Goal: Information Seeking & Learning: Learn about a topic

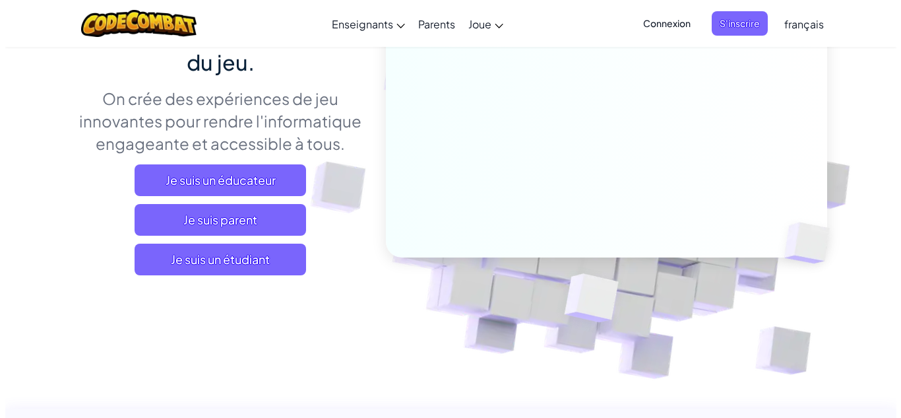
scroll to position [178, 0]
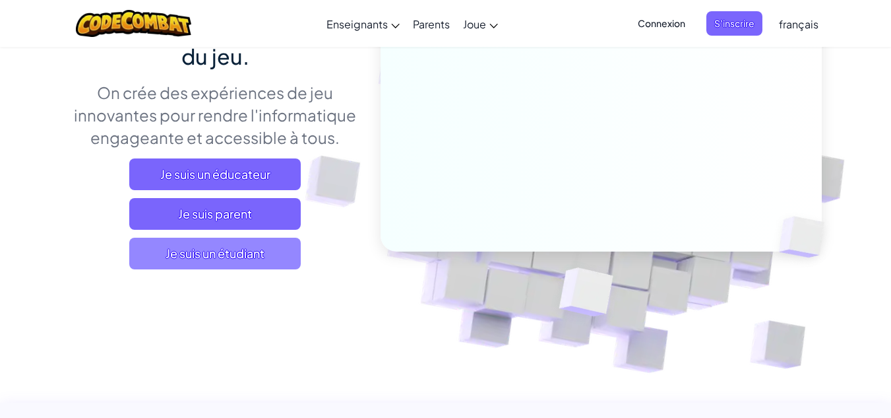
click at [236, 266] on span "Je suis un étudiant" at bounding box center [214, 253] width 171 height 32
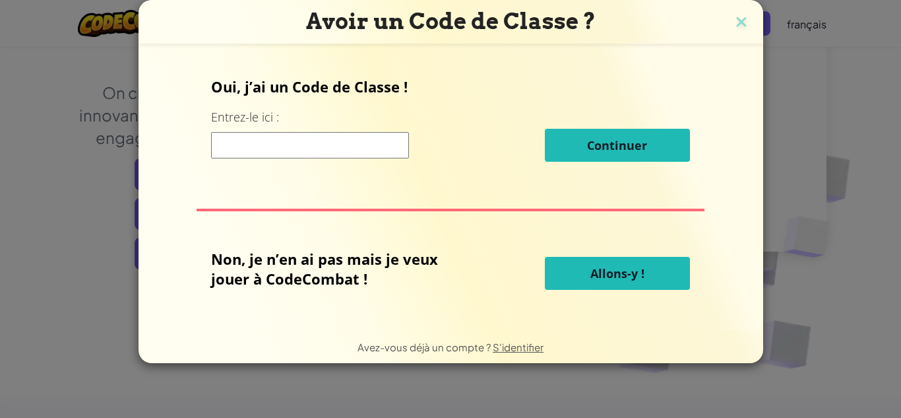
drag, startPoint x: 378, startPoint y: 158, endPoint x: 352, endPoint y: 136, distance: 34.2
click at [352, 136] on div "Continuer" at bounding box center [450, 145] width 479 height 33
click at [352, 136] on input at bounding box center [310, 145] width 198 height 26
type input "o"
type input "p"
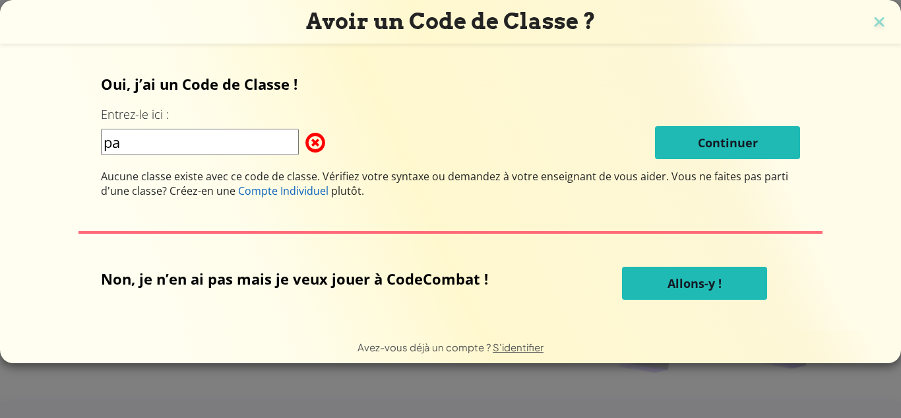
click at [241, 139] on input "pa" at bounding box center [200, 142] width 198 height 26
type input "plantcitylife"
click at [420, 109] on div "Oui, j’ai un Code de Classe ! Entrez-le ici : plantcitylife Continuer Aucune cl…" at bounding box center [451, 136] width 700 height 124
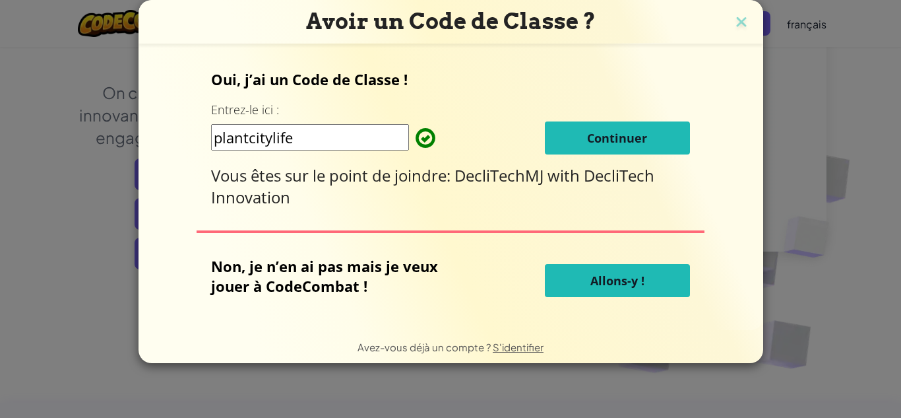
click at [609, 130] on span "Continuer" at bounding box center [617, 138] width 60 height 16
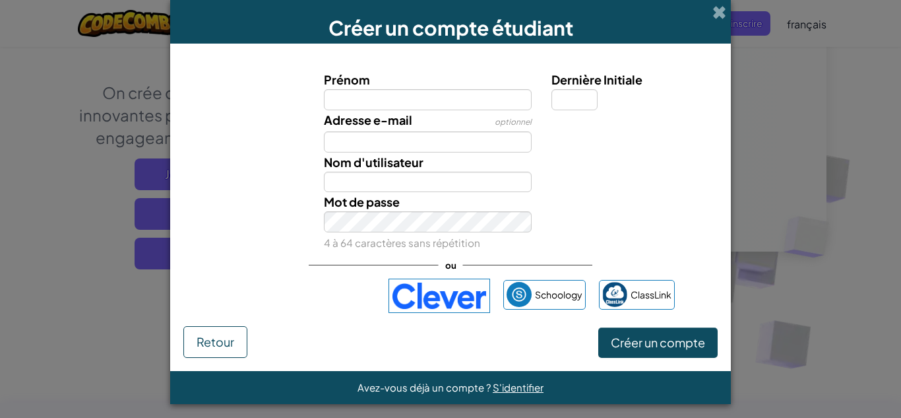
click at [426, 99] on input "Prénom" at bounding box center [428, 99] width 208 height 21
type input "yassineghallabi"
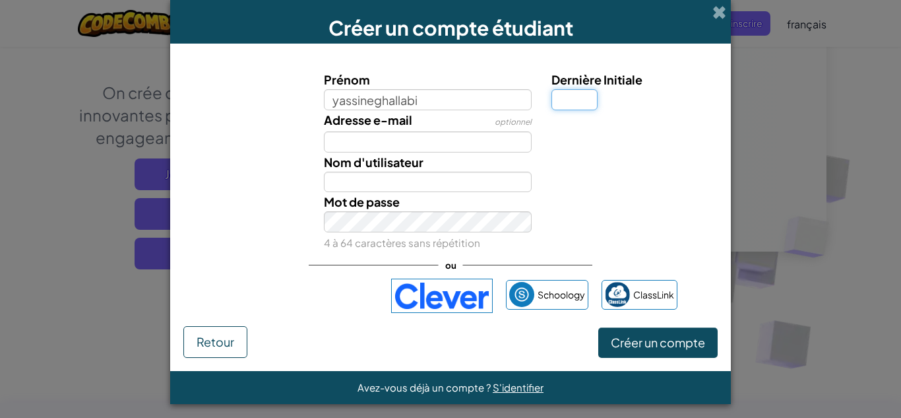
type input "Yassineghallabi"
type input "1"
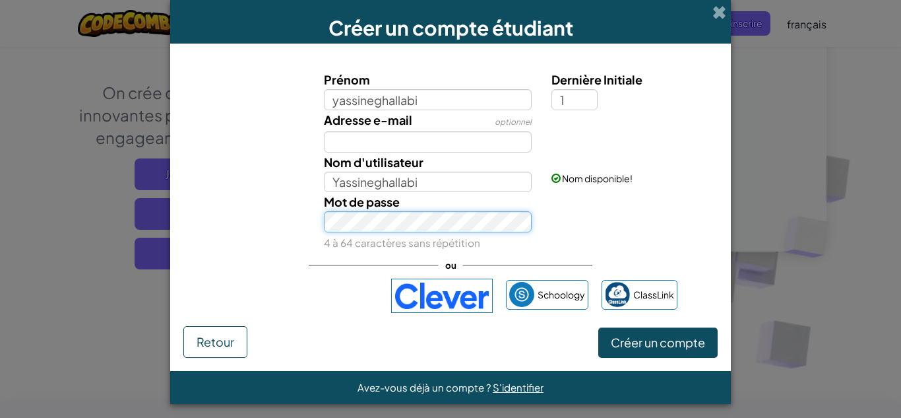
type input "Yassineghallabi1"
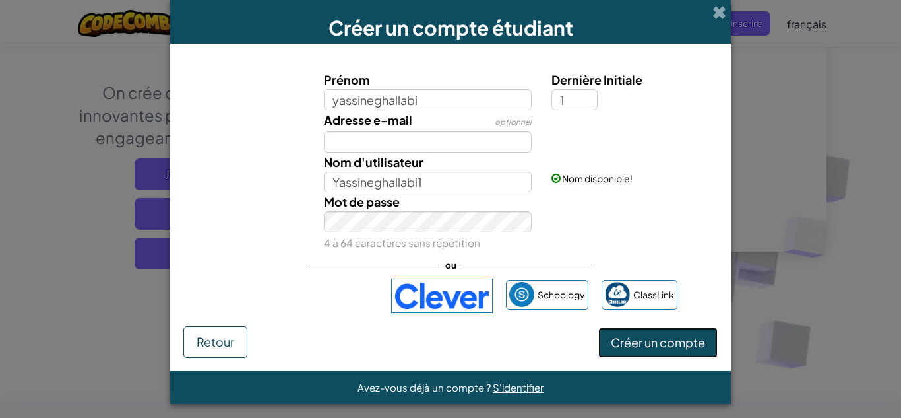
click at [663, 352] on button "Créer un compte" at bounding box center [657, 342] width 119 height 30
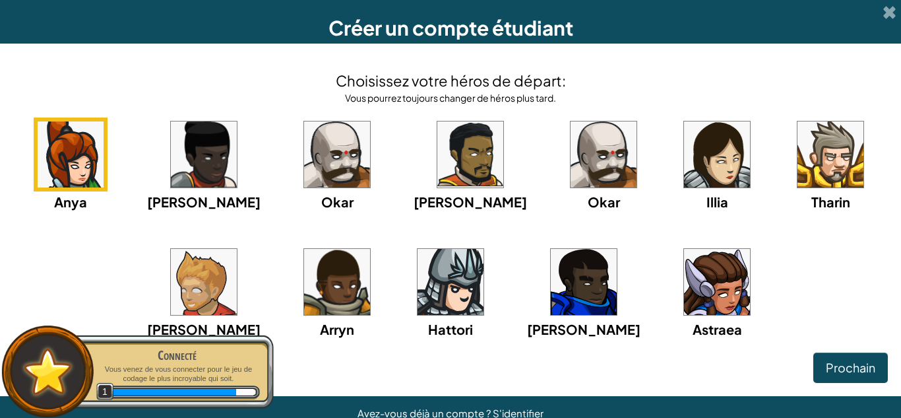
click at [797, 173] on img at bounding box center [830, 154] width 66 height 66
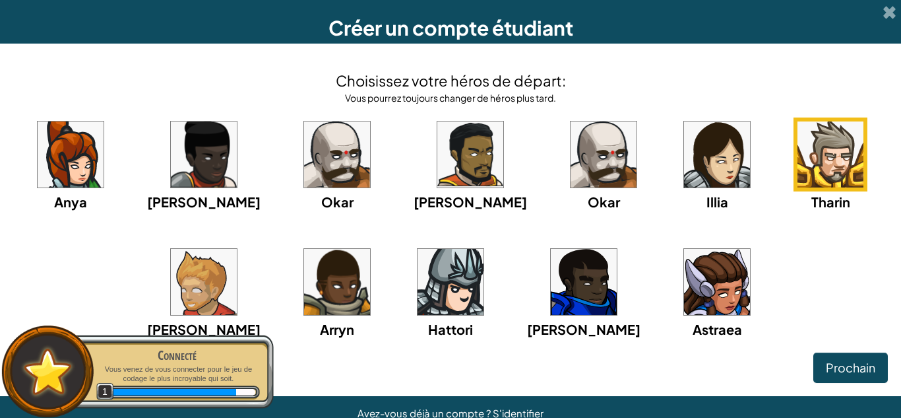
click at [797, 173] on img at bounding box center [830, 154] width 66 height 66
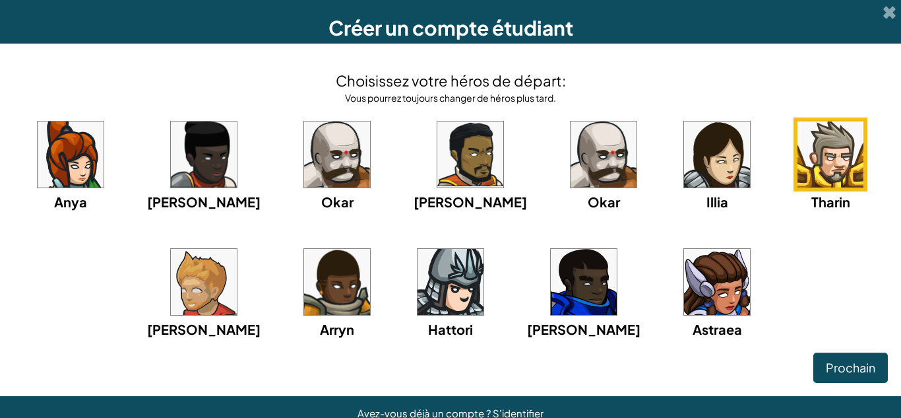
click at [797, 148] on img at bounding box center [830, 154] width 66 height 66
click at [830, 362] on span "Prochain" at bounding box center [850, 366] width 49 height 15
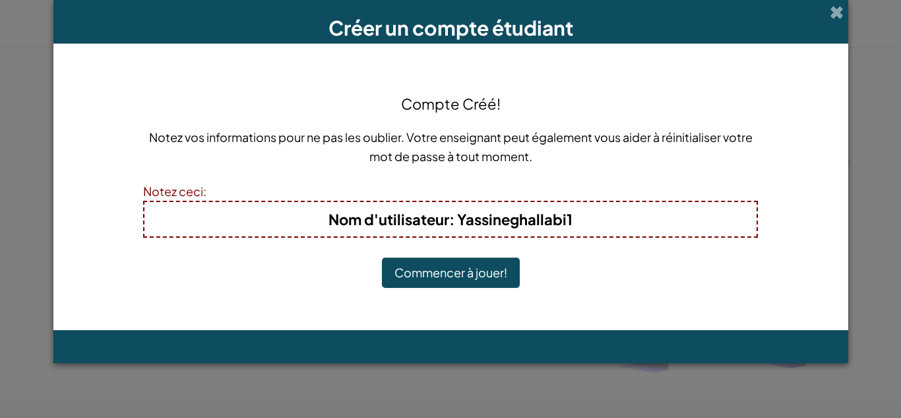
click at [433, 272] on button "Commencer à jouer!" at bounding box center [451, 272] width 138 height 30
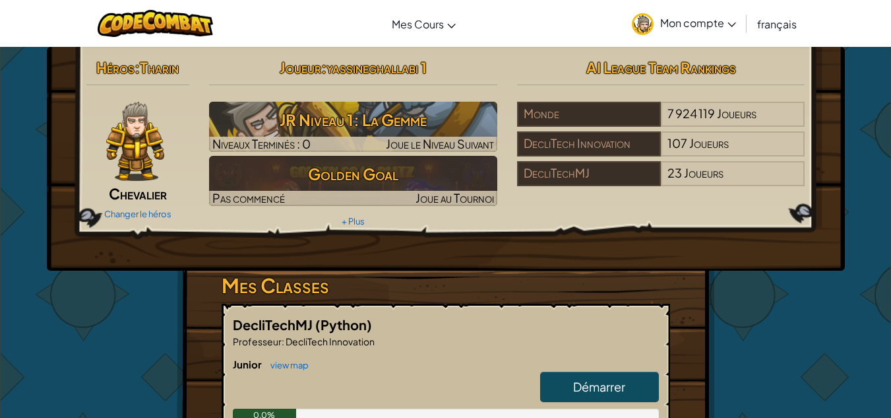
click at [478, 250] on div "Héros : [PERSON_NAME] Changer le héros Joueur : yassineghallabi 1 JR Niveau 1: …" at bounding box center [446, 159] width 798 height 224
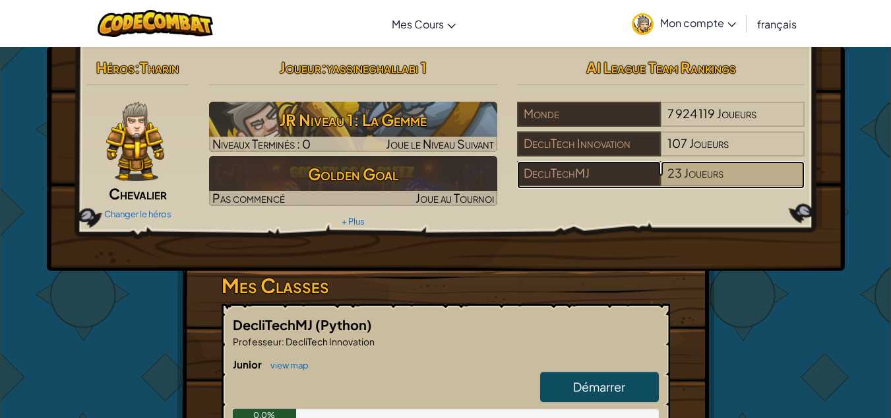
click at [662, 166] on div "23 Joueurs" at bounding box center [733, 173] width 144 height 25
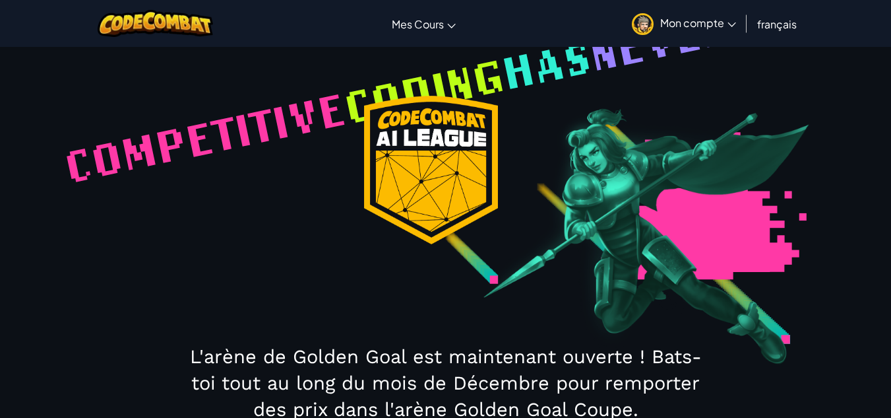
select select "688cdfebbda8eeb9912808da"
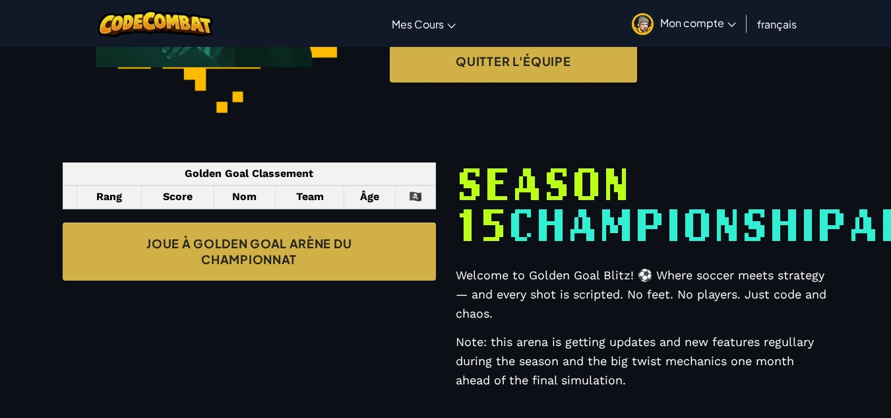
scroll to position [351, 0]
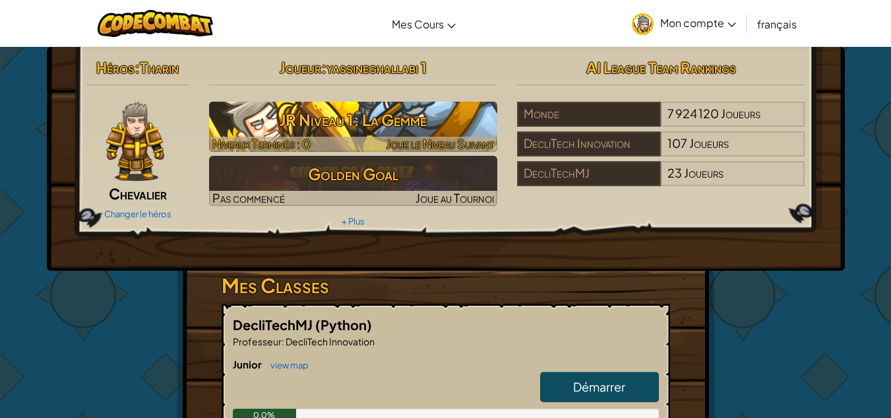
click at [384, 132] on h3 "JR Niveau 1: La Gemme" at bounding box center [353, 120] width 288 height 30
select select "fr"
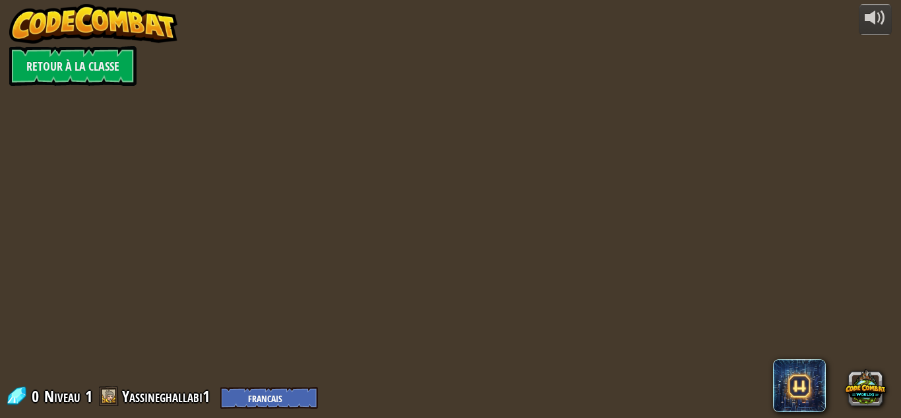
select select "fr"
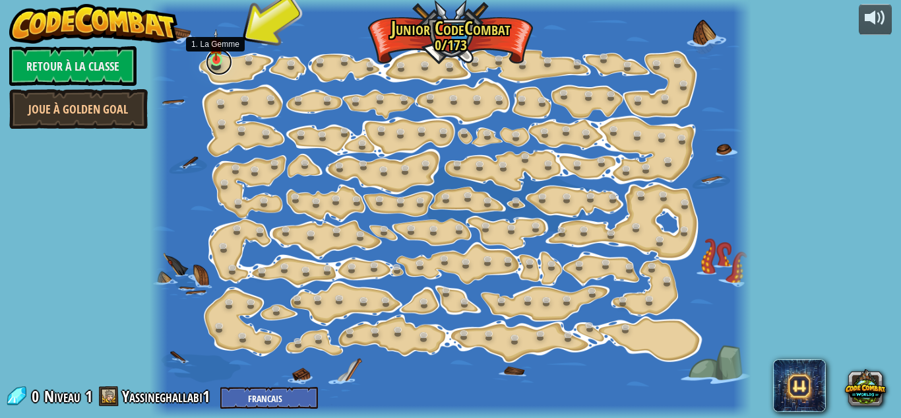
click at [210, 61] on link at bounding box center [219, 62] width 26 height 26
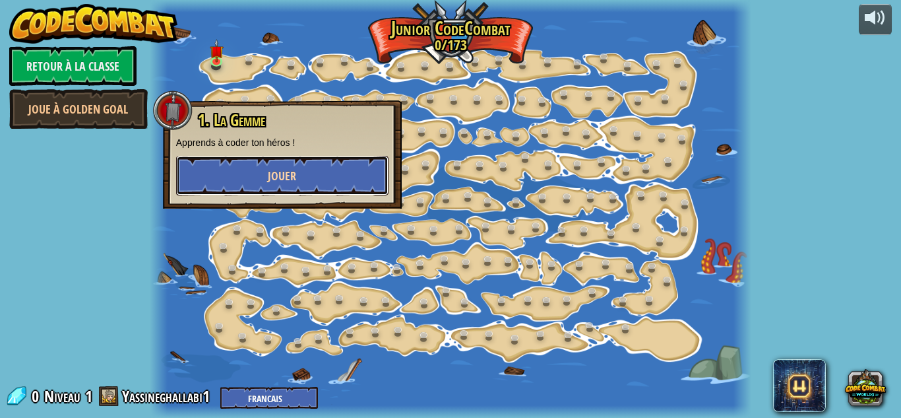
click at [314, 185] on button "Jouer" at bounding box center [282, 176] width 212 height 40
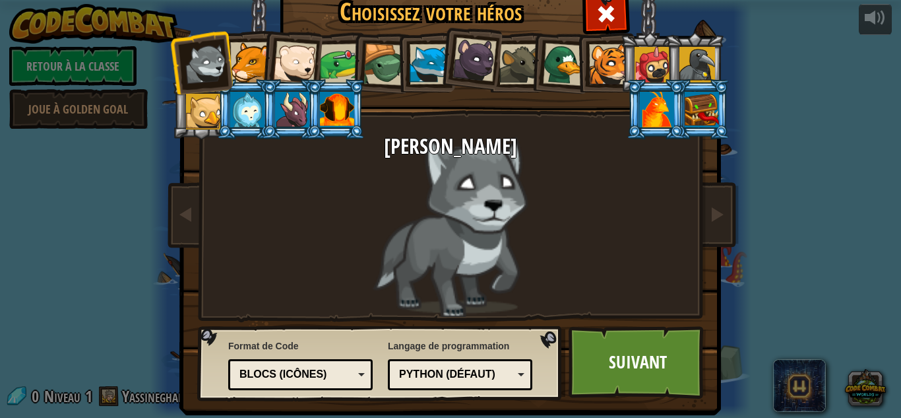
click at [416, 61] on div at bounding box center [430, 64] width 40 height 40
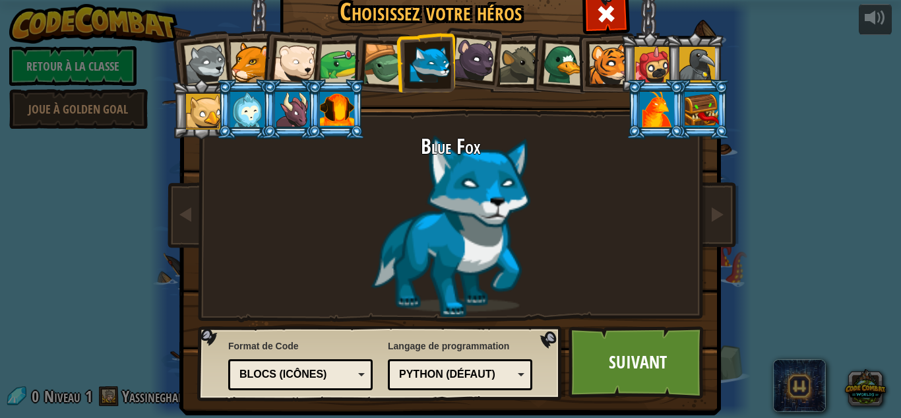
click at [660, 121] on div at bounding box center [657, 110] width 34 height 36
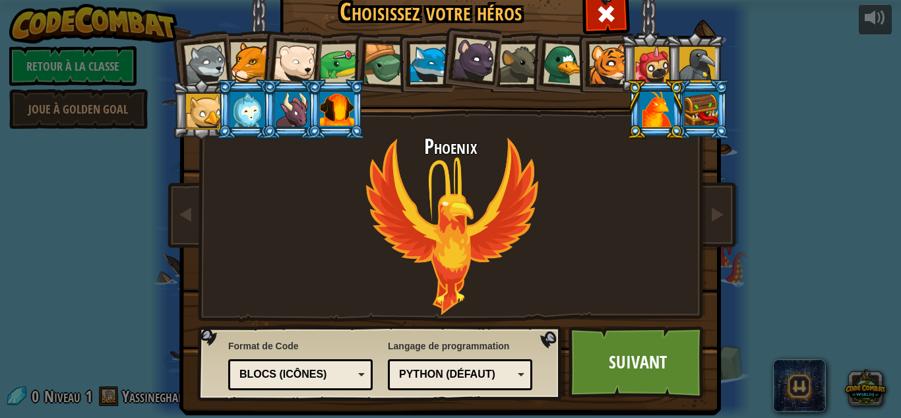
click at [191, 121] on div at bounding box center [204, 112] width 36 height 36
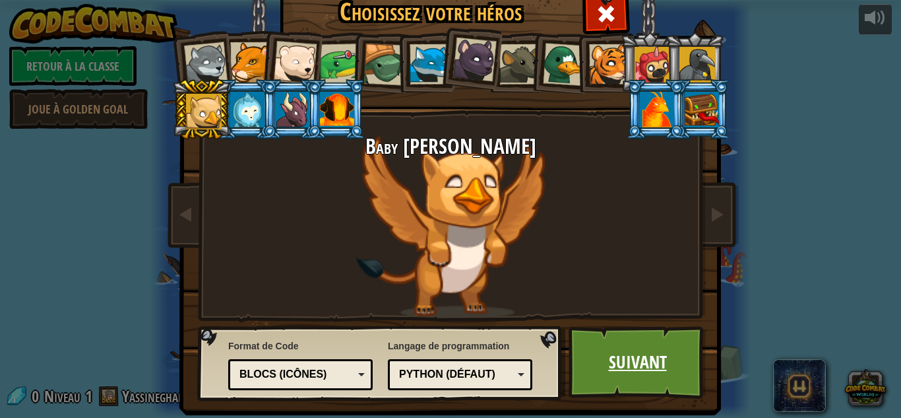
click at [638, 348] on link "Suivant" at bounding box center [638, 362] width 138 height 73
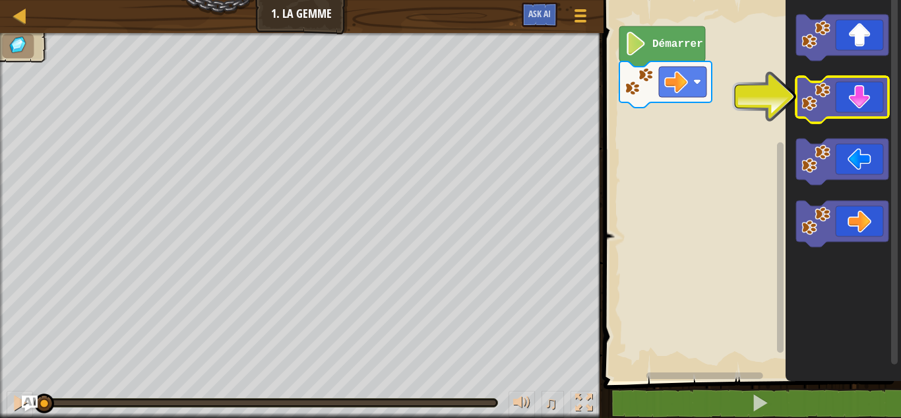
click at [842, 113] on icon "Espace de travail de Blocky" at bounding box center [842, 100] width 92 height 46
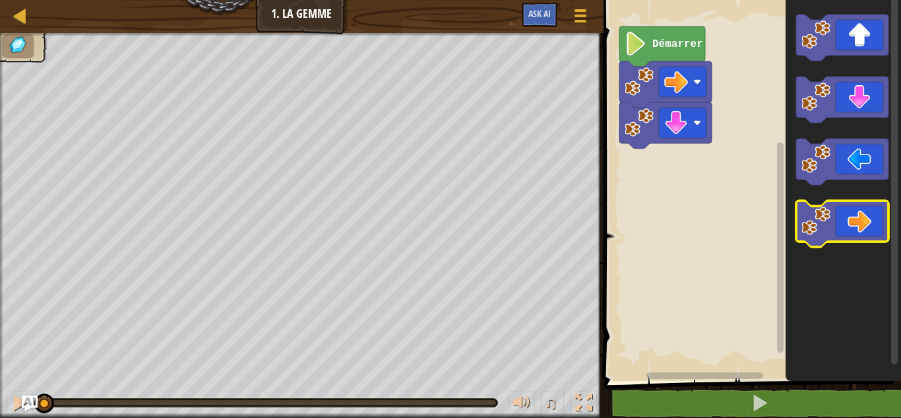
click at [851, 231] on icon "Espace de travail de Blocky" at bounding box center [842, 224] width 92 height 46
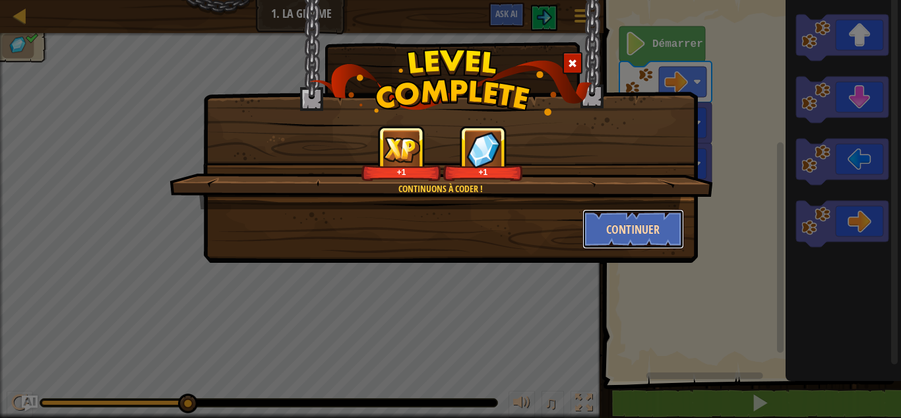
click at [642, 212] on button "Continuer" at bounding box center [633, 229] width 102 height 40
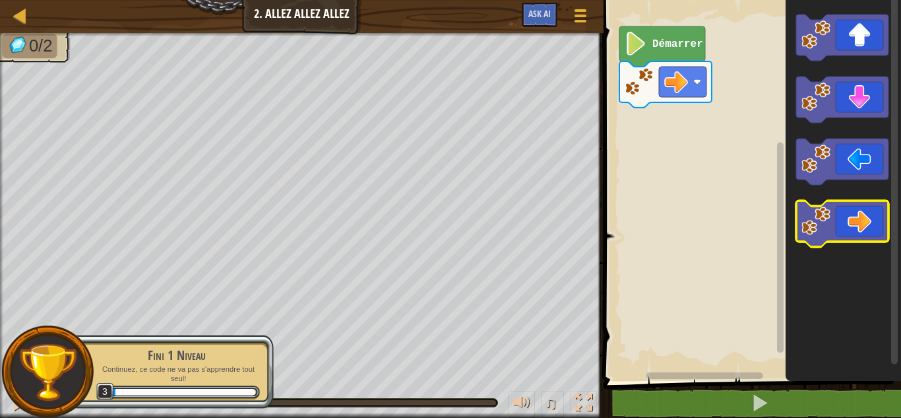
click at [844, 218] on icon "Espace de travail de Blocky" at bounding box center [842, 224] width 92 height 46
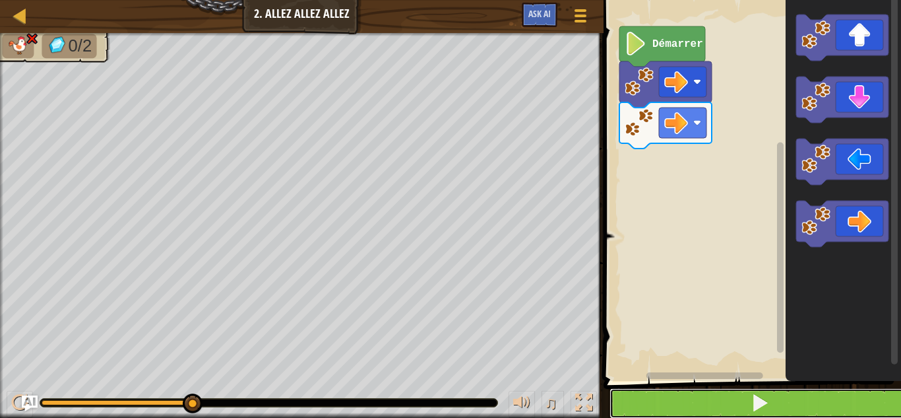
click at [726, 397] on button at bounding box center [759, 403] width 301 height 30
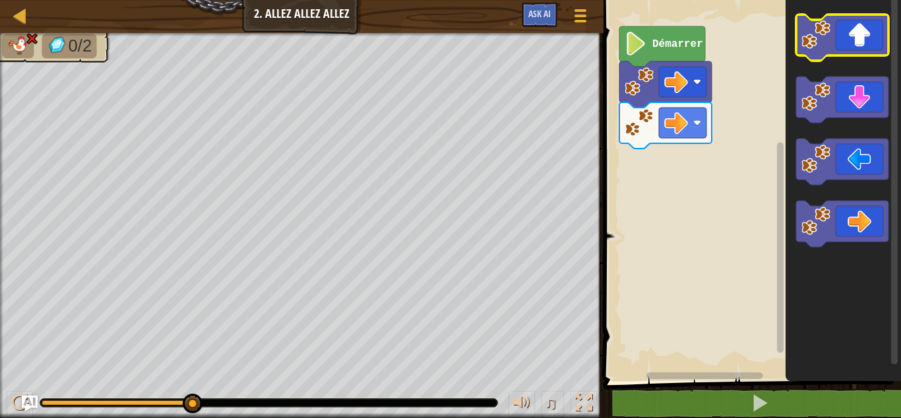
click at [848, 44] on icon "Espace de travail de Blocky" at bounding box center [842, 38] width 92 height 46
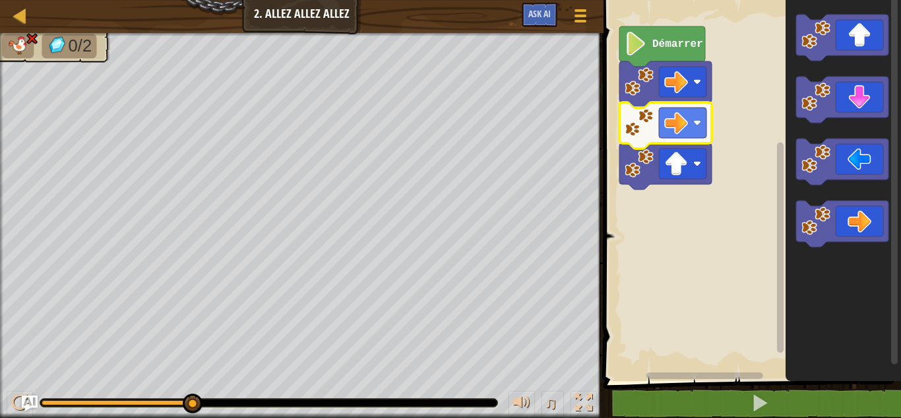
click at [650, 126] on image "Espace de travail de Blocky" at bounding box center [639, 122] width 29 height 29
click at [649, 126] on image "Espace de travail de Blocky" at bounding box center [639, 122] width 29 height 29
click at [675, 121] on image "Espace de travail de Blocky" at bounding box center [676, 123] width 24 height 24
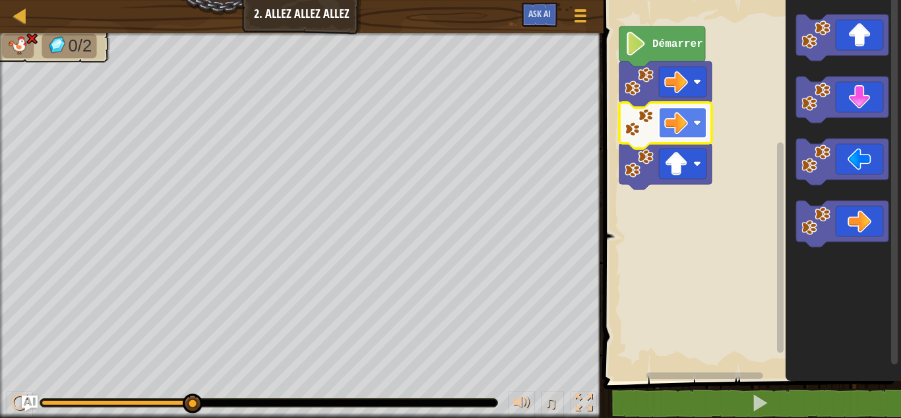
click at [675, 121] on image "Espace de travail de Blocky" at bounding box center [676, 123] width 24 height 24
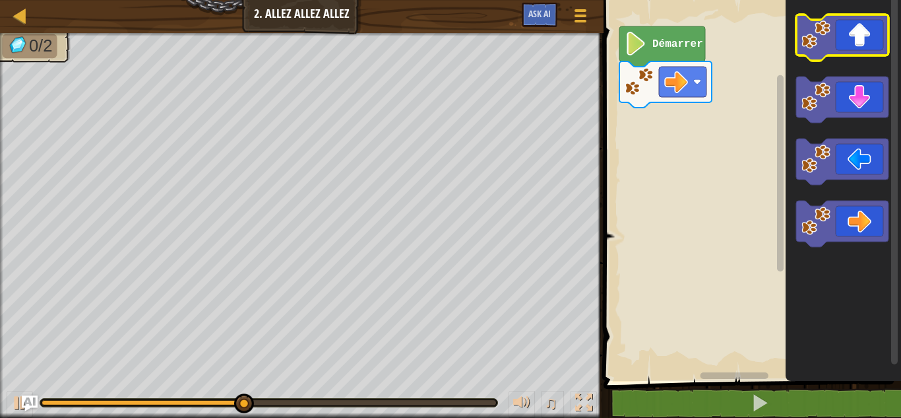
click at [842, 54] on icon "Espace de travail de Blocky" at bounding box center [842, 38] width 92 height 46
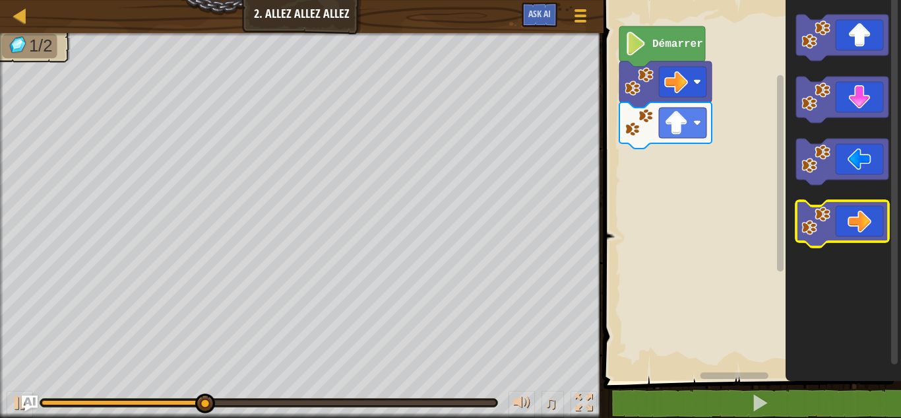
click at [853, 218] on icon "Espace de travail de Blocky" at bounding box center [842, 224] width 92 height 46
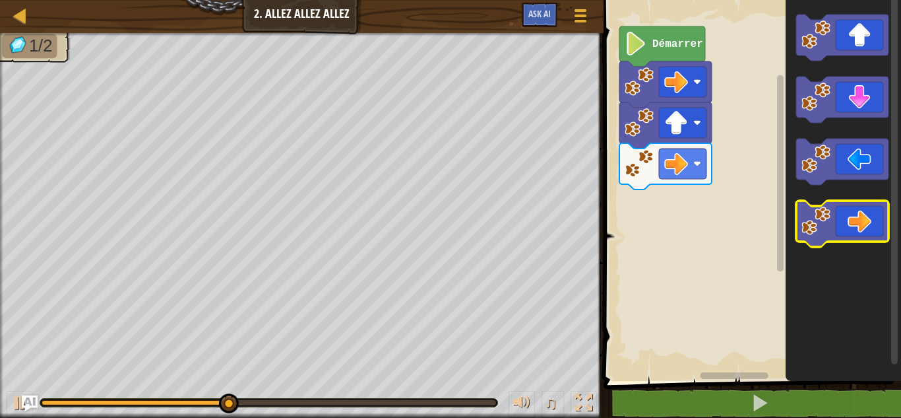
click at [853, 218] on icon "Espace de travail de Blocky" at bounding box center [842, 224] width 92 height 46
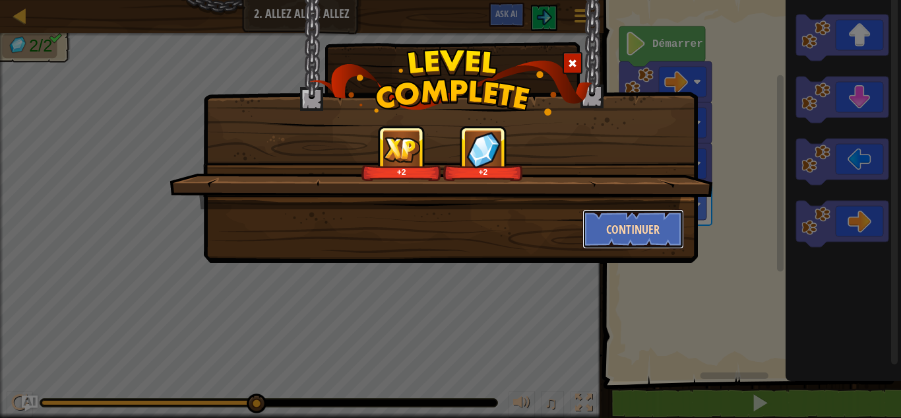
click at [638, 228] on button "Continuer" at bounding box center [633, 229] width 102 height 40
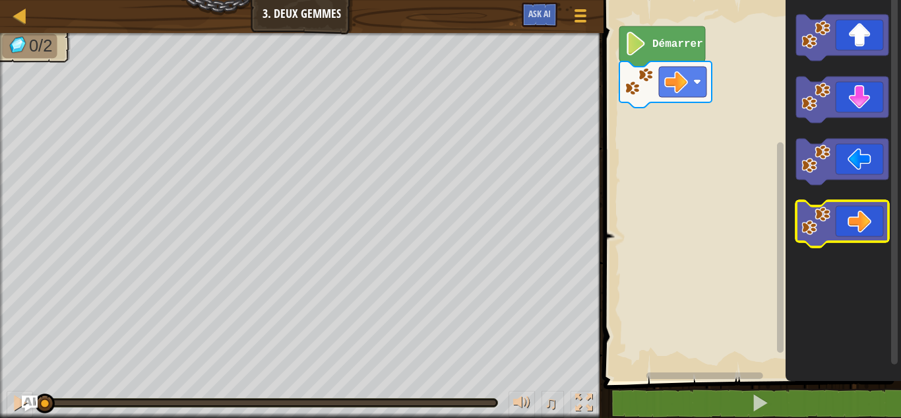
click at [848, 226] on icon "Espace de travail de Blocky" at bounding box center [842, 224] width 92 height 46
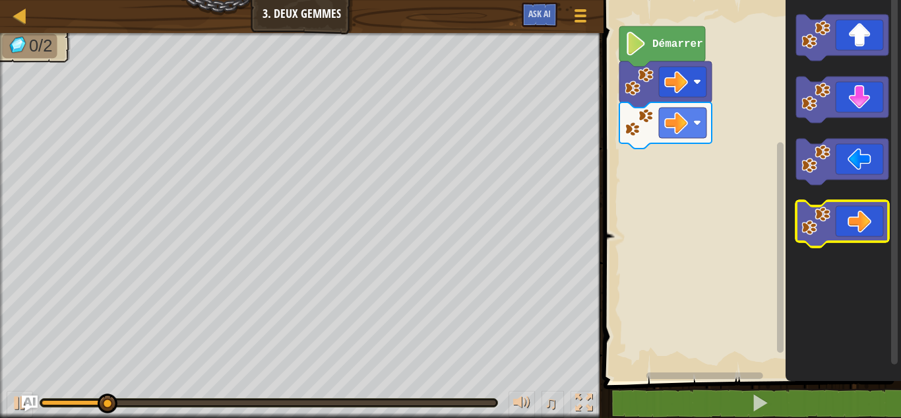
click at [848, 226] on icon "Espace de travail de Blocky" at bounding box center [842, 224] width 92 height 46
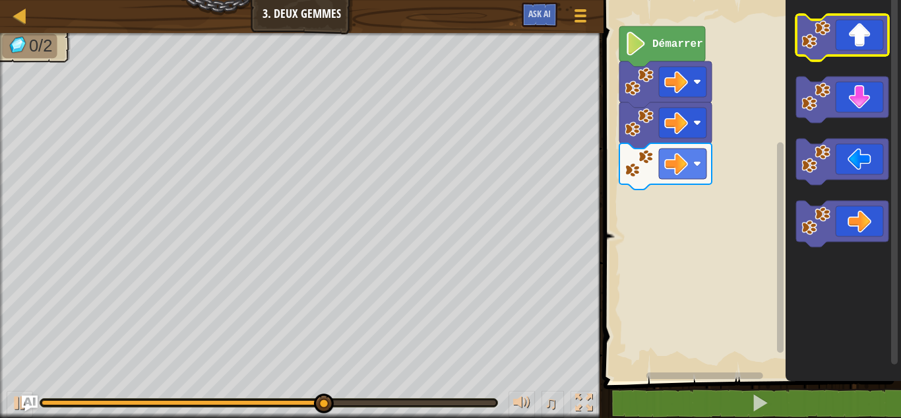
click at [851, 49] on icon "Espace de travail de Blocky" at bounding box center [842, 38] width 92 height 46
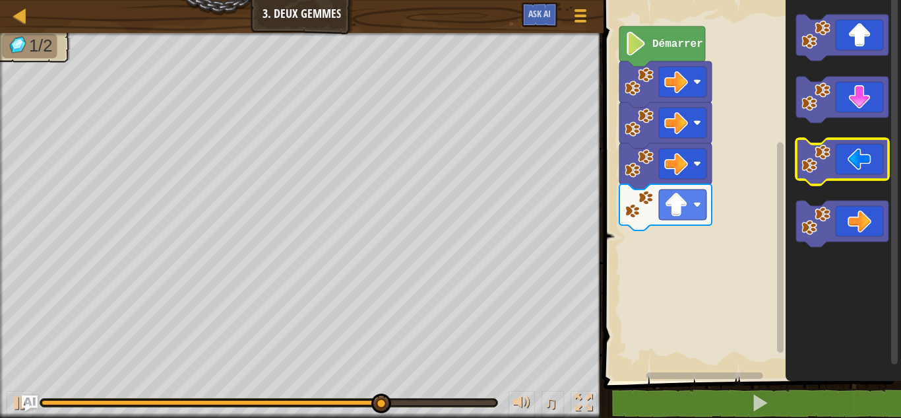
click at [859, 173] on icon "Espace de travail de Blocky" at bounding box center [842, 162] width 92 height 46
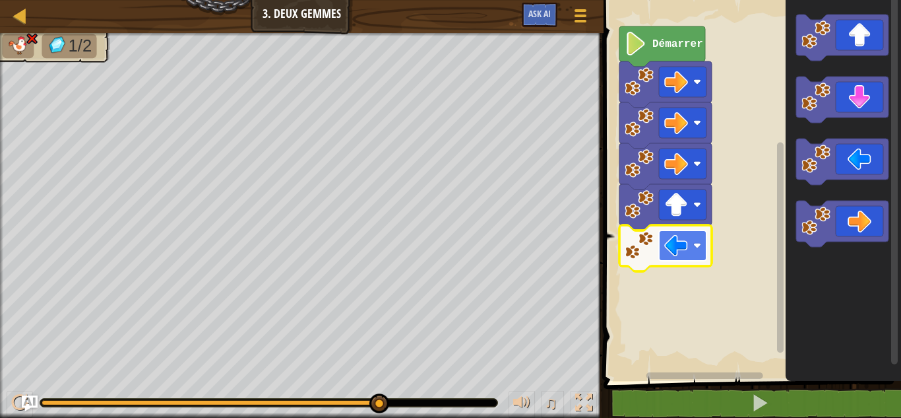
click at [699, 239] on rect "Espace de travail de Blocky" at bounding box center [682, 245] width 47 height 30
click at [718, 182] on rect "Espace de travail de Blocky" at bounding box center [750, 186] width 301 height 387
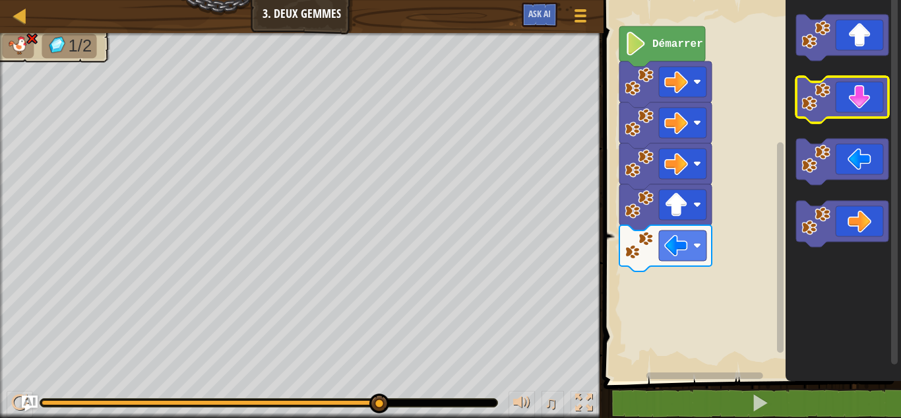
click at [860, 90] on icon "Espace de travail de Blocky" at bounding box center [842, 100] width 92 height 46
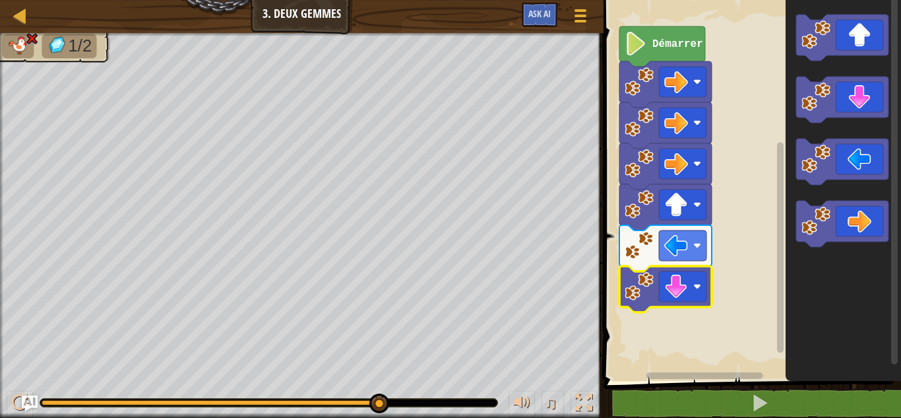
click at [697, 267] on icon "Espace de travail de Blocky" at bounding box center [665, 289] width 92 height 46
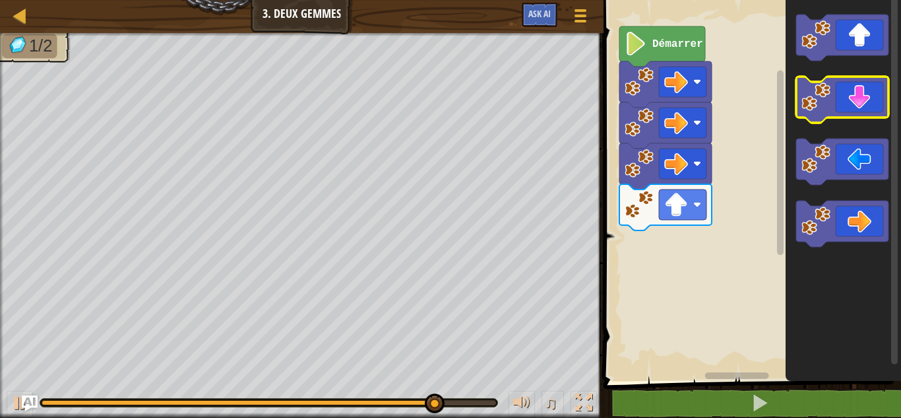
click at [852, 120] on rect "Espace de travail de Blocky" at bounding box center [842, 100] width 92 height 46
click at [850, 106] on icon "Espace de travail de Blocky" at bounding box center [842, 100] width 92 height 46
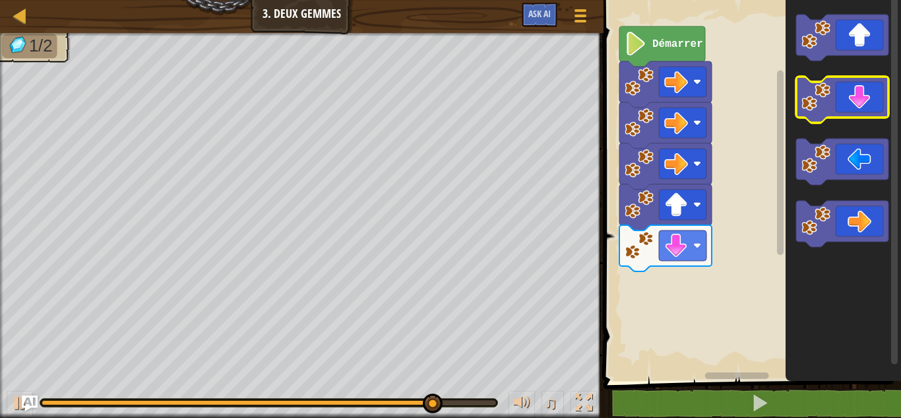
click at [850, 106] on icon "Espace de travail de Blocky" at bounding box center [842, 100] width 92 height 46
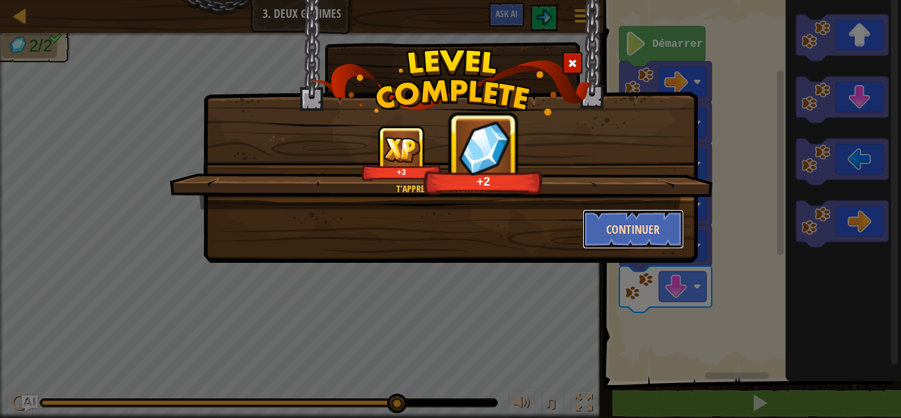
click at [596, 236] on button "Continuer" at bounding box center [633, 229] width 102 height 40
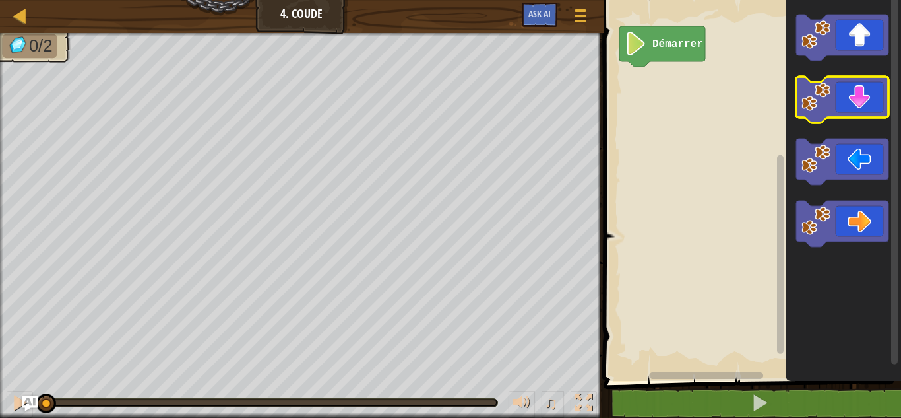
click at [823, 97] on image "Espace de travail de Blocky" at bounding box center [815, 96] width 29 height 29
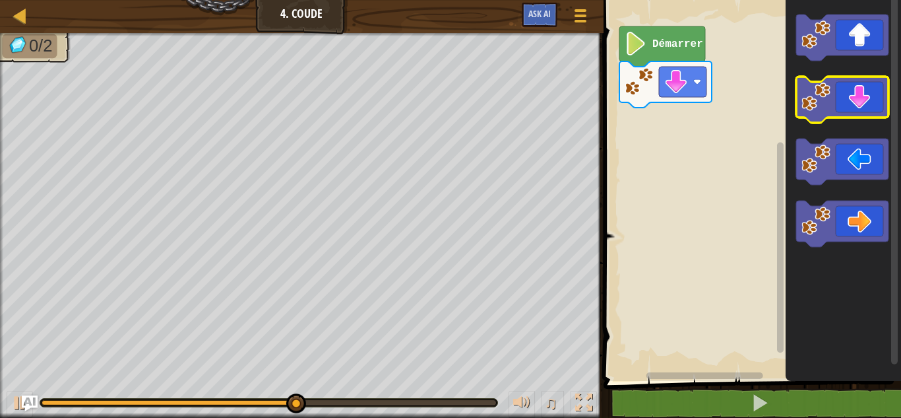
click at [823, 97] on image "Espace de travail de Blocky" at bounding box center [815, 96] width 29 height 29
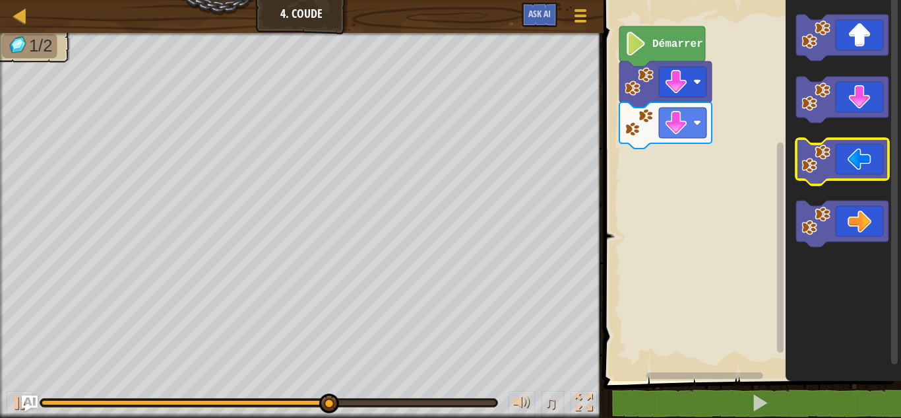
click at [861, 148] on icon "Espace de travail de Blocky" at bounding box center [842, 162] width 92 height 46
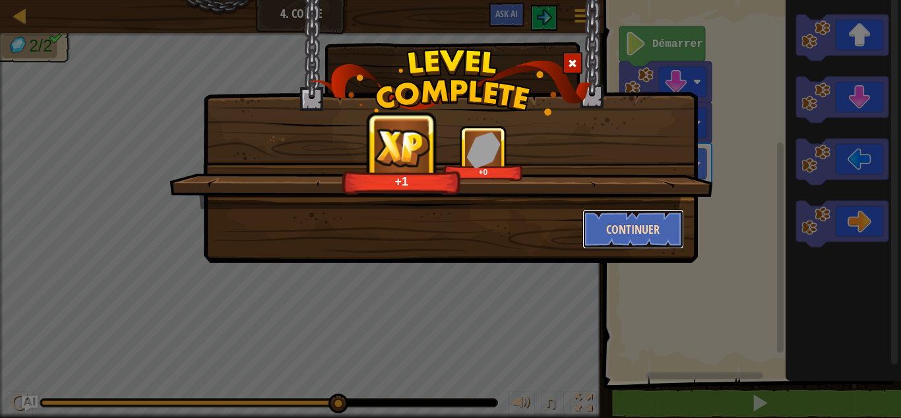
click at [637, 217] on button "Continuer" at bounding box center [633, 229] width 102 height 40
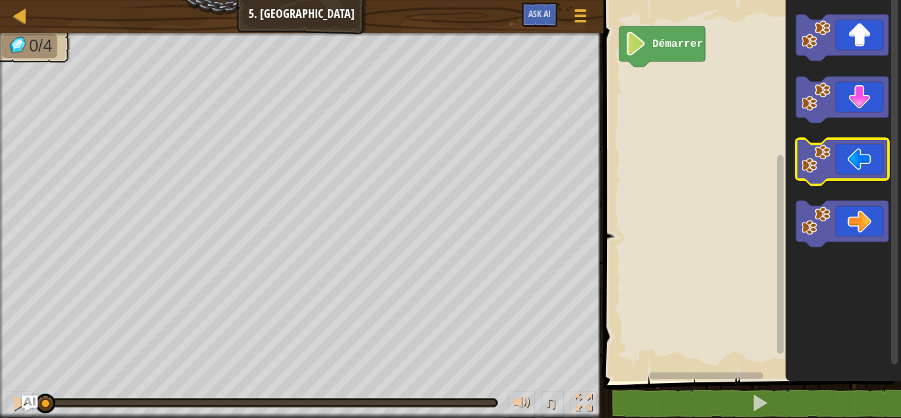
click at [842, 172] on icon "Espace de travail de Blocky" at bounding box center [842, 162] width 92 height 46
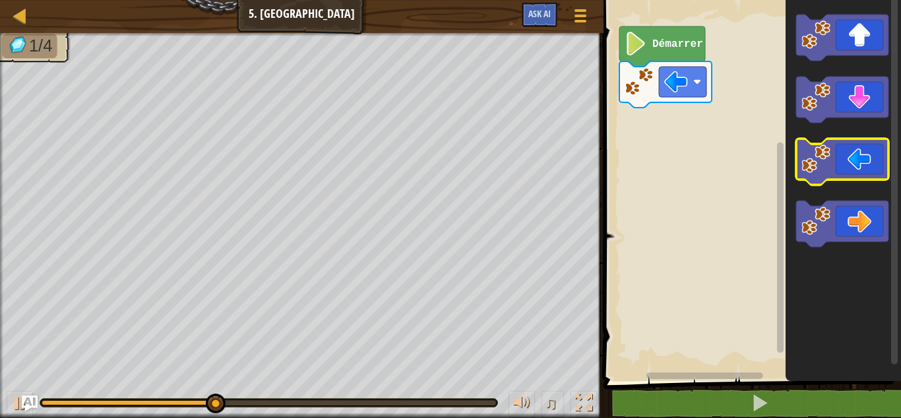
click at [842, 172] on icon "Espace de travail de Blocky" at bounding box center [842, 162] width 92 height 46
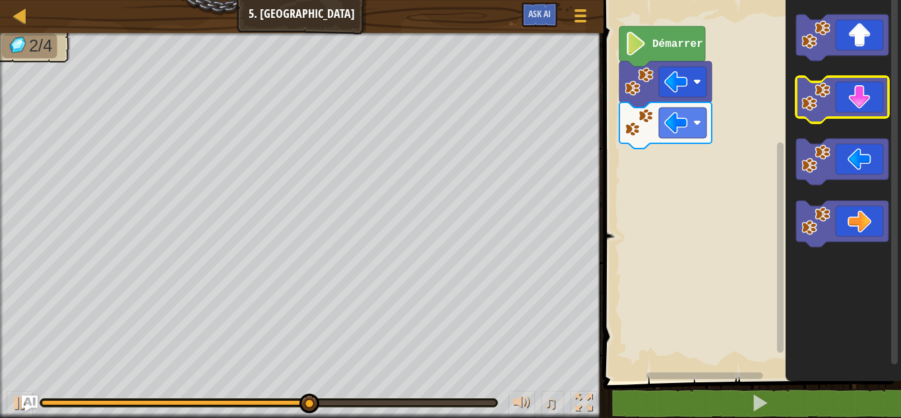
click at [857, 108] on icon "Espace de travail de Blocky" at bounding box center [842, 100] width 92 height 46
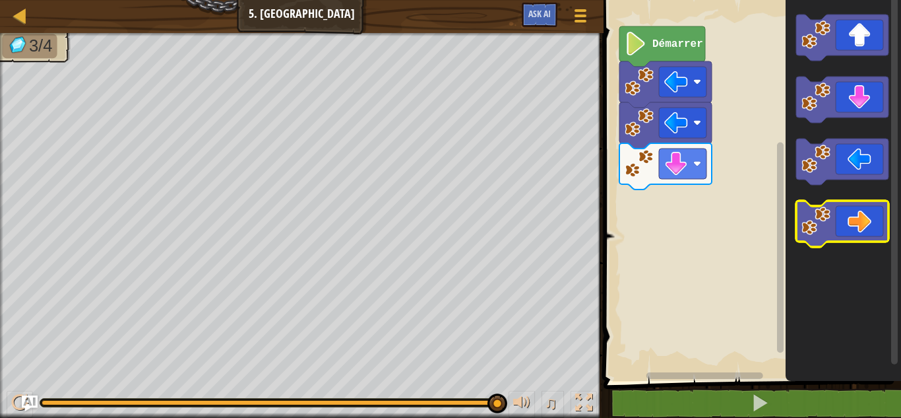
click at [858, 208] on icon "Espace de travail de Blocky" at bounding box center [842, 224] width 92 height 46
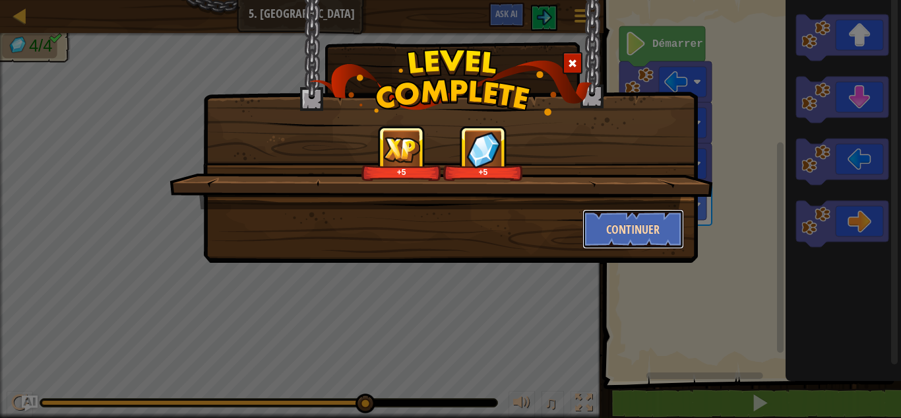
click at [631, 222] on button "Continuer" at bounding box center [633, 229] width 102 height 40
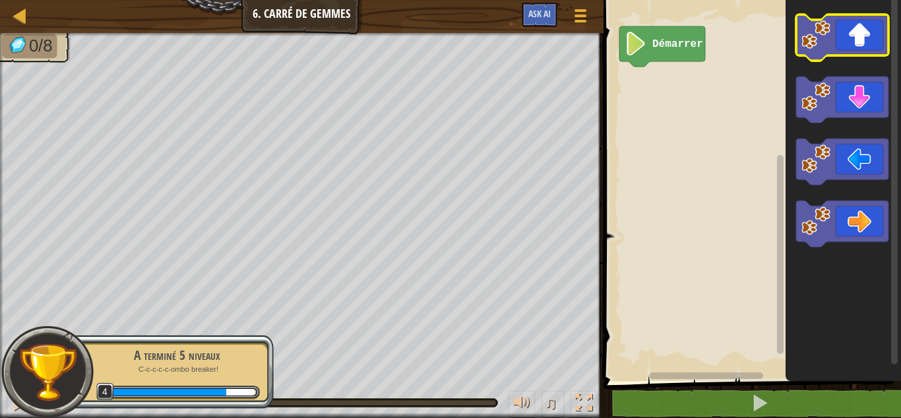
click at [869, 51] on icon "Espace de travail de Blocky" at bounding box center [842, 38] width 92 height 46
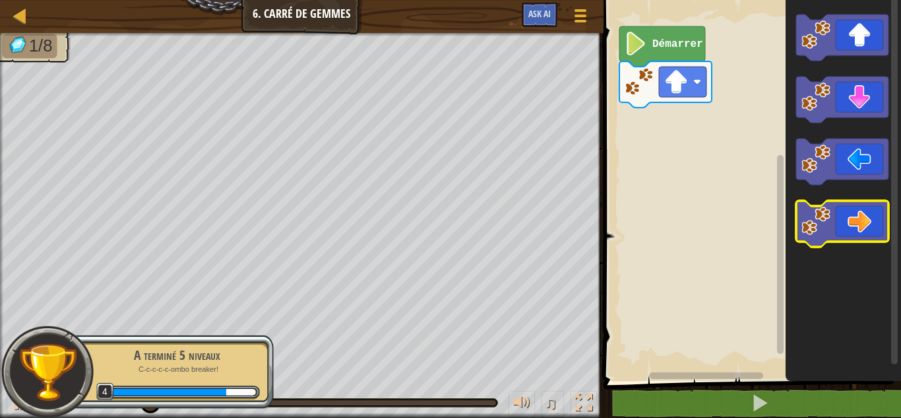
click at [871, 215] on icon "Espace de travail de Blocky" at bounding box center [842, 224] width 92 height 46
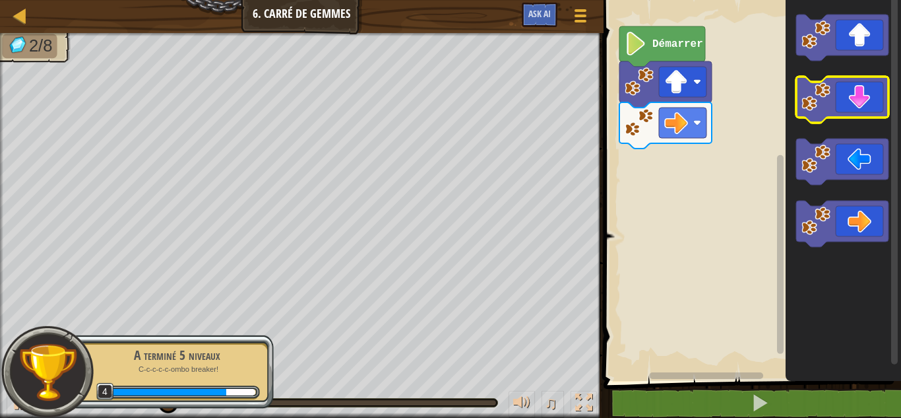
click at [862, 86] on icon "Espace de travail de Blocky" at bounding box center [842, 100] width 92 height 46
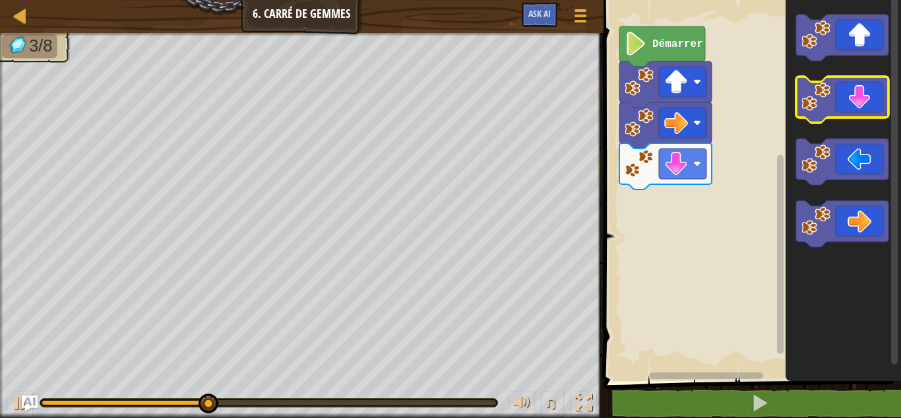
click at [862, 86] on icon "Espace de travail de Blocky" at bounding box center [842, 100] width 92 height 46
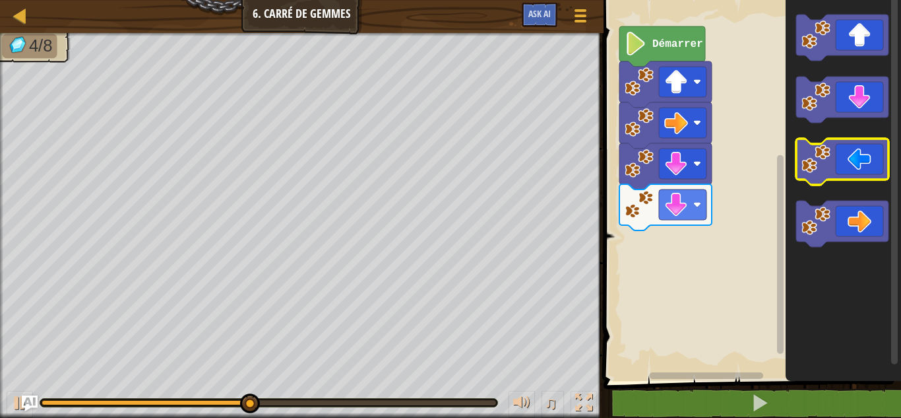
click at [822, 168] on image "Espace de travail de Blocky" at bounding box center [815, 158] width 29 height 29
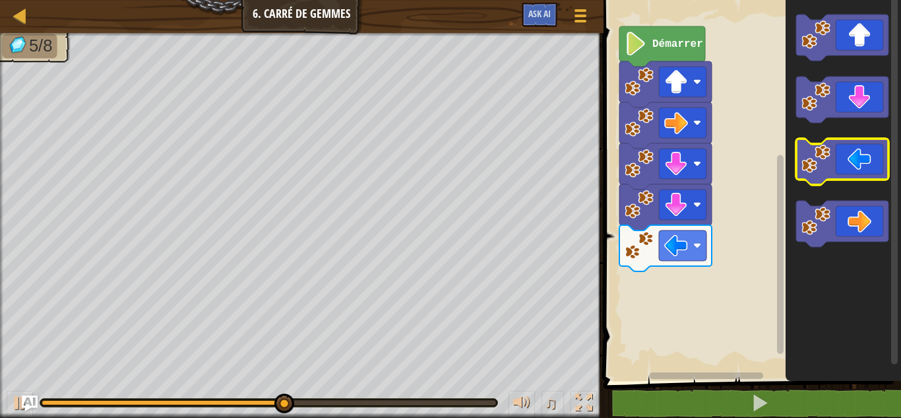
click at [822, 168] on image "Espace de travail de Blocky" at bounding box center [815, 158] width 29 height 29
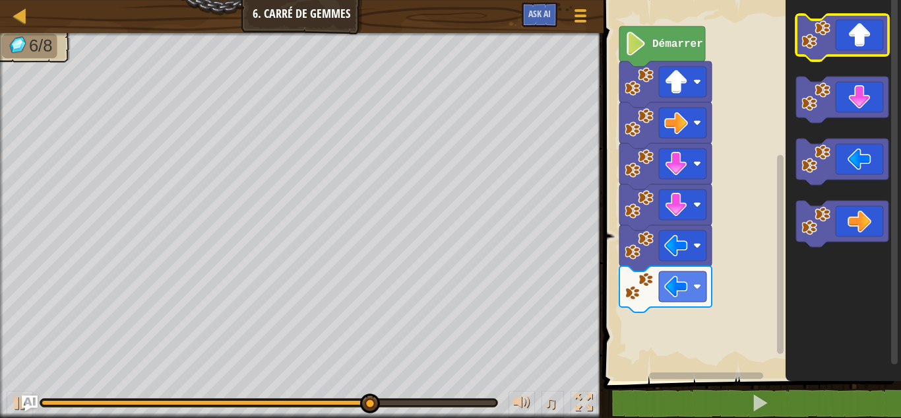
click at [843, 49] on icon "Espace de travail de Blocky" at bounding box center [842, 38] width 92 height 46
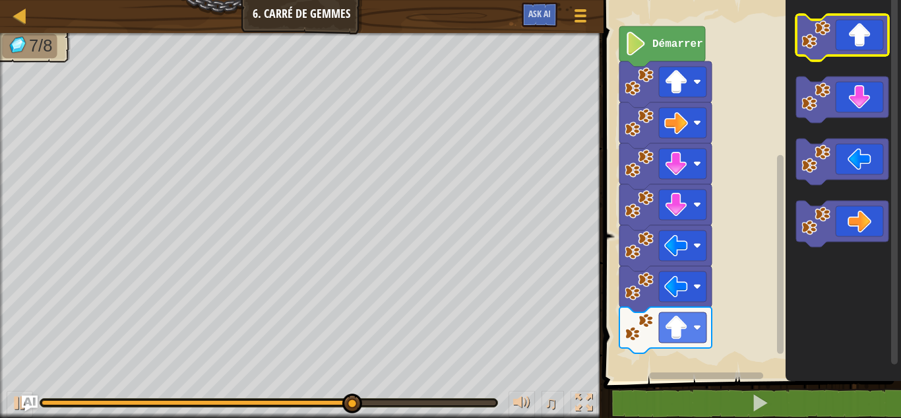
click at [843, 49] on icon "Espace de travail de Blocky" at bounding box center [842, 38] width 92 height 46
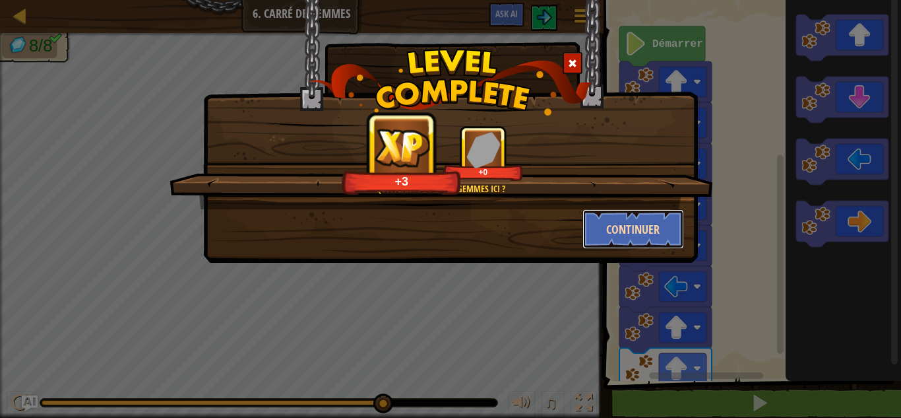
click at [637, 232] on button "Continuer" at bounding box center [633, 229] width 102 height 40
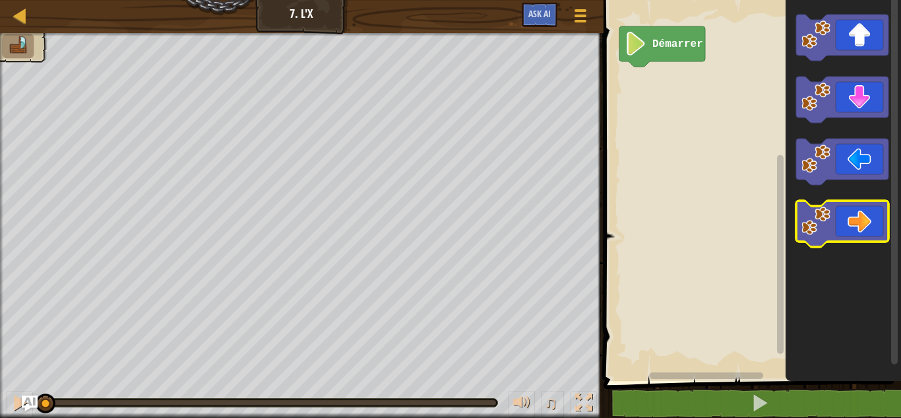
click at [883, 241] on icon "Espace de travail de Blocky" at bounding box center [842, 224] width 92 height 46
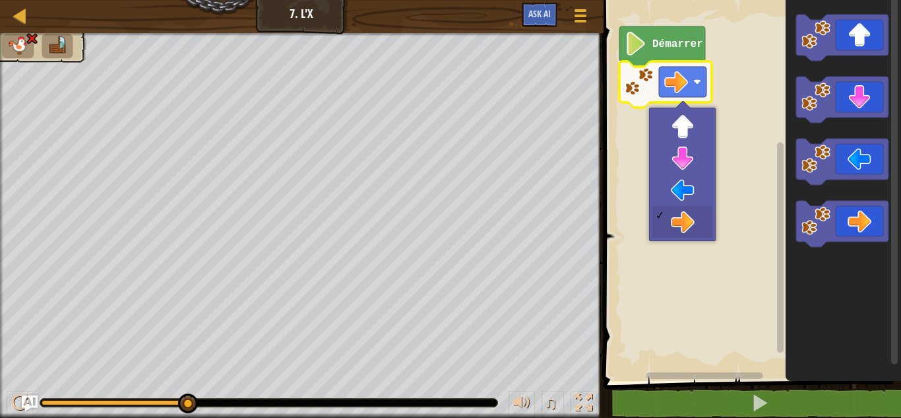
click at [648, 81] on image "Espace de travail de Blocky" at bounding box center [639, 81] width 29 height 29
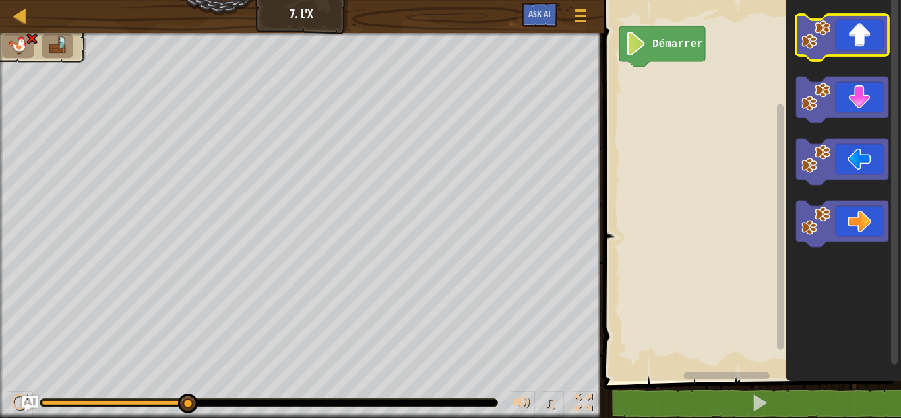
click at [844, 47] on icon "Espace de travail de Blocky" at bounding box center [842, 38] width 92 height 46
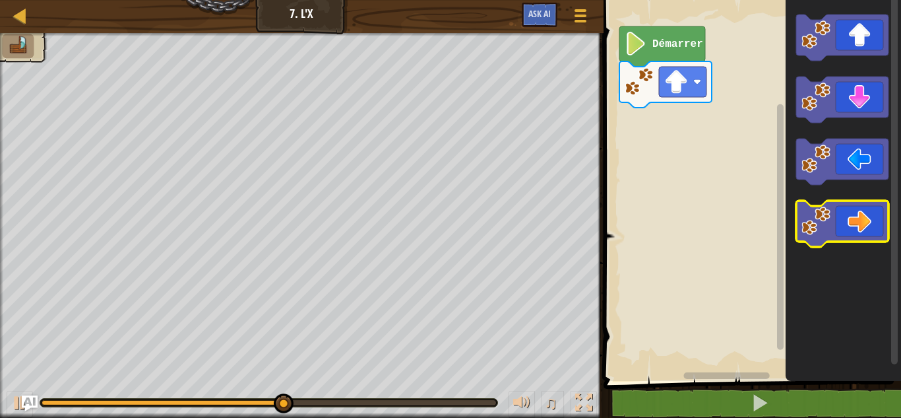
click at [861, 216] on icon "Espace de travail de Blocky" at bounding box center [842, 224] width 92 height 46
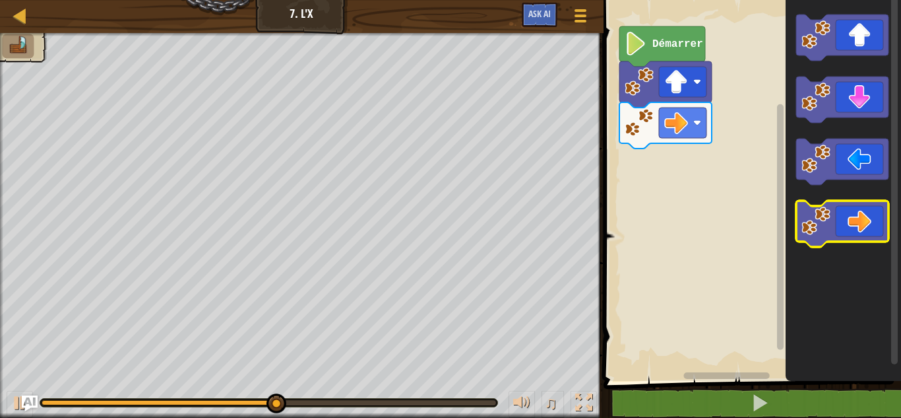
click at [861, 216] on icon "Espace de travail de Blocky" at bounding box center [842, 224] width 92 height 46
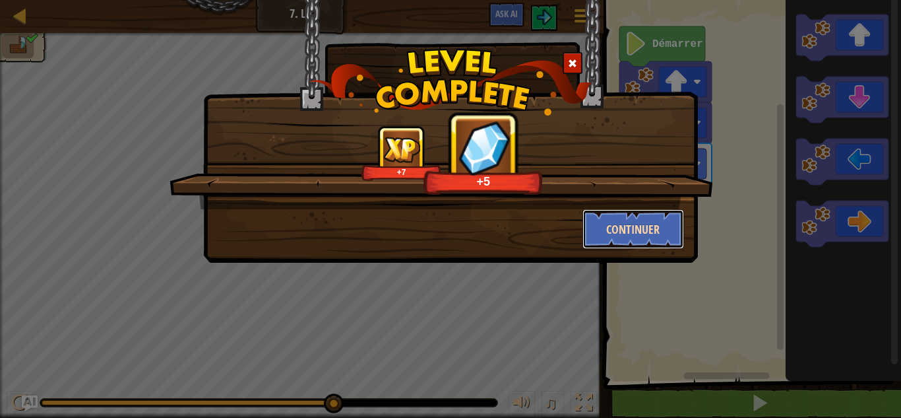
click at [629, 239] on button "Continuer" at bounding box center [633, 229] width 102 height 40
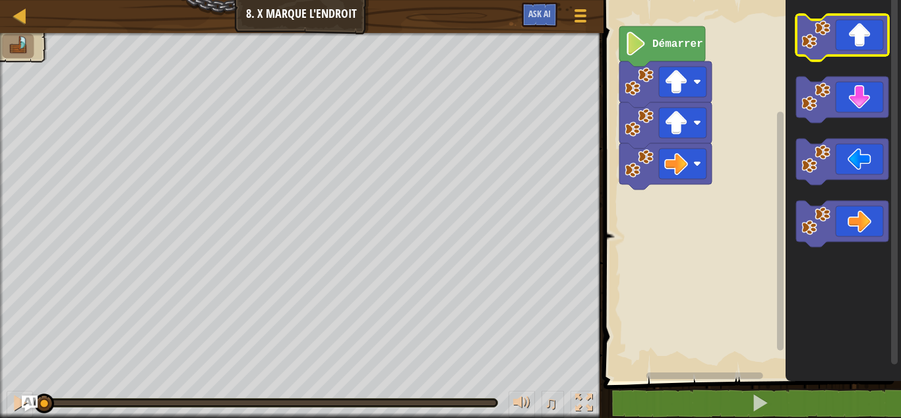
click at [849, 31] on icon "Espace de travail de Blocky" at bounding box center [842, 38] width 92 height 46
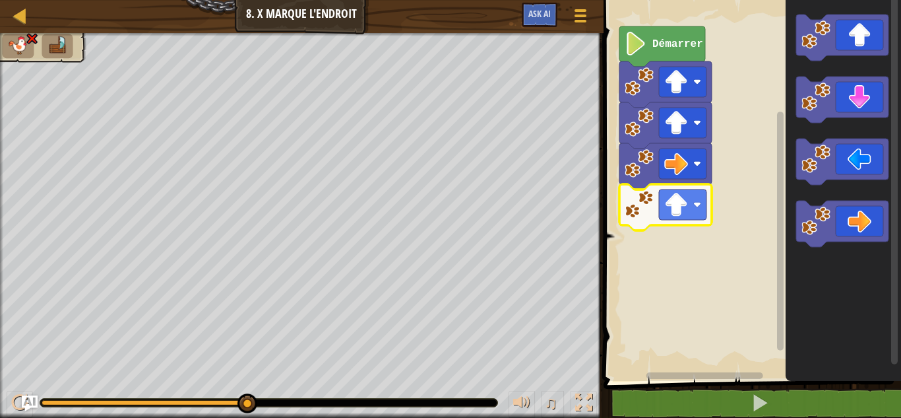
click at [675, 185] on icon "Espace de travail de Blocky" at bounding box center [665, 207] width 92 height 46
click at [650, 169] on image "Espace de travail de Blocky" at bounding box center [639, 163] width 29 height 29
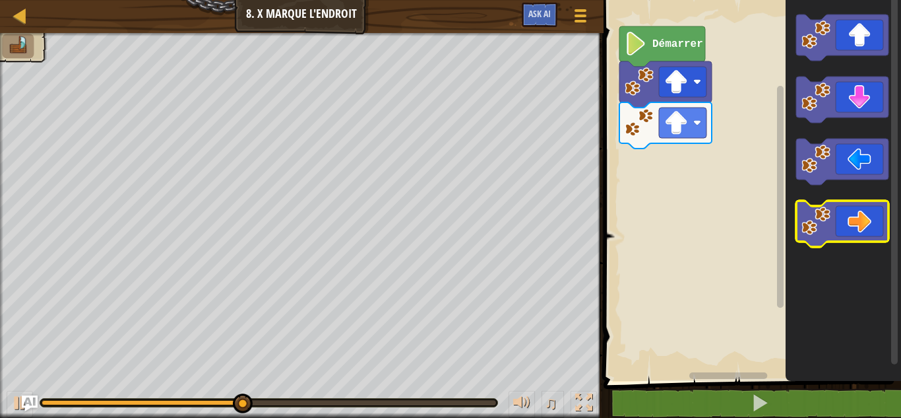
click at [853, 221] on icon "Espace de travail de Blocky" at bounding box center [842, 224] width 92 height 46
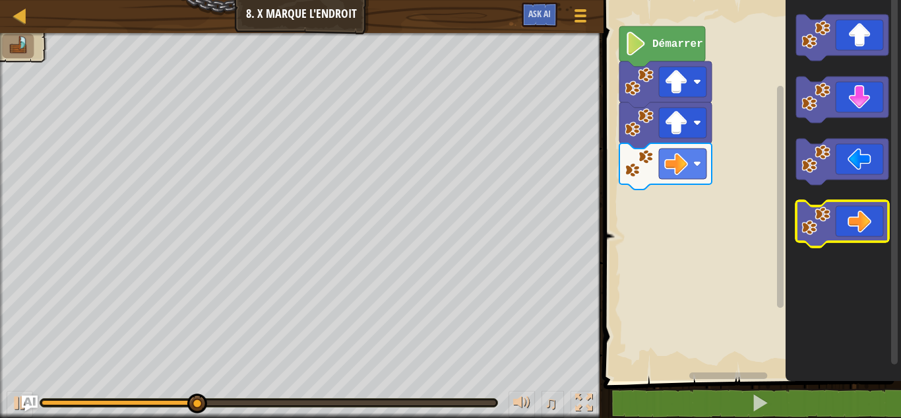
click at [853, 221] on icon "Espace de travail de Blocky" at bounding box center [842, 224] width 92 height 46
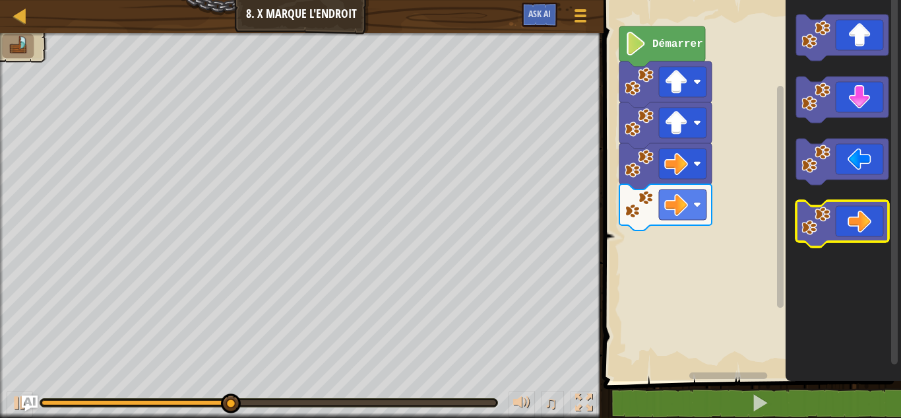
click at [853, 221] on icon "Espace de travail de Blocky" at bounding box center [842, 224] width 92 height 46
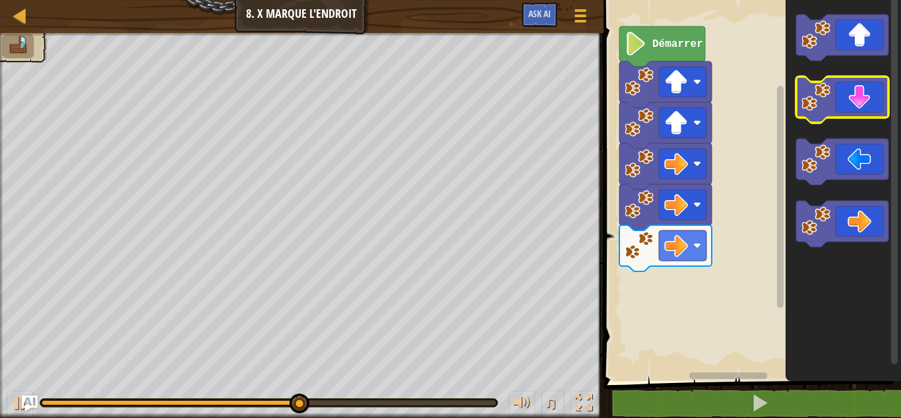
click at [852, 102] on icon "Espace de travail de Blocky" at bounding box center [842, 100] width 92 height 46
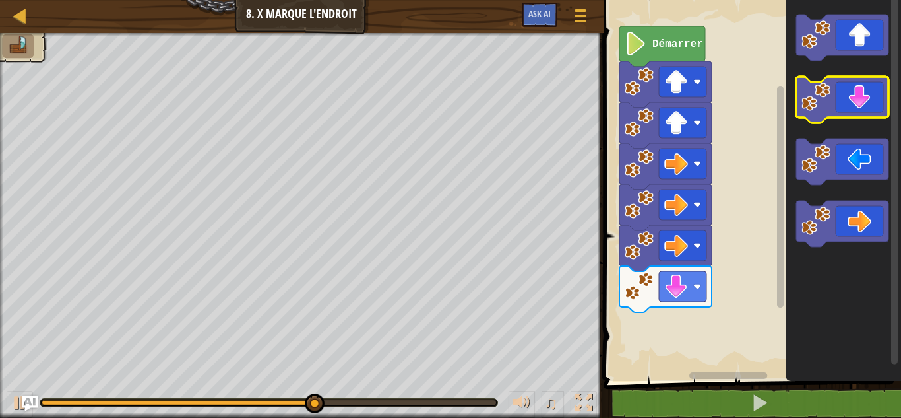
click at [852, 102] on icon "Espace de travail de Blocky" at bounding box center [842, 100] width 92 height 46
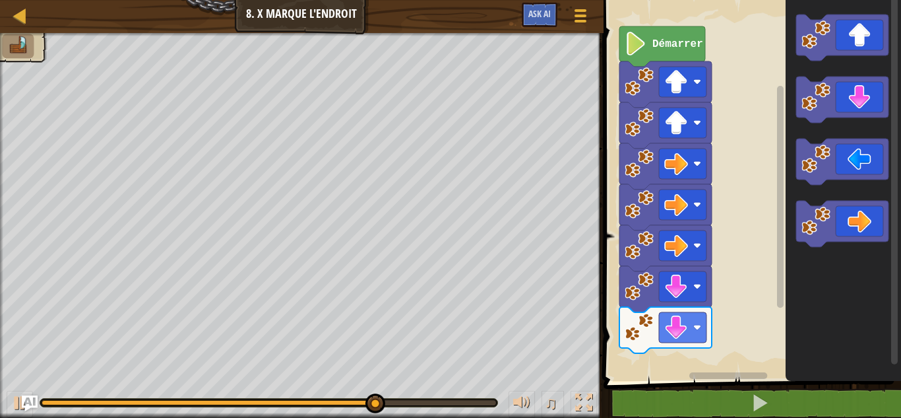
click at [828, 186] on icon "Espace de travail de Blocky" at bounding box center [843, 186] width 115 height 387
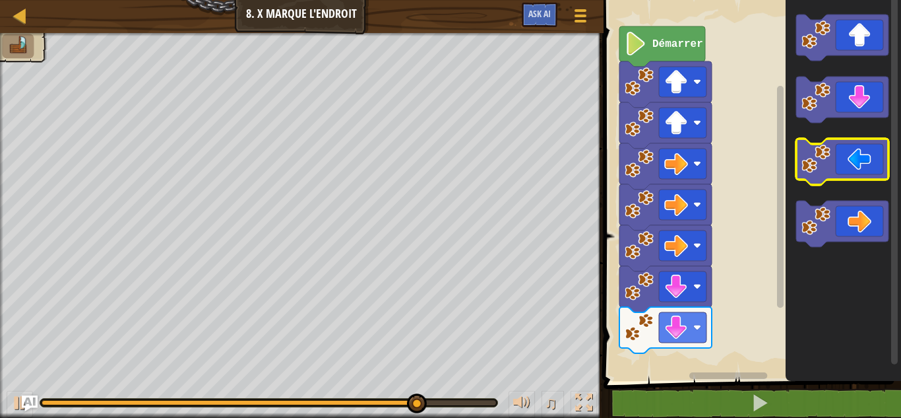
click at [821, 169] on image "Espace de travail de Blocky" at bounding box center [815, 158] width 29 height 29
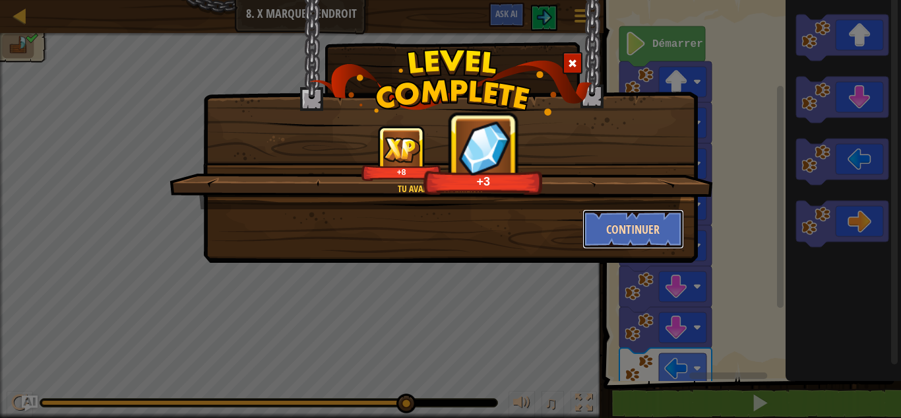
click at [625, 219] on button "Continuer" at bounding box center [633, 229] width 102 height 40
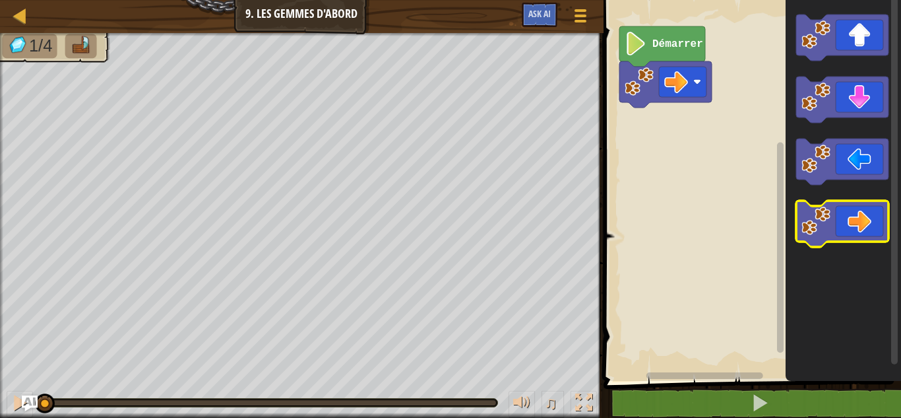
click at [860, 231] on icon "Espace de travail de Blocky" at bounding box center [842, 224] width 92 height 46
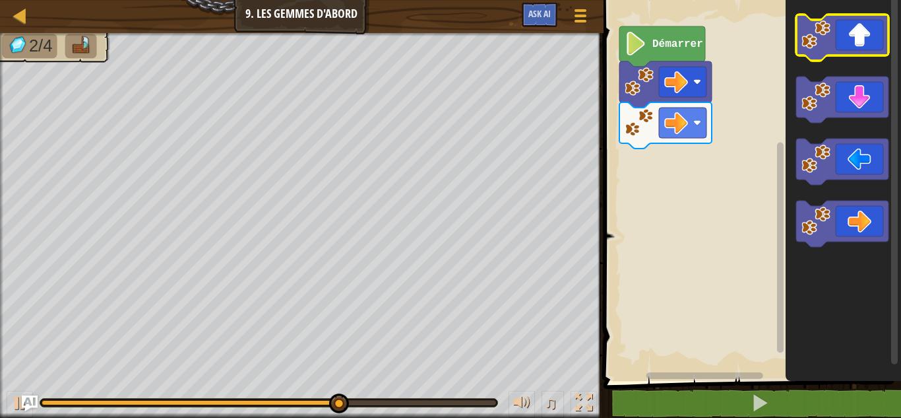
click at [850, 42] on icon "Espace de travail de Blocky" at bounding box center [842, 38] width 92 height 46
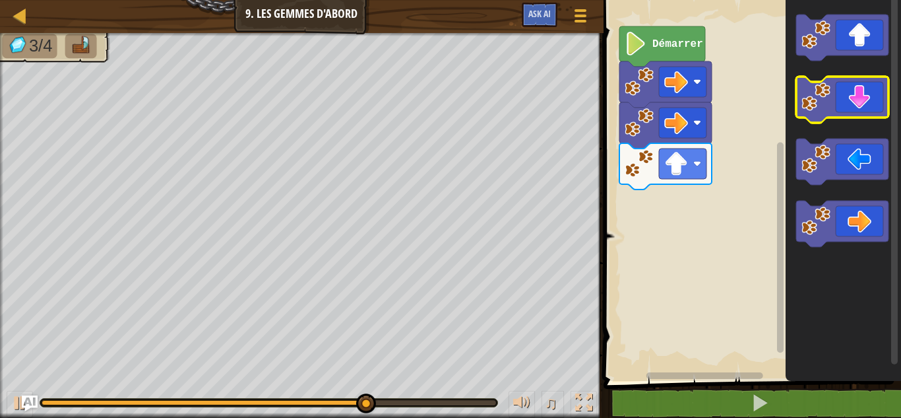
click at [848, 107] on icon "Espace de travail de Blocky" at bounding box center [842, 100] width 92 height 46
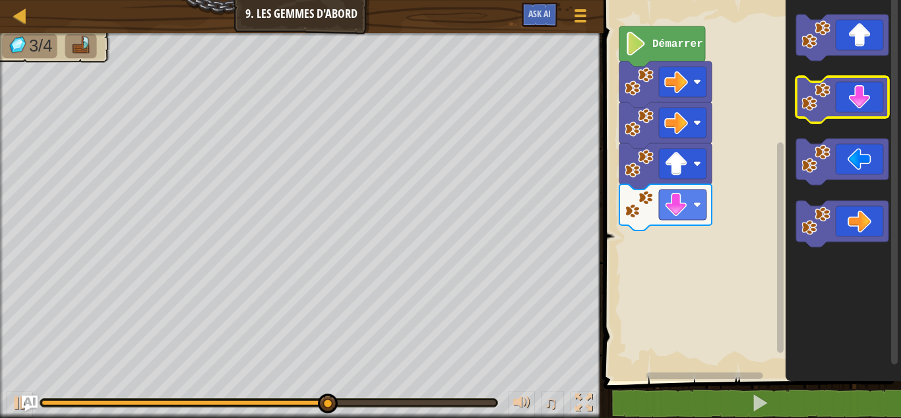
click at [848, 107] on icon "Espace de travail de Blocky" at bounding box center [842, 100] width 92 height 46
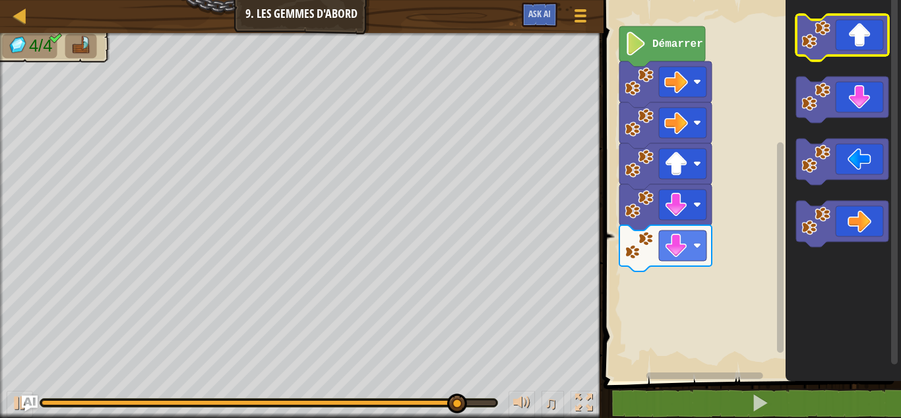
click at [843, 40] on icon "Espace de travail de Blocky" at bounding box center [842, 38] width 92 height 46
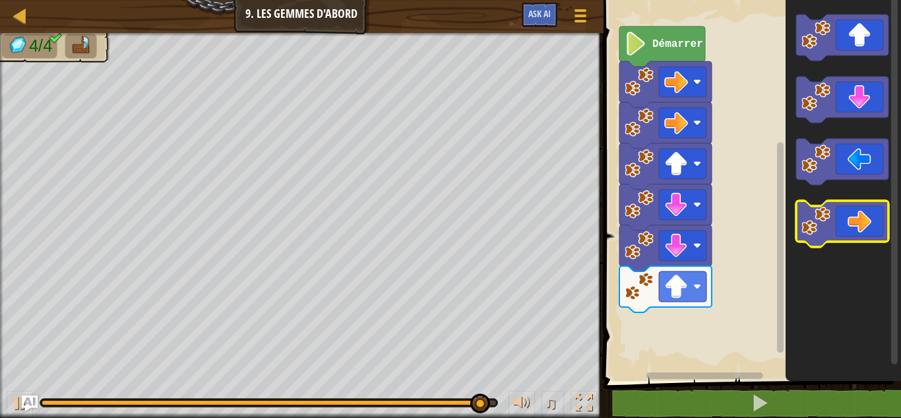
click at [860, 215] on icon "Espace de travail de Blocky" at bounding box center [842, 224] width 92 height 46
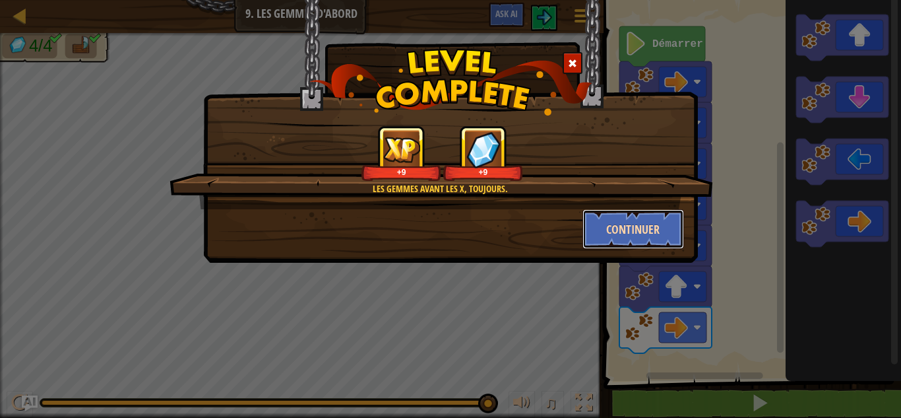
click at [648, 232] on button "Continuer" at bounding box center [633, 229] width 102 height 40
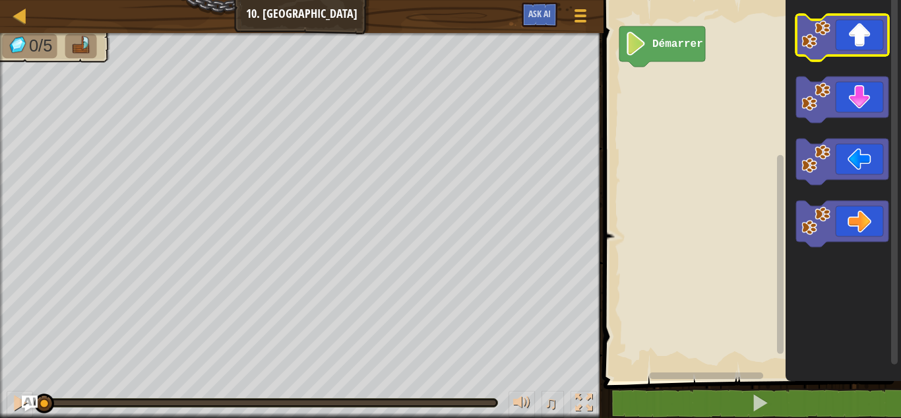
click at [848, 33] on icon "Espace de travail de Blocky" at bounding box center [842, 38] width 92 height 46
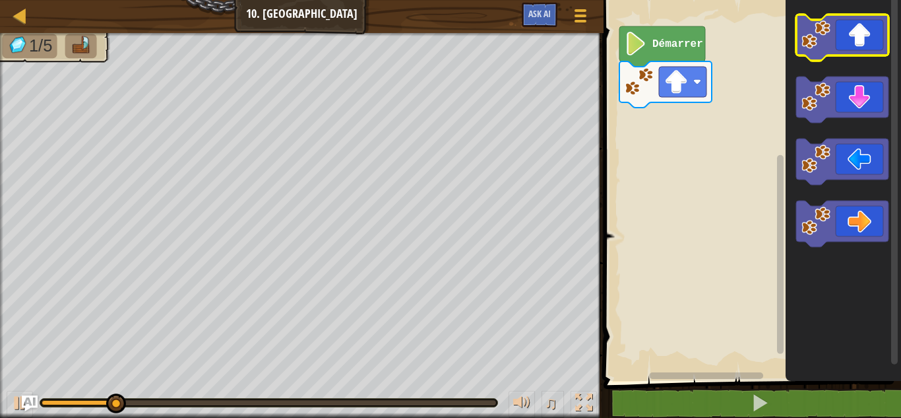
click at [848, 33] on icon "Espace de travail de Blocky" at bounding box center [842, 38] width 92 height 46
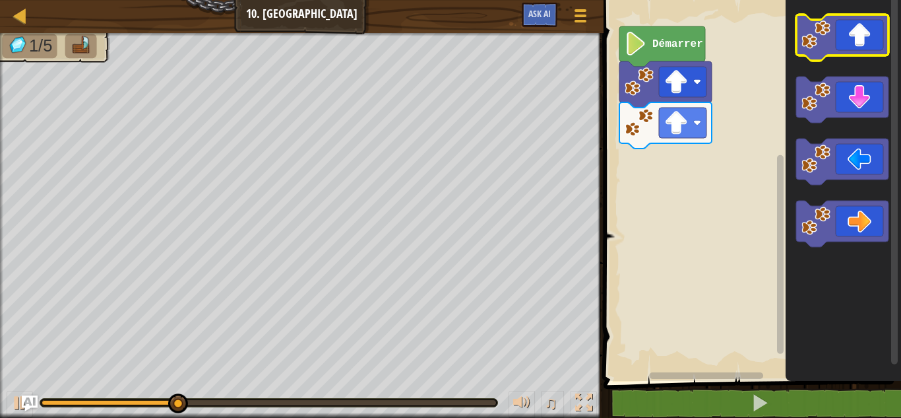
click at [848, 33] on icon "Espace de travail de Blocky" at bounding box center [842, 38] width 92 height 46
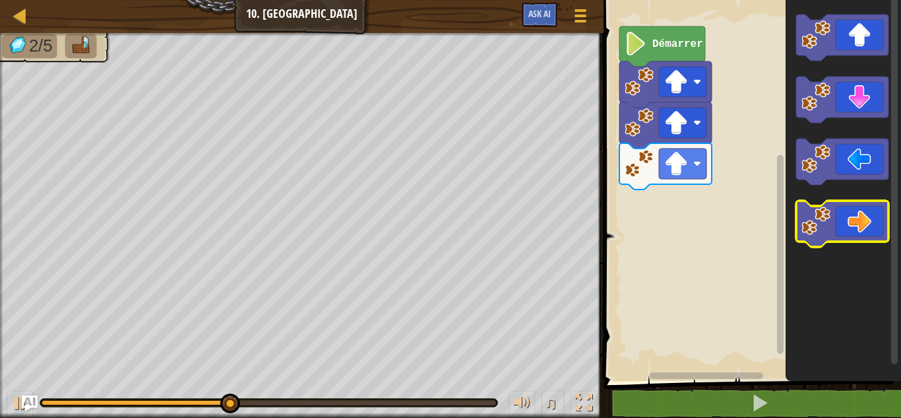
click at [869, 233] on icon "Espace de travail de Blocky" at bounding box center [842, 224] width 92 height 46
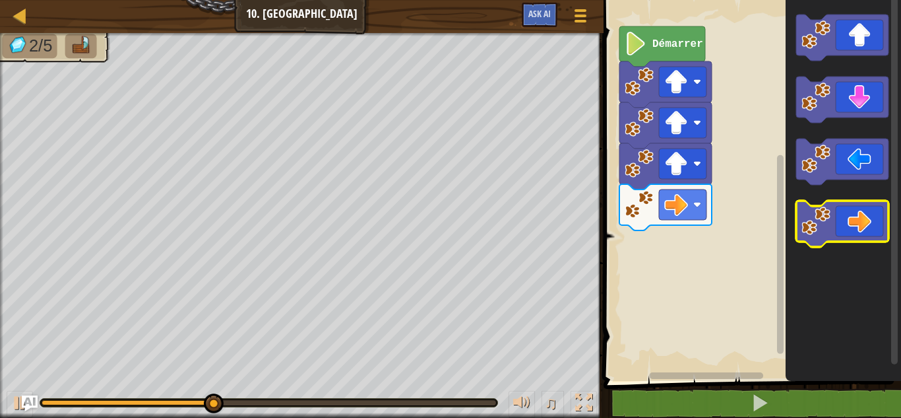
click at [869, 233] on icon "Espace de travail de Blocky" at bounding box center [842, 224] width 92 height 46
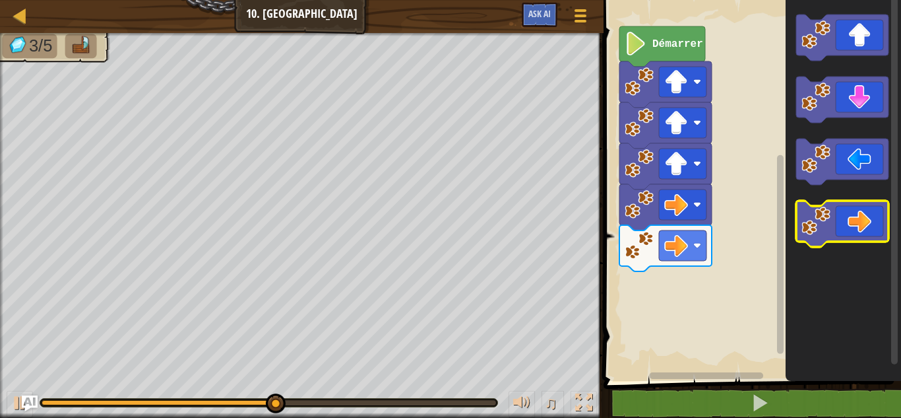
click at [869, 233] on icon "Espace de travail de Blocky" at bounding box center [842, 224] width 92 height 46
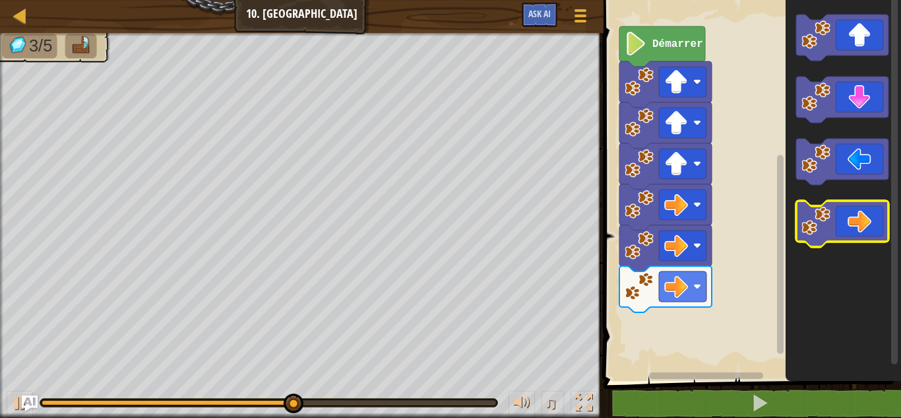
click at [869, 233] on icon "Espace de travail de Blocky" at bounding box center [842, 224] width 92 height 46
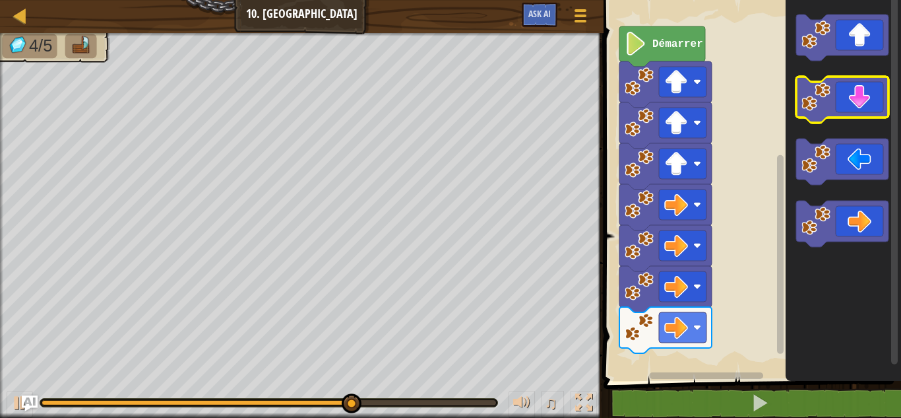
click at [861, 107] on icon "Espace de travail de Blocky" at bounding box center [842, 100] width 92 height 46
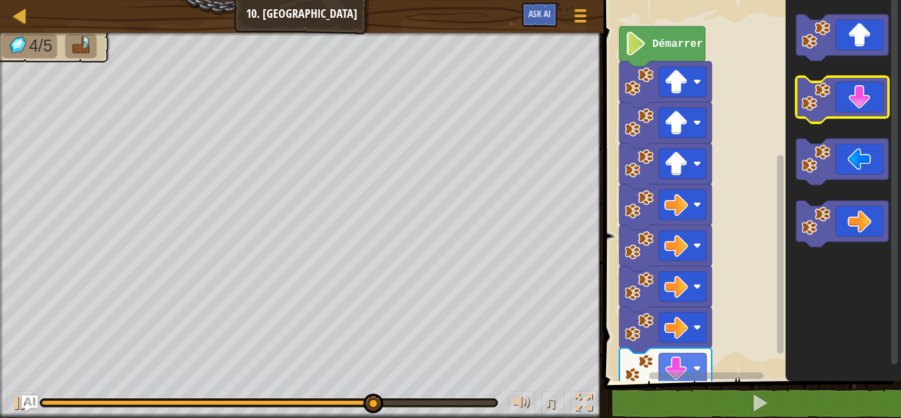
click at [861, 107] on icon "Espace de travail de Blocky" at bounding box center [842, 100] width 92 height 46
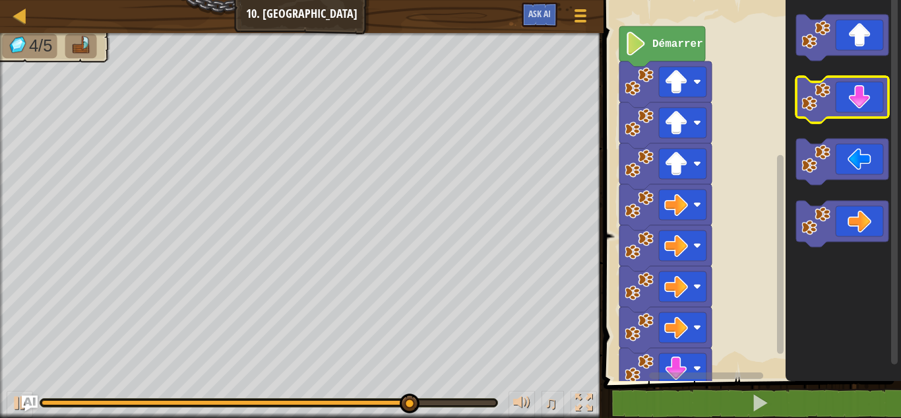
click at [861, 107] on icon "Espace de travail de Blocky" at bounding box center [842, 100] width 92 height 46
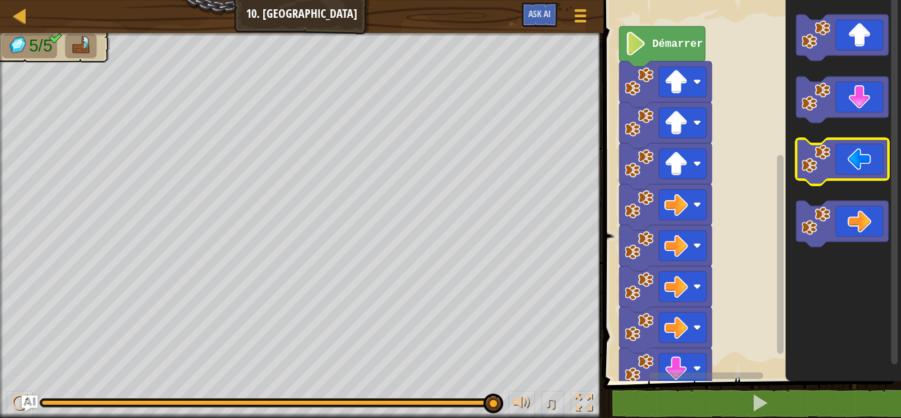
click at [855, 159] on icon "Espace de travail de Blocky" at bounding box center [842, 162] width 92 height 46
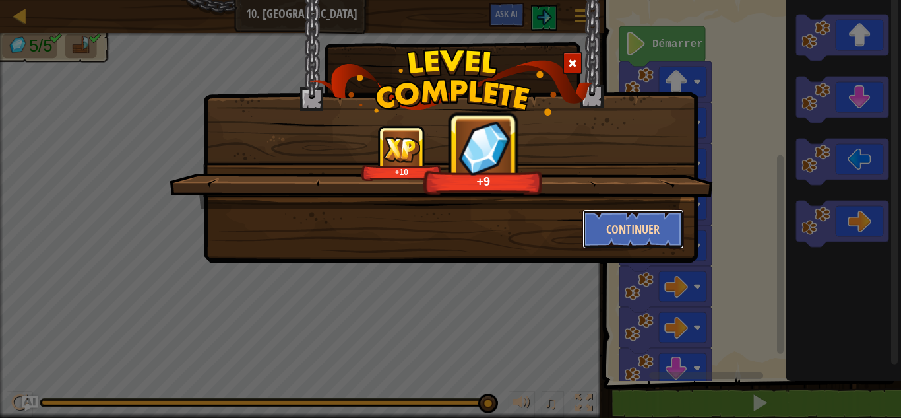
click at [621, 227] on button "Continuer" at bounding box center [633, 229] width 102 height 40
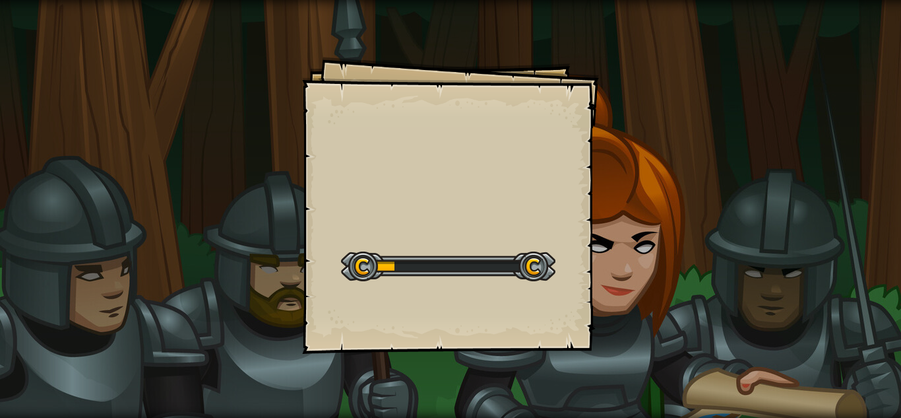
click at [457, 264] on div at bounding box center [448, 266] width 214 height 30
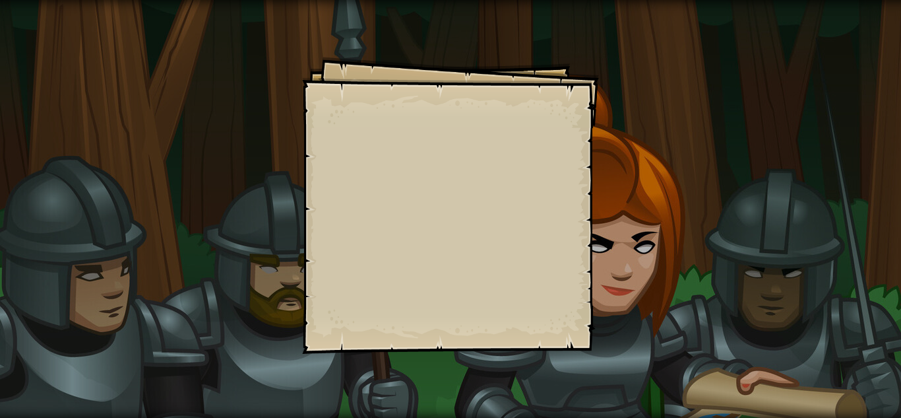
click at [450, 143] on div "Goals Start Level Erreur de chargement du serveur Vous avez besoin d'un abonnem…" at bounding box center [450, 205] width 297 height 297
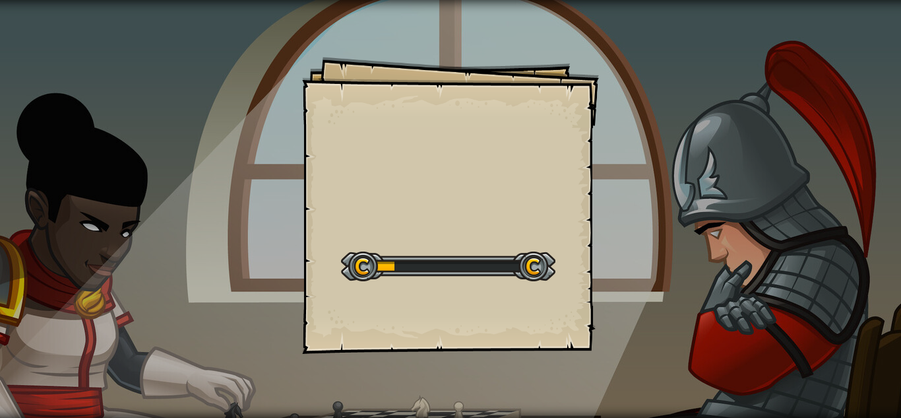
click at [401, 268] on div at bounding box center [448, 266] width 214 height 30
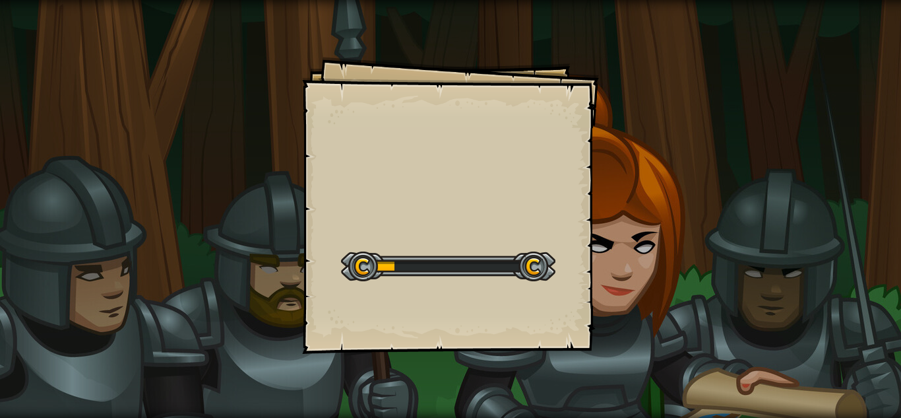
click at [429, 263] on div at bounding box center [448, 266] width 214 height 30
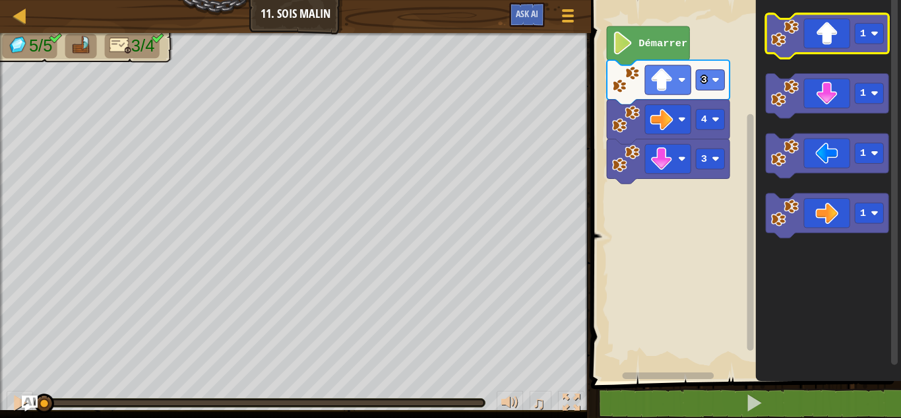
click at [803, 53] on icon "Espace de travail de Blocky" at bounding box center [827, 36] width 123 height 45
click at [813, 35] on icon "Espace de travail de Blocky" at bounding box center [827, 36] width 123 height 45
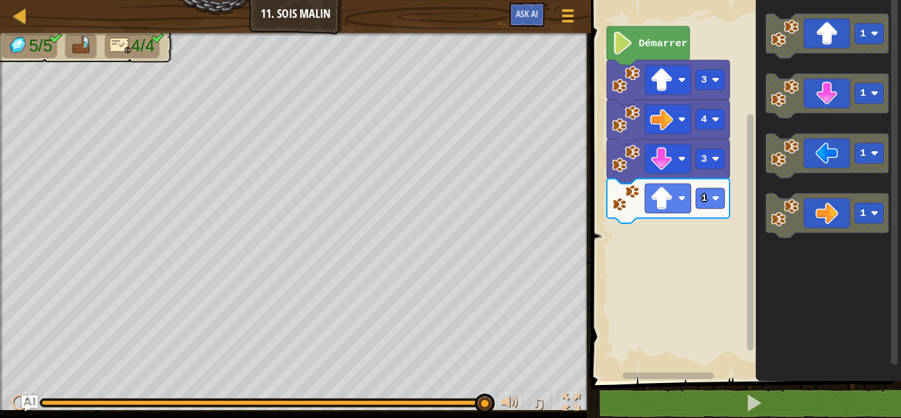
click at [375, 397] on div "♫" at bounding box center [295, 399] width 591 height 40
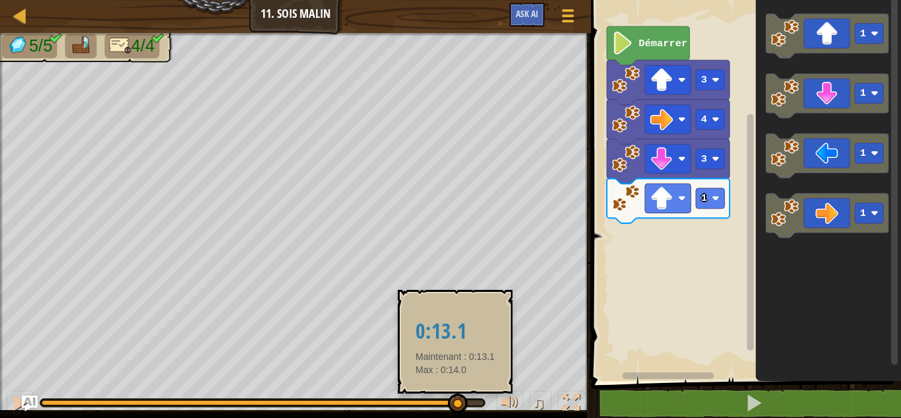
click at [456, 400] on div at bounding box center [249, 402] width 415 height 5
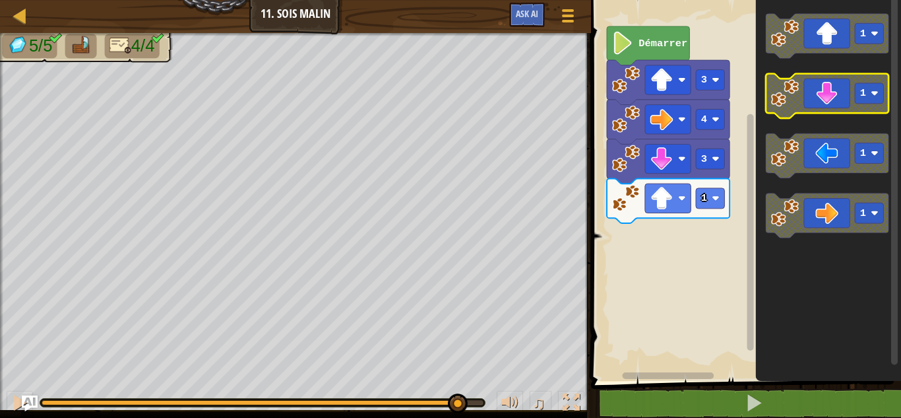
click at [811, 99] on icon "Espace de travail de Blocky" at bounding box center [827, 96] width 123 height 45
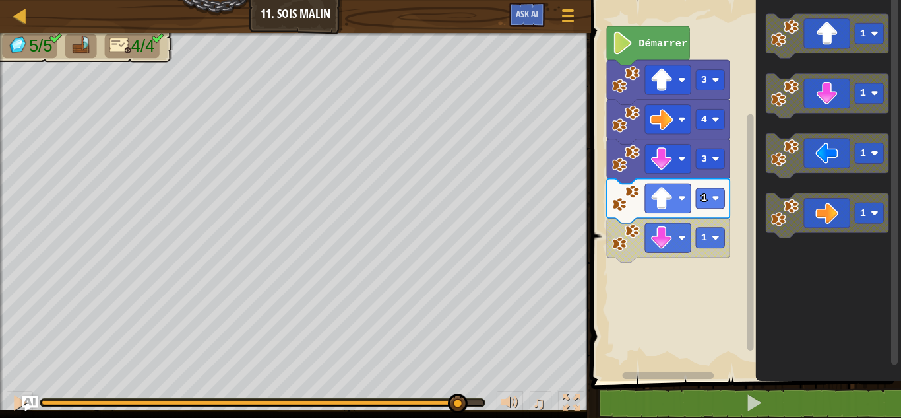
click at [373, 396] on div "♫" at bounding box center [295, 399] width 591 height 40
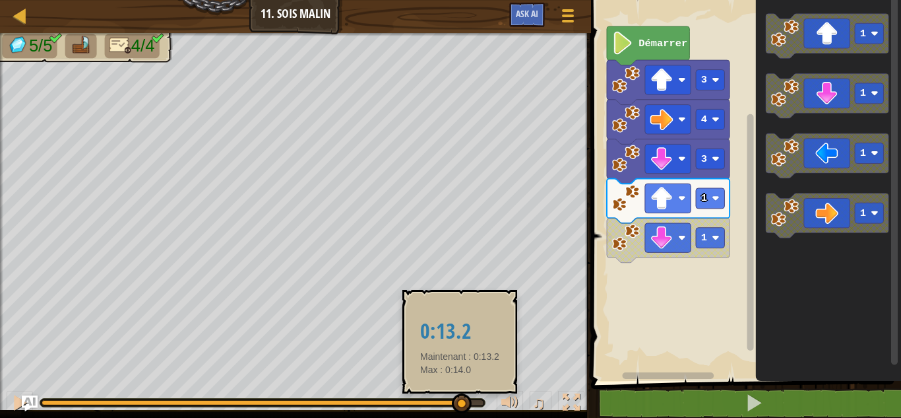
click at [460, 398] on div at bounding box center [462, 403] width 20 height 20
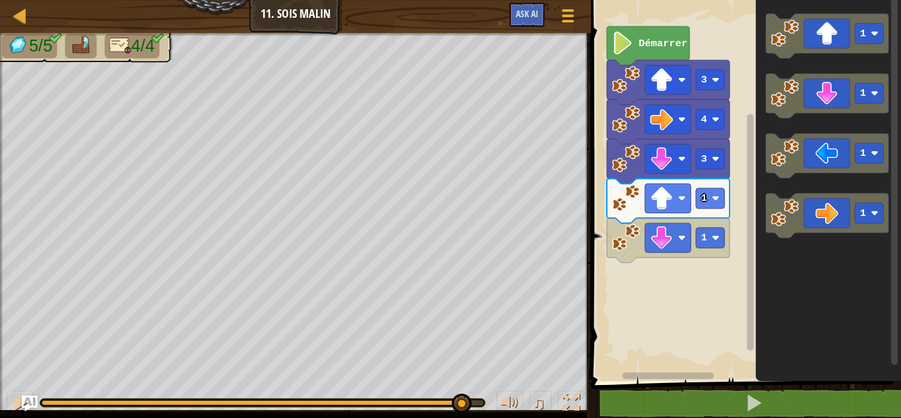
click at [445, 398] on div at bounding box center [262, 402] width 445 height 8
click at [443, 399] on div at bounding box center [262, 402] width 445 height 8
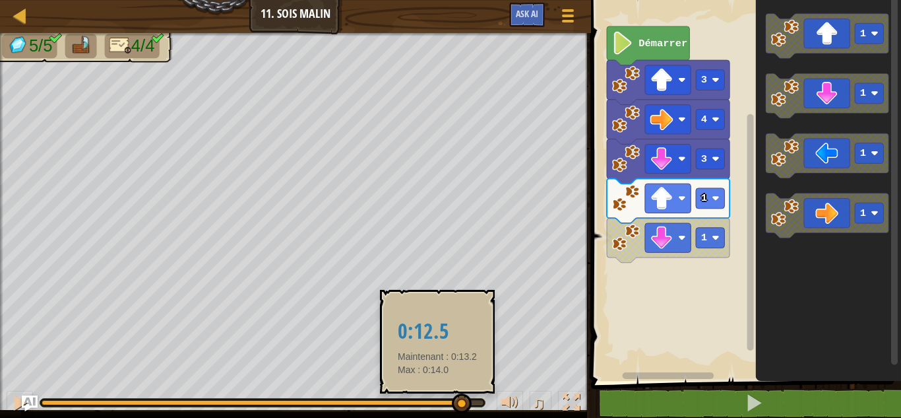
click at [438, 401] on div at bounding box center [251, 402] width 419 height 5
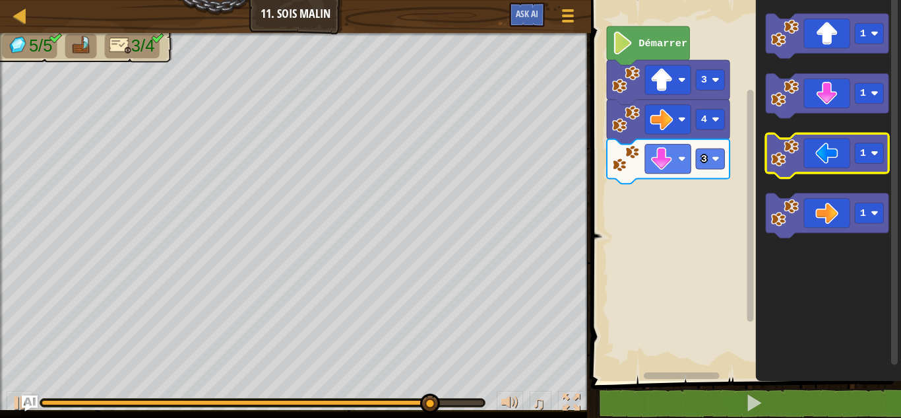
click at [826, 160] on icon "Espace de travail de Blocky" at bounding box center [827, 155] width 123 height 45
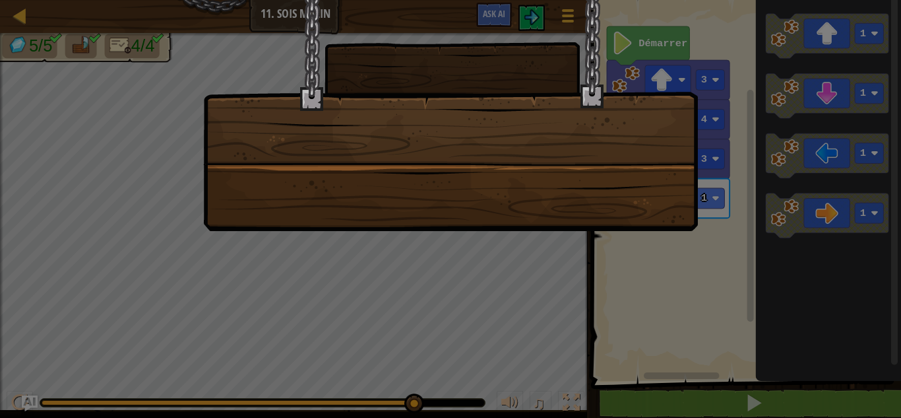
click at [460, 164] on div at bounding box center [450, 115] width 495 height 231
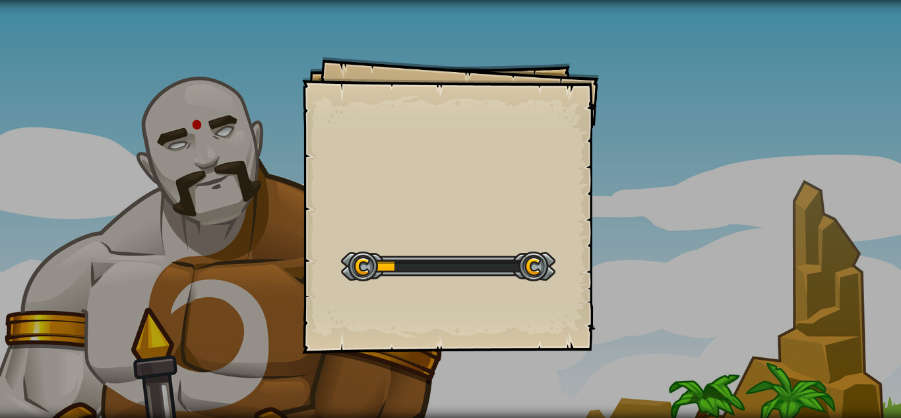
click at [435, 253] on div at bounding box center [448, 266] width 214 height 30
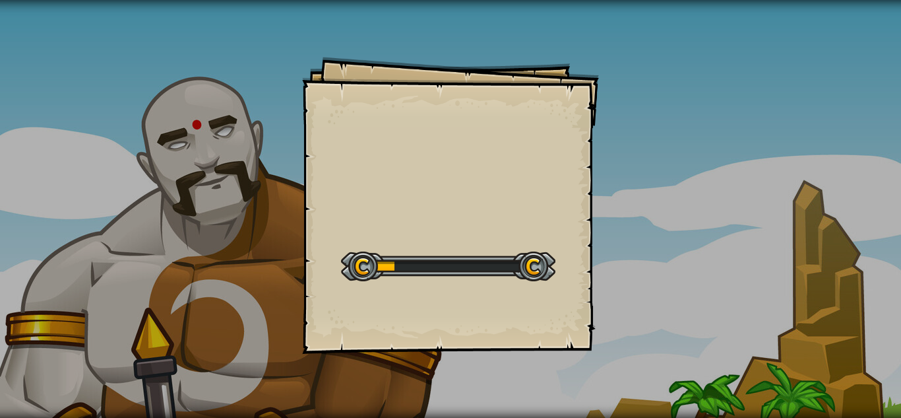
click at [435, 253] on div at bounding box center [448, 266] width 214 height 30
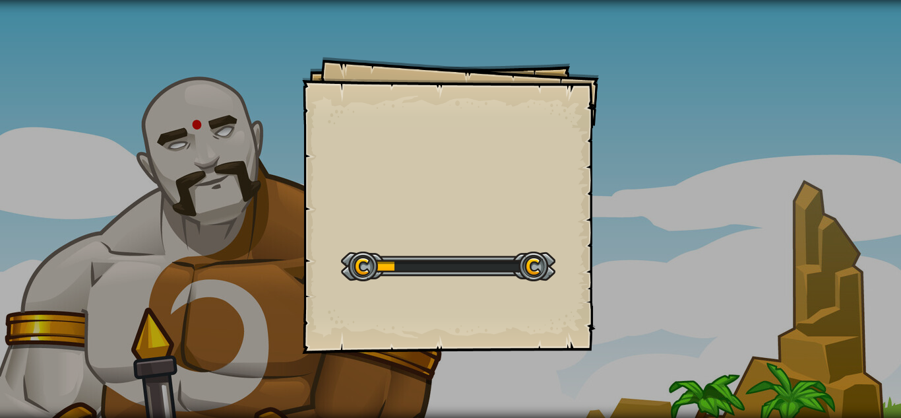
click at [435, 253] on div at bounding box center [448, 266] width 214 height 30
click at [495, 178] on div "Goals Start Level Erreur de chargement du serveur Vous avez besoin d'un abonnem…" at bounding box center [450, 205] width 297 height 297
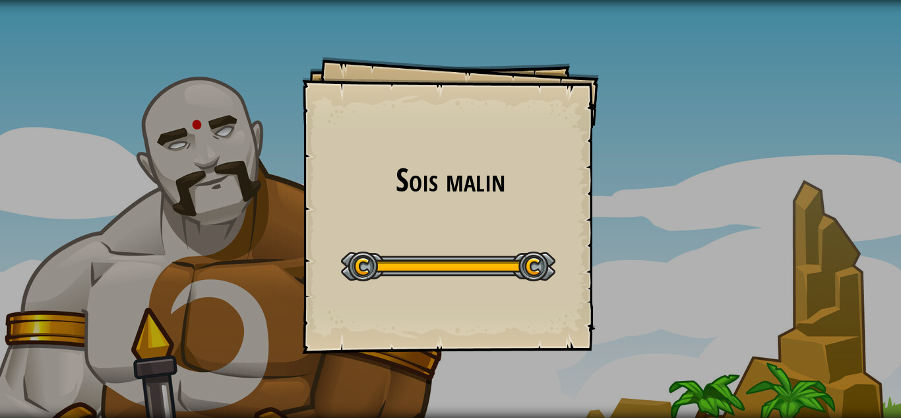
click at [414, 216] on div "Sois malin Goals Start Level Erreur de chargement du serveur Vous avez besoin d…" at bounding box center [450, 205] width 297 height 297
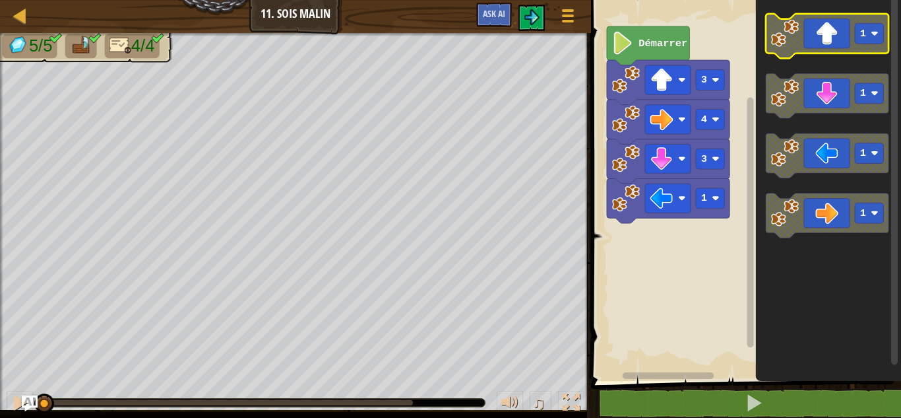
click at [793, 22] on image "Espace de travail de Blocky" at bounding box center [785, 33] width 28 height 28
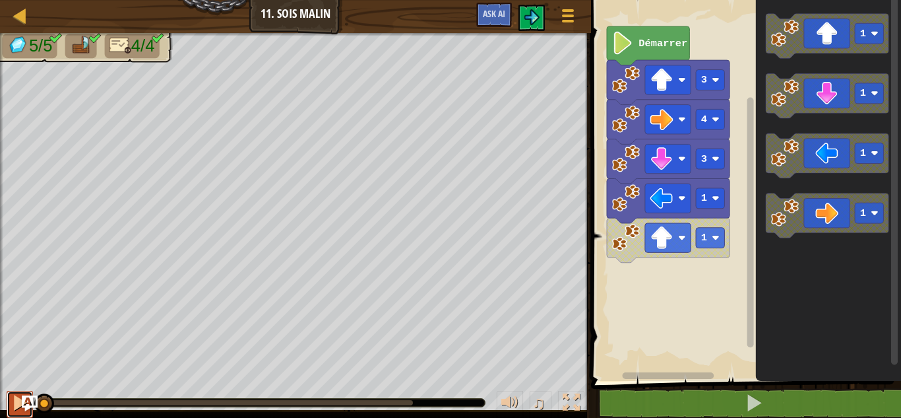
click at [21, 394] on div at bounding box center [19, 402] width 17 height 17
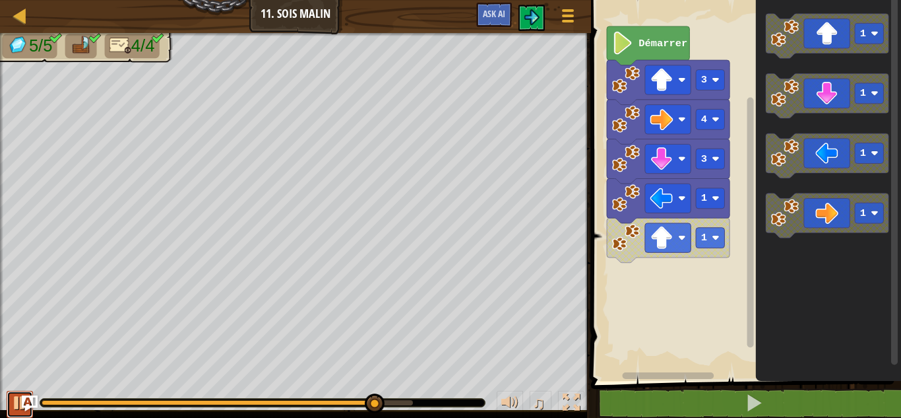
click at [21, 394] on div at bounding box center [19, 402] width 17 height 17
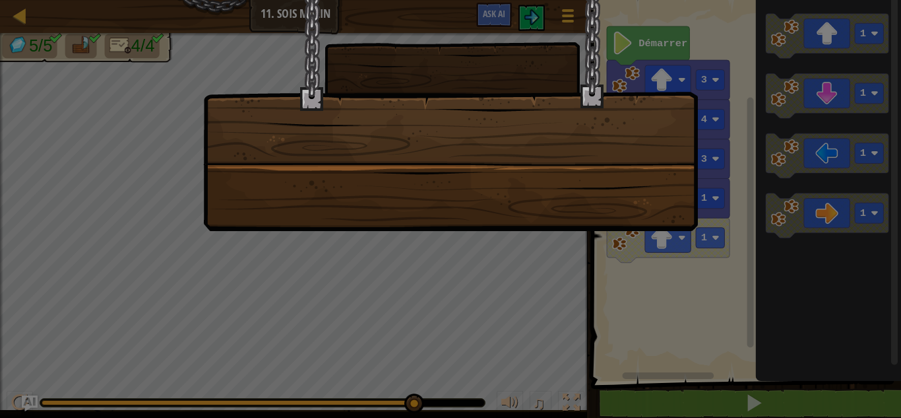
click at [357, 127] on div at bounding box center [450, 115] width 495 height 231
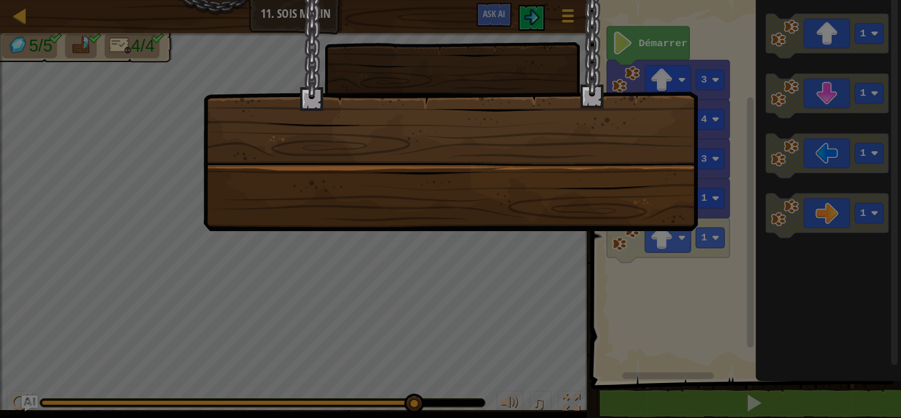
click at [357, 127] on div at bounding box center [450, 115] width 495 height 231
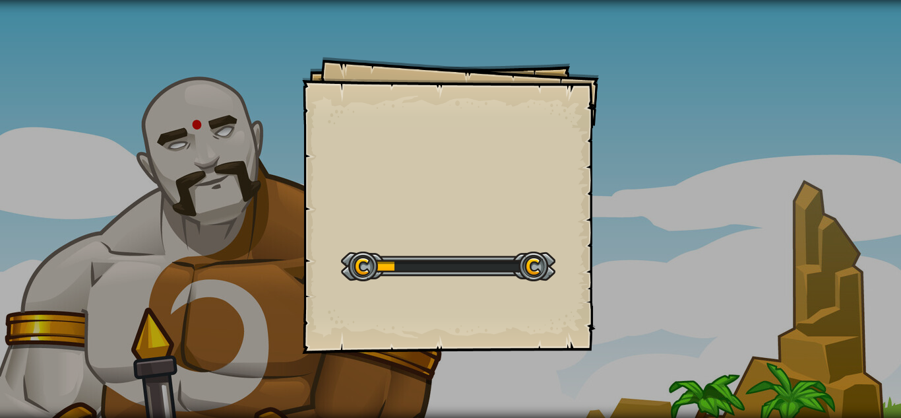
click at [387, 187] on div "Goals Start Level Erreur de chargement du serveur Vous avez besoin d'un abonnem…" at bounding box center [450, 205] width 297 height 297
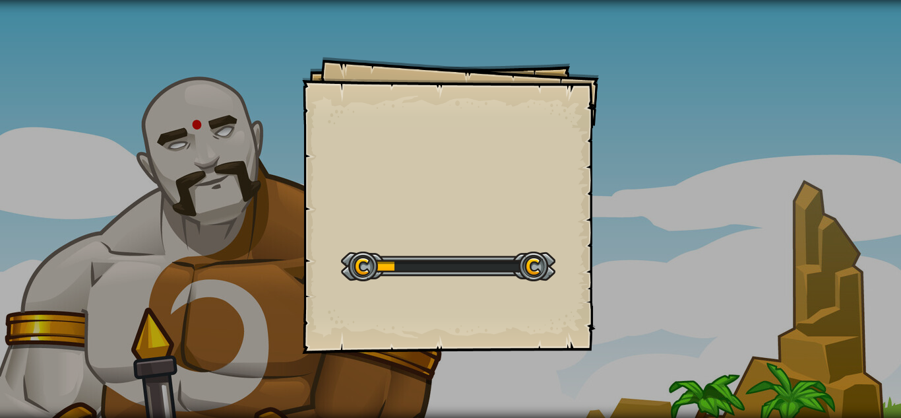
click at [387, 187] on div "Goals Start Level Erreur de chargement du serveur Vous avez besoin d'un abonnem…" at bounding box center [450, 205] width 297 height 297
click at [662, 160] on div "Goals Start Level Erreur de chargement du serveur Vous avez besoin d'un abonnem…" at bounding box center [450, 209] width 901 height 418
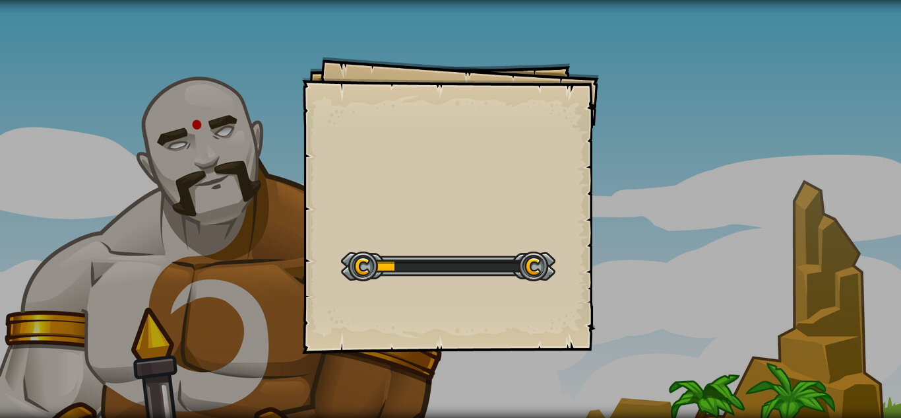
click at [476, 166] on div "Goals Start Level Erreur de chargement du serveur Vous avez besoin d'un abonnem…" at bounding box center [450, 205] width 297 height 297
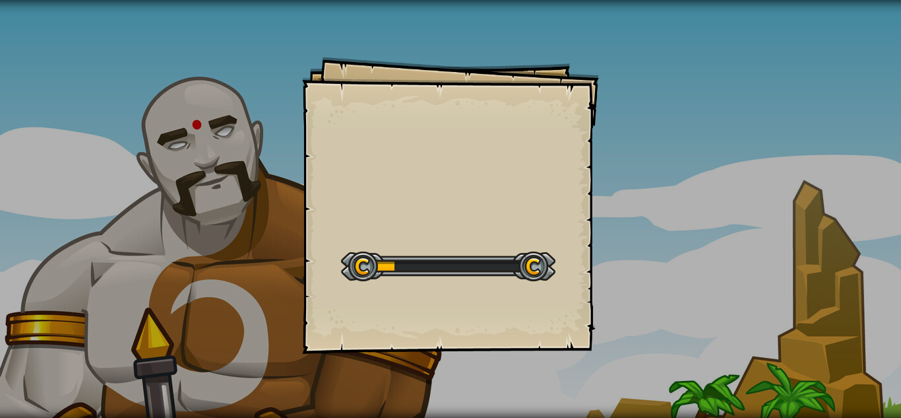
click at [476, 166] on div "Goals Start Level Erreur de chargement du serveur Vous avez besoin d'un abonnem…" at bounding box center [450, 205] width 297 height 297
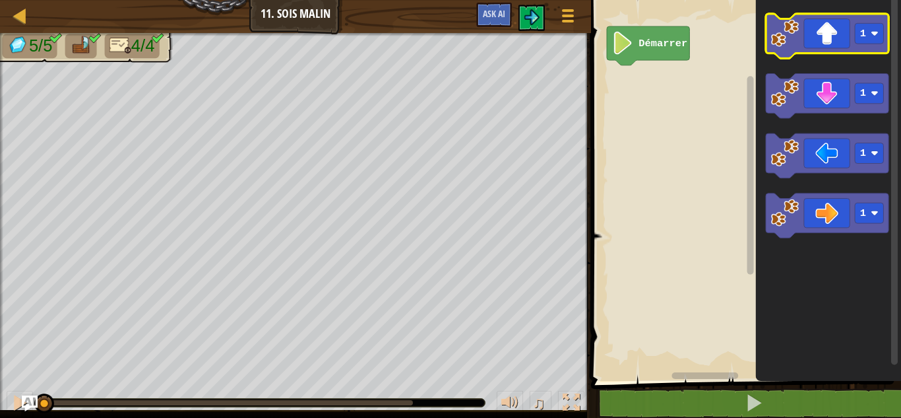
click at [852, 50] on icon "Espace de travail de Blocky" at bounding box center [827, 36] width 123 height 45
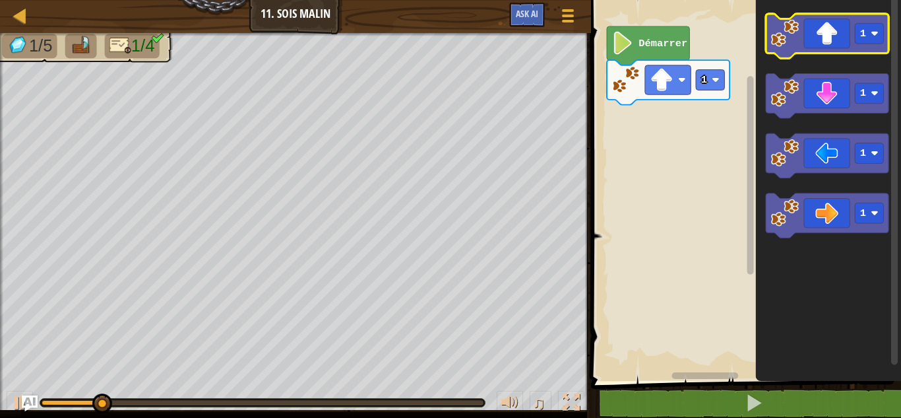
click at [852, 50] on icon "Espace de travail de Blocky" at bounding box center [827, 36] width 123 height 45
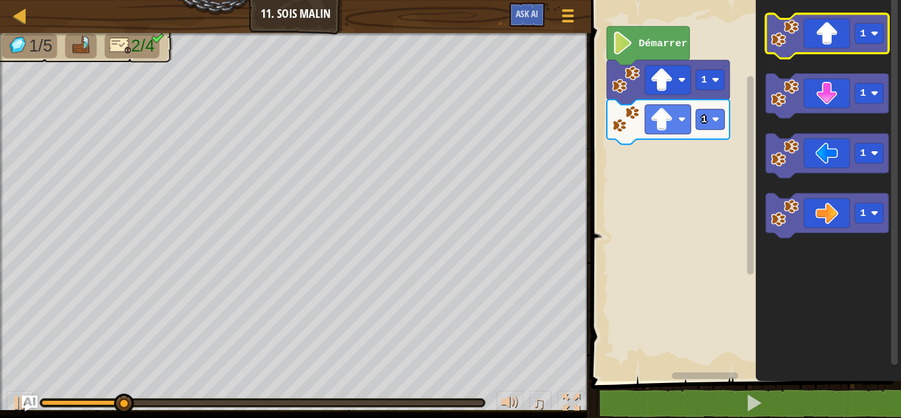
click at [852, 50] on icon "Espace de travail de Blocky" at bounding box center [827, 36] width 123 height 45
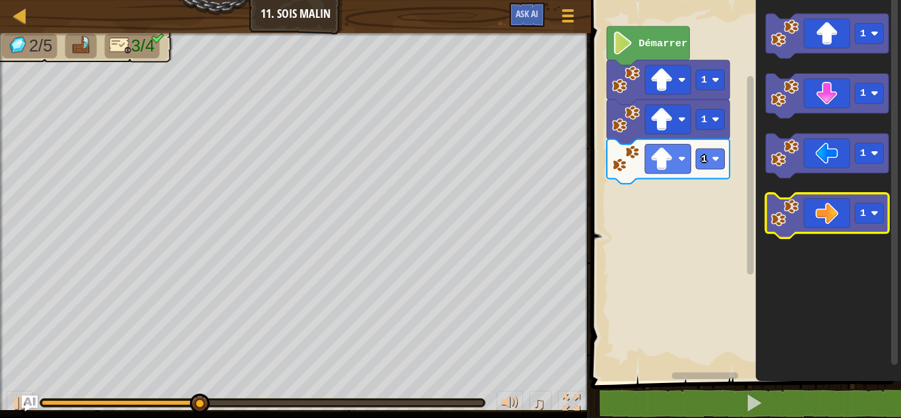
click at [830, 212] on icon "Espace de travail de Blocky" at bounding box center [827, 215] width 123 height 45
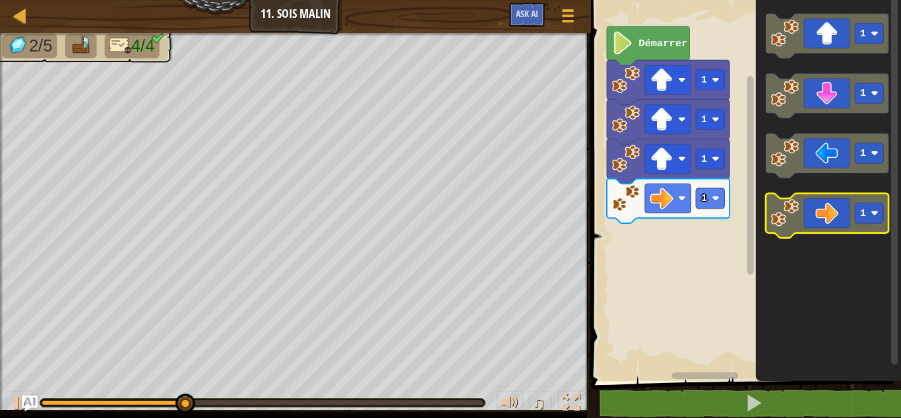
click at [830, 212] on icon "Espace de travail de Blocky" at bounding box center [827, 215] width 123 height 45
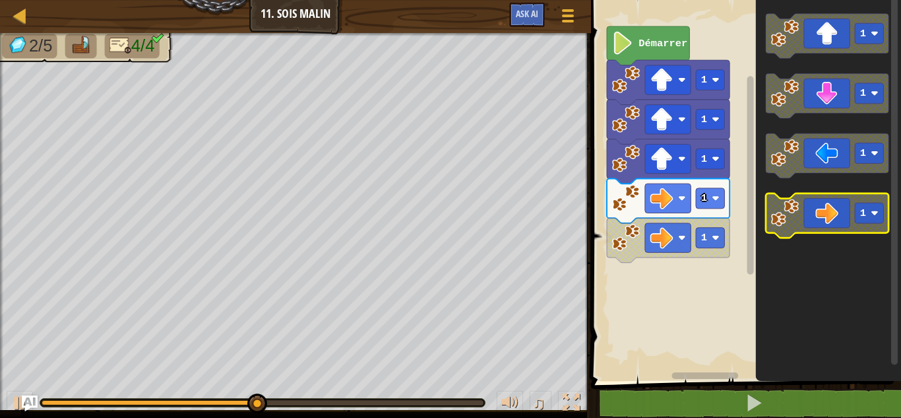
click at [830, 212] on icon "Espace de travail de Blocky" at bounding box center [827, 215] width 123 height 45
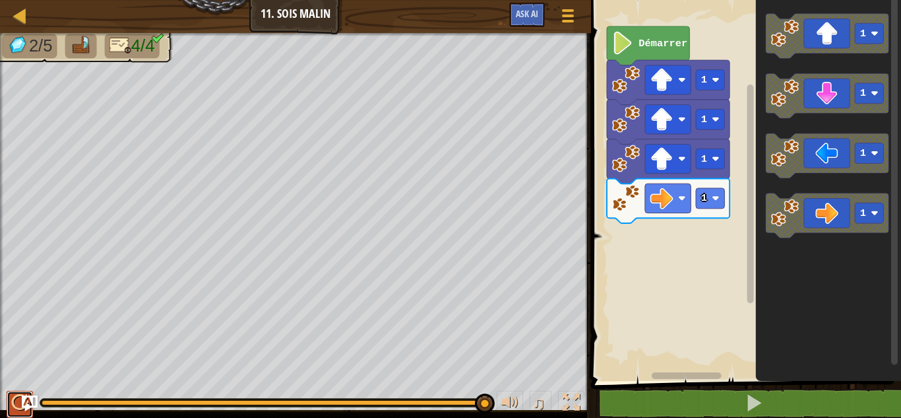
click at [16, 398] on div at bounding box center [19, 402] width 17 height 17
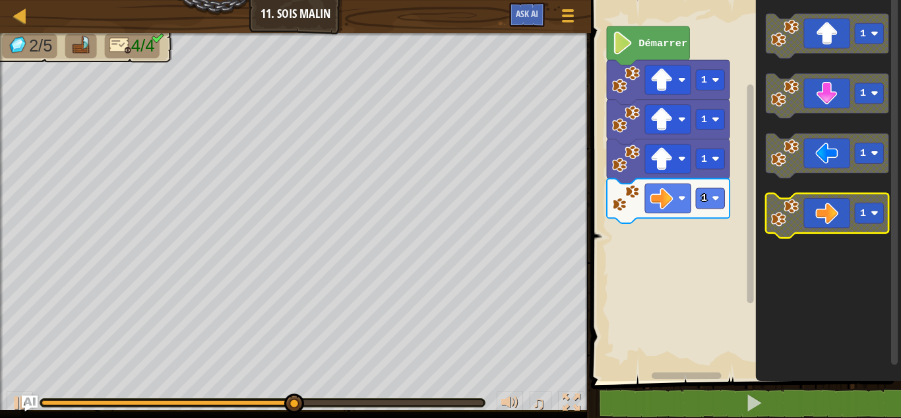
click at [825, 218] on icon "Espace de travail de Blocky" at bounding box center [827, 215] width 123 height 45
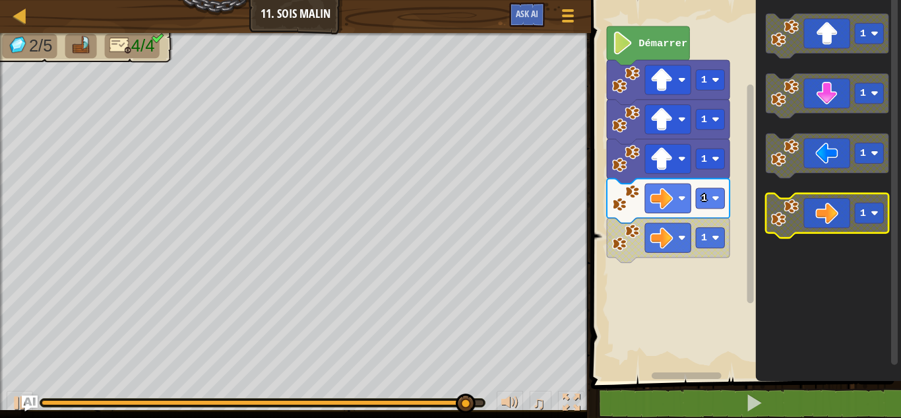
click at [825, 218] on icon "Espace de travail de Blocky" at bounding box center [827, 215] width 123 height 45
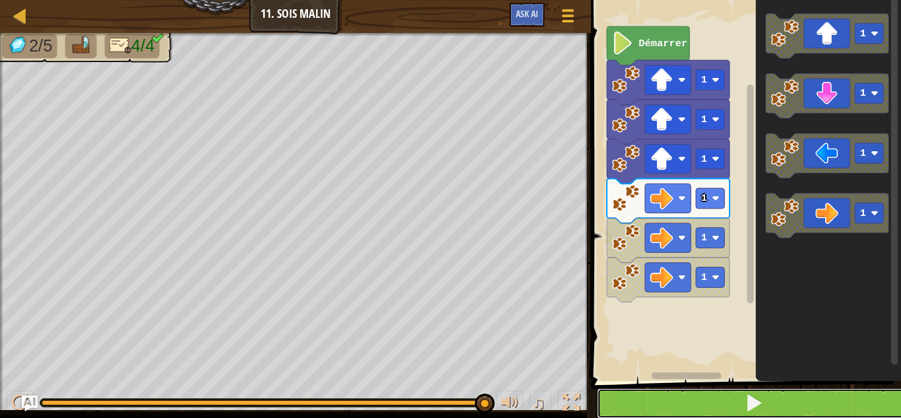
click at [747, 399] on span at bounding box center [754, 402] width 18 height 18
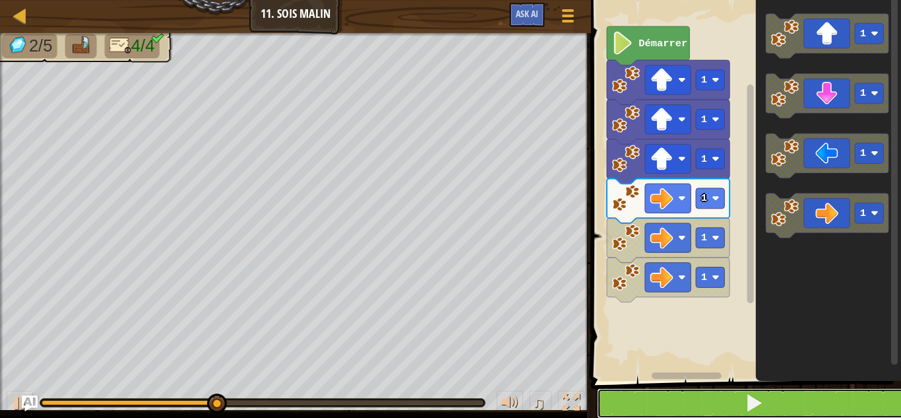
click at [747, 399] on span at bounding box center [754, 402] width 18 height 18
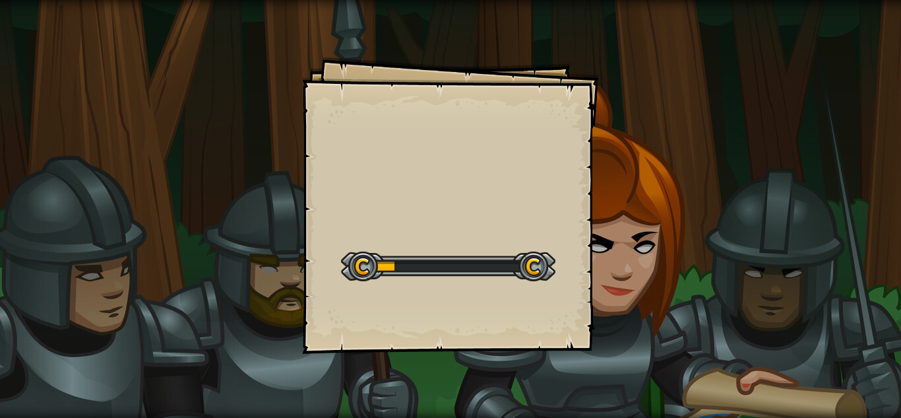
select select "fr"
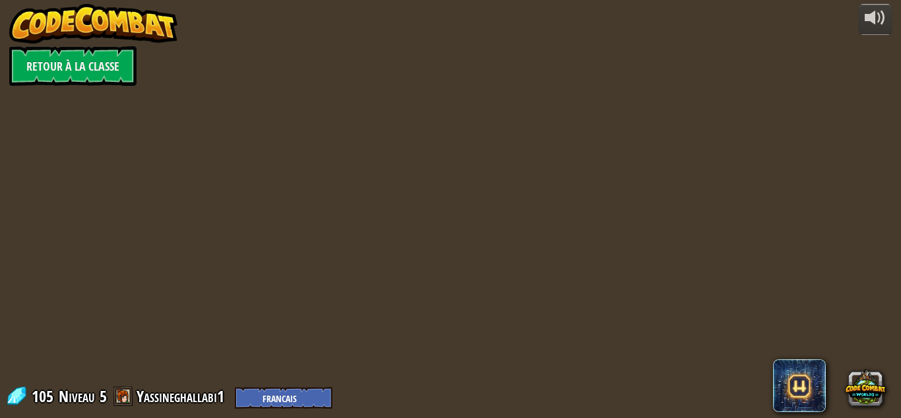
select select "fr"
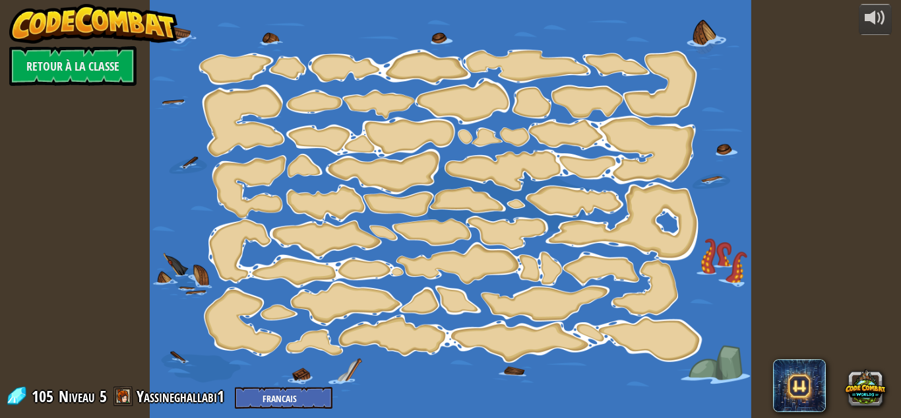
select select "fr"
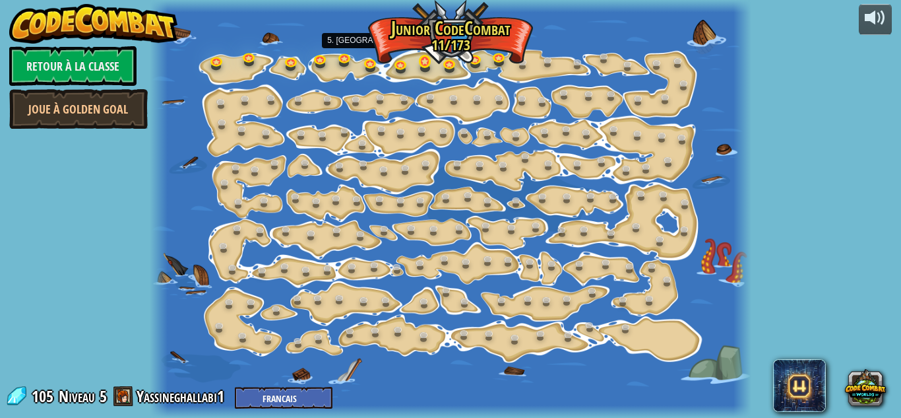
select select "fr"
click at [499, 54] on link at bounding box center [501, 57] width 26 height 26
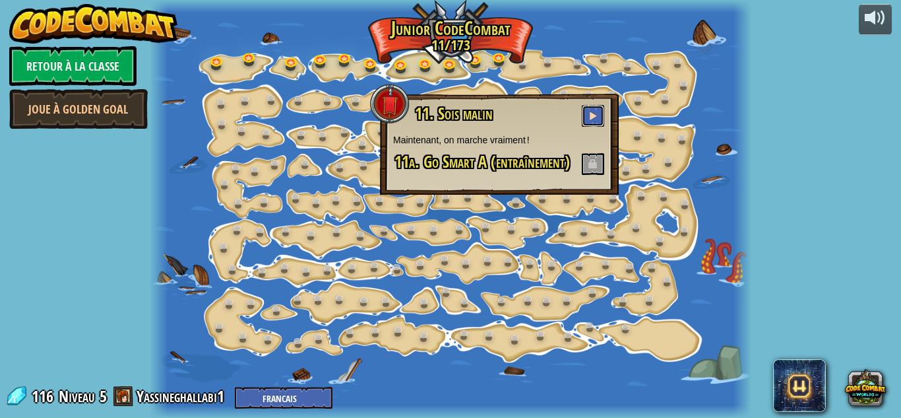
click at [591, 114] on span at bounding box center [592, 115] width 9 height 9
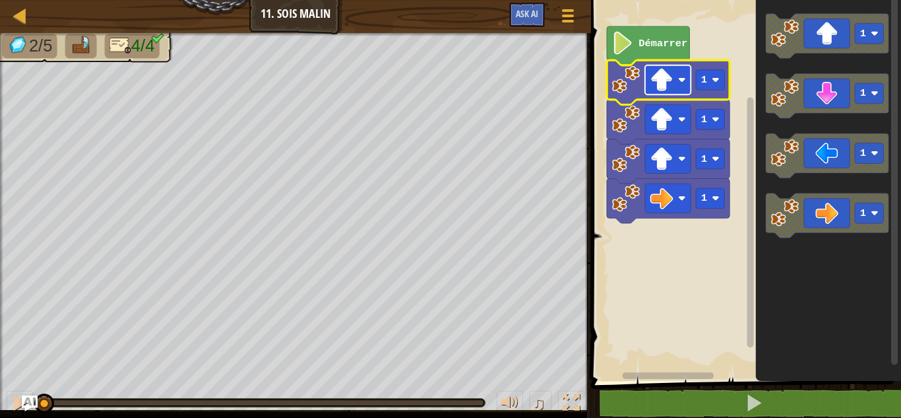
click at [656, 80] on image "Espace de travail de Blocky" at bounding box center [661, 80] width 23 height 23
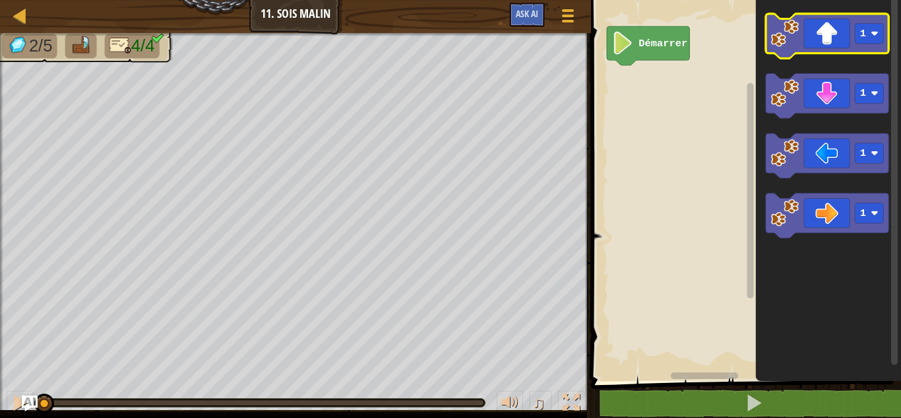
click at [799, 24] on image "Espace de travail de Blocky" at bounding box center [785, 33] width 28 height 28
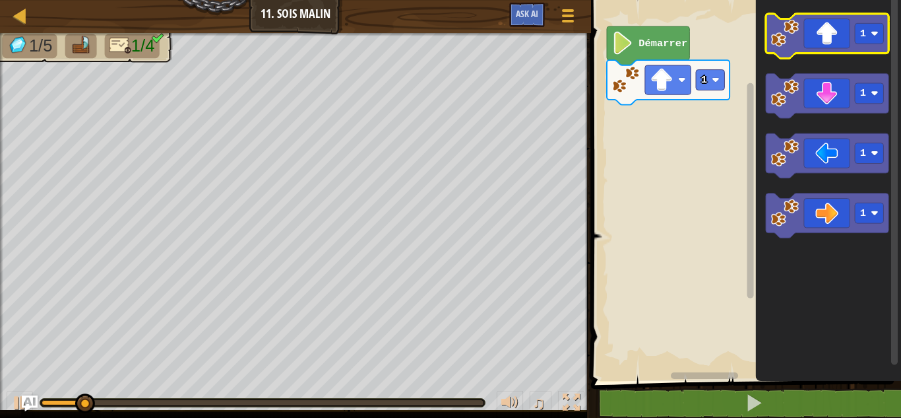
click at [799, 24] on image "Espace de travail de Blocky" at bounding box center [785, 33] width 28 height 28
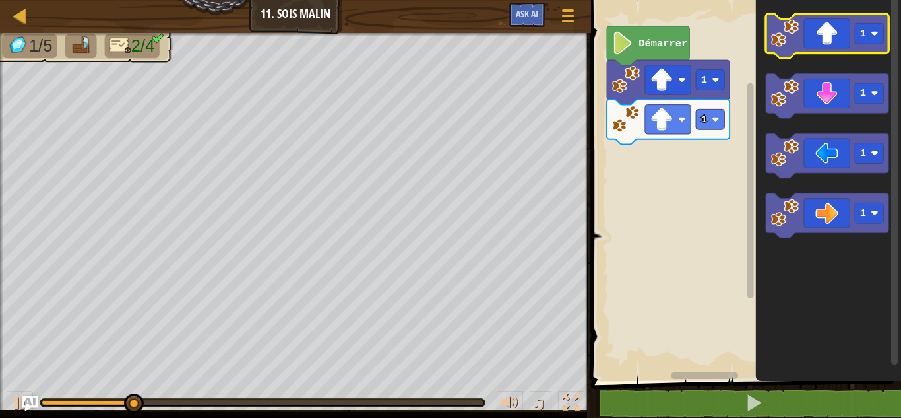
click at [799, 24] on image "Espace de travail de Blocky" at bounding box center [785, 33] width 28 height 28
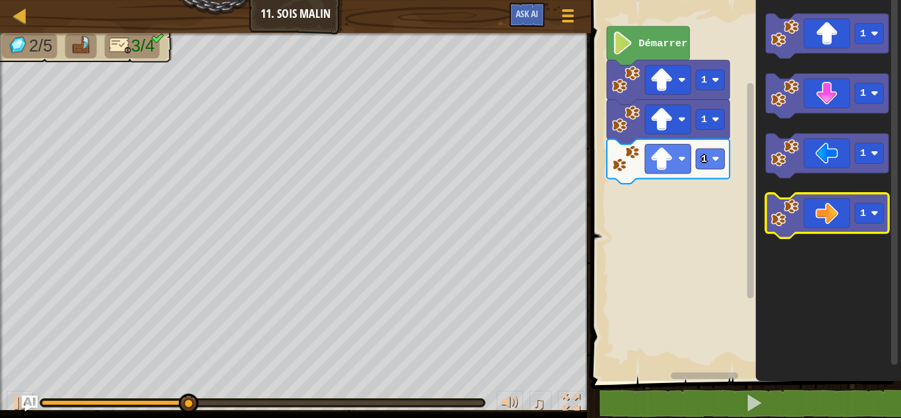
click at [837, 233] on icon "Espace de travail de Blocky" at bounding box center [827, 215] width 123 height 45
click at [812, 211] on icon "Espace de travail de Blocky" at bounding box center [827, 215] width 123 height 45
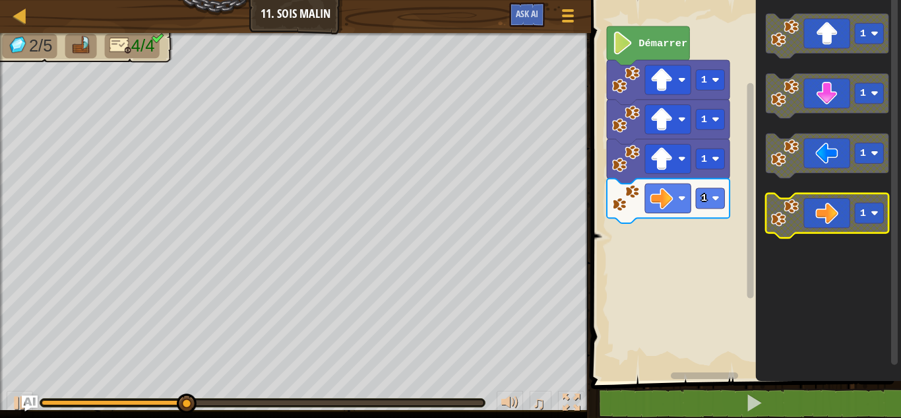
click at [812, 211] on icon "Espace de travail de Blocky" at bounding box center [827, 215] width 123 height 45
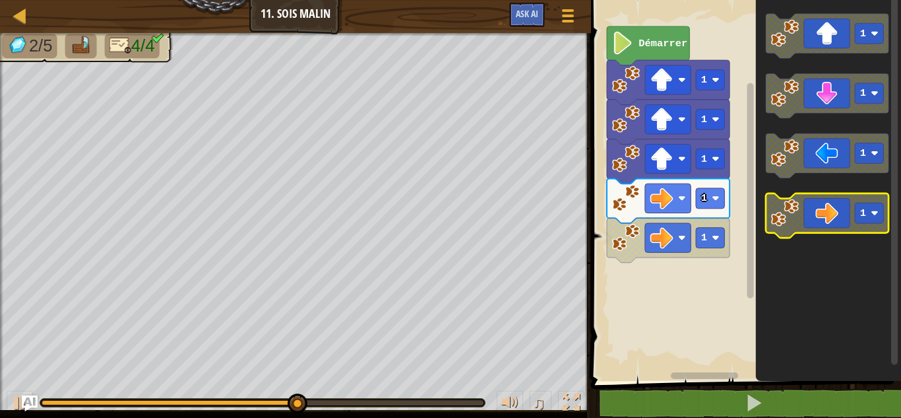
click at [812, 211] on icon "Espace de travail de Blocky" at bounding box center [827, 215] width 123 height 45
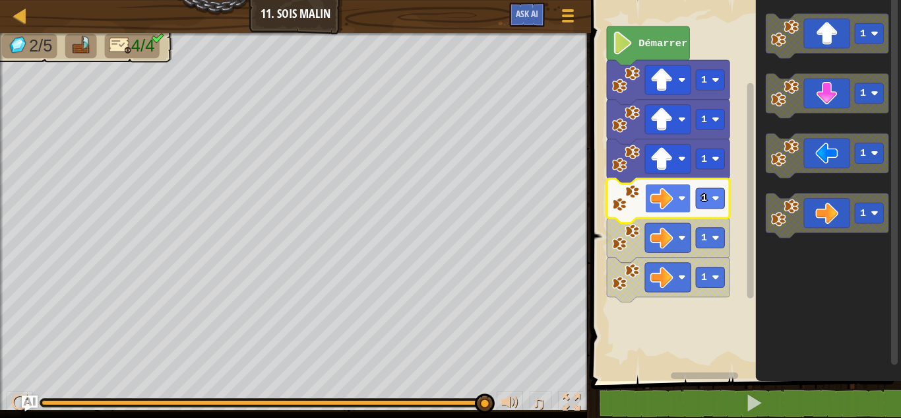
click at [650, 189] on rect "Espace de travail de Blocky" at bounding box center [668, 197] width 46 height 29
click at [637, 195] on image "Espace de travail de Blocky" at bounding box center [626, 198] width 28 height 28
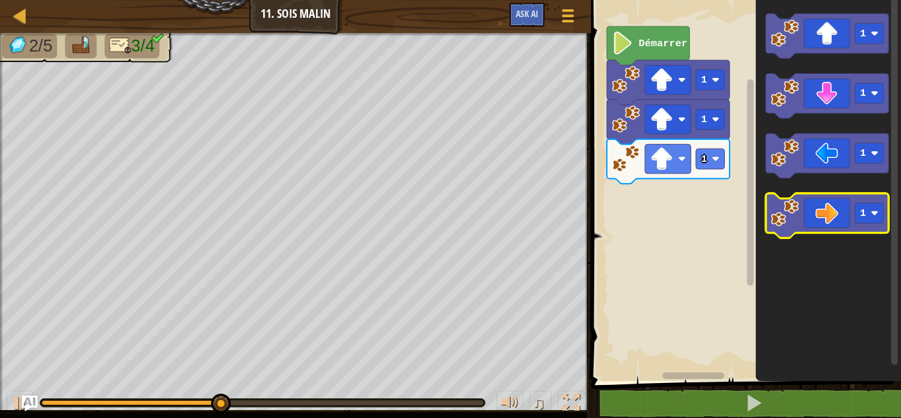
click at [823, 208] on icon "Espace de travail de Blocky" at bounding box center [827, 215] width 123 height 45
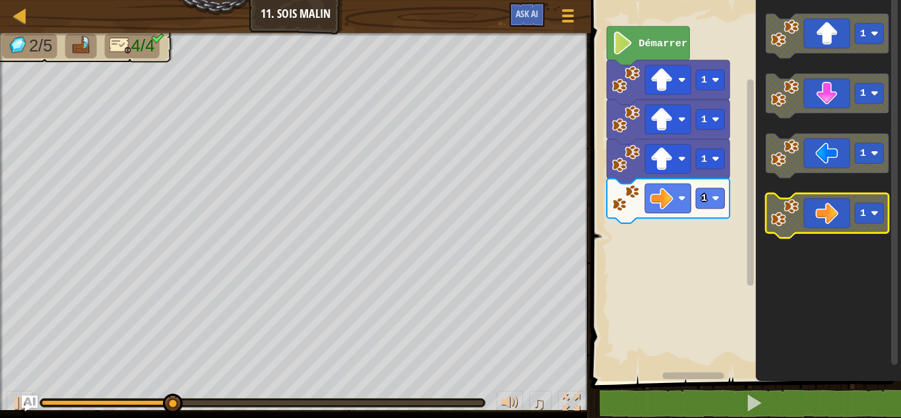
click at [823, 208] on icon "Espace de travail de Blocky" at bounding box center [827, 215] width 123 height 45
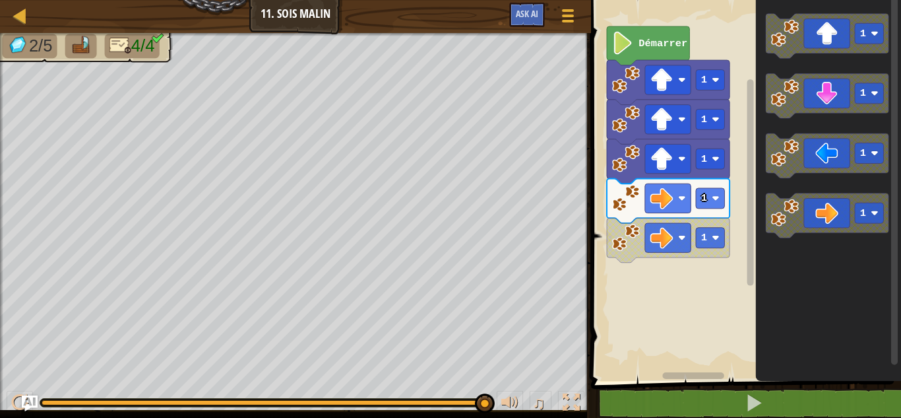
click at [492, 402] on div "♫" at bounding box center [537, 403] width 95 height 27
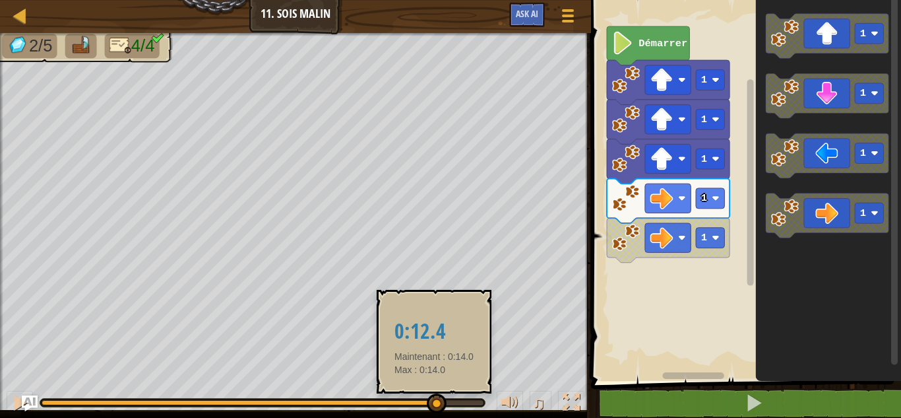
click at [435, 403] on div at bounding box center [239, 402] width 394 height 5
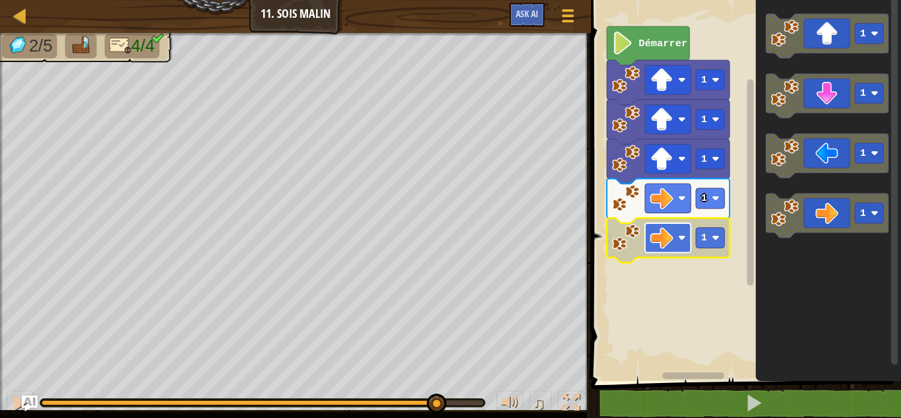
click at [661, 239] on image "Espace de travail de Blocky" at bounding box center [661, 237] width 23 height 23
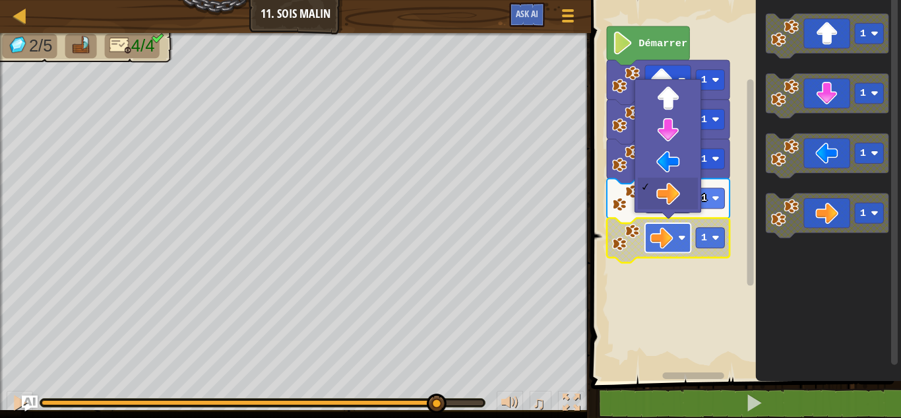
click at [661, 239] on image "Espace de travail de Blocky" at bounding box center [661, 237] width 23 height 23
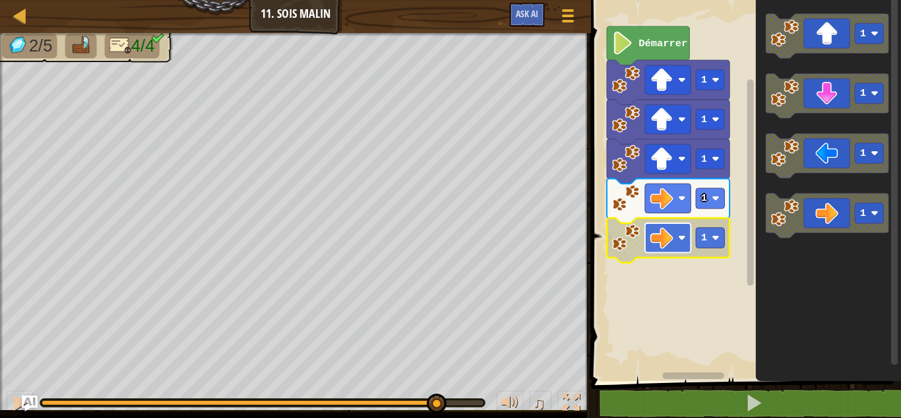
click at [661, 239] on image "Espace de travail de Blocky" at bounding box center [661, 237] width 23 height 23
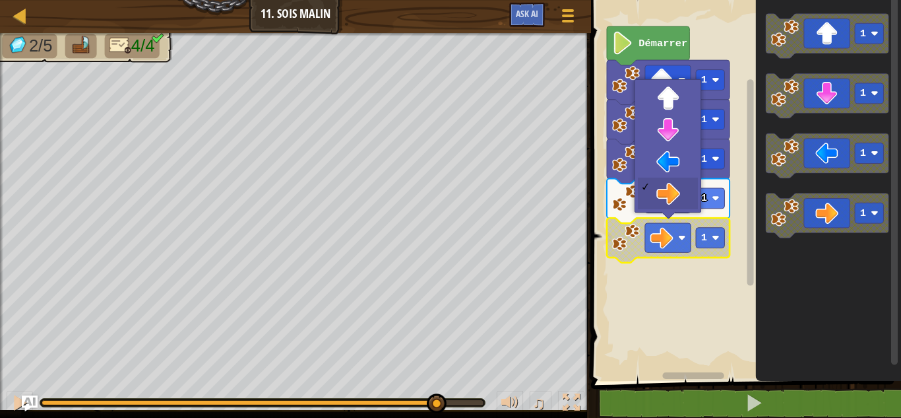
select select "fr"
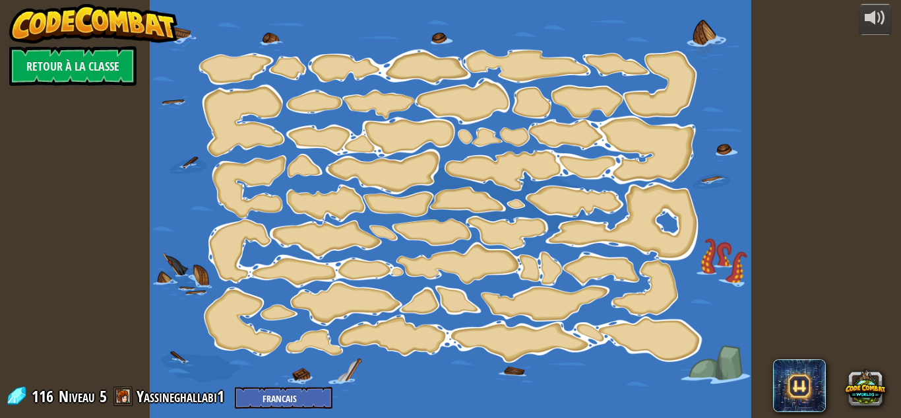
select select "fr"
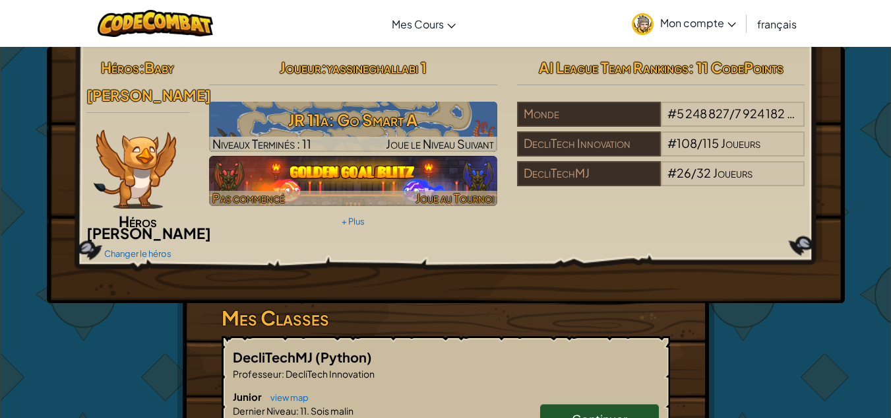
click at [285, 162] on img at bounding box center [353, 181] width 288 height 50
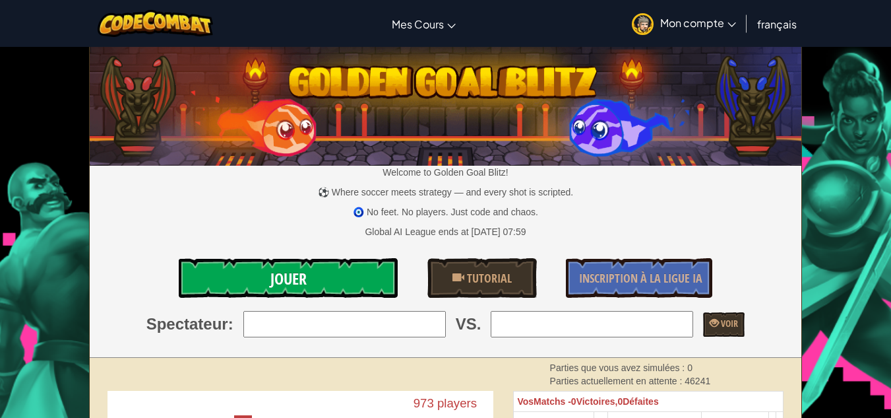
click at [313, 271] on link "Jouer" at bounding box center [289, 278] width 220 height 40
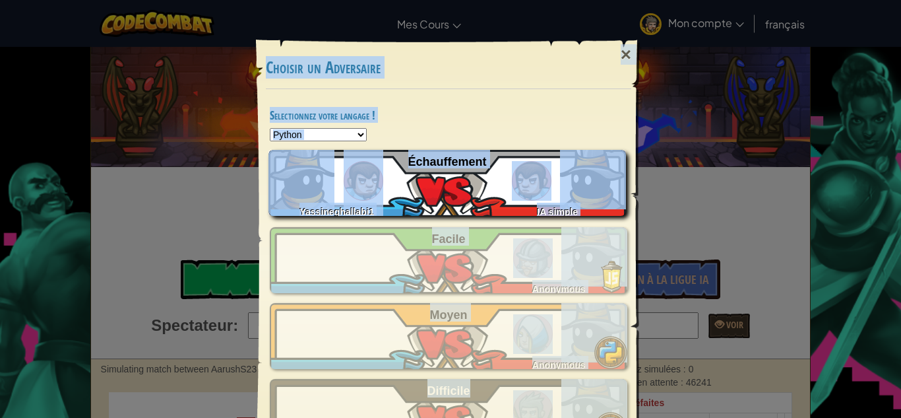
click at [460, 208] on div "Yassineghallabi1 IA simple Échauffement" at bounding box center [447, 183] width 358 height 66
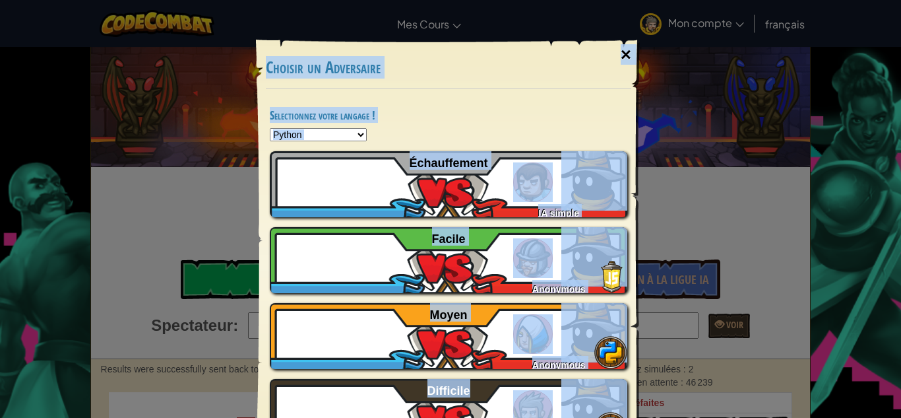
click at [621, 57] on div "×" at bounding box center [626, 55] width 30 height 38
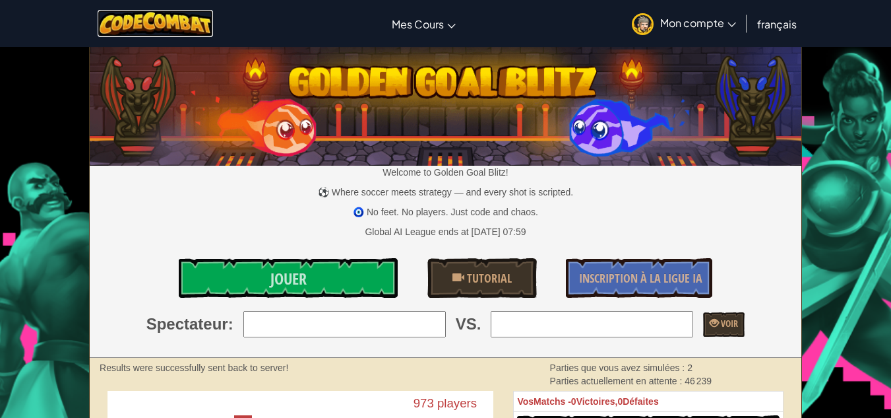
click at [190, 22] on img at bounding box center [155, 23] width 115 height 27
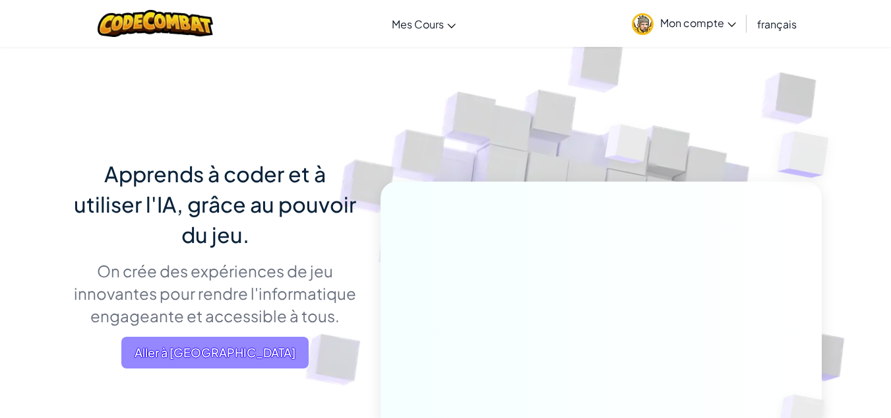
click at [271, 351] on span "Aller à [GEOGRAPHIC_DATA]" at bounding box center [214, 352] width 187 height 32
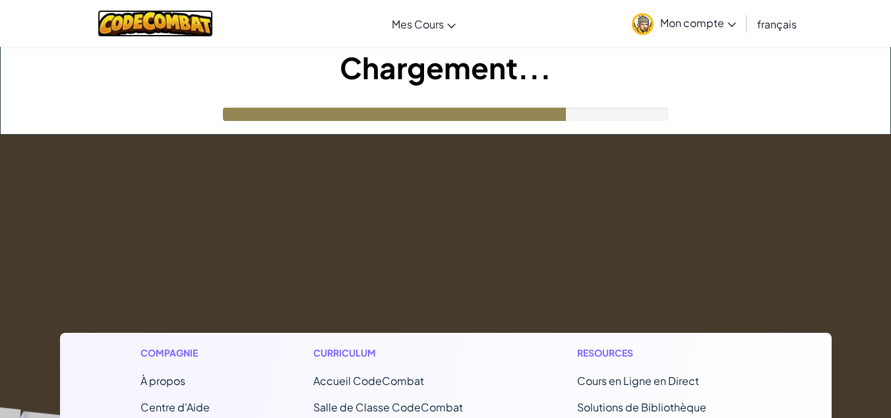
click at [160, 28] on img at bounding box center [155, 23] width 115 height 27
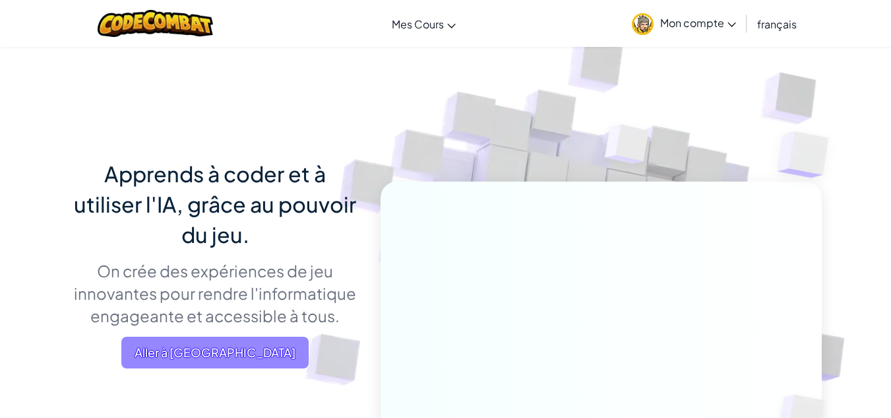
click at [237, 353] on span "Aller à [GEOGRAPHIC_DATA]" at bounding box center [214, 352] width 187 height 32
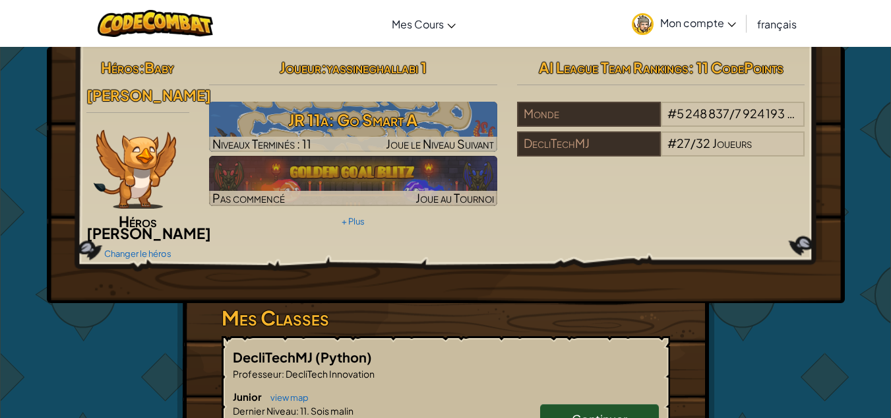
click at [451, 109] on h3 "JR 11a: Go Smart A" at bounding box center [353, 120] width 288 height 30
select select "fr"
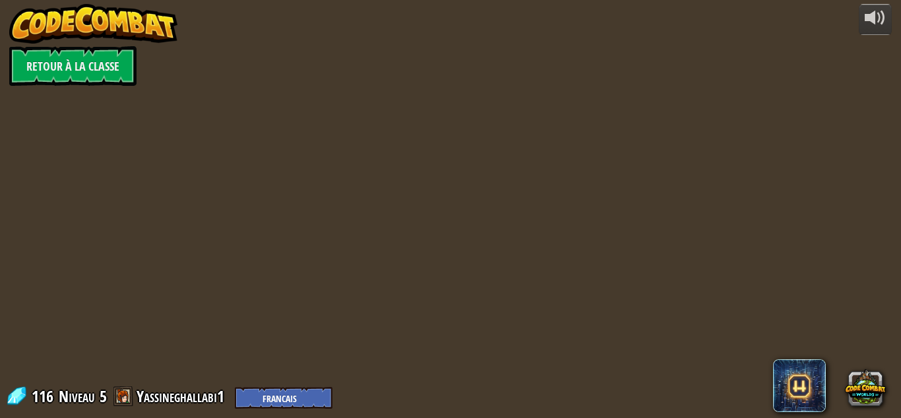
select select "fr"
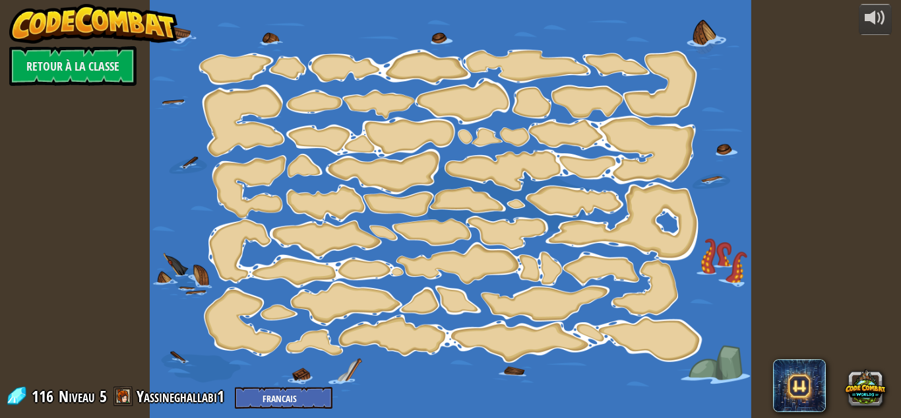
select select "fr"
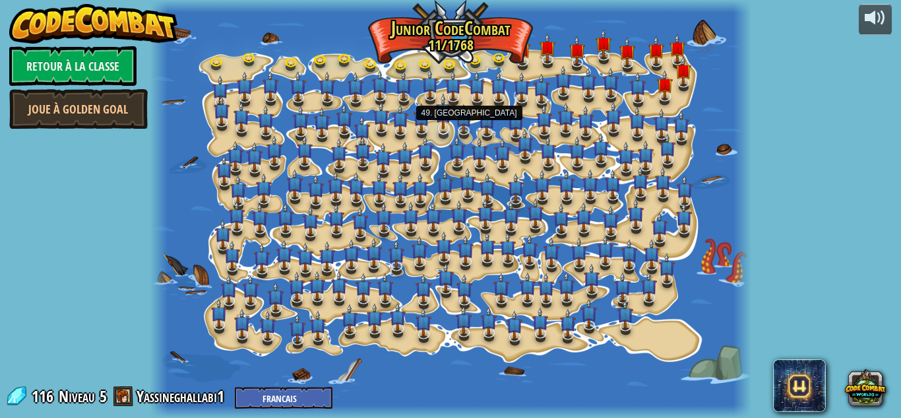
select select "fr"
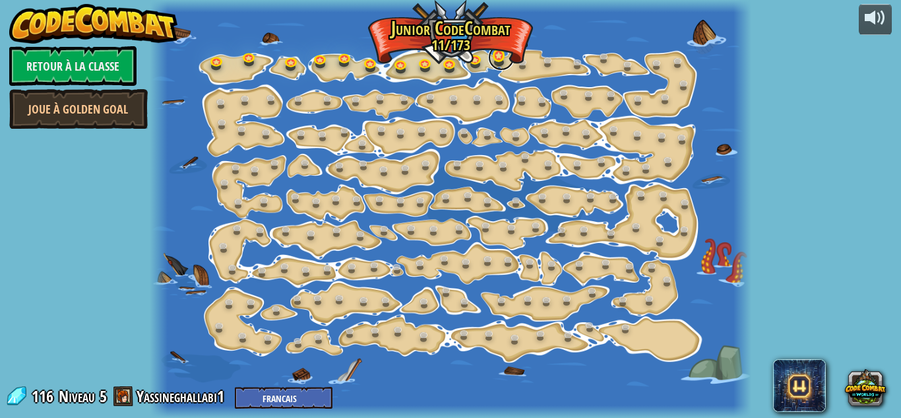
click at [496, 59] on link at bounding box center [501, 57] width 26 height 26
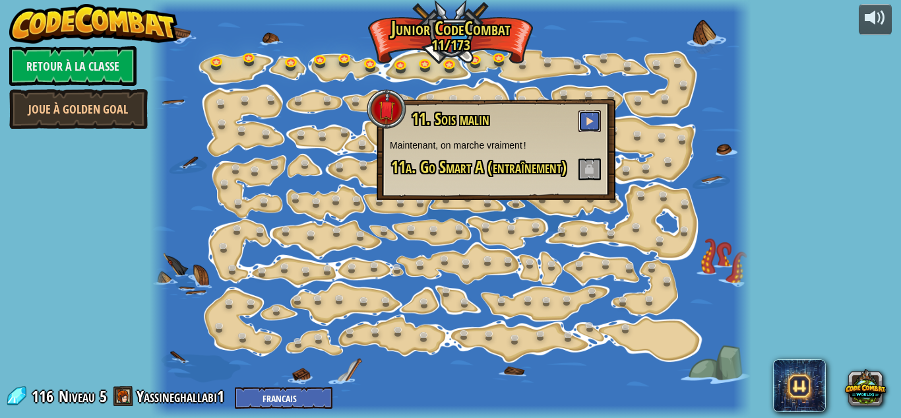
click at [590, 119] on span at bounding box center [589, 120] width 9 height 9
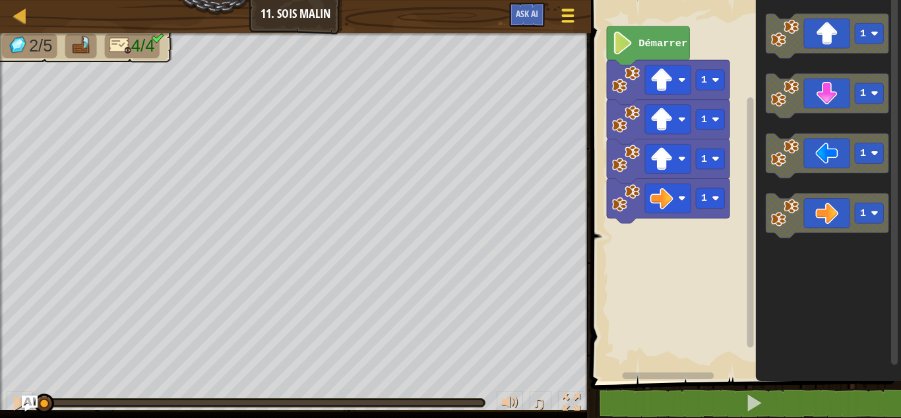
click at [575, 12] on div at bounding box center [568, 15] width 18 height 19
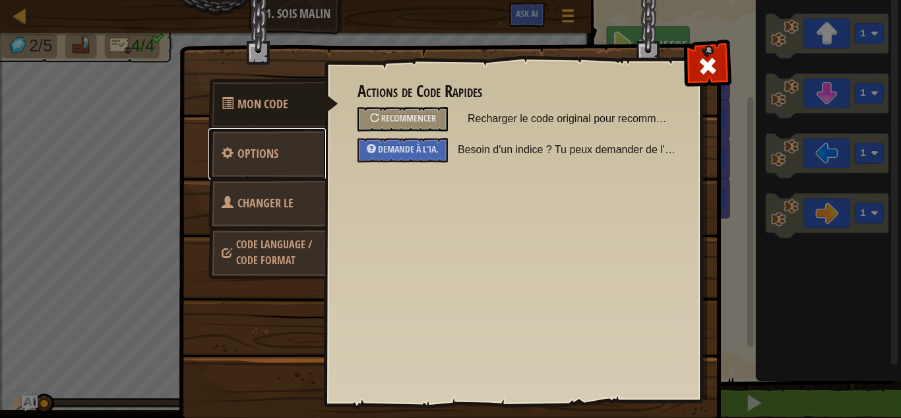
click at [257, 155] on span "Options" at bounding box center [257, 153] width 41 height 16
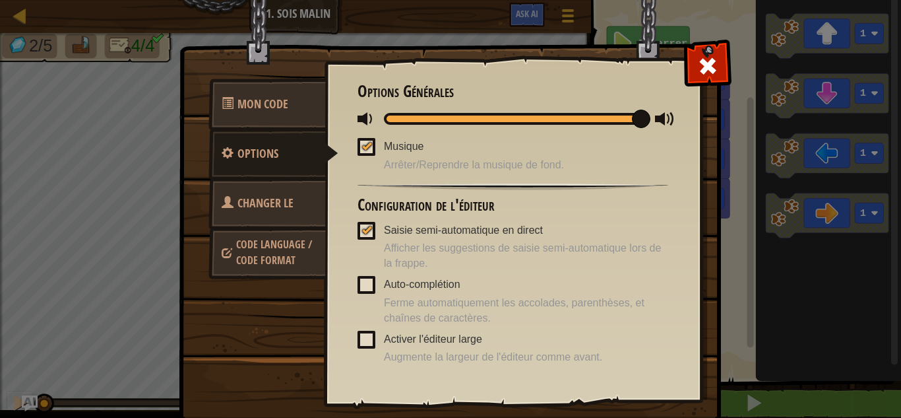
click at [274, 249] on span "Code Language / Code Format" at bounding box center [274, 252] width 76 height 30
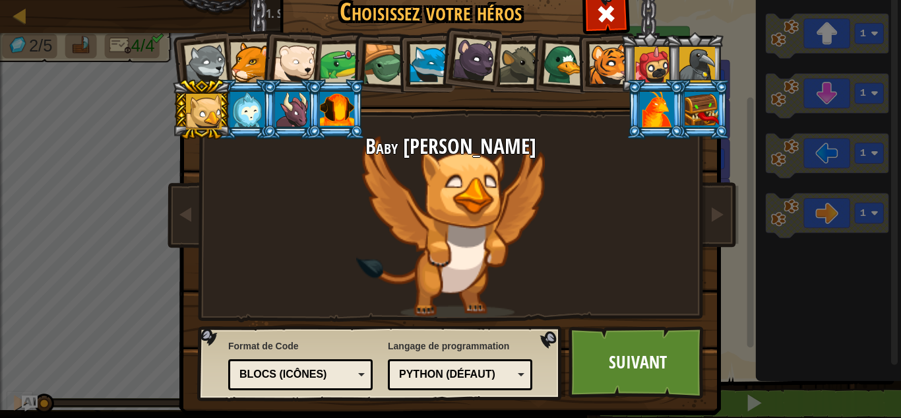
click at [305, 367] on div "Blocs (icônes)" at bounding box center [296, 374] width 114 height 15
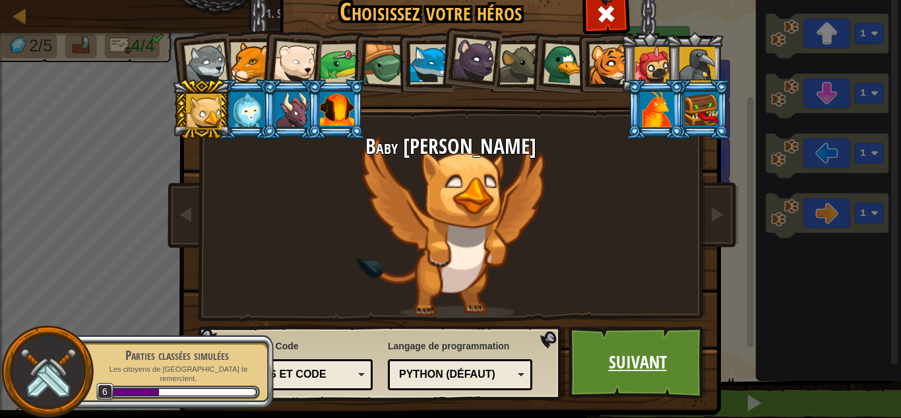
click at [586, 350] on link "Suivant" at bounding box center [638, 362] width 138 height 73
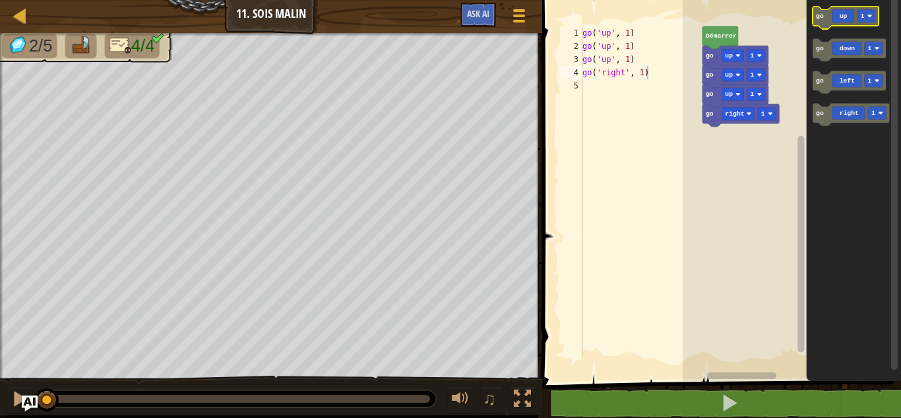
click at [826, 16] on icon "Espace de travail de Blocky" at bounding box center [846, 18] width 66 height 22
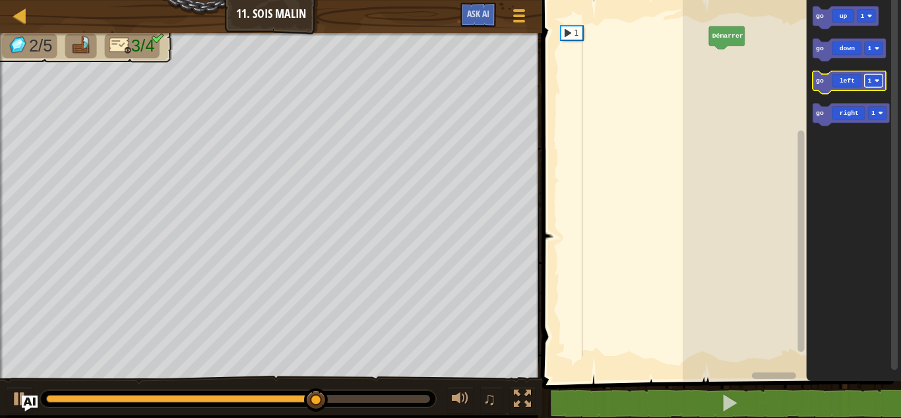
click at [865, 78] on rect "Espace de travail de Blocky" at bounding box center [874, 80] width 18 height 13
click at [855, 80] on icon "Espace de travail de Blocky" at bounding box center [849, 82] width 73 height 22
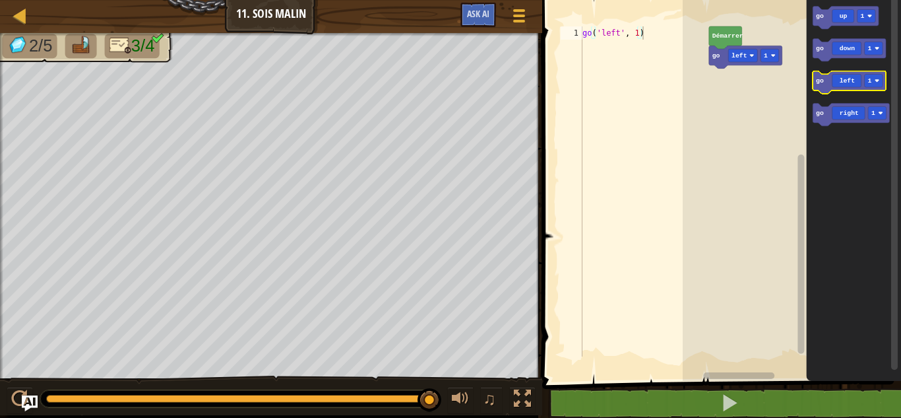
click at [855, 80] on icon "Espace de travail de Blocky" at bounding box center [849, 82] width 73 height 22
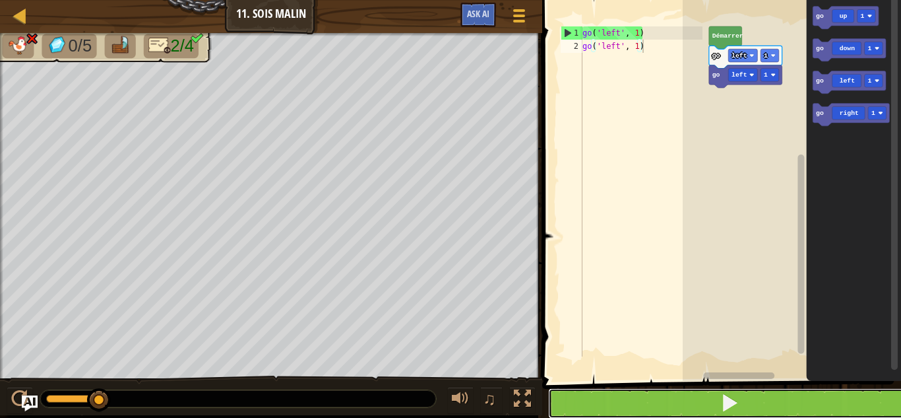
click at [622, 412] on button at bounding box center [729, 403] width 363 height 30
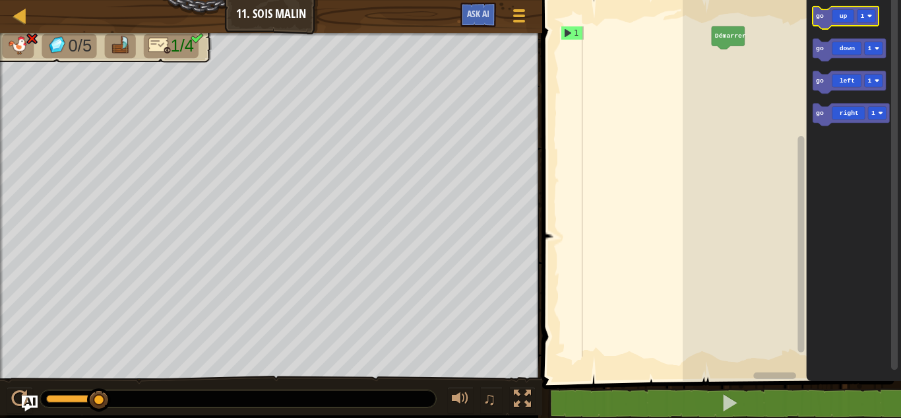
click at [844, 15] on icon "Espace de travail de Blocky" at bounding box center [846, 18] width 66 height 22
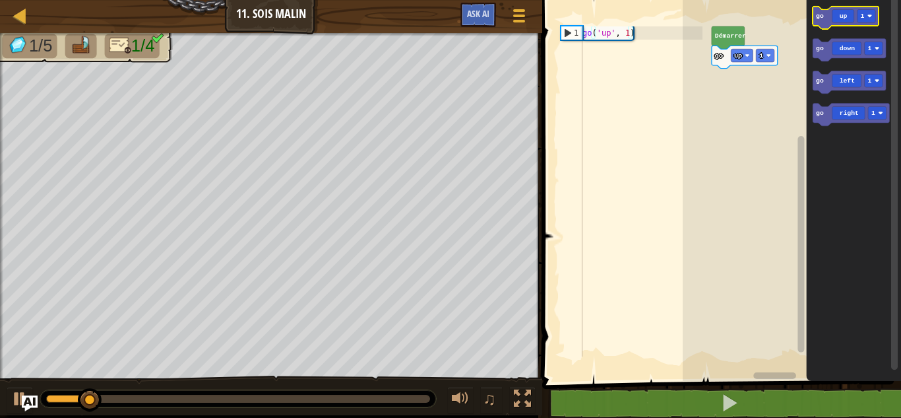
click at [844, 15] on icon "Espace de travail de Blocky" at bounding box center [846, 18] width 66 height 22
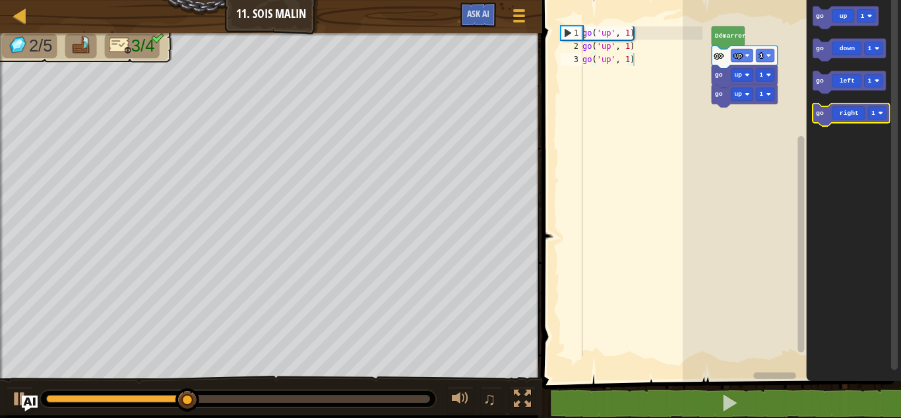
click at [852, 106] on icon "Espace de travail de Blocky" at bounding box center [851, 115] width 77 height 22
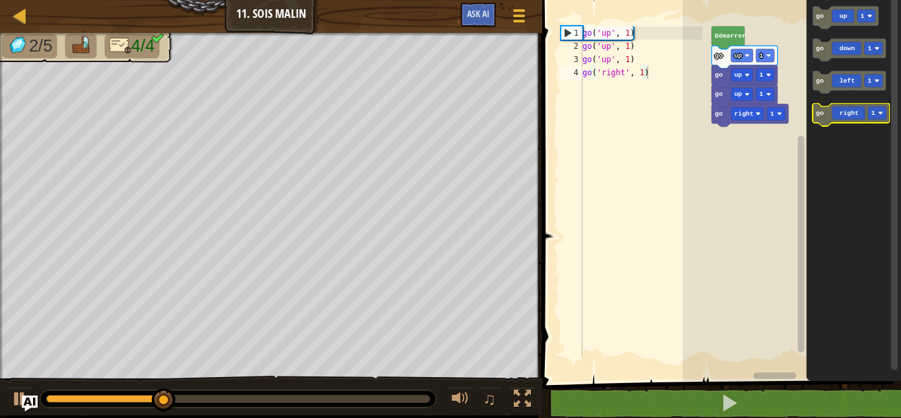
click at [842, 124] on rect "Espace de travail de Blocky" at bounding box center [851, 115] width 77 height 22
click at [842, 114] on icon "Espace de travail de Blocky" at bounding box center [851, 115] width 77 height 22
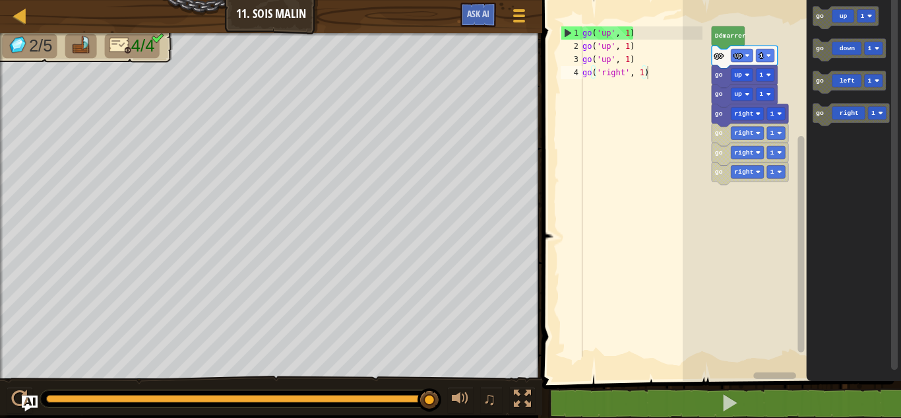
type textarea "go('right', 1)"
click at [585, 125] on div "go ( 'up' , 1 ) go ( 'up' , 1 ) go ( 'up' , 1 ) go ( 'right' , 1 )" at bounding box center [641, 204] width 123 height 356
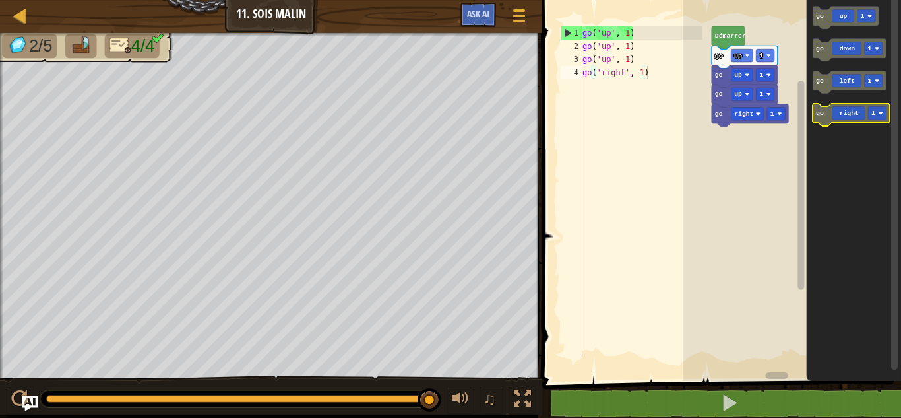
click at [876, 117] on rect "Espace de travail de Blocky" at bounding box center [877, 112] width 18 height 13
click at [854, 113] on icon "Espace de travail de Blocky" at bounding box center [851, 115] width 77 height 22
click at [881, 115] on rect "Espace de travail de Blocky" at bounding box center [877, 112] width 18 height 13
click at [750, 132] on text "right" at bounding box center [743, 132] width 19 height 7
click at [717, 258] on rect "Espace de travail de Blocky" at bounding box center [792, 186] width 218 height 387
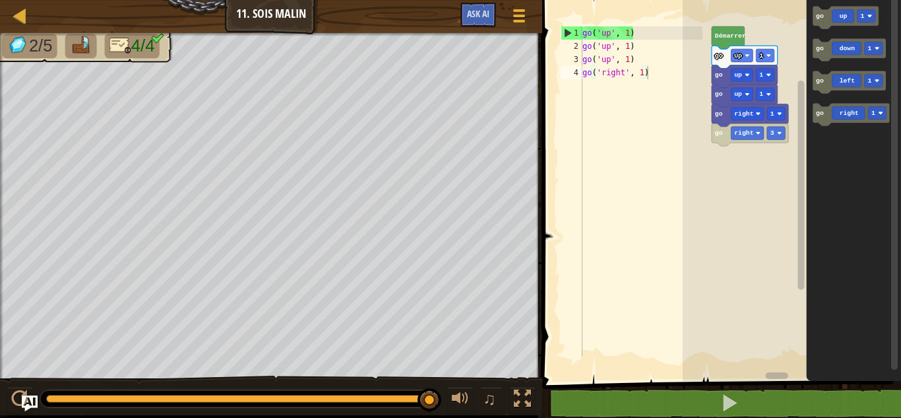
click at [86, 36] on img at bounding box center [81, 45] width 22 height 18
click at [30, 18] on link "Carte" at bounding box center [29, 16] width 7 height 18
select select "fr"
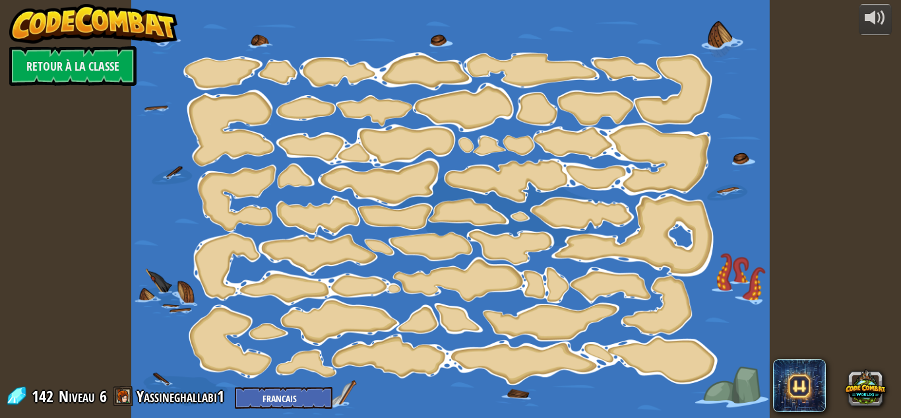
click at [20, 16] on img at bounding box center [93, 24] width 169 height 40
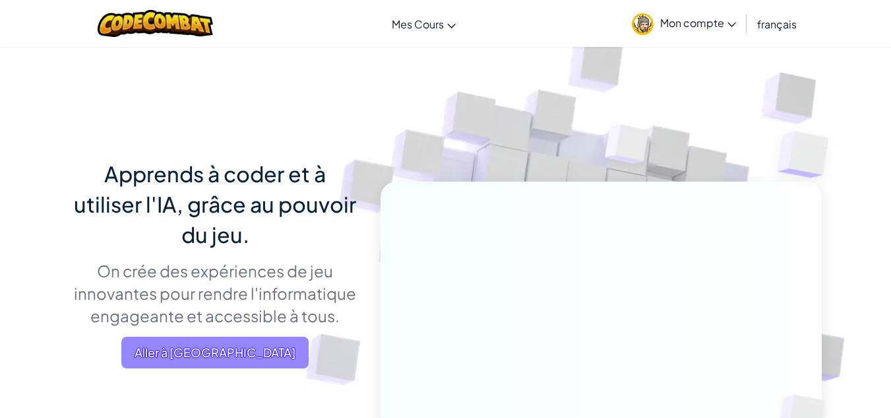
click at [243, 346] on span "Aller à [GEOGRAPHIC_DATA]" at bounding box center [214, 352] width 187 height 32
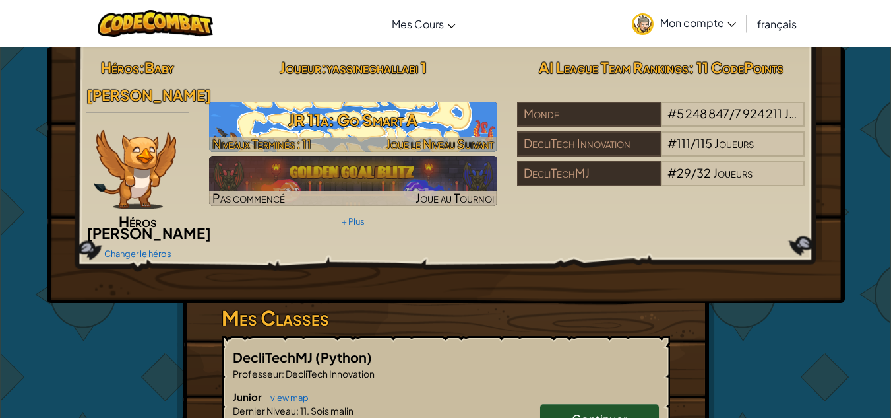
click at [359, 120] on h3 "JR 11a: Go Smart A" at bounding box center [353, 120] width 288 height 30
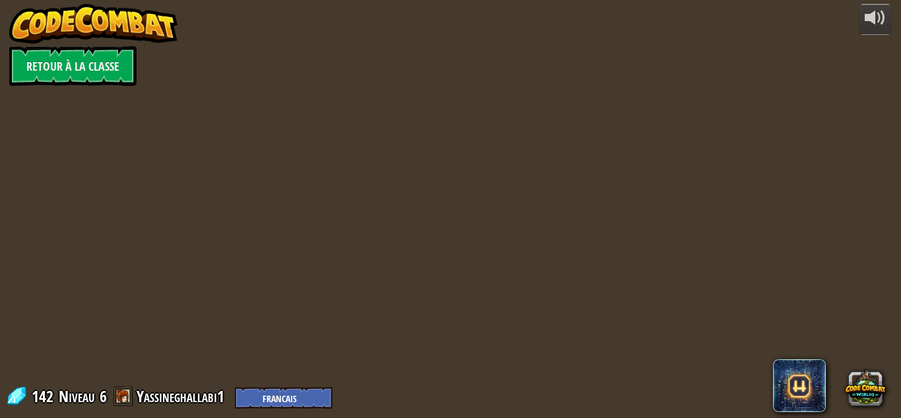
select select "fr"
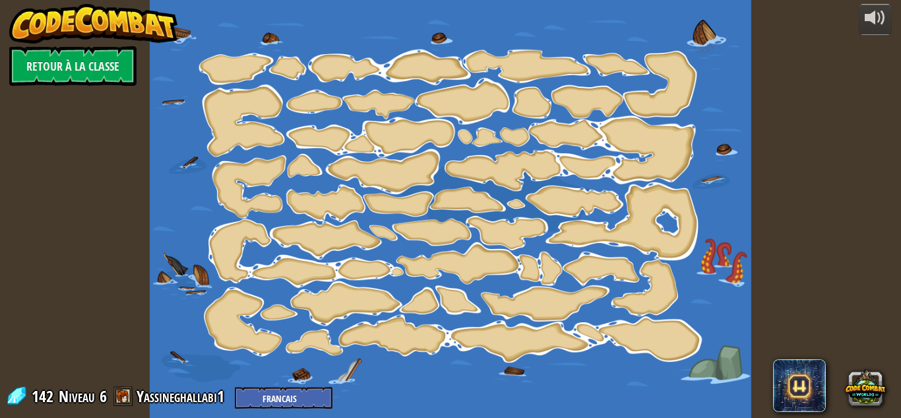
select select "fr"
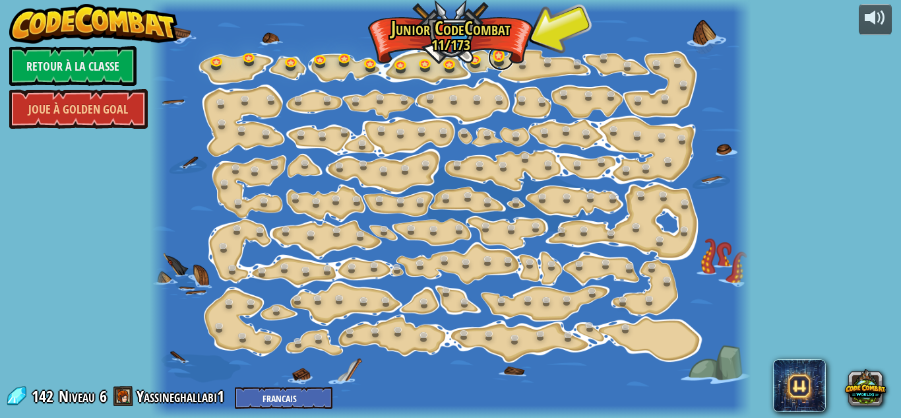
click at [501, 51] on link at bounding box center [501, 57] width 26 height 26
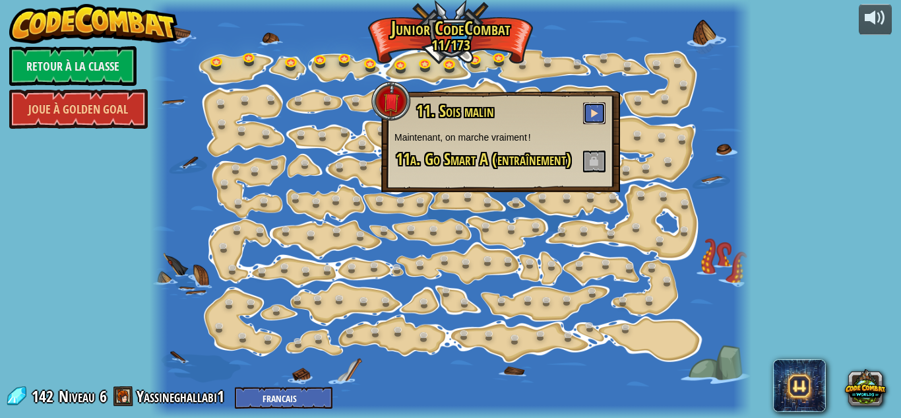
click at [588, 108] on button at bounding box center [594, 113] width 22 height 22
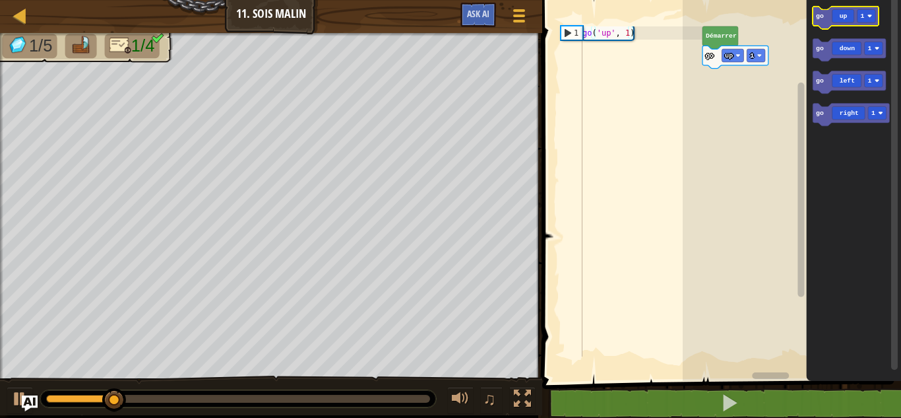
click at [830, 20] on icon "Espace de travail de Blocky" at bounding box center [846, 18] width 66 height 22
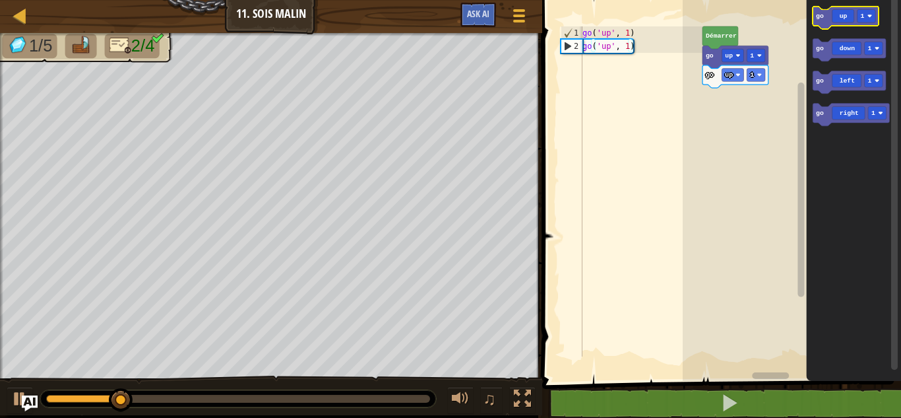
click at [830, 20] on icon "Espace de travail de Blocky" at bounding box center [846, 18] width 66 height 22
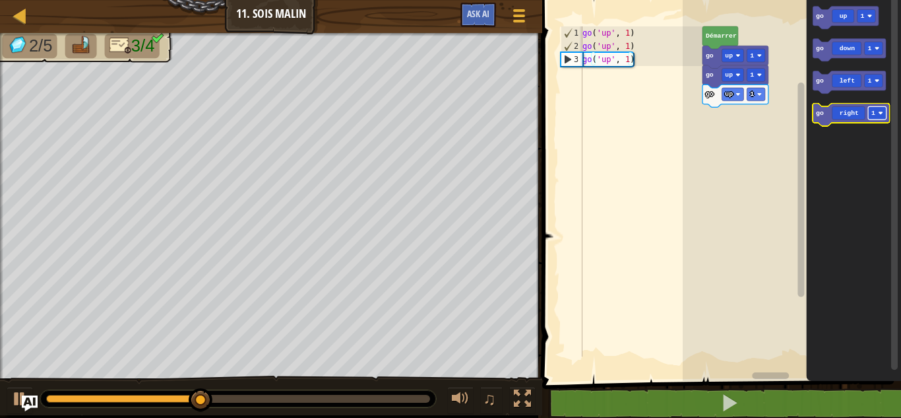
click at [870, 115] on rect "Espace de travail de Blocky" at bounding box center [877, 112] width 18 height 13
click at [839, 111] on icon "Espace de travail de Blocky" at bounding box center [851, 115] width 77 height 22
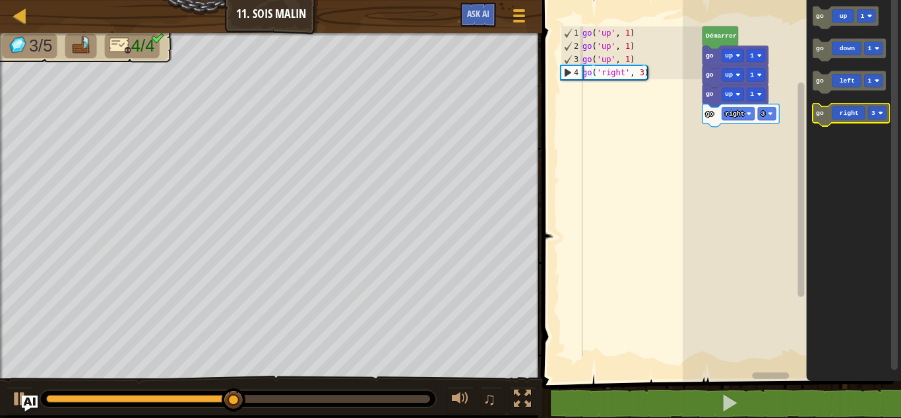
click at [839, 111] on icon "Espace de travail de Blocky" at bounding box center [851, 115] width 77 height 22
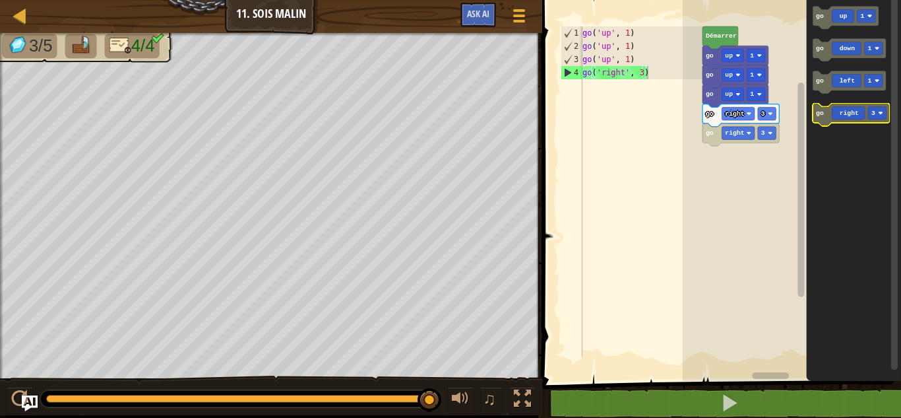
click at [875, 120] on icon "Espace de travail de Blocky" at bounding box center [851, 115] width 77 height 22
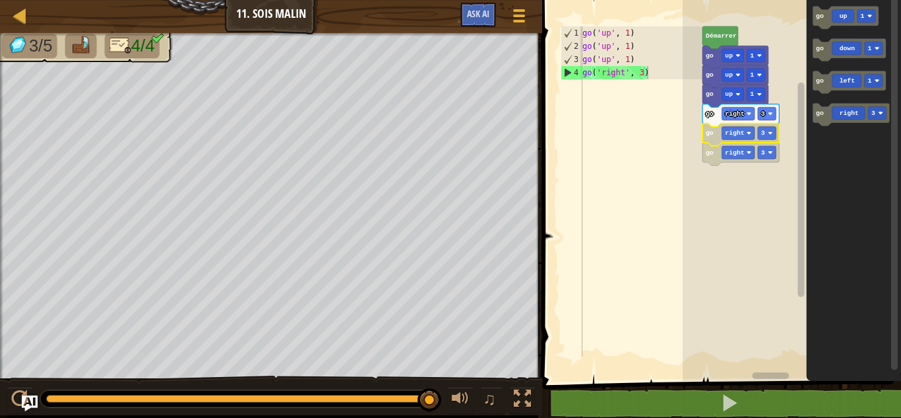
click at [750, 140] on icon "Espace de travail de Blocky" at bounding box center [740, 134] width 77 height 22
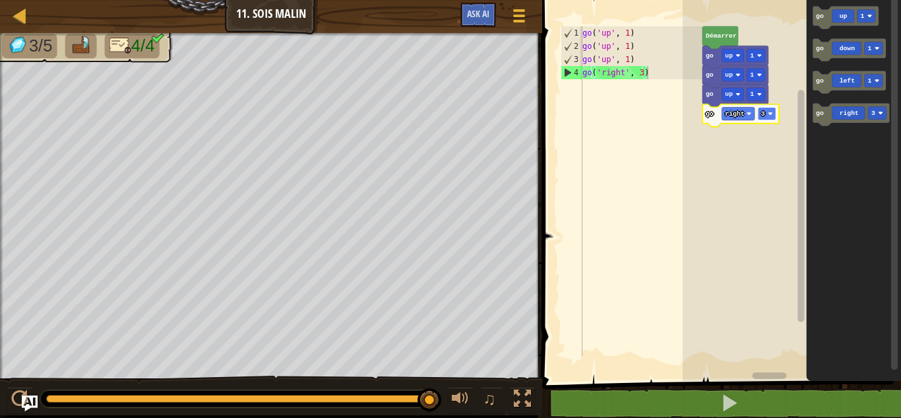
click at [768, 111] on rect "Espace de travail de Blocky" at bounding box center [767, 113] width 18 height 13
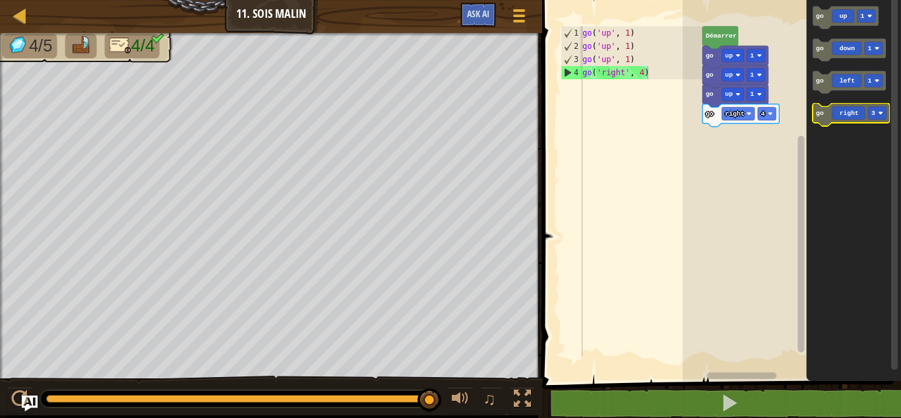
click at [850, 114] on icon "Espace de travail de Blocky" at bounding box center [851, 115] width 77 height 22
click at [865, 117] on icon "Espace de travail de Blocky" at bounding box center [851, 115] width 77 height 22
click at [880, 115] on rect "Espace de travail de Blocky" at bounding box center [877, 112] width 18 height 13
click at [734, 164] on rect "Espace de travail de Blocky" at bounding box center [792, 186] width 218 height 387
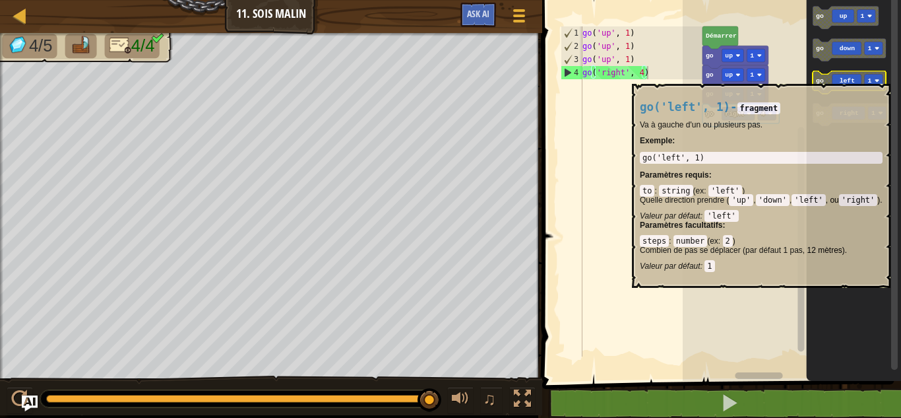
click at [867, 77] on rect "Espace de travail de Blocky" at bounding box center [874, 80] width 18 height 13
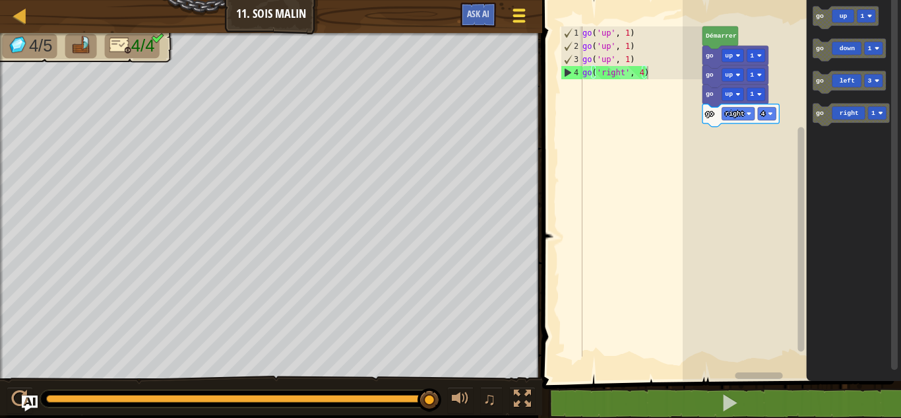
click at [505, 16] on button "Menu du jeu" at bounding box center [518, 18] width 35 height 32
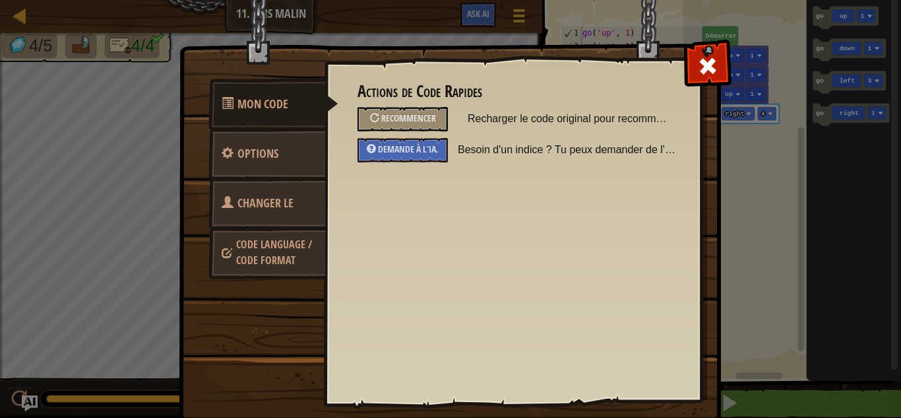
click at [264, 198] on span "Changer le héros" at bounding box center [258, 219] width 72 height 49
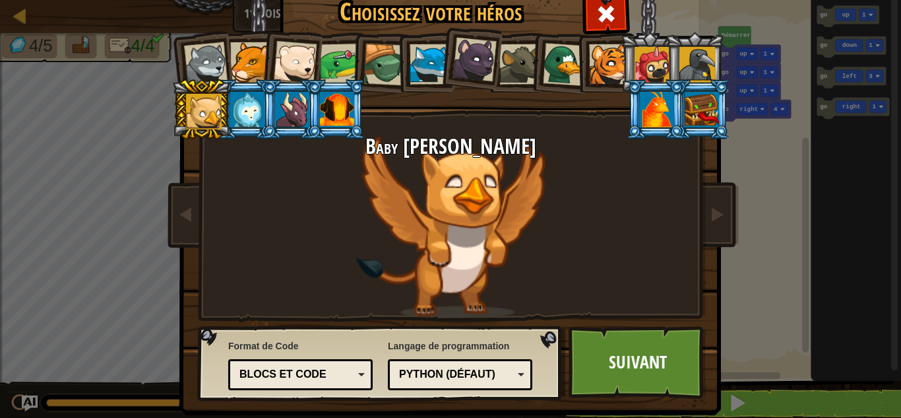
click at [206, 53] on div at bounding box center [206, 64] width 44 height 44
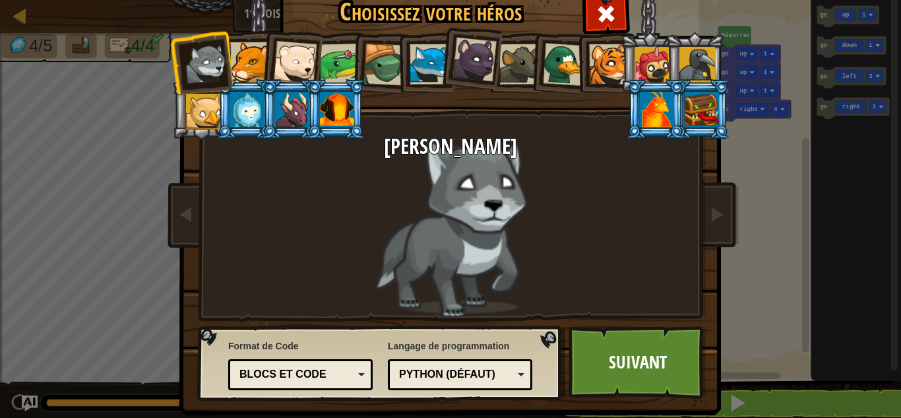
click at [241, 59] on div at bounding box center [250, 62] width 40 height 40
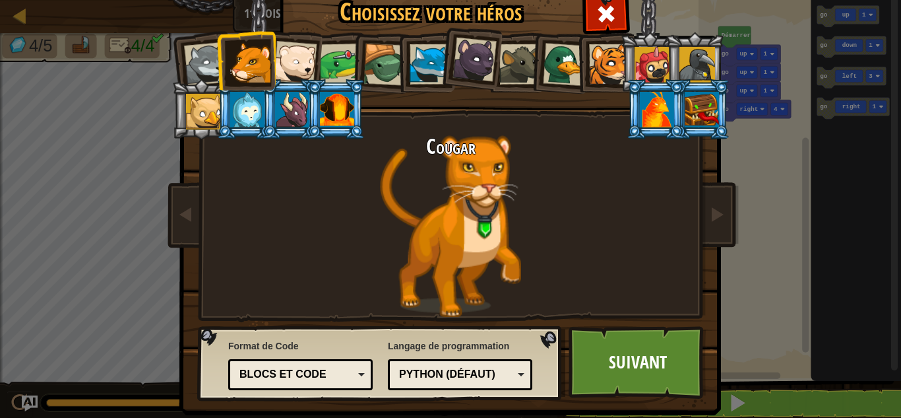
click at [285, 57] on div at bounding box center [295, 63] width 44 height 44
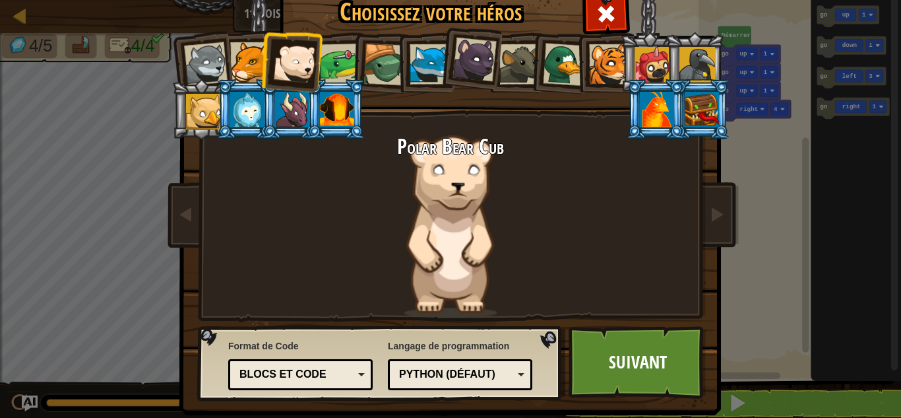
click at [327, 56] on div at bounding box center [340, 64] width 41 height 41
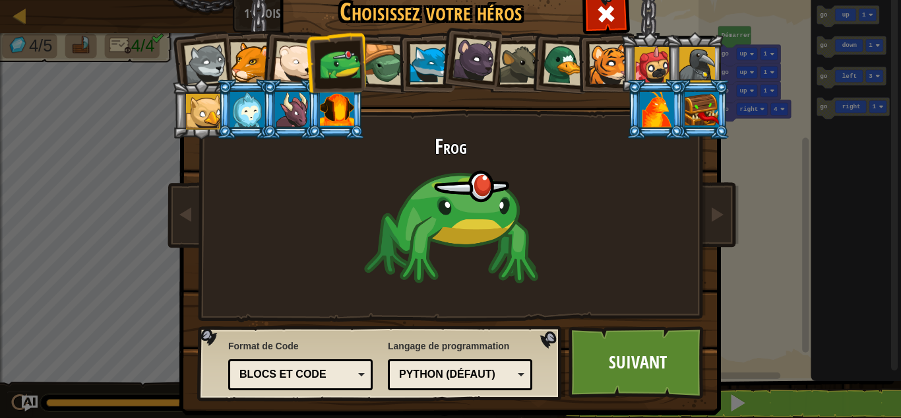
click at [381, 57] on div at bounding box center [384, 65] width 42 height 42
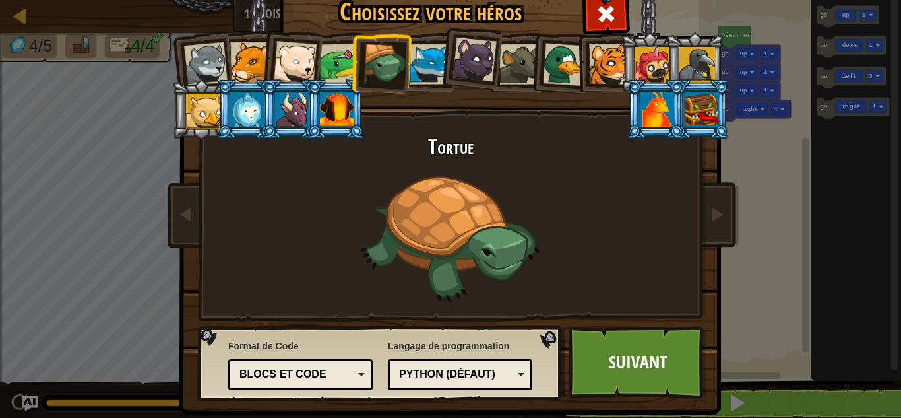
click at [429, 63] on div at bounding box center [430, 64] width 40 height 40
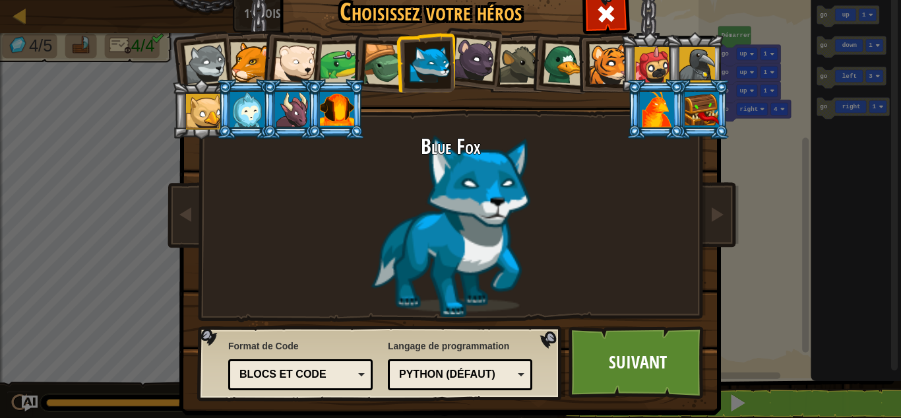
click at [478, 69] on div at bounding box center [474, 60] width 44 height 44
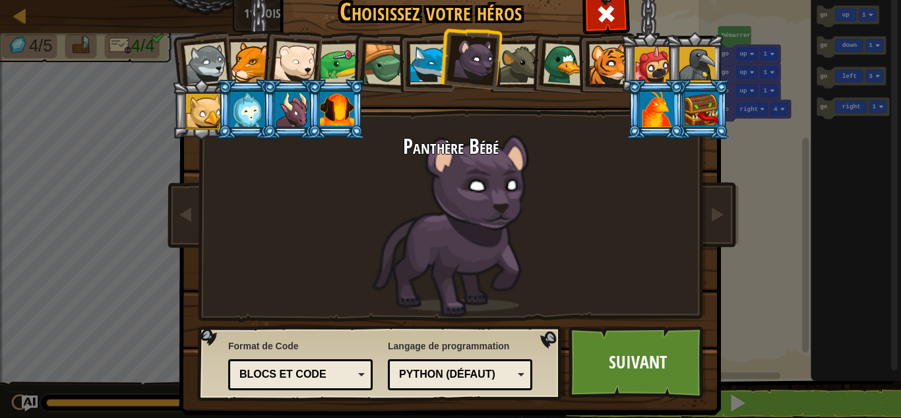
click at [508, 71] on div at bounding box center [519, 64] width 40 height 40
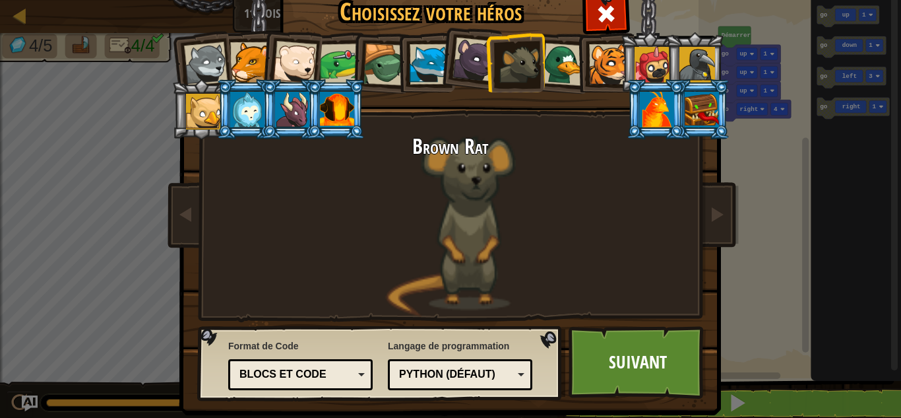
click at [563, 65] on div at bounding box center [564, 64] width 43 height 43
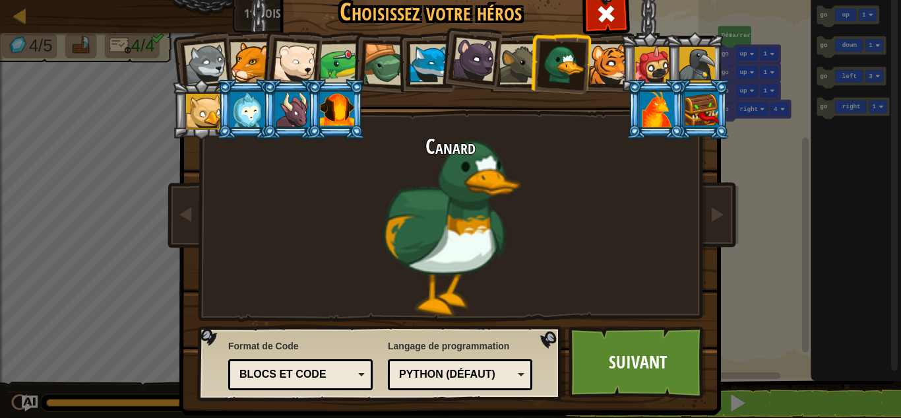
click at [602, 67] on div at bounding box center [609, 64] width 40 height 40
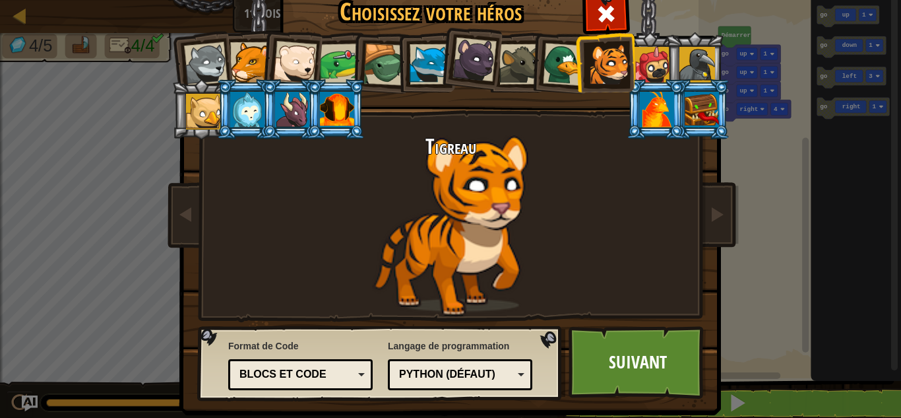
click at [646, 65] on div at bounding box center [653, 65] width 36 height 36
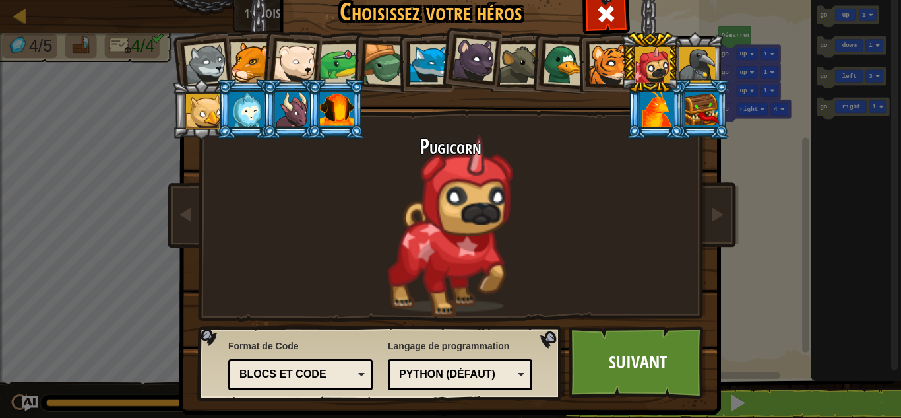
click at [683, 64] on div at bounding box center [697, 65] width 36 height 36
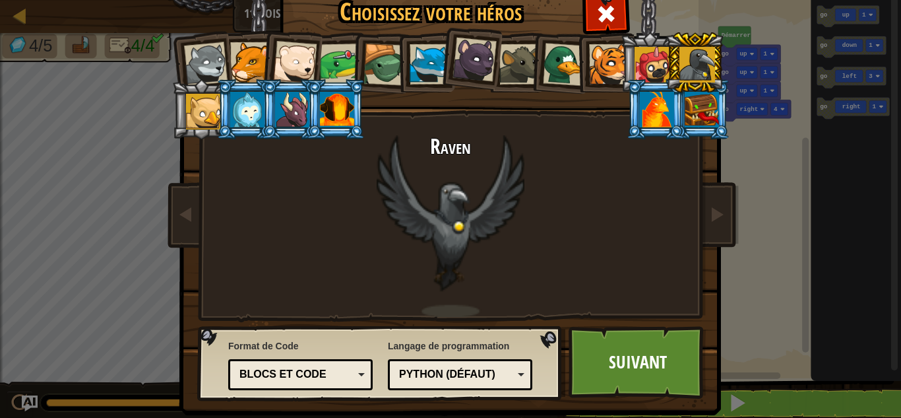
click at [703, 111] on div at bounding box center [702, 110] width 34 height 36
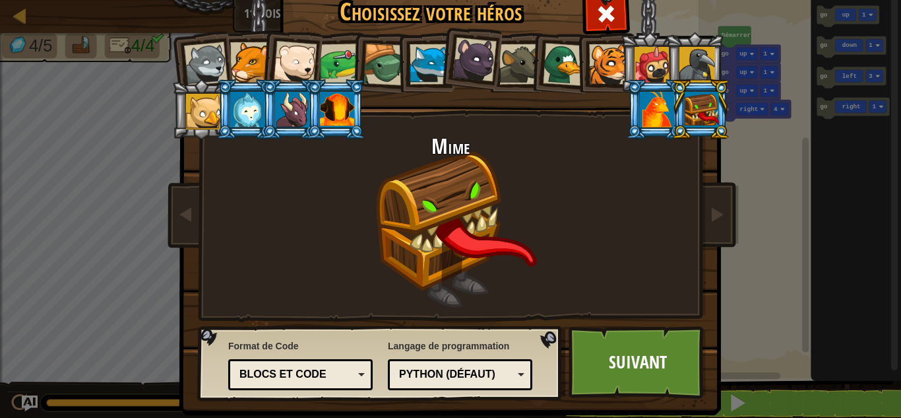
click at [686, 73] on div at bounding box center [697, 65] width 36 height 36
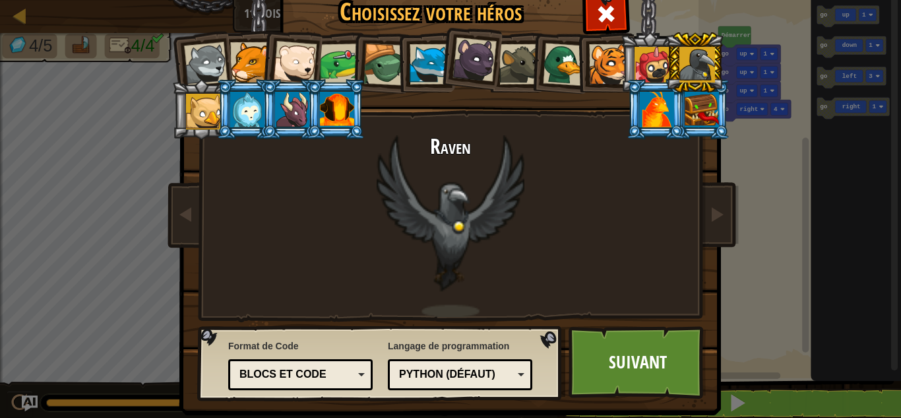
click at [642, 96] on div at bounding box center [657, 110] width 34 height 36
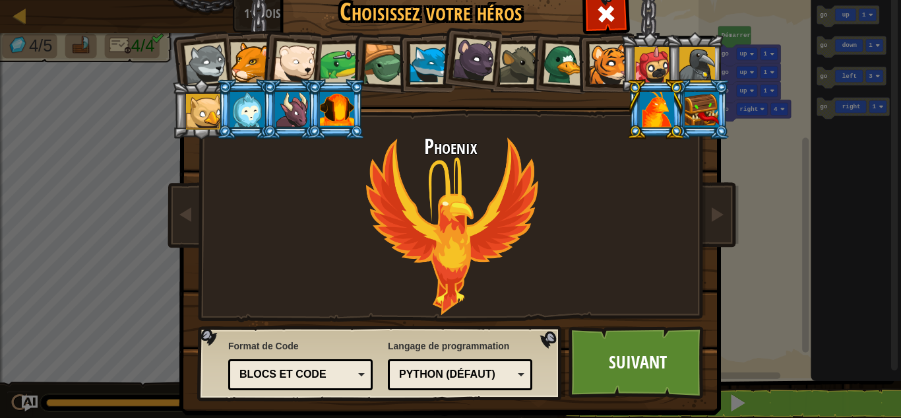
click at [352, 116] on li at bounding box center [335, 109] width 59 height 60
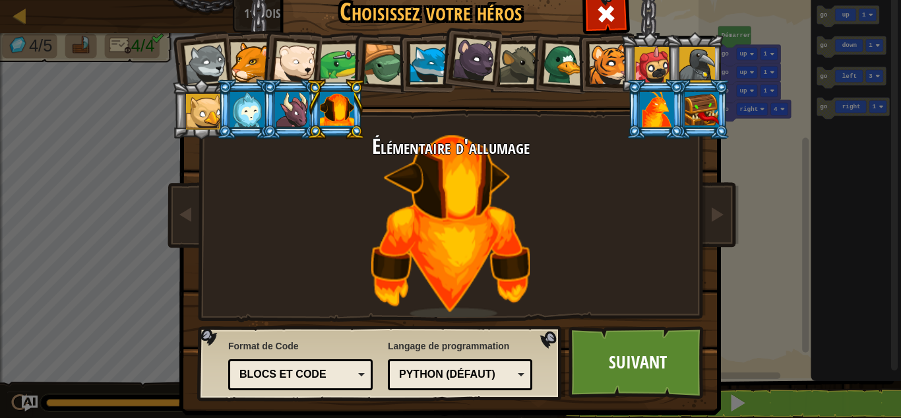
click at [278, 117] on div at bounding box center [292, 110] width 34 height 36
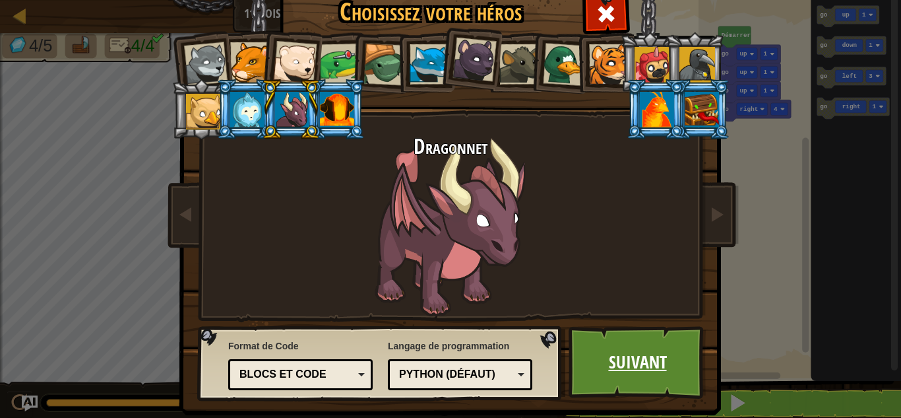
click at [602, 344] on link "Suivant" at bounding box center [638, 362] width 138 height 73
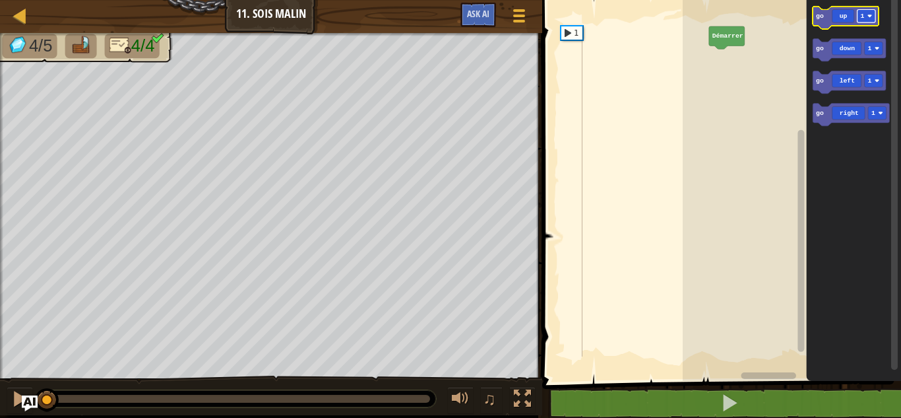
click at [866, 18] on rect "Espace de travail de Blocky" at bounding box center [866, 15] width 18 height 13
click at [840, 24] on icon "Espace de travail de Blocky" at bounding box center [846, 18] width 66 height 22
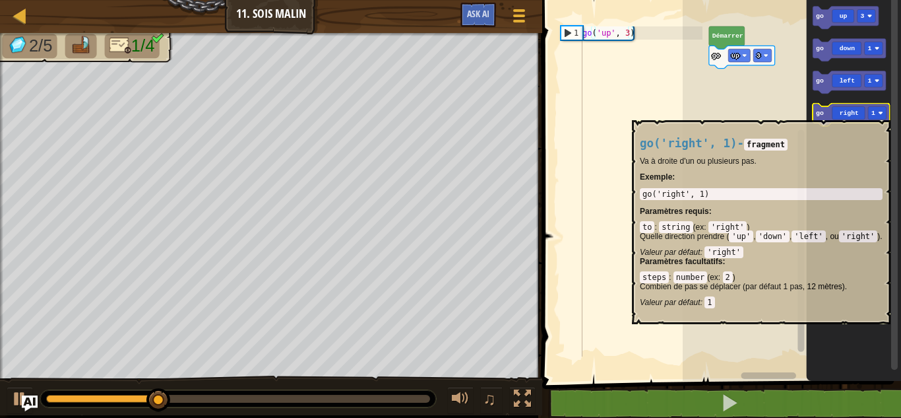
click at [855, 113] on icon "Espace de travail de Blocky" at bounding box center [851, 115] width 77 height 22
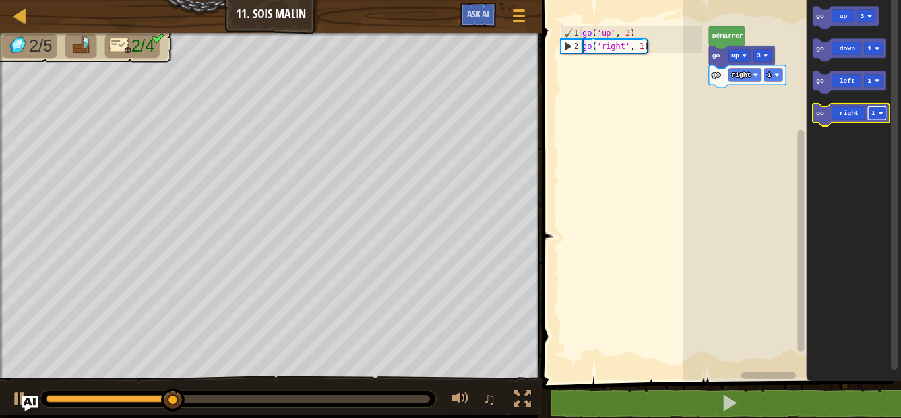
click at [871, 113] on text "1" at bounding box center [873, 112] width 4 height 7
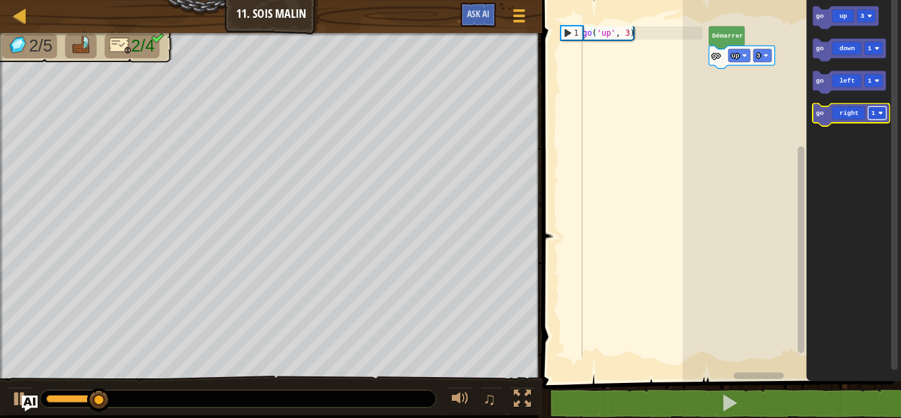
click at [878, 111] on rect "Espace de travail de Blocky" at bounding box center [877, 112] width 18 height 13
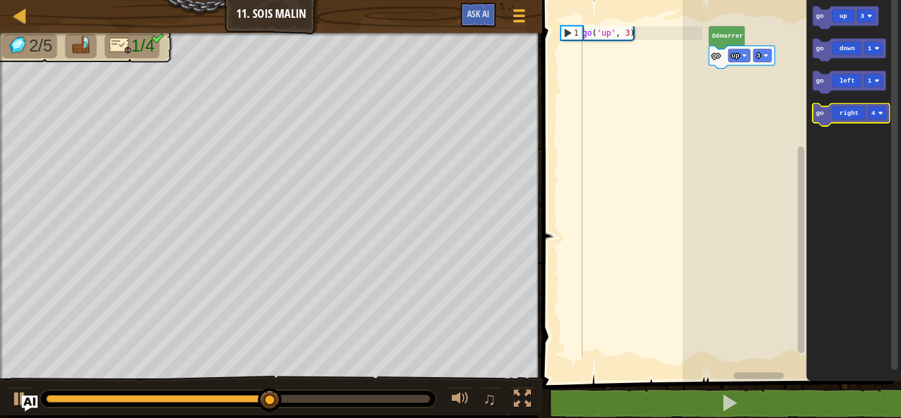
click at [839, 119] on icon "Espace de travail de Blocky" at bounding box center [851, 115] width 77 height 22
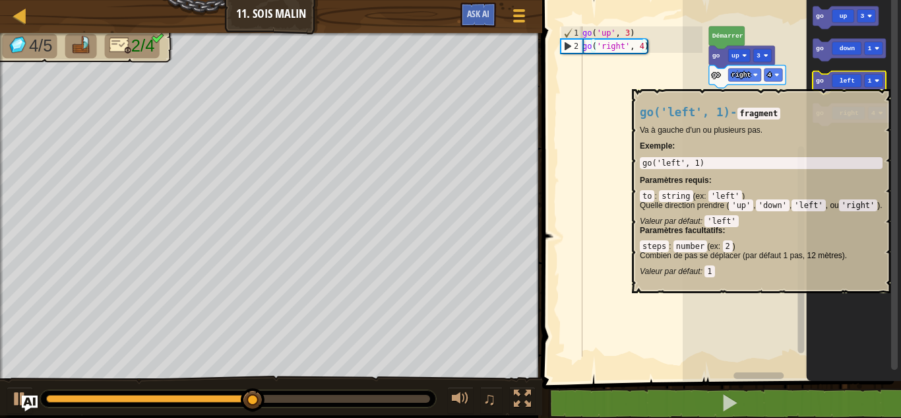
click at [857, 82] on icon "Espace de travail de Blocky" at bounding box center [849, 82] width 73 height 22
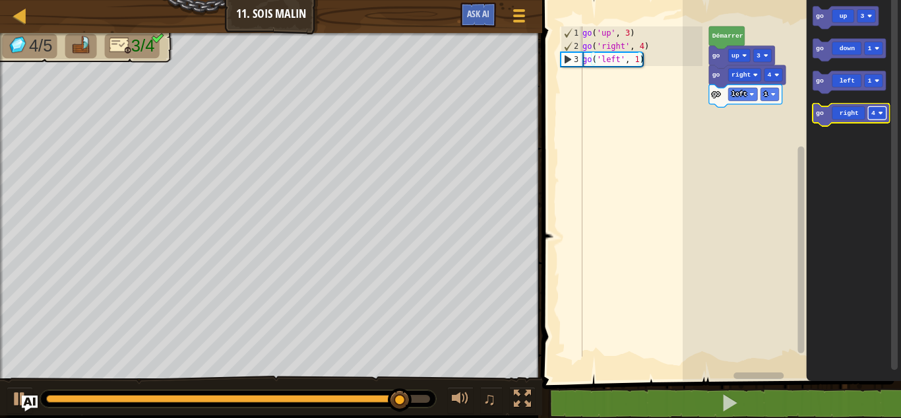
click at [875, 118] on rect "Espace de travail de Blocky" at bounding box center [877, 112] width 18 height 13
click at [851, 117] on icon "Espace de travail de Blocky" at bounding box center [851, 115] width 77 height 22
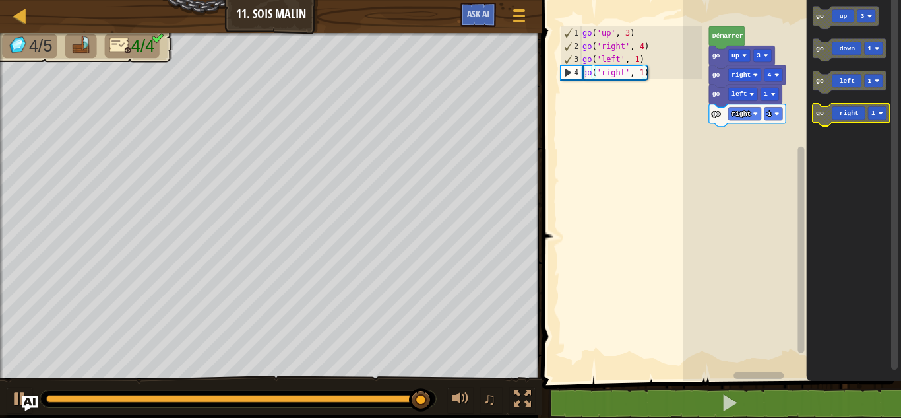
click at [861, 113] on icon "Espace de travail de Blocky" at bounding box center [851, 115] width 77 height 22
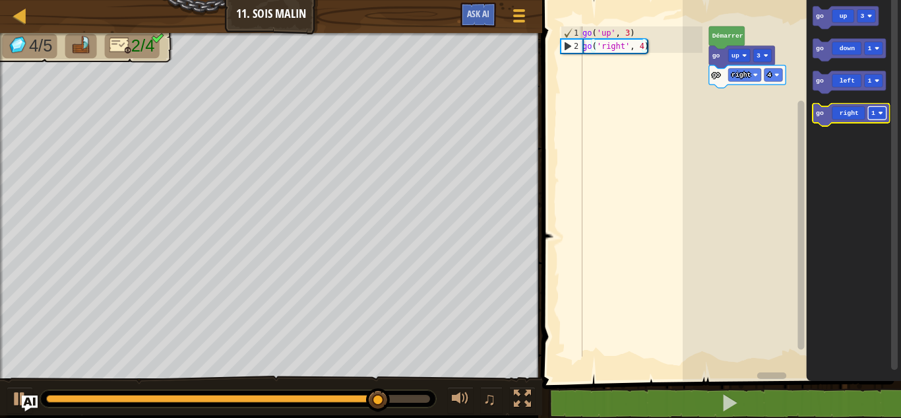
click at [875, 110] on text "1" at bounding box center [873, 112] width 4 height 7
click at [848, 114] on icon "Espace de travail de Blocky" at bounding box center [851, 115] width 77 height 22
click at [849, 62] on icon "Espace de travail de Blocky" at bounding box center [854, 186] width 95 height 387
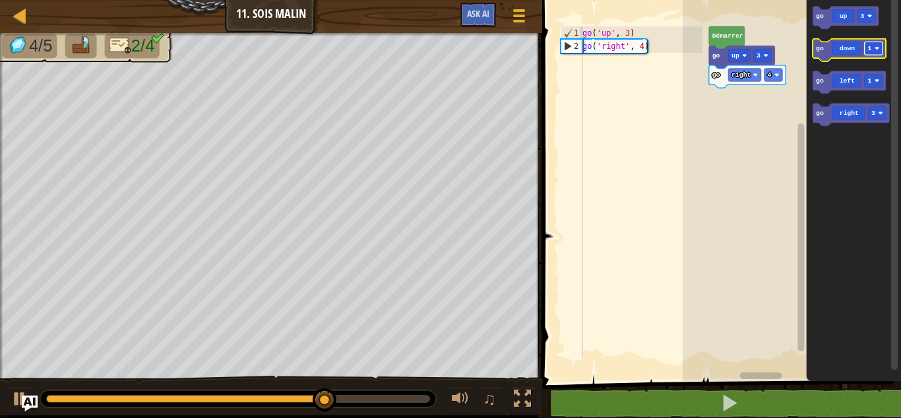
click at [869, 49] on text "1" at bounding box center [870, 48] width 4 height 7
click at [838, 52] on icon "Espace de travail de Blocky" at bounding box center [849, 50] width 73 height 22
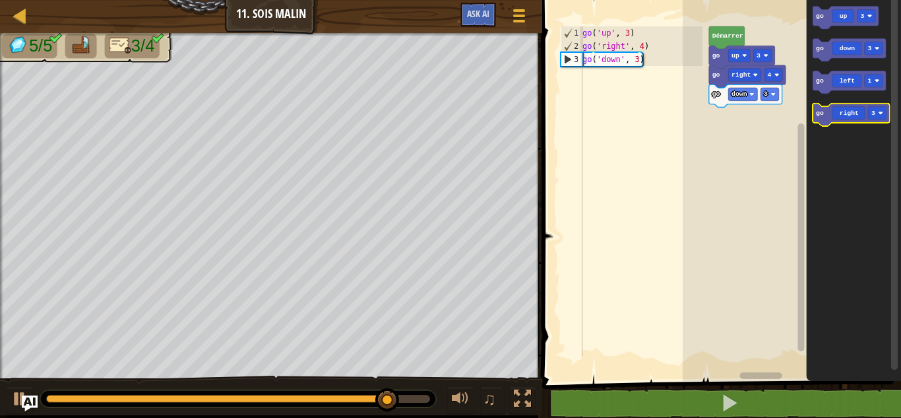
click at [851, 115] on icon "Espace de travail de Blocky" at bounding box center [851, 115] width 77 height 22
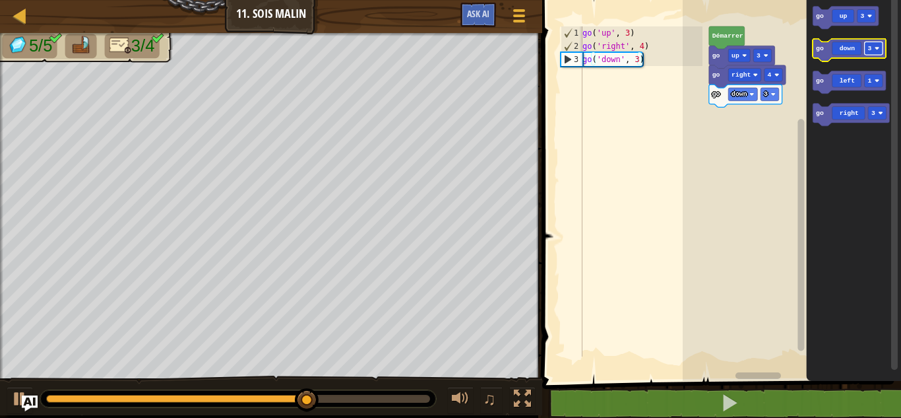
click at [873, 50] on rect "Espace de travail de Blocky" at bounding box center [874, 48] width 18 height 13
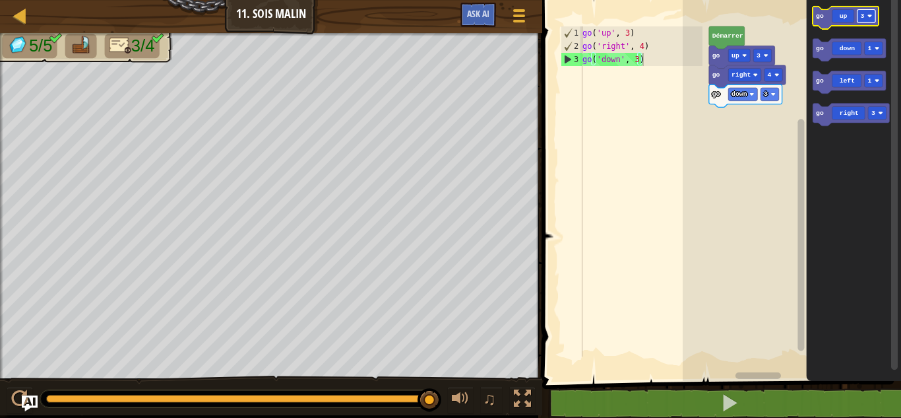
click at [866, 20] on rect "Espace de travail de Blocky" at bounding box center [866, 15] width 18 height 13
click at [877, 109] on rect "Espace de travail de Blocky" at bounding box center [877, 112] width 18 height 13
click at [857, 115] on icon "Espace de travail de Blocky" at bounding box center [851, 115] width 77 height 22
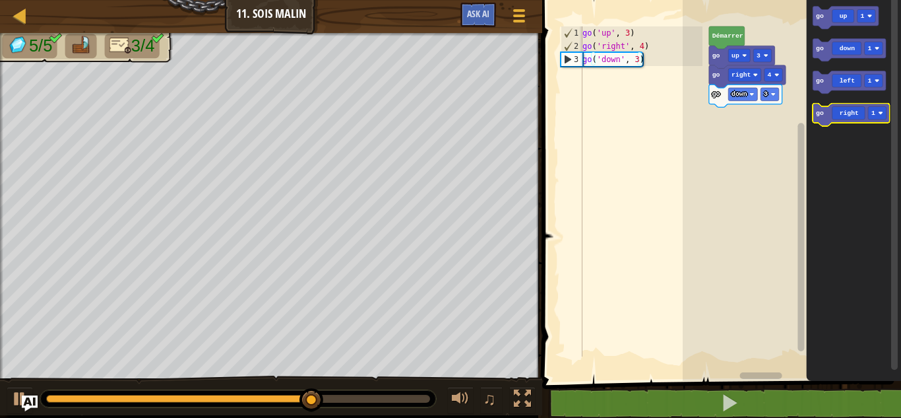
click at [851, 114] on icon "Espace de travail de Blocky" at bounding box center [851, 115] width 77 height 22
click at [843, 22] on icon "Espace de travail de Blocky" at bounding box center [846, 18] width 66 height 22
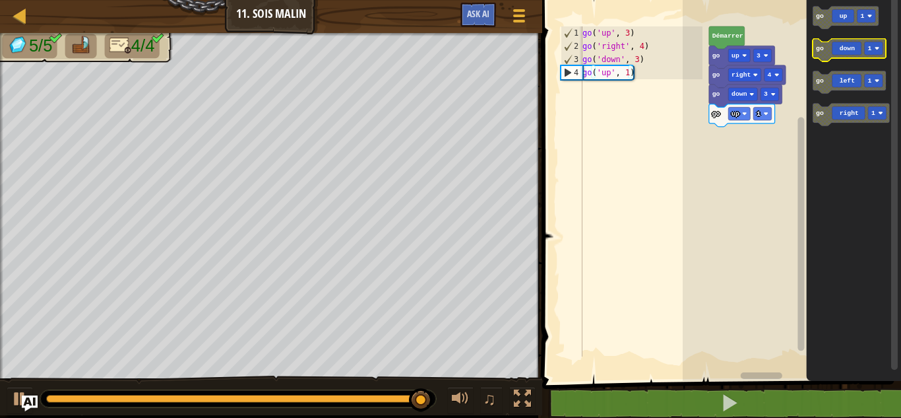
click at [832, 57] on icon "Espace de travail de Blocky" at bounding box center [849, 50] width 73 height 22
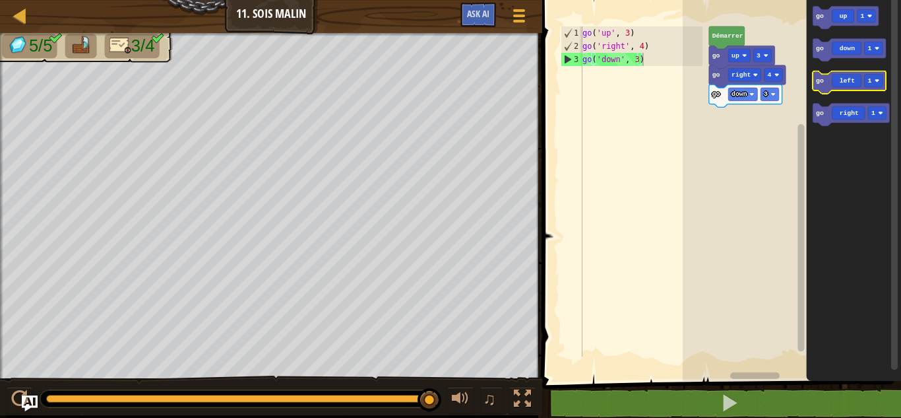
click at [854, 77] on icon "Espace de travail de Blocky" at bounding box center [849, 82] width 73 height 22
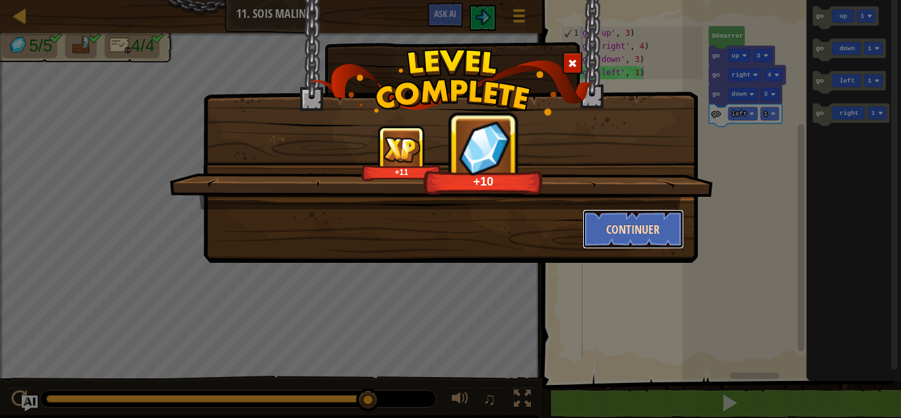
click at [631, 215] on button "Continuer" at bounding box center [633, 229] width 102 height 40
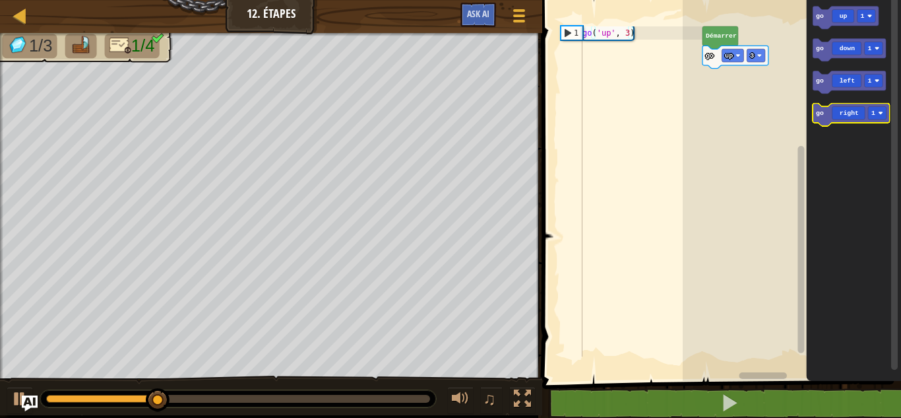
click at [869, 104] on icon "Espace de travail de Blocky" at bounding box center [851, 115] width 77 height 22
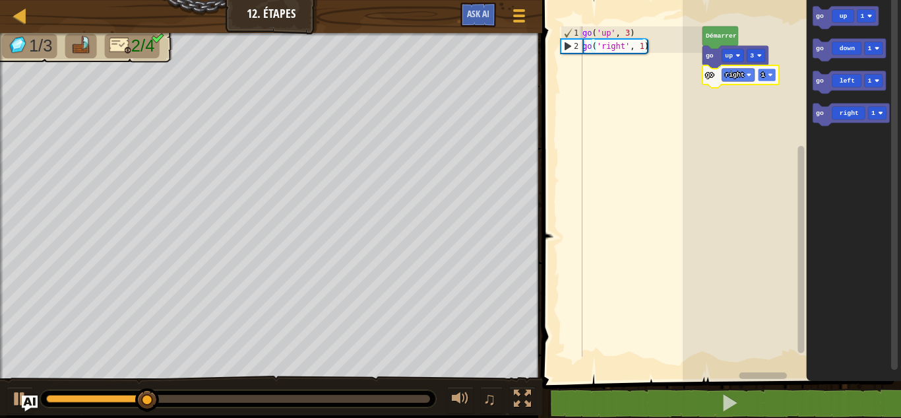
click at [766, 80] on rect "Espace de travail de Blocky" at bounding box center [767, 75] width 18 height 13
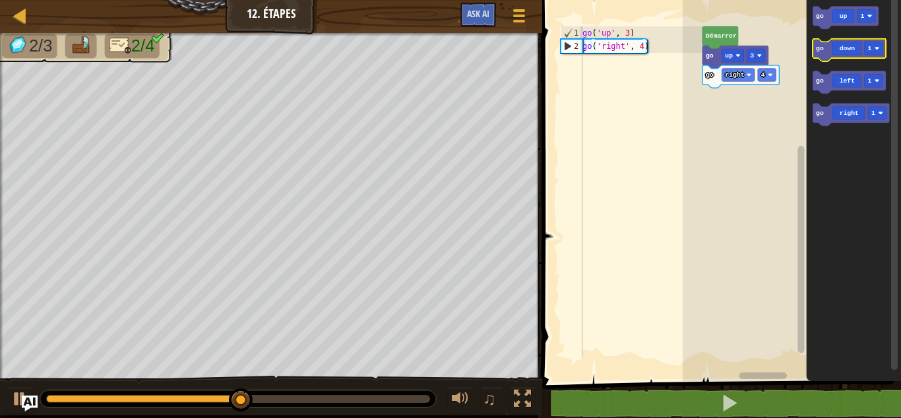
click at [848, 43] on icon "Espace de travail de Blocky" at bounding box center [849, 50] width 73 height 22
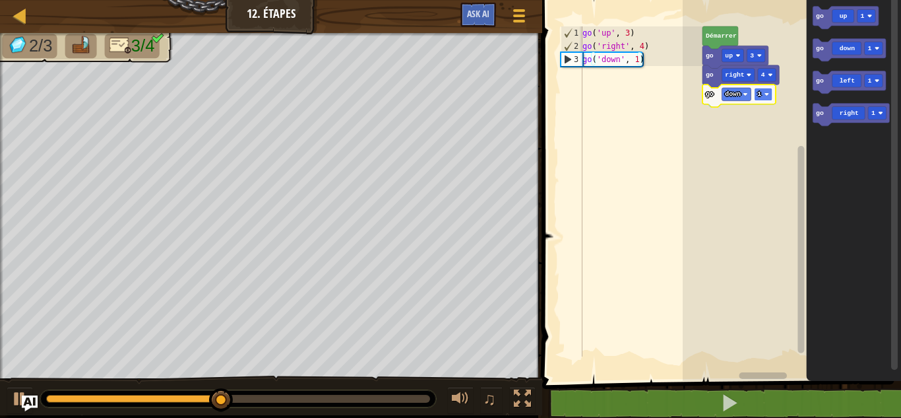
click at [768, 100] on rect "Espace de travail de Blocky" at bounding box center [764, 94] width 18 height 13
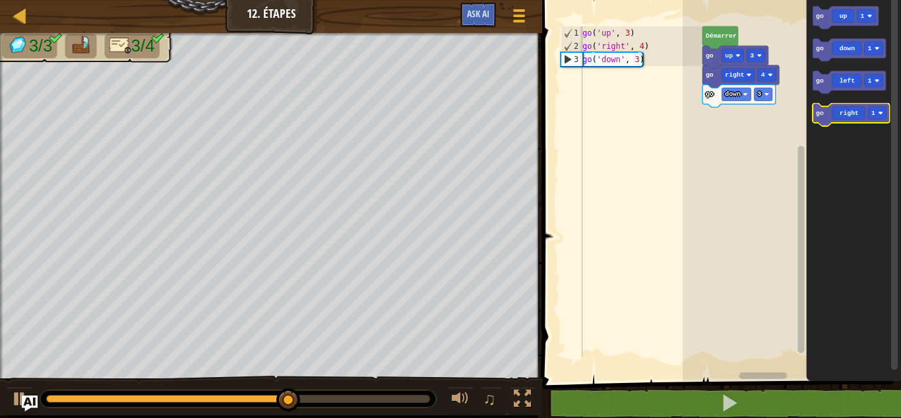
click at [842, 112] on icon "Espace de travail de Blocky" at bounding box center [851, 115] width 77 height 22
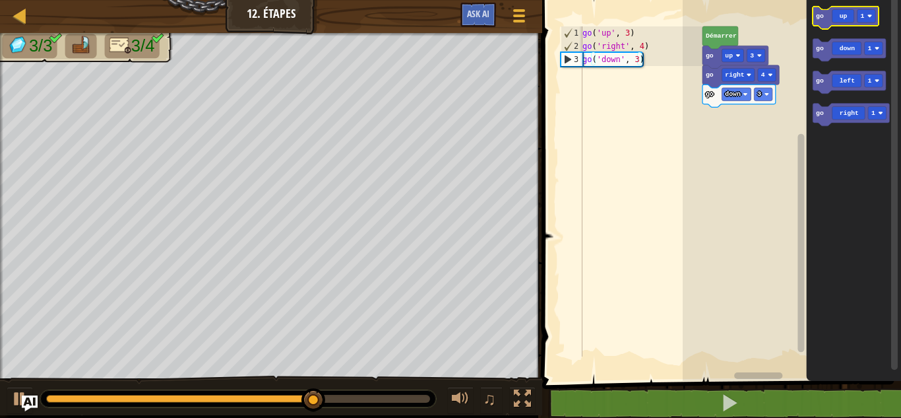
click at [856, 24] on icon "Espace de travail de Blocky" at bounding box center [846, 18] width 66 height 22
click at [828, 75] on icon "Espace de travail de Blocky" at bounding box center [849, 82] width 73 height 22
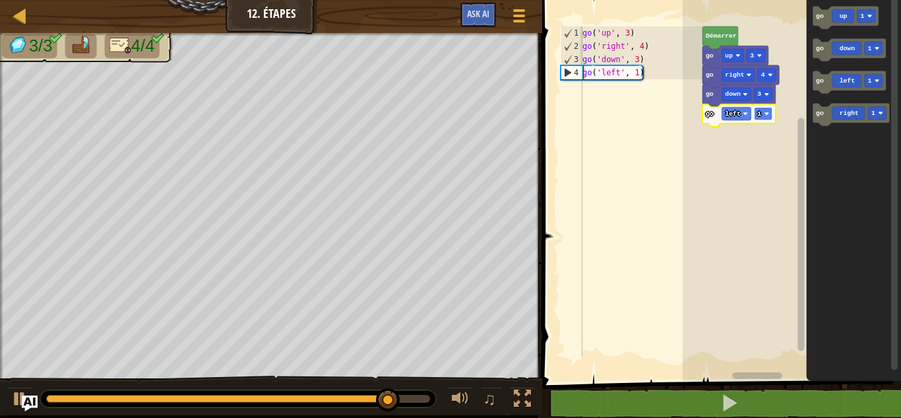
click at [761, 115] on text "1" at bounding box center [759, 113] width 4 height 7
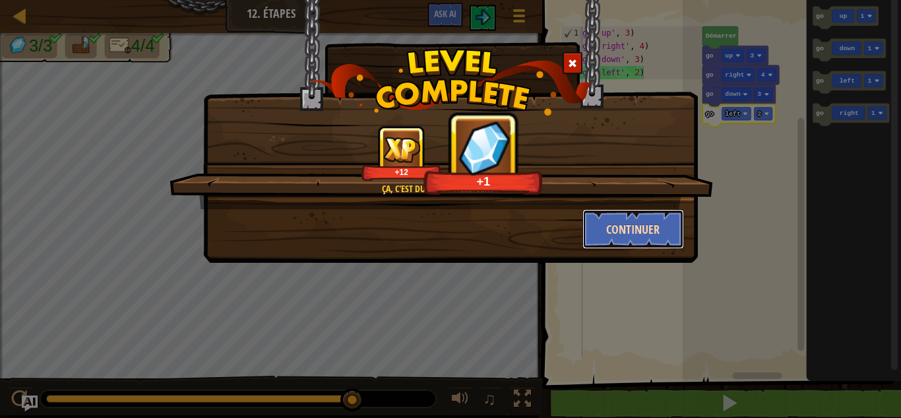
click at [622, 222] on button "Continuer" at bounding box center [633, 229] width 102 height 40
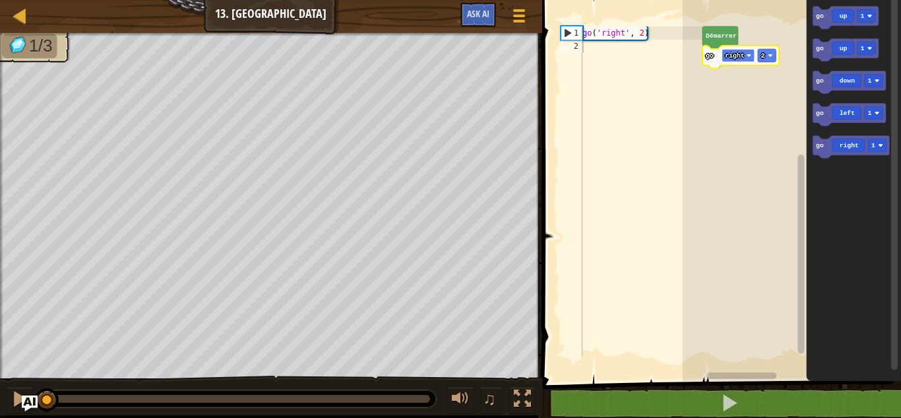
click at [731, 60] on rect "Espace de travail de Blocky" at bounding box center [738, 55] width 33 height 13
click at [731, 80] on rect "Espace de travail de Blocky" at bounding box center [792, 186] width 218 height 387
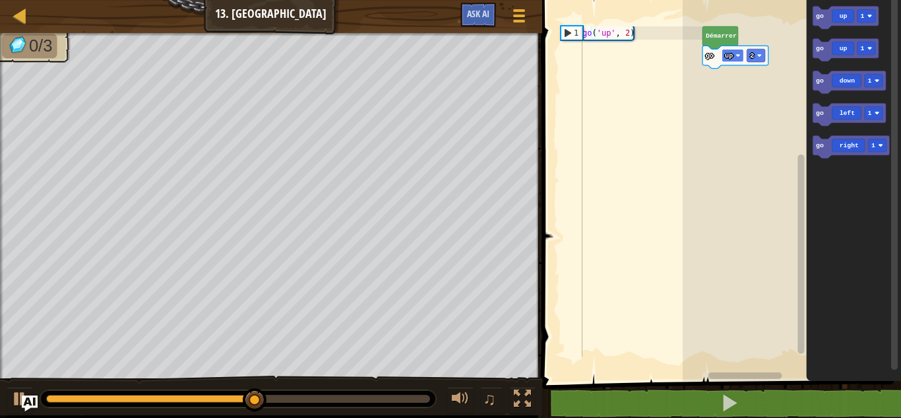
click at [731, 56] on text "up" at bounding box center [729, 55] width 8 height 7
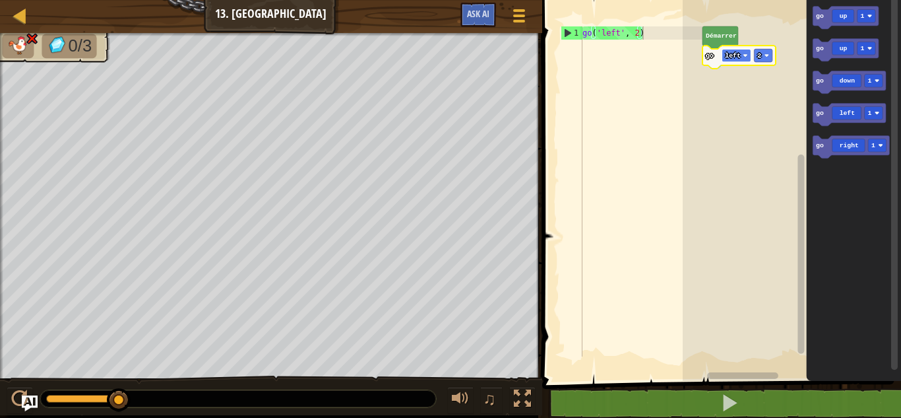
click at [745, 56] on image "Espace de travail de Blocky" at bounding box center [745, 55] width 5 height 5
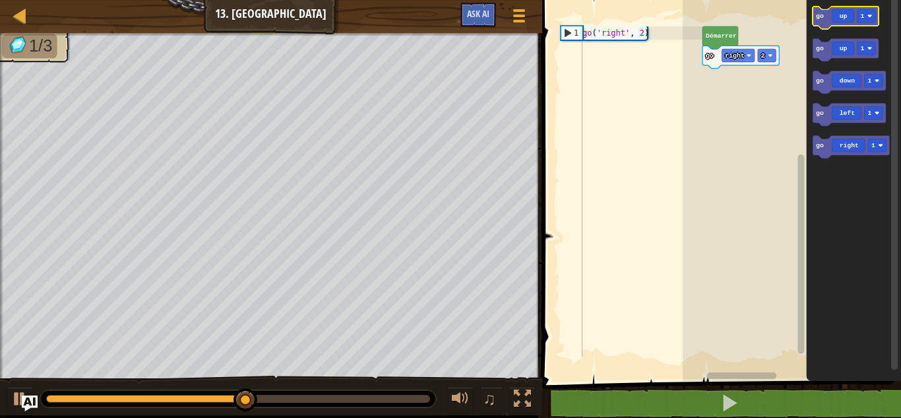
click at [845, 24] on icon "Espace de travail de Blocky" at bounding box center [846, 18] width 66 height 22
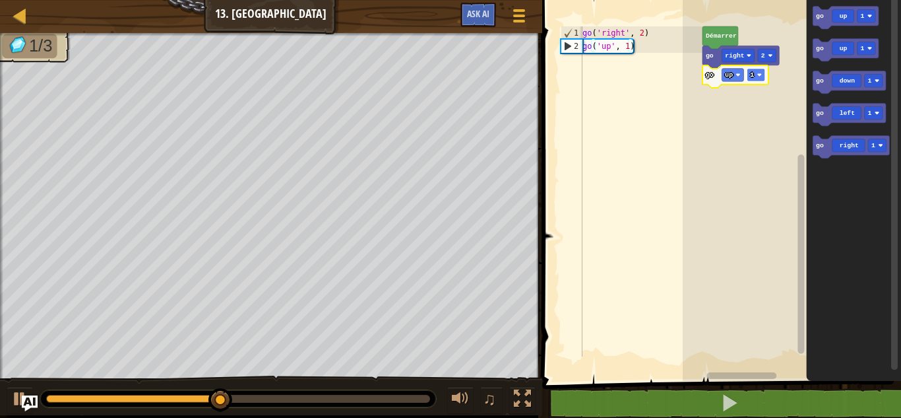
click at [755, 75] on rect "Espace de travail de Blocky" at bounding box center [756, 75] width 18 height 13
click at [752, 77] on text "2" at bounding box center [752, 74] width 4 height 7
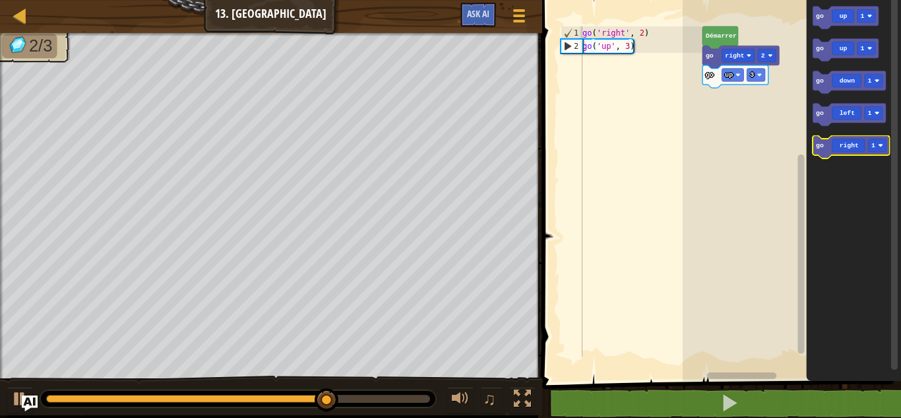
click at [846, 149] on icon "Espace de travail de Blocky" at bounding box center [851, 147] width 77 height 22
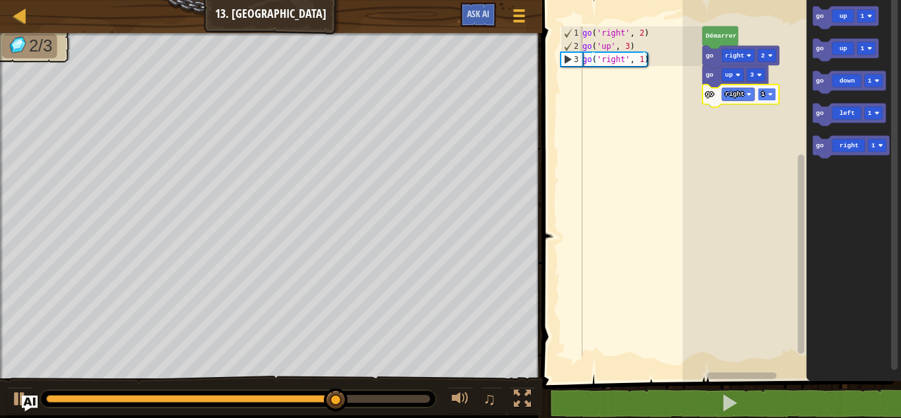
click at [764, 96] on rect "Espace de travail de Blocky" at bounding box center [767, 94] width 18 height 13
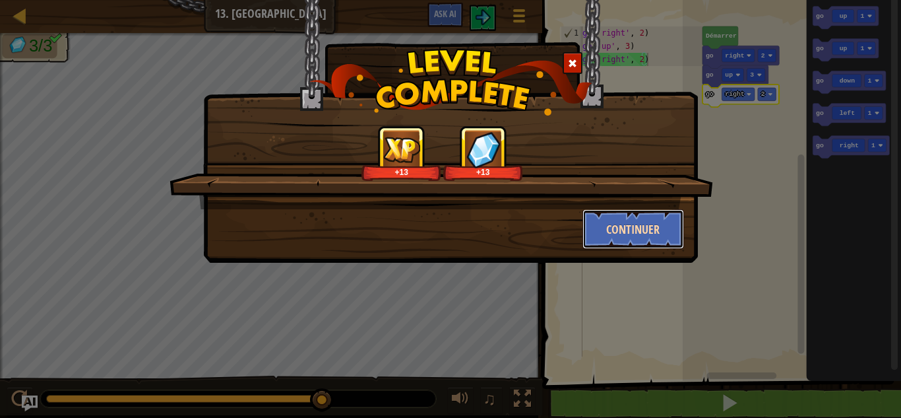
click at [597, 235] on button "Continuer" at bounding box center [633, 229] width 102 height 40
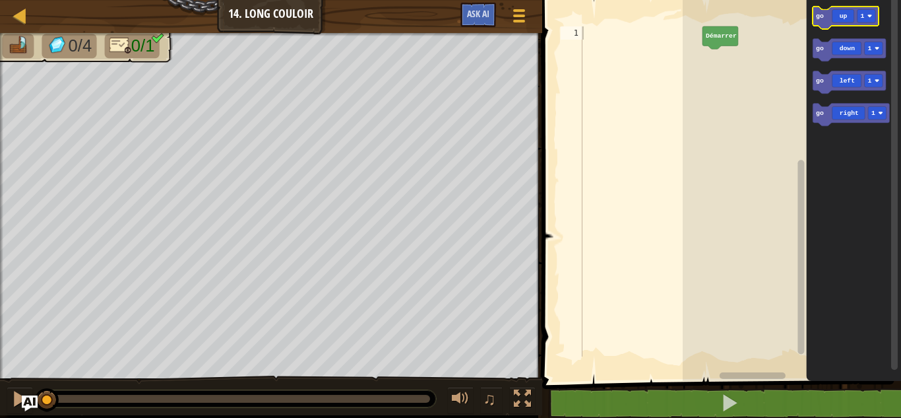
click at [848, 24] on icon "Espace de travail de Blocky" at bounding box center [846, 18] width 66 height 22
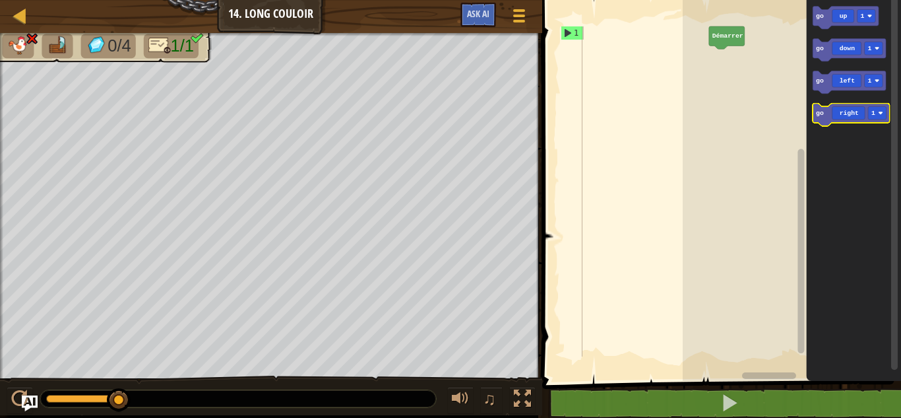
click at [841, 115] on icon "Espace de travail de Blocky" at bounding box center [851, 115] width 77 height 22
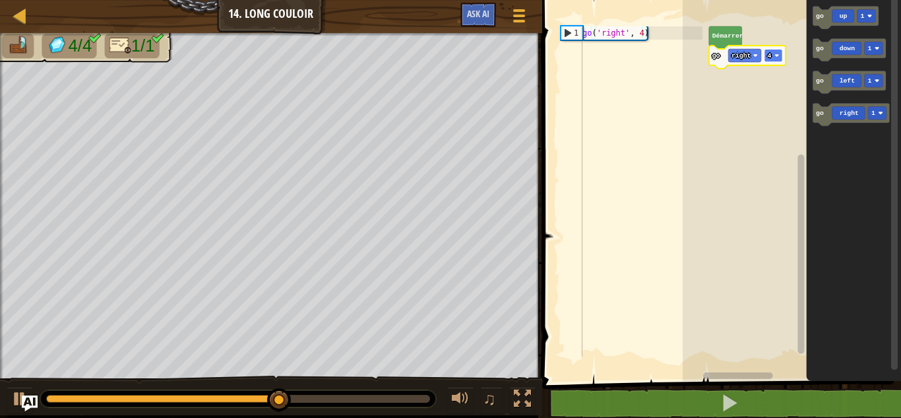
click at [774, 61] on rect "Espace de travail de Blocky" at bounding box center [773, 55] width 18 height 13
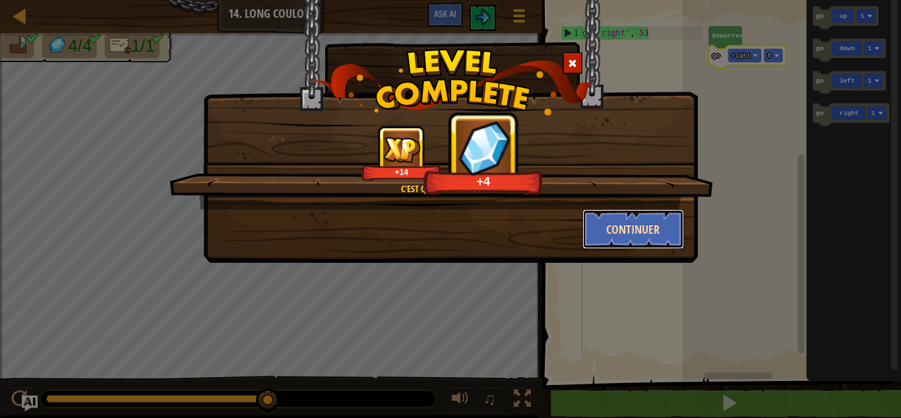
click at [622, 214] on button "Continuer" at bounding box center [633, 229] width 102 height 40
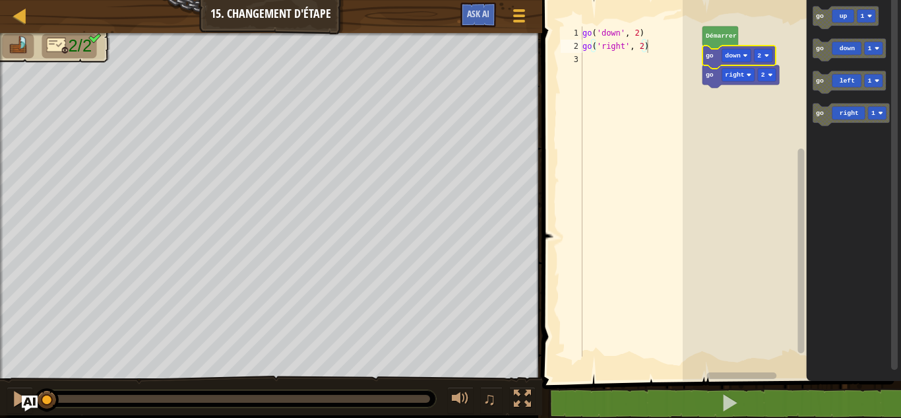
click at [691, 105] on rect "Espace de travail de Blocky" at bounding box center [792, 186] width 218 height 387
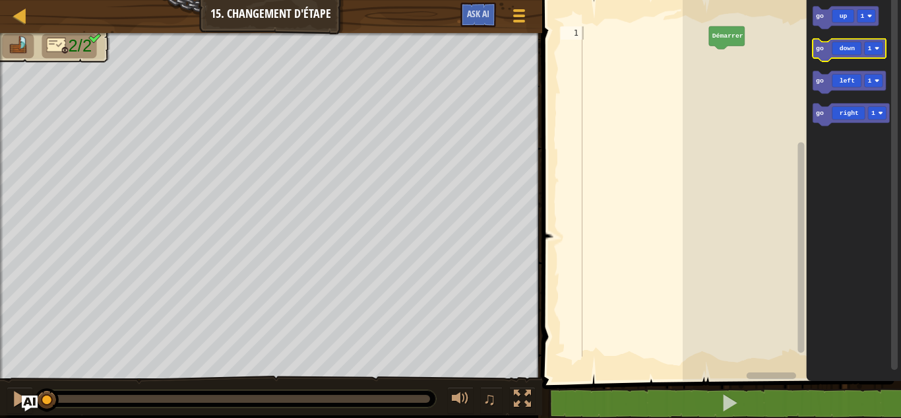
click at [832, 45] on icon "Espace de travail de Blocky" at bounding box center [849, 50] width 73 height 22
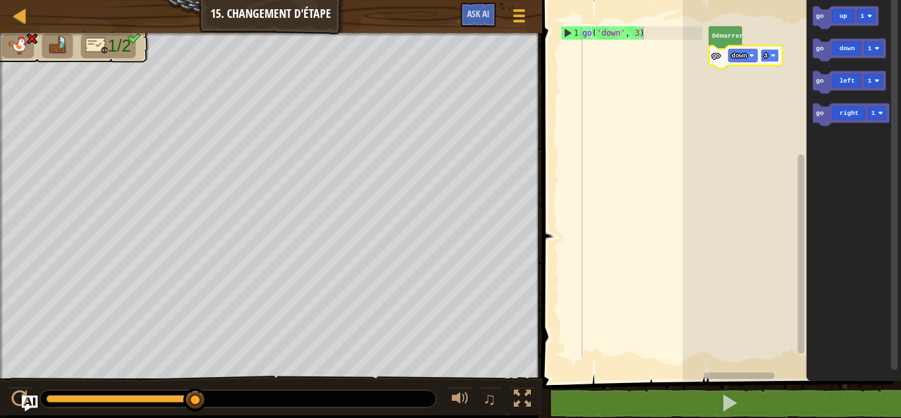
click at [763, 51] on rect "Espace de travail de Blocky" at bounding box center [770, 55] width 18 height 13
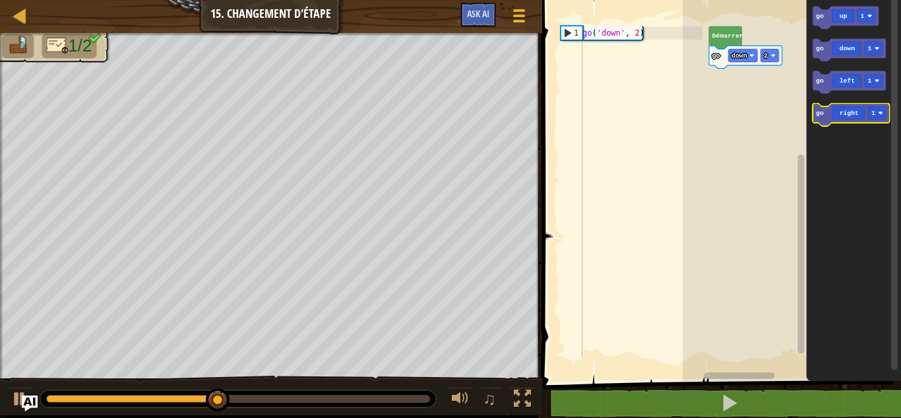
click at [853, 119] on icon "Espace de travail de Blocky" at bounding box center [851, 115] width 77 height 22
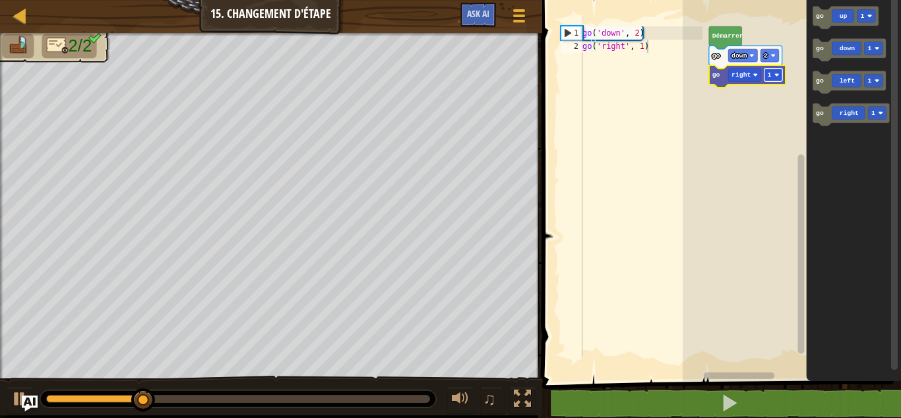
click at [780, 77] on rect "Espace de travail de Blocky" at bounding box center [773, 75] width 18 height 13
click at [772, 77] on rect "Espace de travail de Blocky" at bounding box center [773, 75] width 18 height 13
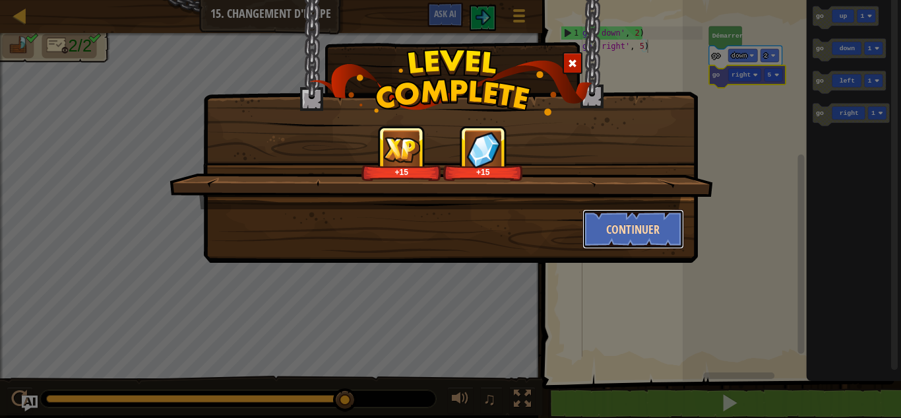
click at [636, 220] on button "Continuer" at bounding box center [633, 229] width 102 height 40
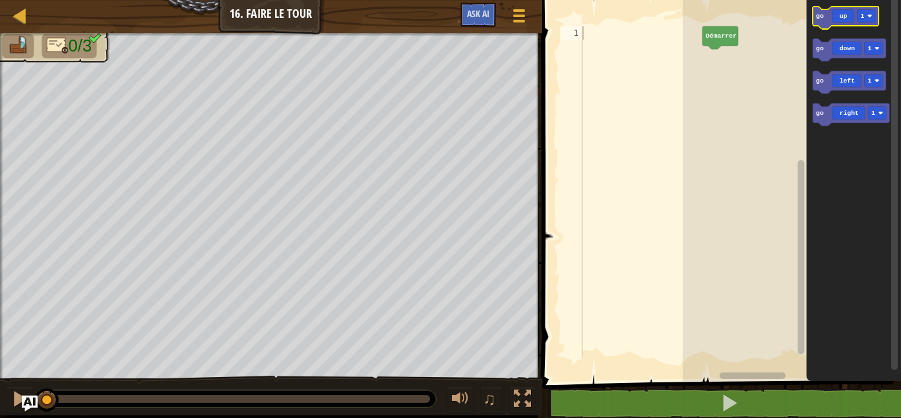
click at [850, 13] on icon "Espace de travail de Blocky" at bounding box center [846, 18] width 66 height 22
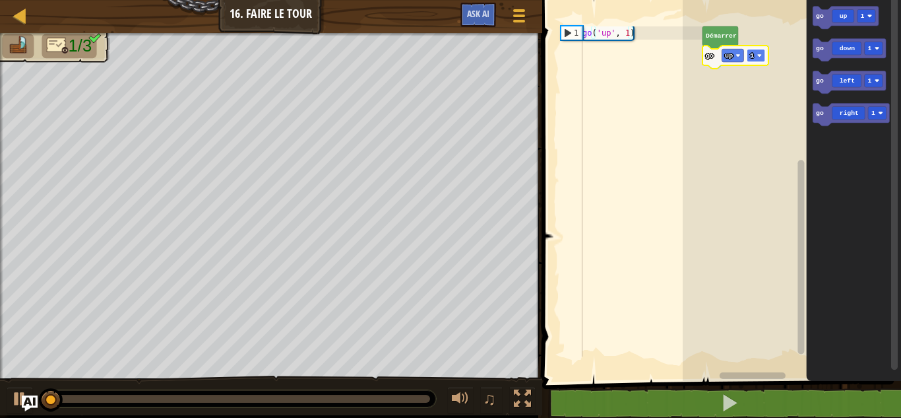
click at [755, 56] on rect "Espace de travail de Blocky" at bounding box center [756, 55] width 18 height 13
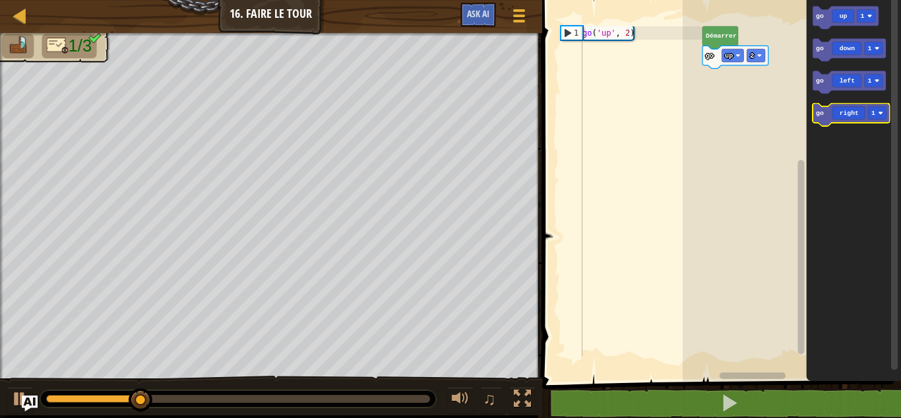
click at [856, 115] on icon "Espace de travail de Blocky" at bounding box center [851, 115] width 77 height 22
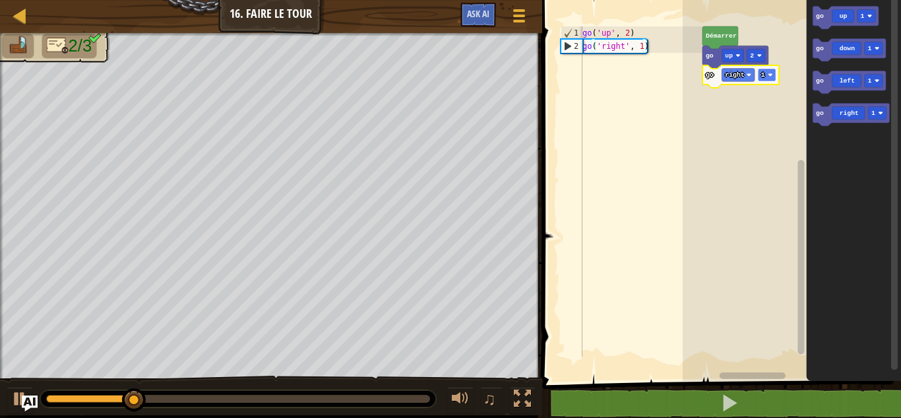
click at [765, 77] on rect "Espace de travail de Blocky" at bounding box center [767, 75] width 18 height 13
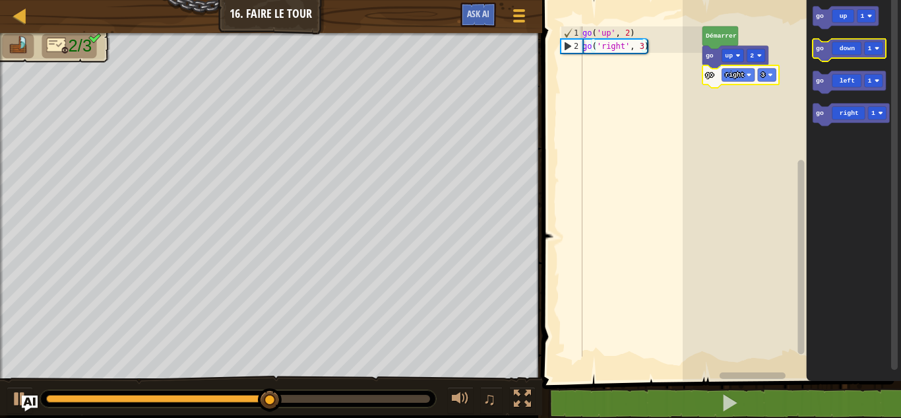
click at [854, 55] on icon "Espace de travail de Blocky" at bounding box center [849, 50] width 73 height 22
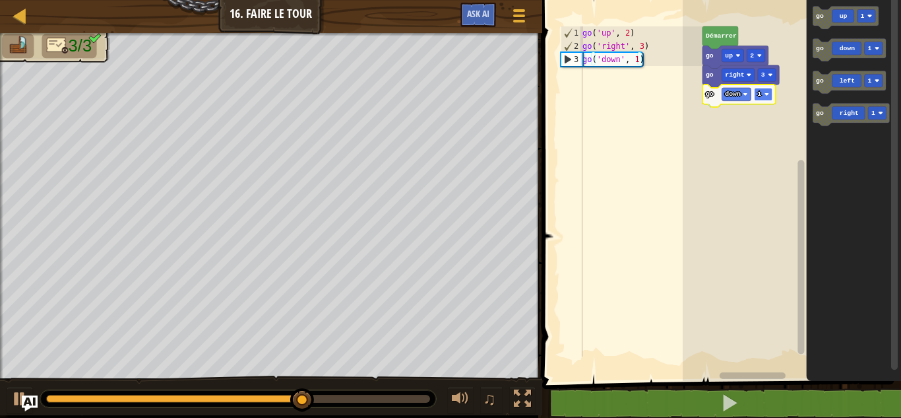
click at [763, 95] on rect "Espace de travail de Blocky" at bounding box center [764, 94] width 18 height 13
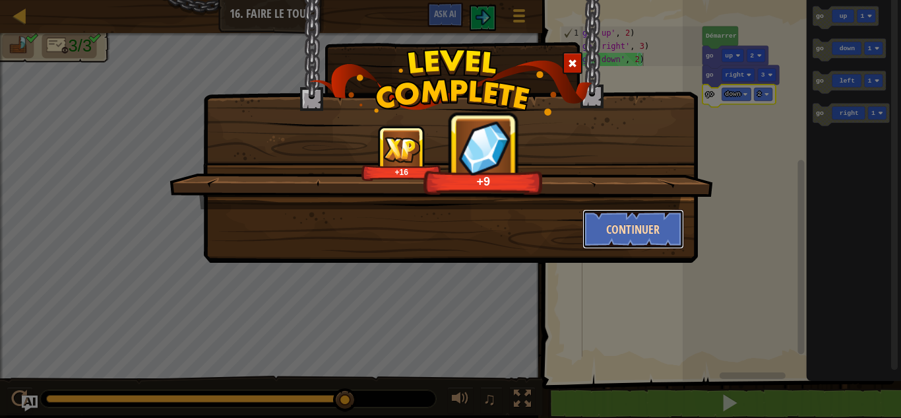
click at [619, 241] on button "Continuer" at bounding box center [633, 229] width 102 height 40
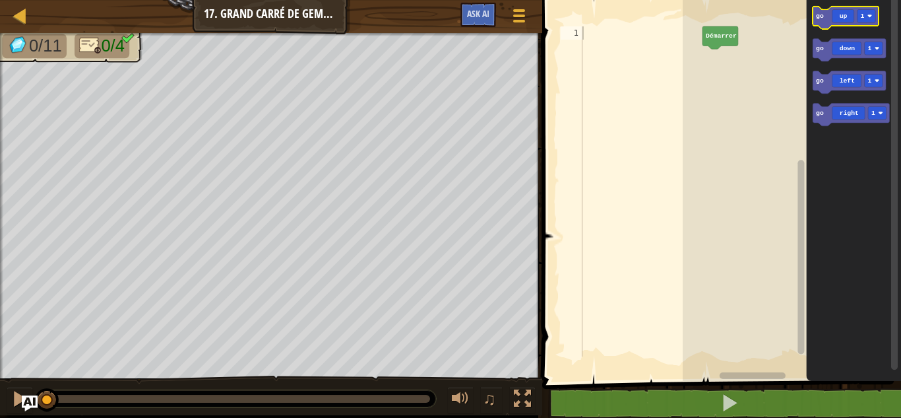
click at [845, 24] on icon "Espace de travail de Blocky" at bounding box center [846, 18] width 66 height 22
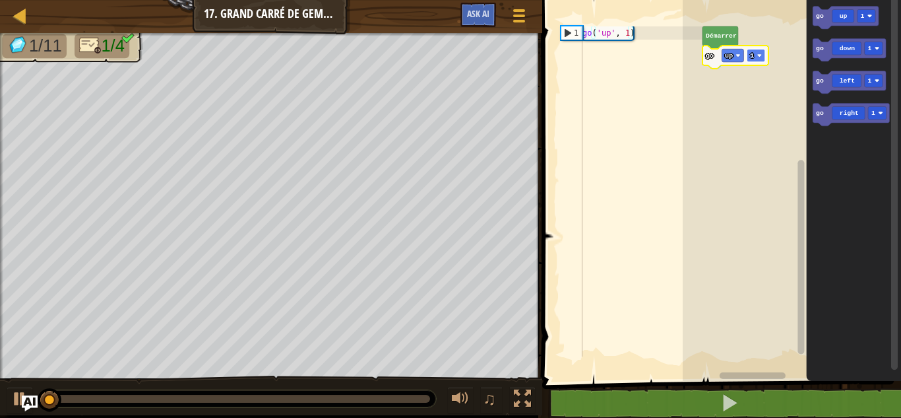
click at [765, 53] on rect "Espace de travail de Blocky" at bounding box center [756, 55] width 18 height 13
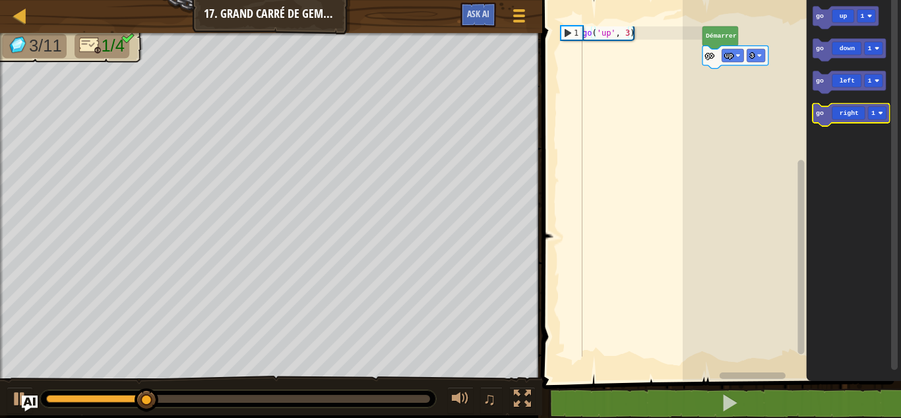
click at [857, 111] on icon "Espace de travail de Blocky" at bounding box center [851, 115] width 77 height 22
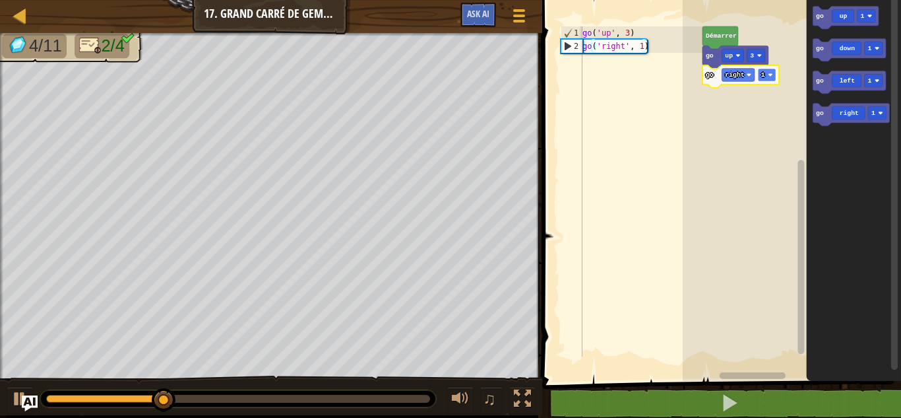
click at [764, 78] on rect "Espace de travail de Blocky" at bounding box center [767, 75] width 18 height 13
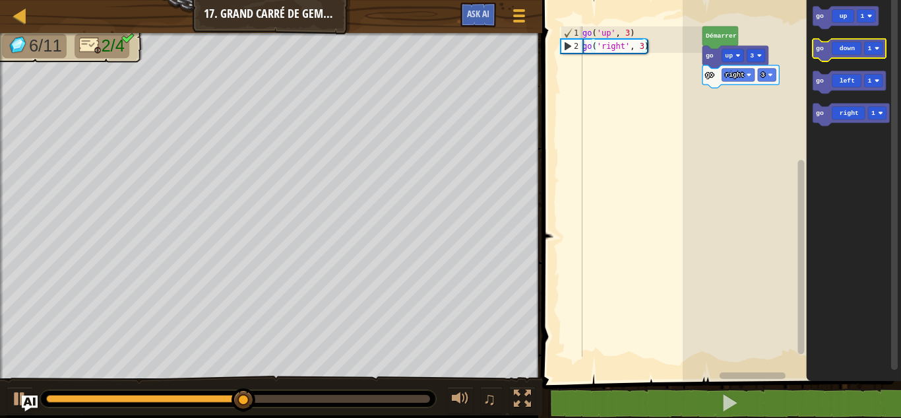
click at [846, 51] on icon "Espace de travail de Blocky" at bounding box center [849, 50] width 73 height 22
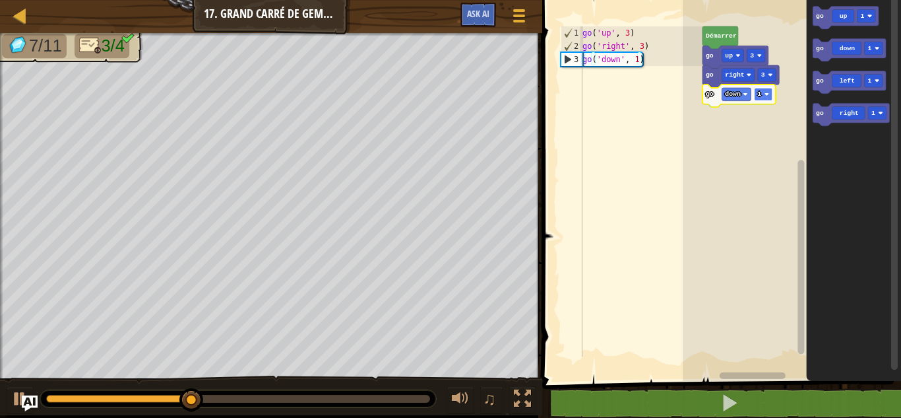
click at [755, 98] on rect "Espace de travail de Blocky" at bounding box center [764, 94] width 18 height 13
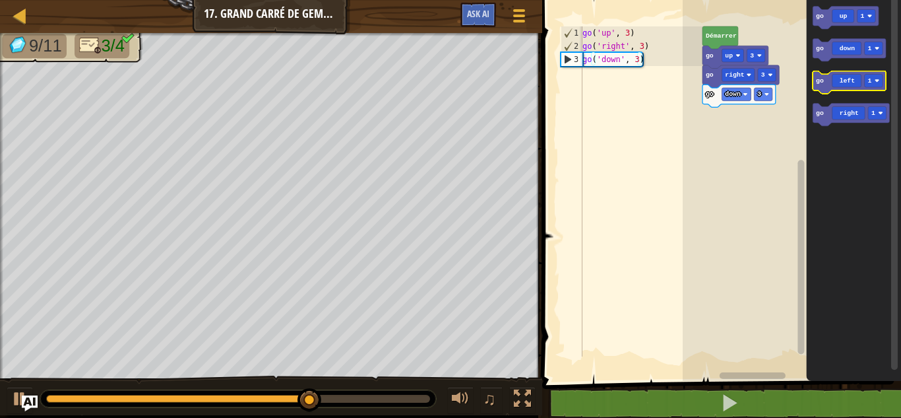
click at [845, 87] on icon "Espace de travail de Blocky" at bounding box center [849, 82] width 73 height 22
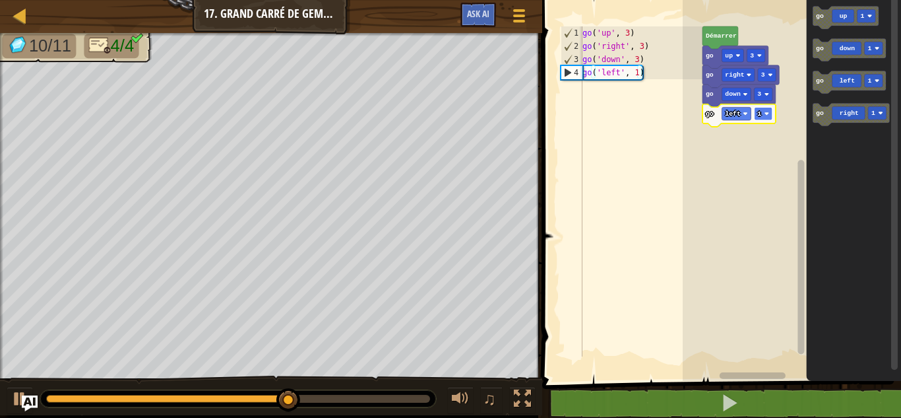
click at [764, 119] on rect "Espace de travail de Blocky" at bounding box center [764, 113] width 18 height 13
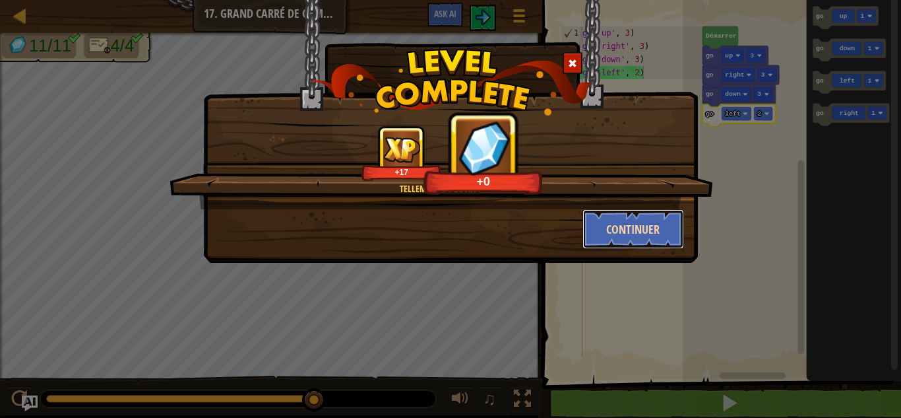
click at [611, 224] on button "Continuer" at bounding box center [633, 229] width 102 height 40
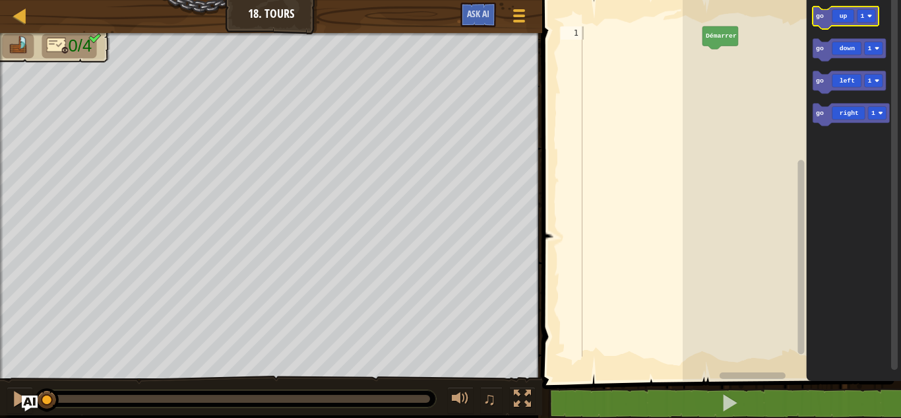
click at [847, 24] on icon "Espace de travail de Blocky" at bounding box center [846, 18] width 66 height 22
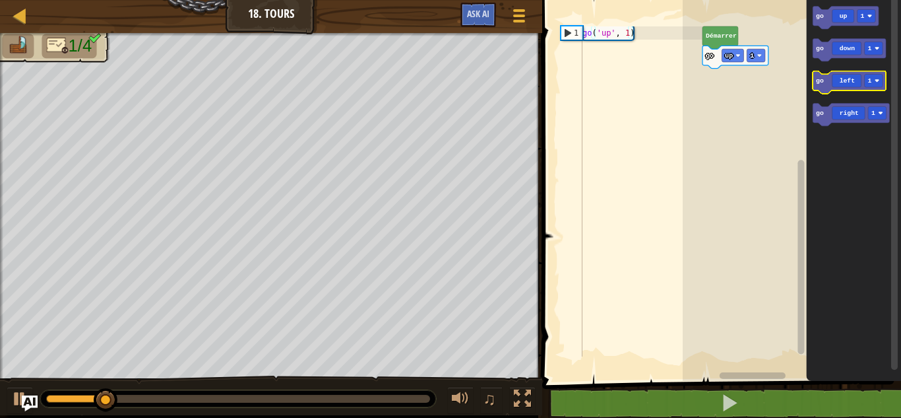
click at [838, 86] on icon "Espace de travail de Blocky" at bounding box center [849, 82] width 73 height 22
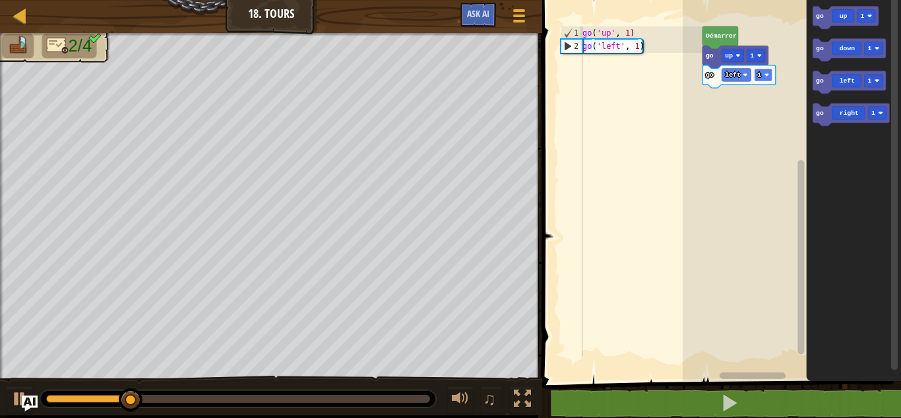
click at [755, 71] on rect "Espace de travail de Blocky" at bounding box center [764, 75] width 18 height 13
click at [838, 45] on icon "Espace de travail de Blocky" at bounding box center [849, 50] width 73 height 22
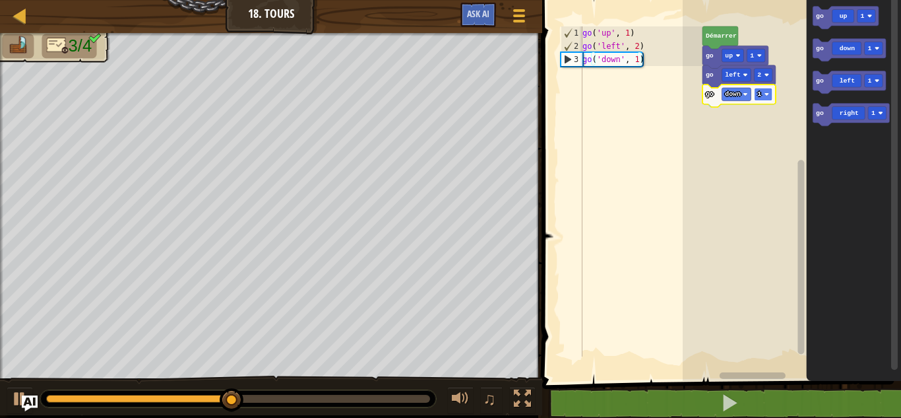
click at [757, 98] on rect "Espace de travail de Blocky" at bounding box center [764, 94] width 18 height 13
click at [841, 118] on icon "go up 1 go down 1 go left 1 go right 1" at bounding box center [854, 186] width 95 height 387
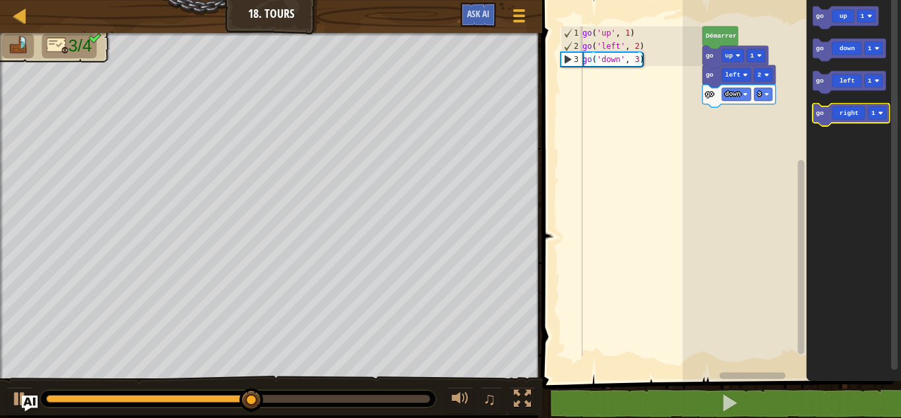
click at [841, 118] on icon "Espace de travail de Blocky" at bounding box center [851, 115] width 77 height 22
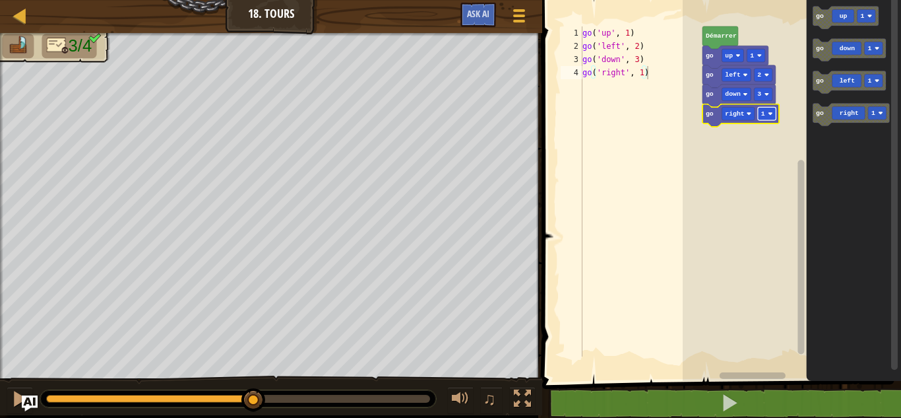
click at [761, 111] on rect "Espace de travail de Blocky" at bounding box center [767, 113] width 18 height 13
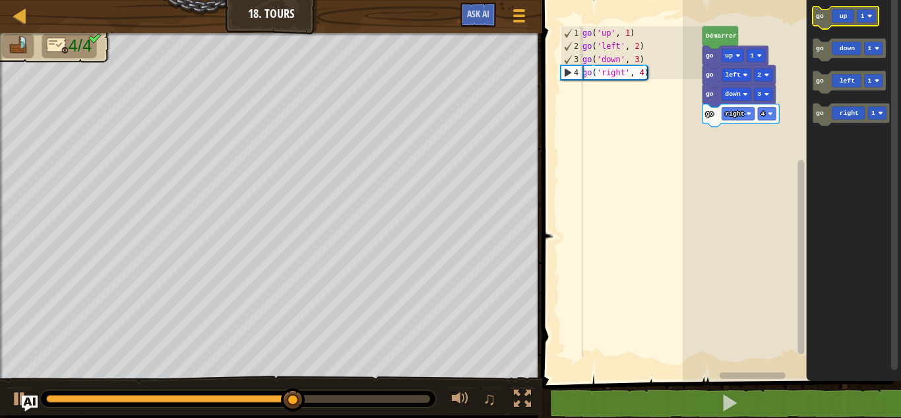
click at [844, 22] on icon "Espace de travail de Blocky" at bounding box center [846, 18] width 66 height 22
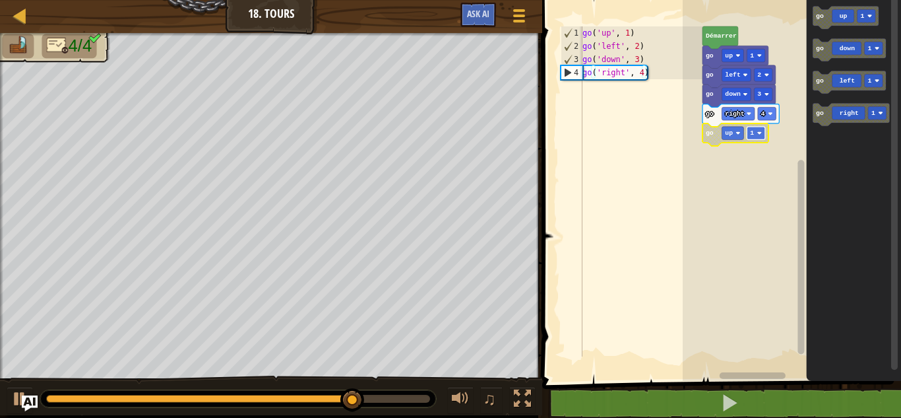
click at [751, 135] on text "1" at bounding box center [752, 132] width 4 height 7
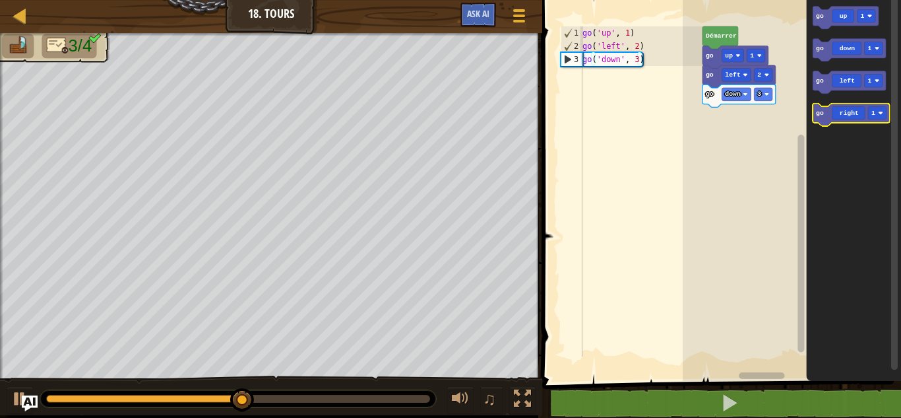
click at [834, 109] on icon "Espace de travail de Blocky" at bounding box center [851, 115] width 77 height 22
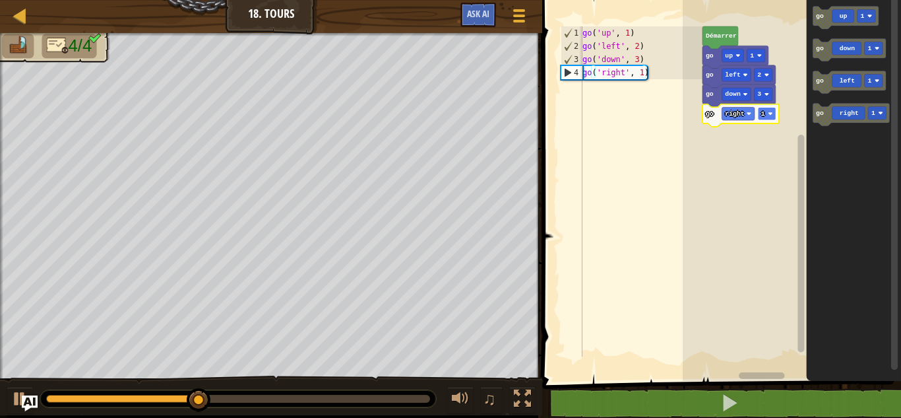
click at [770, 120] on rect "Espace de travail de Blocky" at bounding box center [767, 113] width 18 height 13
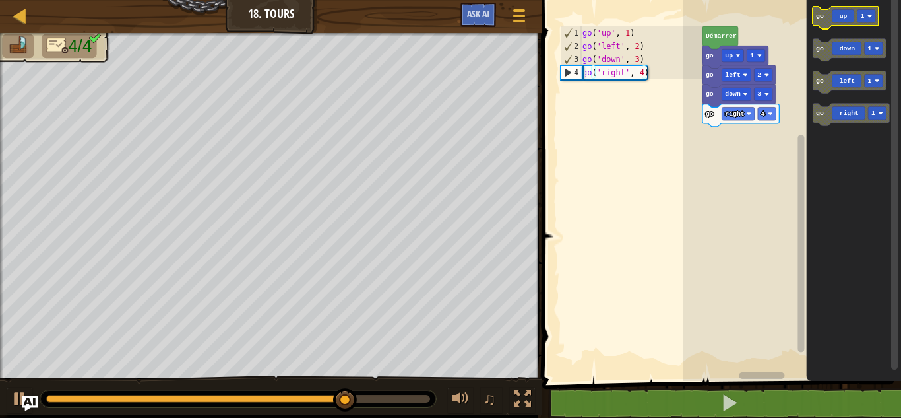
click at [831, 25] on icon "Espace de travail de Blocky" at bounding box center [846, 18] width 66 height 22
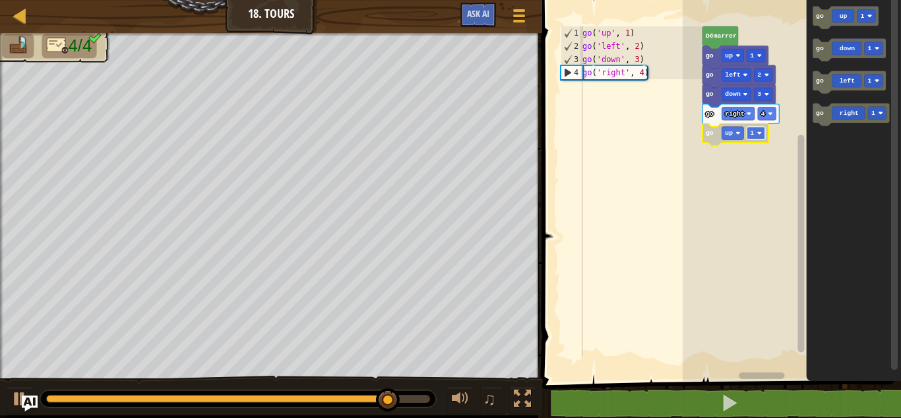
click at [753, 133] on text "1" at bounding box center [752, 132] width 4 height 7
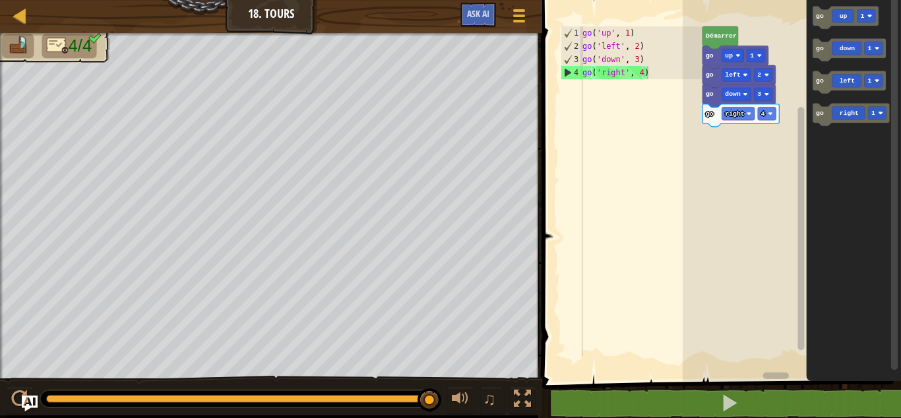
click at [402, 392] on div at bounding box center [238, 398] width 396 height 17
click at [398, 399] on div "0:14.6 Maintenant : 0:16.0 Max : 0:16.0" at bounding box center [238, 398] width 384 height 8
click at [398, 399] on div at bounding box center [398, 399] width 24 height 24
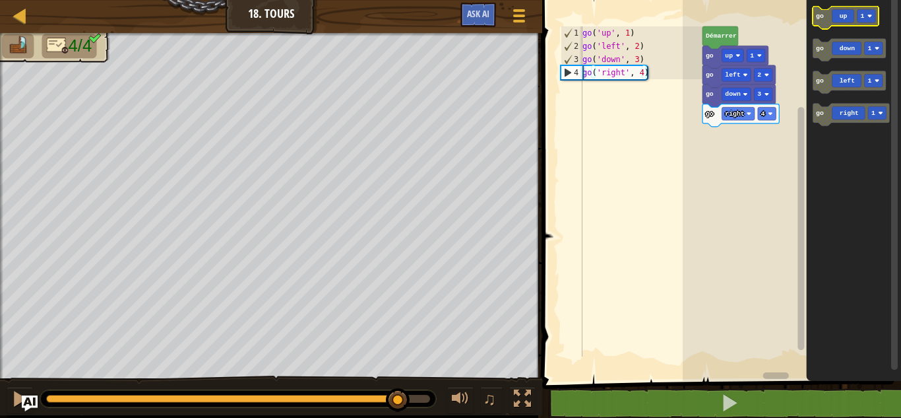
click at [873, 22] on rect "Espace de travail de Blocky" at bounding box center [866, 15] width 18 height 13
click at [843, 14] on icon "Espace de travail de Blocky" at bounding box center [846, 18] width 66 height 22
click at [758, 135] on image "Espace de travail de Blocky" at bounding box center [759, 133] width 5 height 5
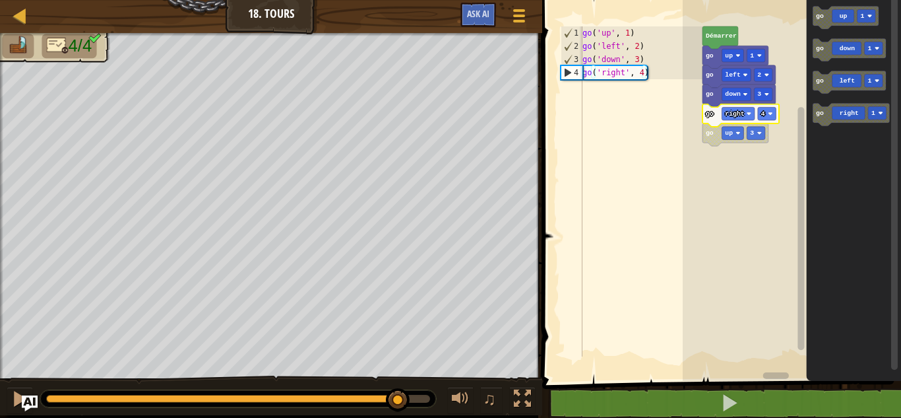
click at [735, 121] on icon "Espace de travail de Blocky" at bounding box center [740, 115] width 77 height 22
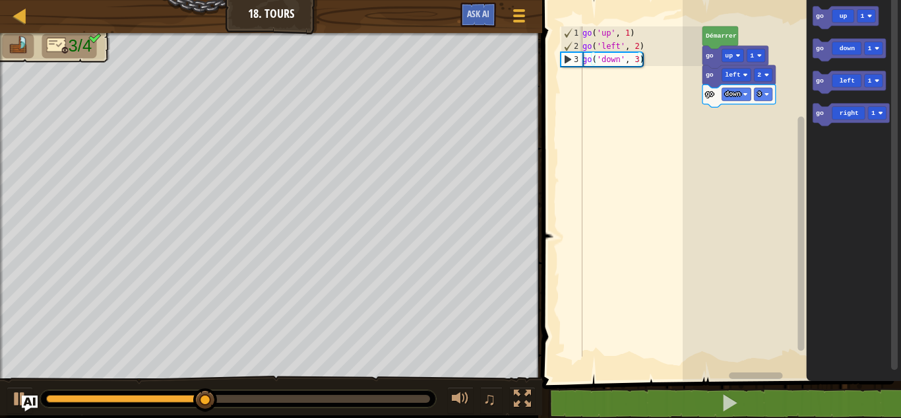
click at [852, 127] on icon "Espace de travail de Blocky" at bounding box center [854, 186] width 95 height 387
click at [850, 121] on icon "Espace de travail de Blocky" at bounding box center [851, 115] width 77 height 22
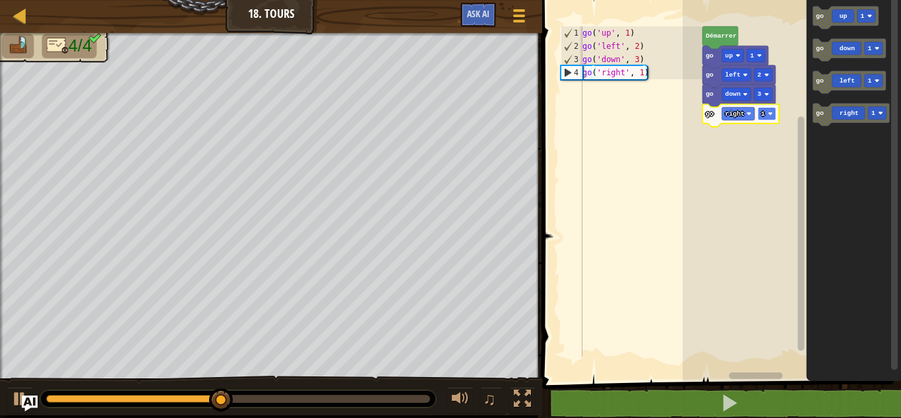
click at [766, 109] on rect "Espace de travail de Blocky" at bounding box center [767, 113] width 18 height 13
click at [842, 8] on icon "Espace de travail de Blocky" at bounding box center [846, 18] width 66 height 22
click at [755, 134] on rect "Espace de travail de Blocky" at bounding box center [756, 133] width 18 height 13
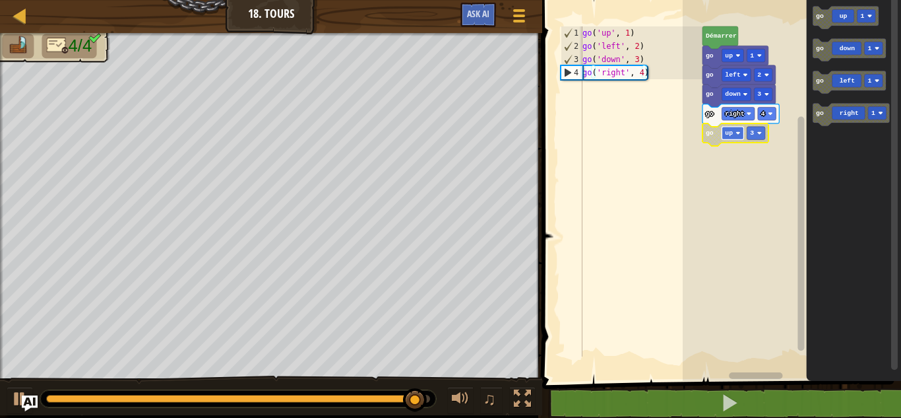
click at [743, 139] on rect "Espace de travail de Blocky" at bounding box center [733, 133] width 22 height 13
click at [751, 139] on rect "Espace de travail de Blocky" at bounding box center [756, 133] width 18 height 13
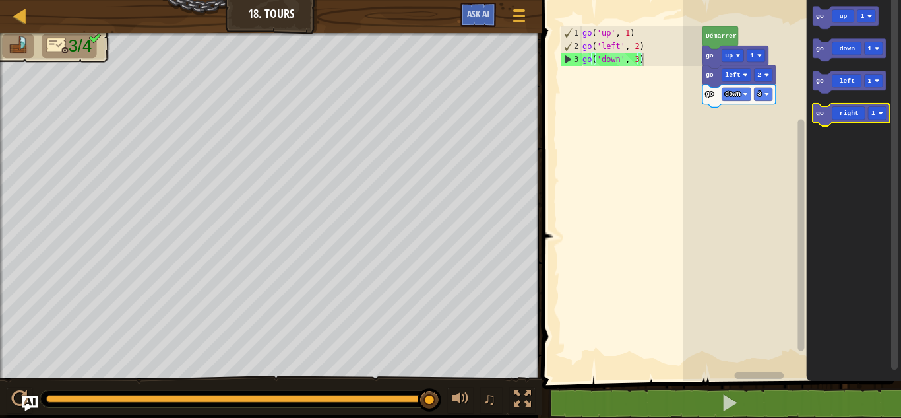
click at [847, 113] on icon "Espace de travail de Blocky" at bounding box center [851, 115] width 77 height 22
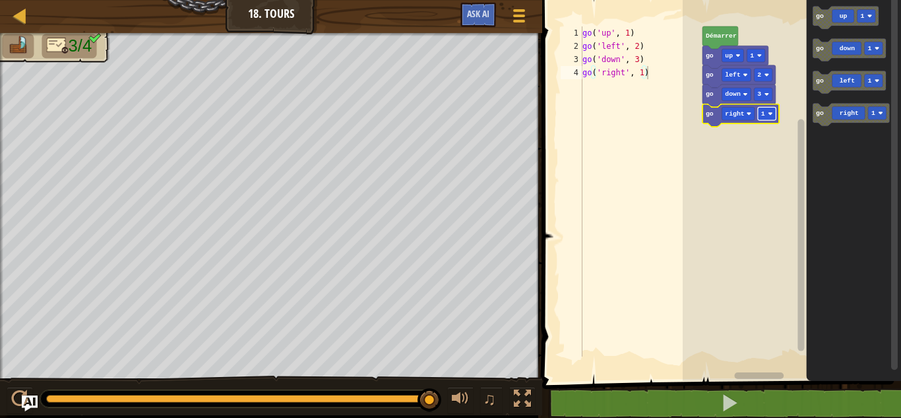
click at [770, 116] on rect "Espace de travail de Blocky" at bounding box center [767, 113] width 18 height 13
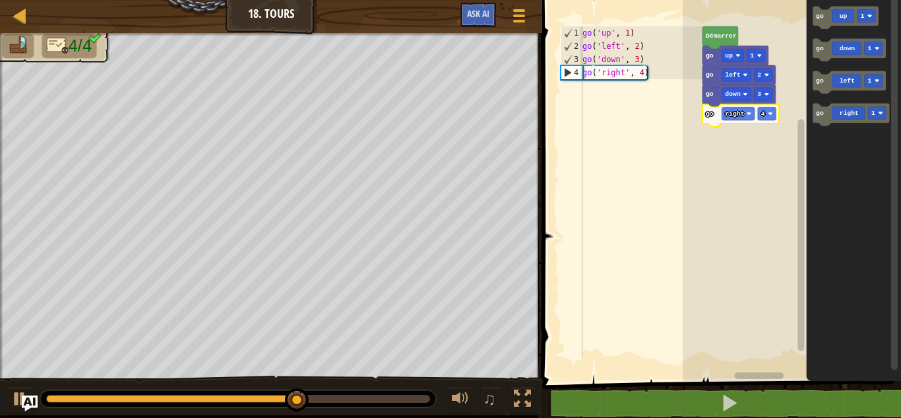
click at [840, 29] on icon "Espace de travail de Blocky" at bounding box center [854, 186] width 95 height 387
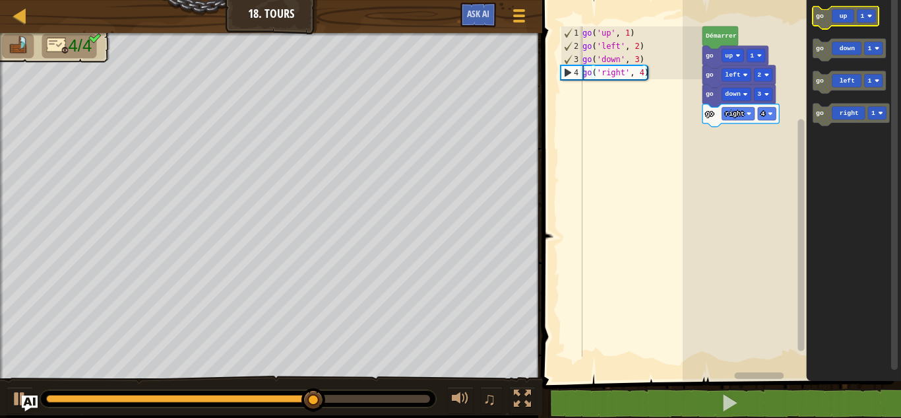
click at [842, 22] on icon "Espace de travail de Blocky" at bounding box center [846, 18] width 66 height 22
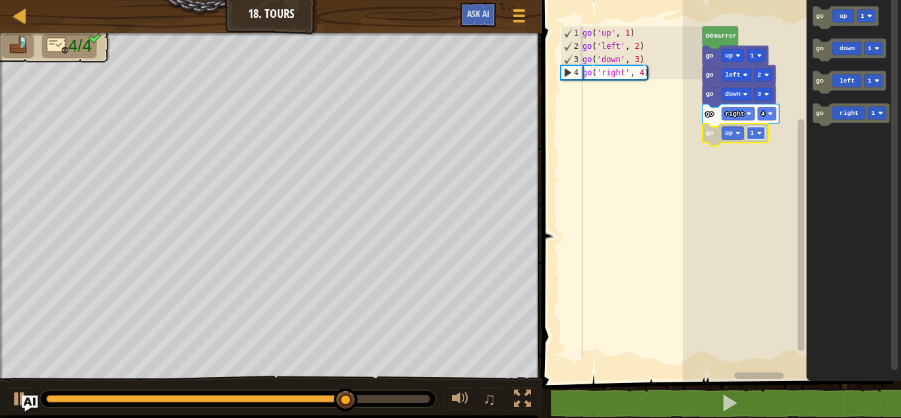
click at [758, 136] on rect "Espace de travail de Blocky" at bounding box center [756, 133] width 18 height 13
click at [758, 134] on image "Espace de travail de Blocky" at bounding box center [759, 133] width 5 height 5
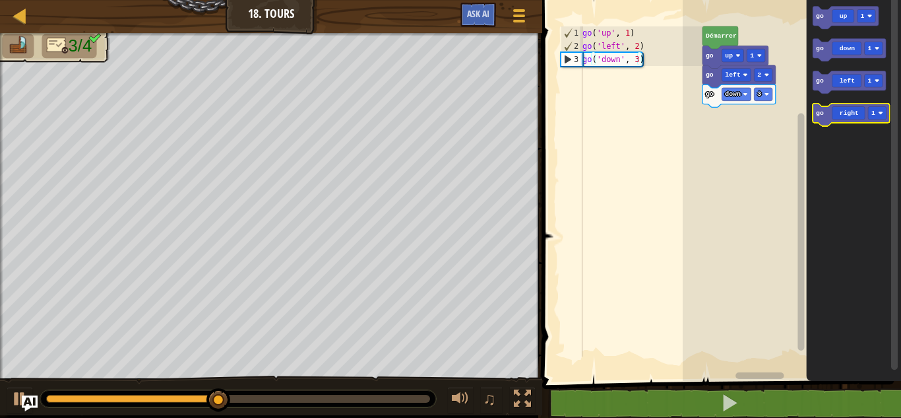
click at [847, 124] on rect "Espace de travail de Blocky" at bounding box center [851, 115] width 77 height 22
click at [851, 119] on icon "Espace de travail de Blocky" at bounding box center [851, 115] width 77 height 22
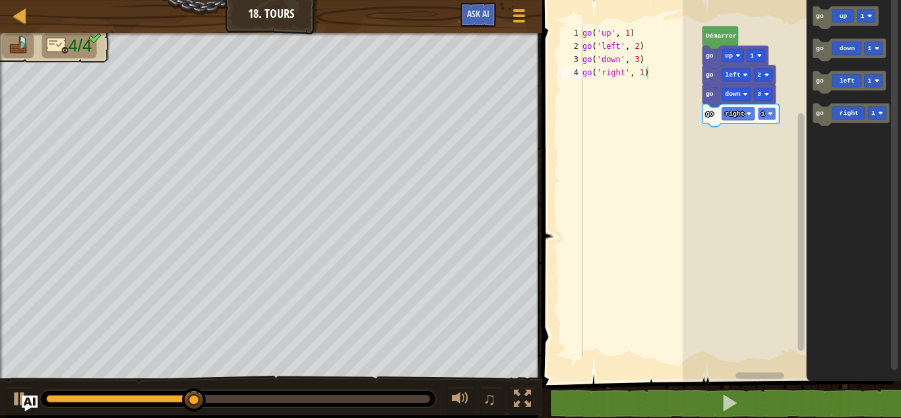
click at [767, 117] on rect "Espace de travail de Blocky" at bounding box center [767, 113] width 18 height 13
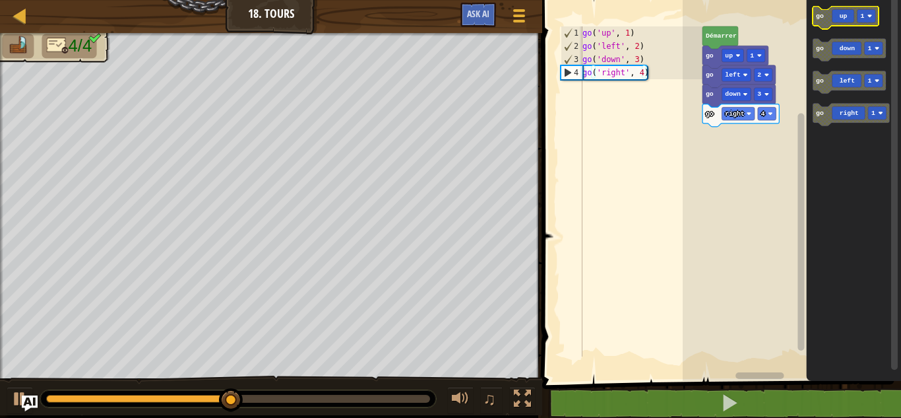
click at [829, 11] on icon "Espace de travail de Blocky" at bounding box center [846, 18] width 66 height 22
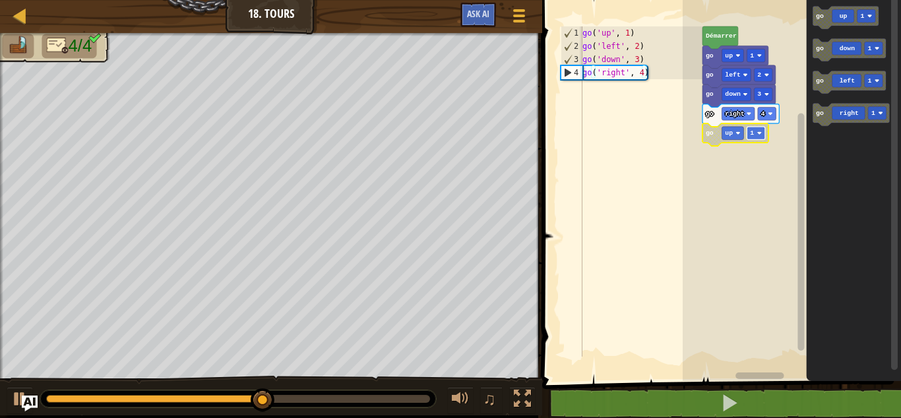
click at [758, 129] on rect "Espace de travail de Blocky" at bounding box center [756, 133] width 18 height 13
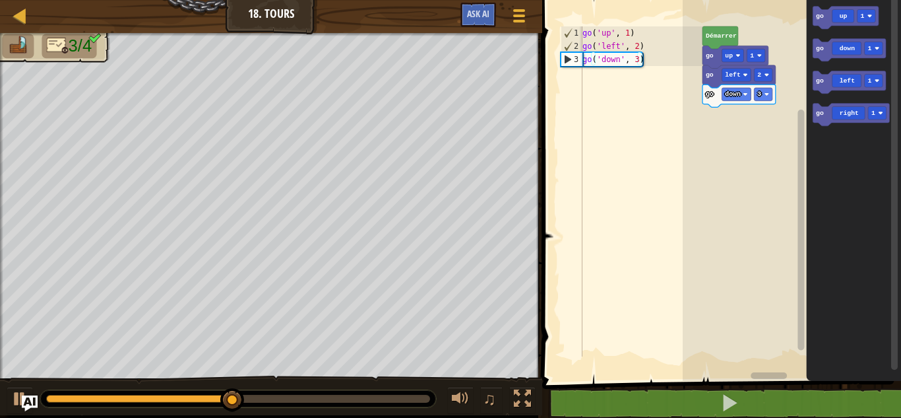
click at [836, 129] on icon "Espace de travail de Blocky" at bounding box center [854, 186] width 95 height 387
click at [838, 121] on icon "Espace de travail de Blocky" at bounding box center [851, 115] width 77 height 22
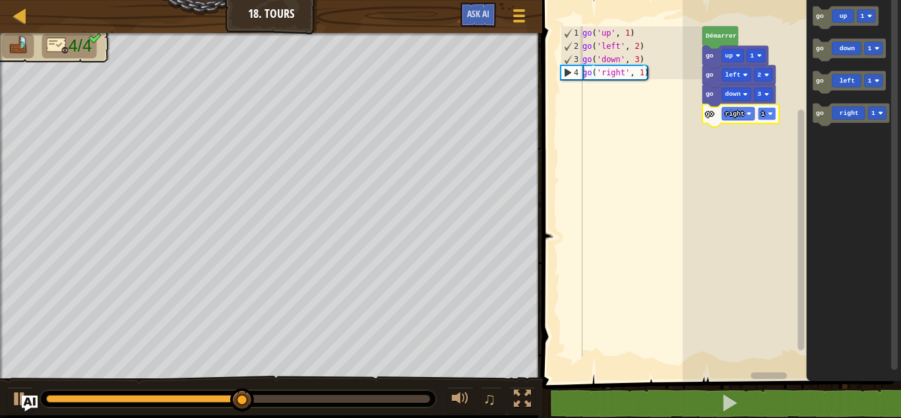
click at [768, 116] on rect "Espace de travail de Blocky" at bounding box center [767, 113] width 18 height 13
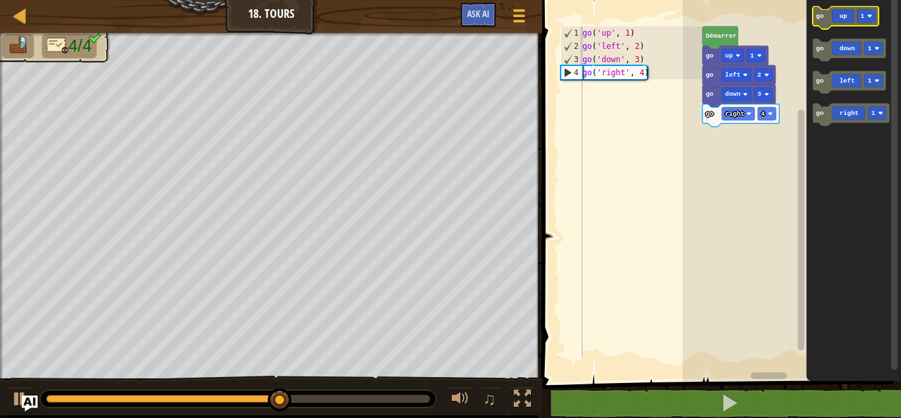
click at [844, 17] on icon "Espace de travail de Blocky" at bounding box center [846, 18] width 66 height 22
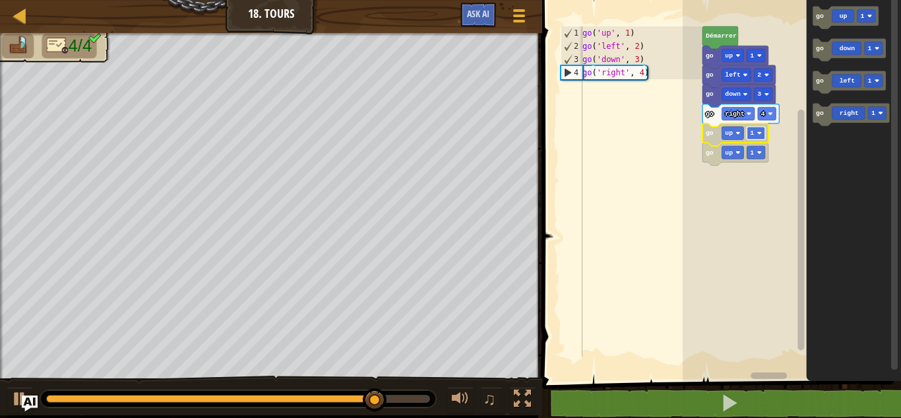
click at [760, 136] on rect "Espace de travail de Blocky" at bounding box center [756, 133] width 18 height 13
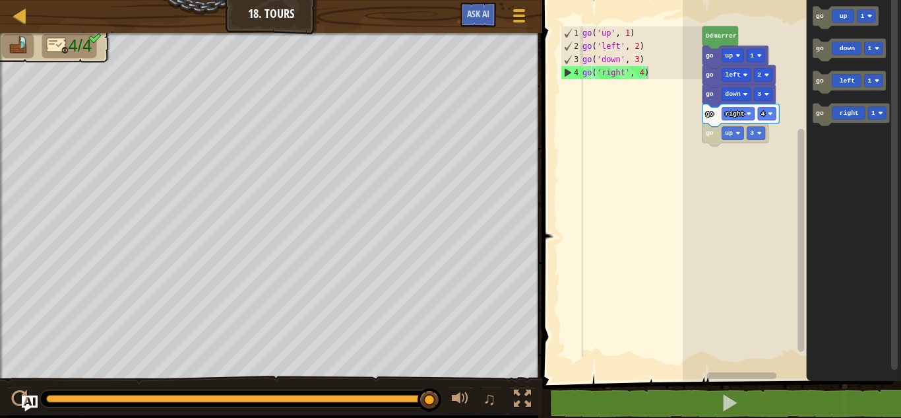
type textarea "go('right', 4)"
click at [592, 77] on div "go ( 'up' , 1 ) go ( 'left' , 2 ) go ( 'down' , 3 ) go ( 'right' , 4 )" at bounding box center [641, 204] width 123 height 356
click at [604, 96] on div "go ( 'up' , 1 ) go ( 'left' , 2 ) go ( 'down' , 3 ) go ( 'right' , 4 )" at bounding box center [641, 204] width 123 height 356
click at [718, 137] on icon "Espace de travail de Blocky" at bounding box center [735, 134] width 66 height 22
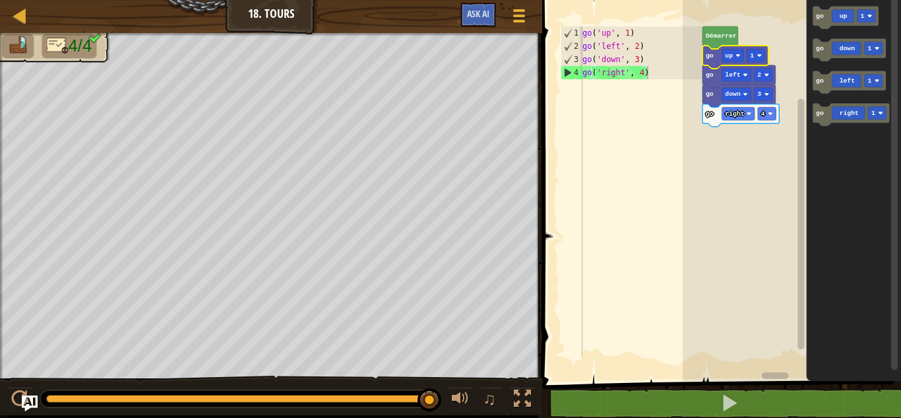
click at [714, 61] on icon "Espace de travail de Blocky" at bounding box center [735, 57] width 66 height 22
click at [485, 13] on span "Ask AI" at bounding box center [478, 13] width 22 height 13
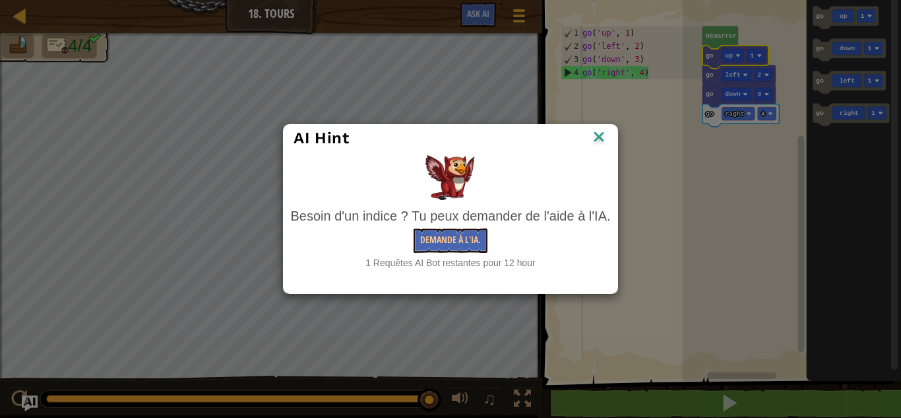
click at [592, 133] on img at bounding box center [598, 138] width 17 height 20
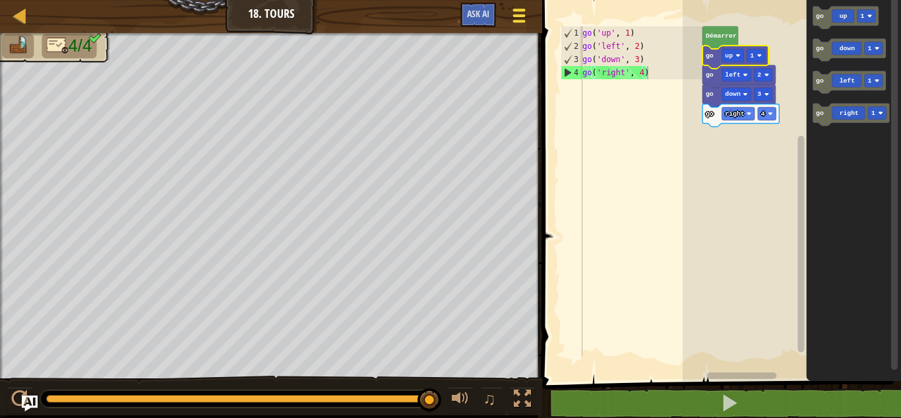
click at [518, 17] on div at bounding box center [519, 15] width 18 height 19
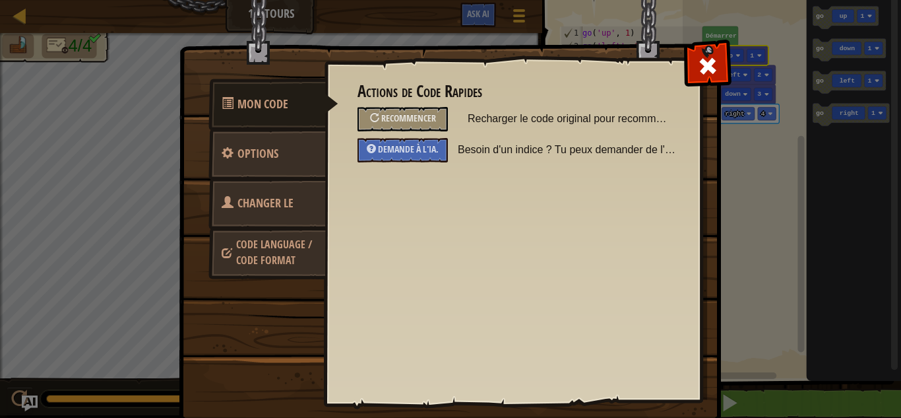
click at [261, 189] on link "Changer le héros" at bounding box center [266, 219] width 117 height 84
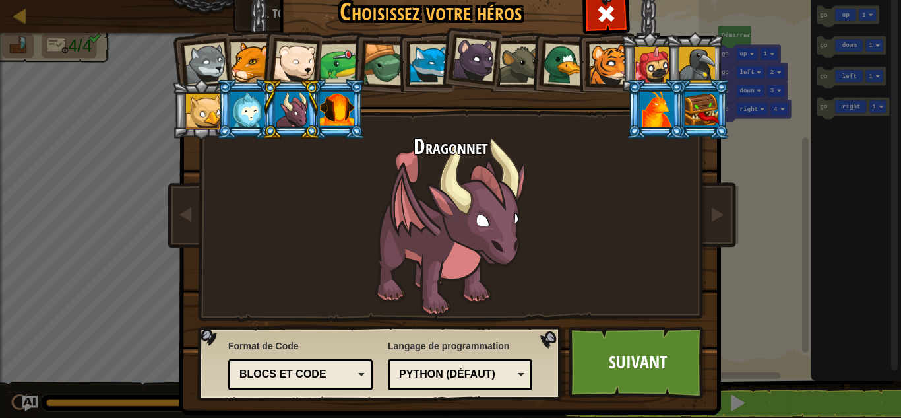
click at [661, 109] on div at bounding box center [657, 110] width 34 height 36
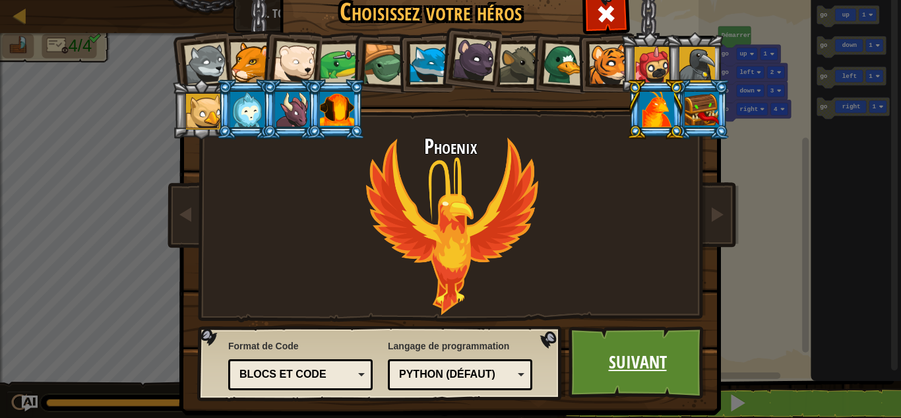
click at [598, 371] on link "Suivant" at bounding box center [638, 362] width 138 height 73
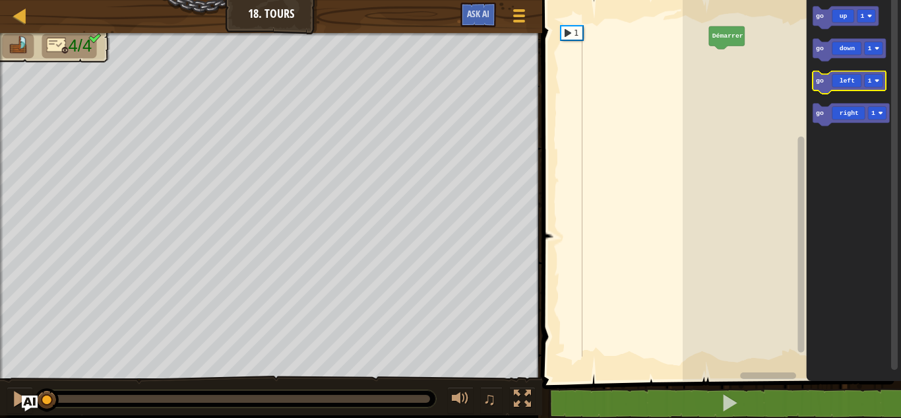
click at [848, 91] on rect "Espace de travail de Blocky" at bounding box center [849, 82] width 73 height 22
click at [848, 89] on icon "Espace de travail de Blocky" at bounding box center [849, 82] width 73 height 22
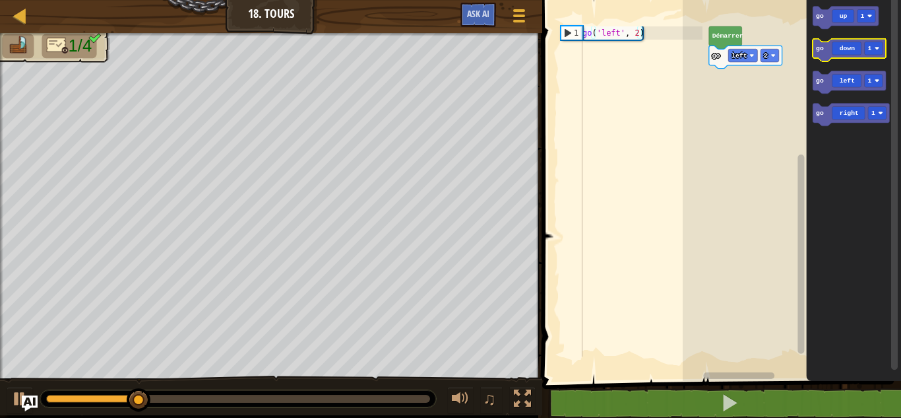
click at [831, 51] on icon "Espace de travail de Blocky" at bounding box center [849, 50] width 73 height 22
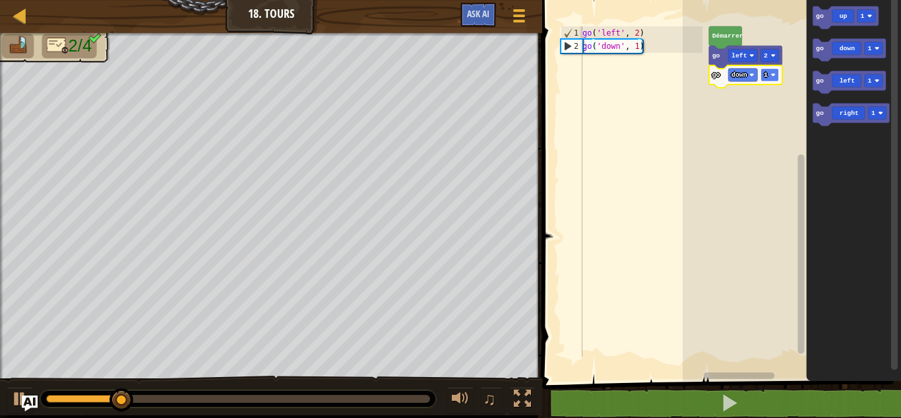
click at [767, 75] on text "1" at bounding box center [766, 74] width 4 height 7
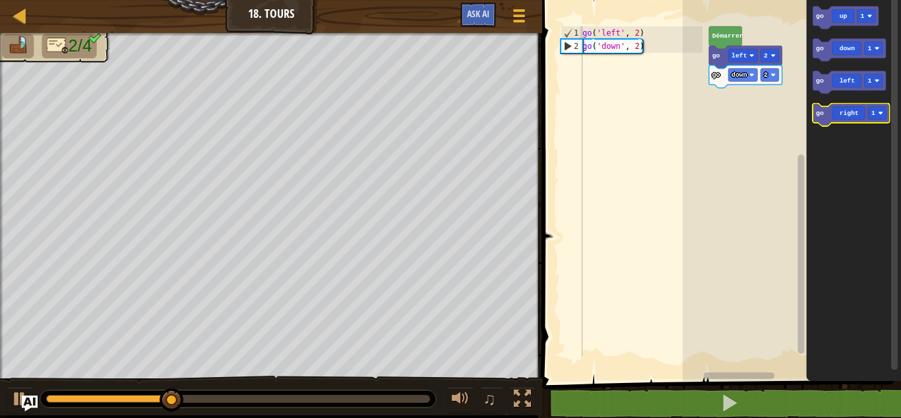
click at [865, 117] on icon "Espace de travail de Blocky" at bounding box center [851, 115] width 77 height 22
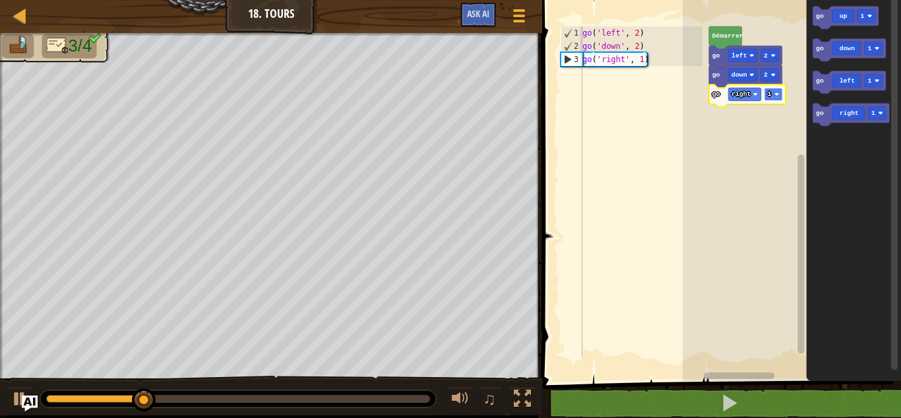
click at [782, 98] on rect "Espace de travail de Blocky" at bounding box center [773, 94] width 18 height 13
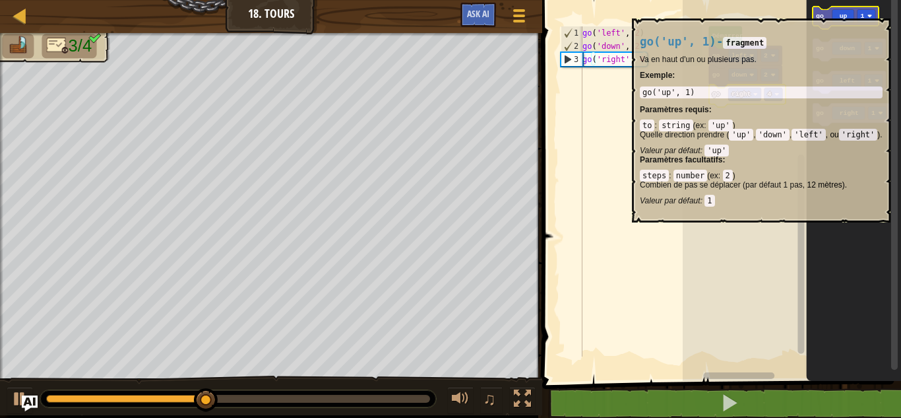
click at [833, 12] on icon "Espace de travail de Blocky" at bounding box center [846, 18] width 66 height 22
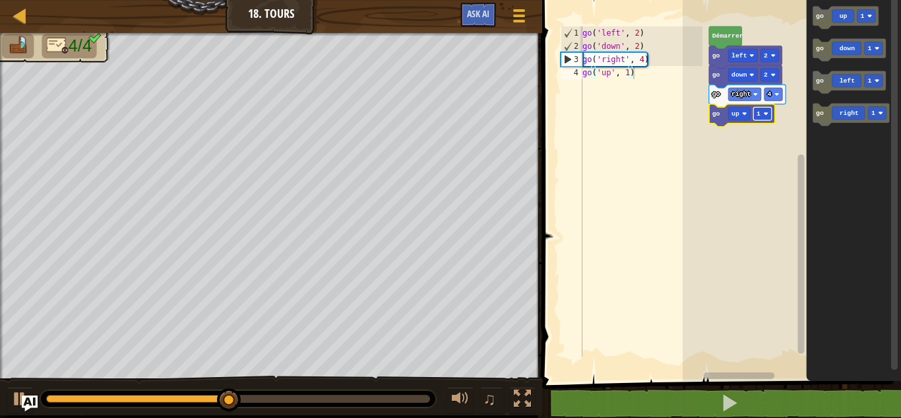
click at [762, 114] on rect "Espace de travail de Blocky" at bounding box center [762, 113] width 18 height 13
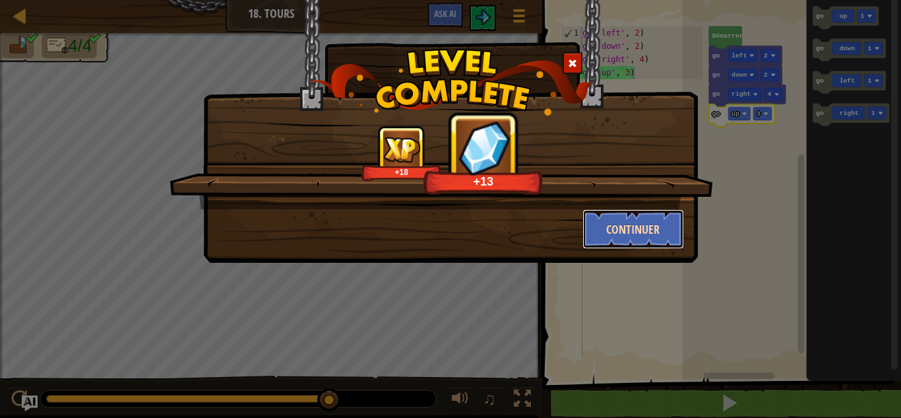
click at [620, 219] on button "Continuer" at bounding box center [633, 229] width 102 height 40
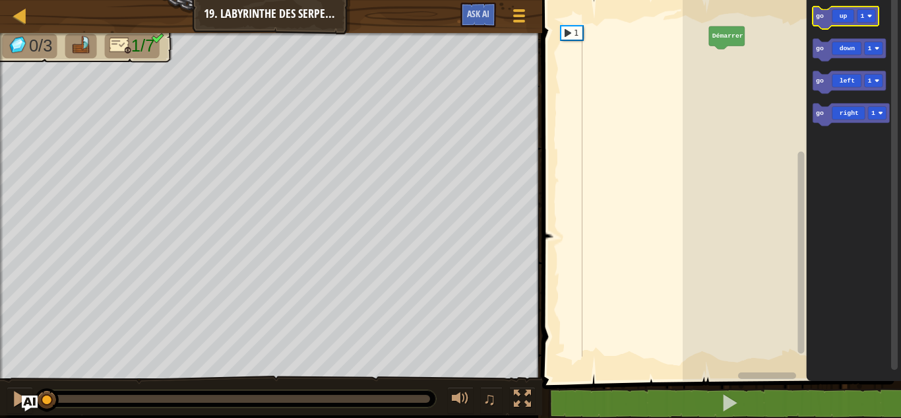
click at [838, 18] on icon "Espace de travail de Blocky" at bounding box center [846, 18] width 66 height 22
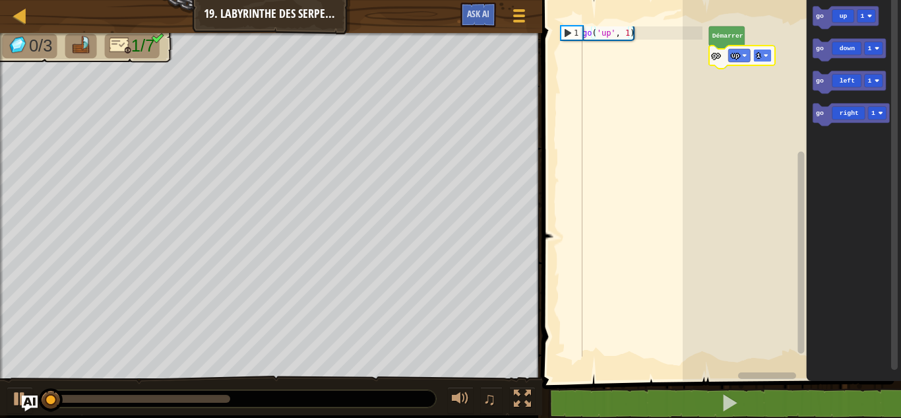
click at [761, 56] on rect "Espace de travail de Blocky" at bounding box center [762, 55] width 18 height 13
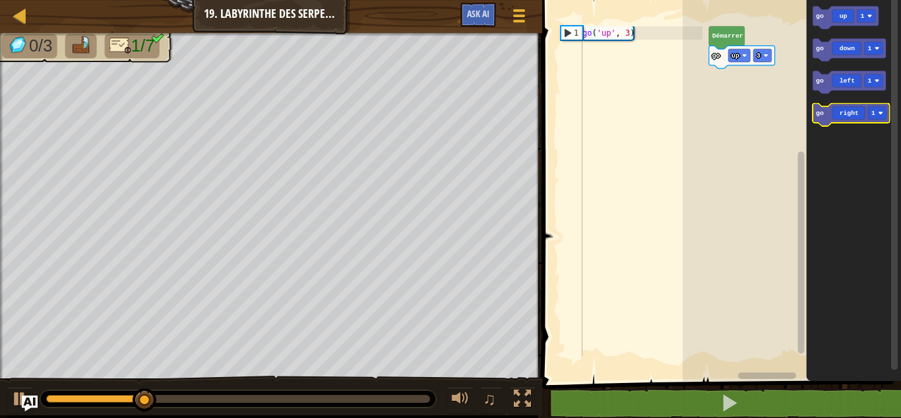
click at [843, 116] on icon "Espace de travail de Blocky" at bounding box center [851, 115] width 77 height 22
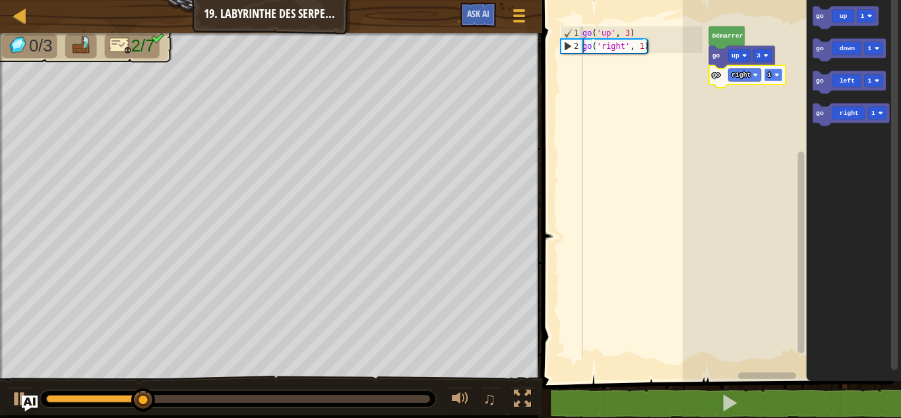
click at [765, 77] on rect "Espace de travail de Blocky" at bounding box center [773, 75] width 18 height 13
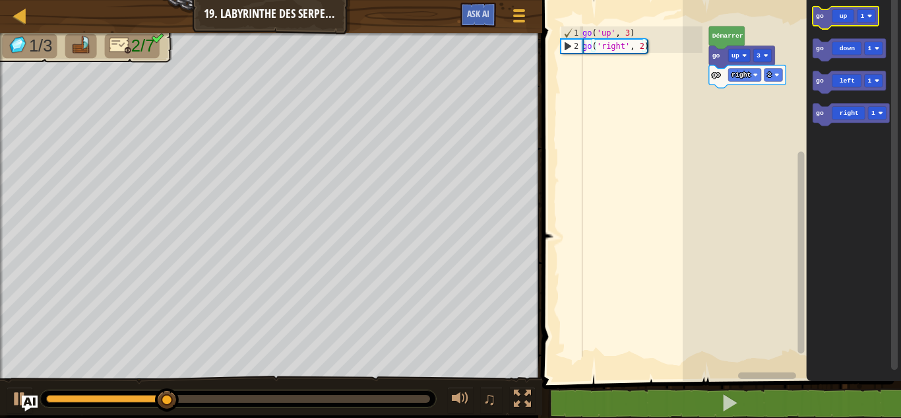
click at [853, 11] on icon "Espace de travail de Blocky" at bounding box center [846, 18] width 66 height 22
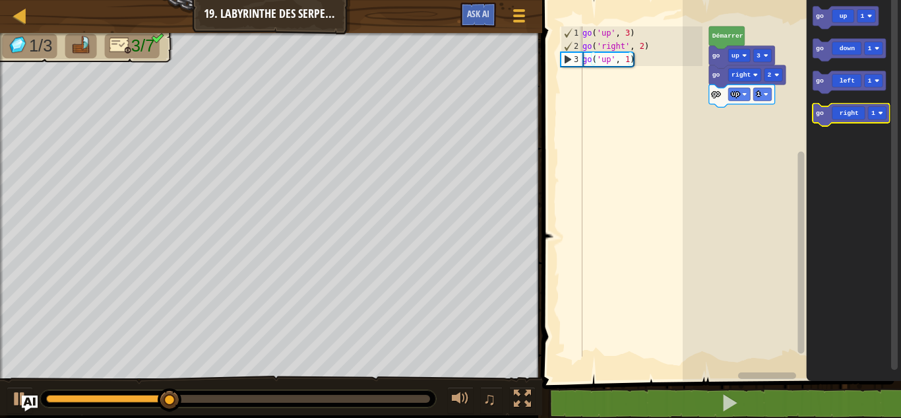
click at [844, 117] on icon "Espace de travail de Blocky" at bounding box center [851, 115] width 77 height 22
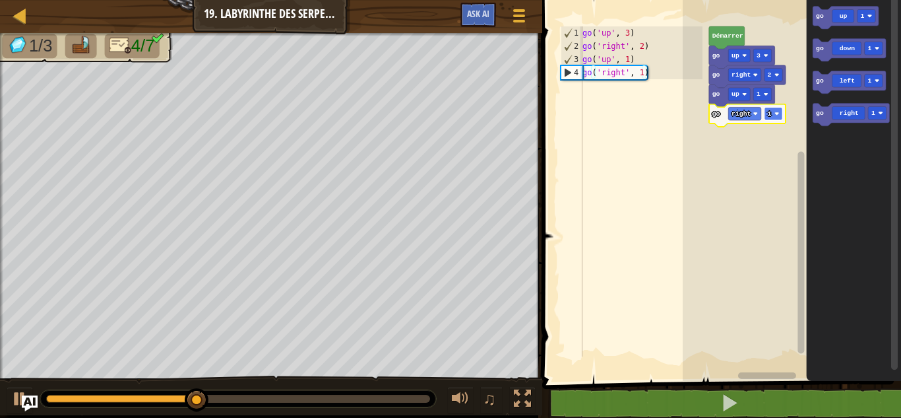
click at [775, 119] on rect "Espace de travail de Blocky" at bounding box center [773, 113] width 18 height 13
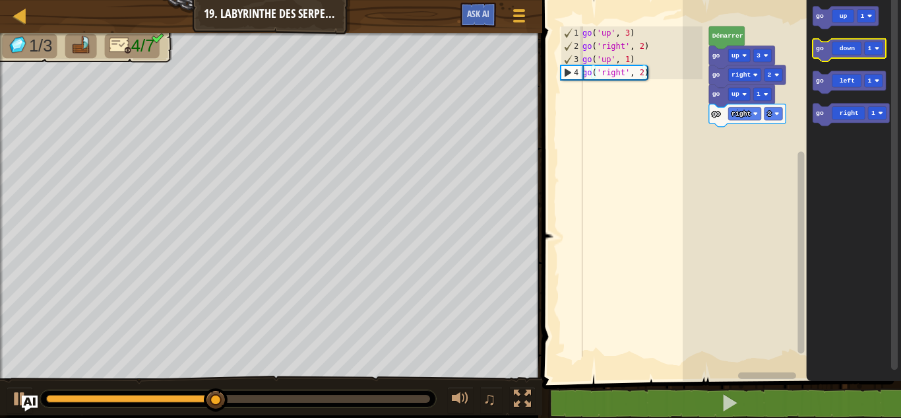
click at [829, 57] on icon "Espace de travail de Blocky" at bounding box center [849, 50] width 73 height 22
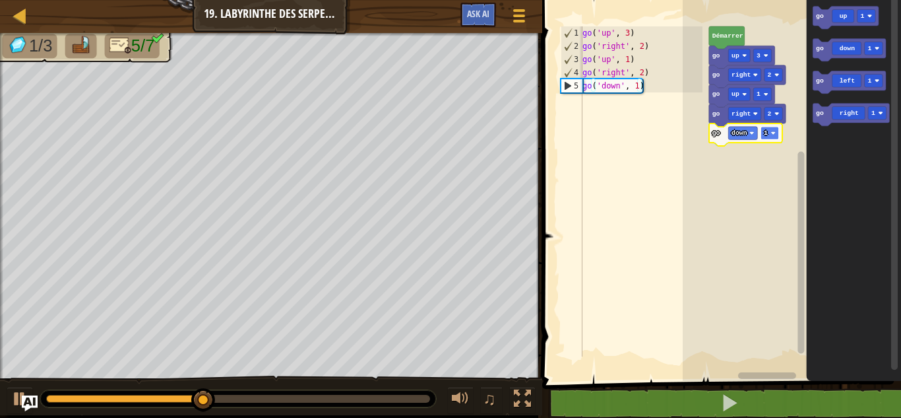
click at [766, 133] on text "1" at bounding box center [766, 132] width 4 height 7
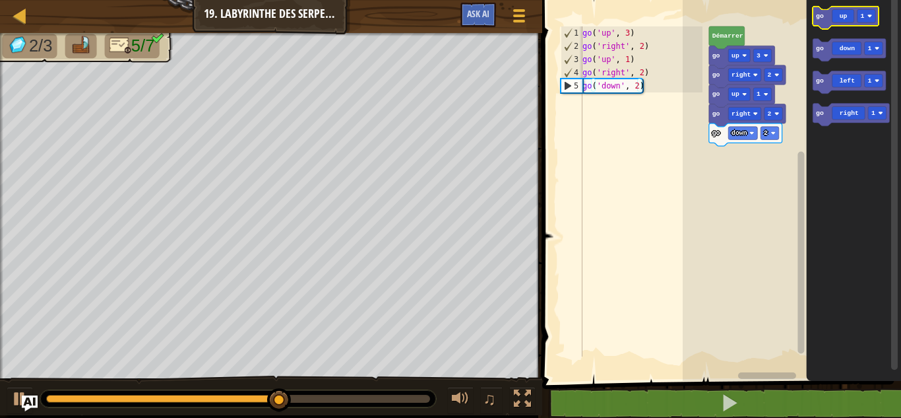
click at [842, 21] on icon "Espace de travail de Blocky" at bounding box center [846, 18] width 66 height 22
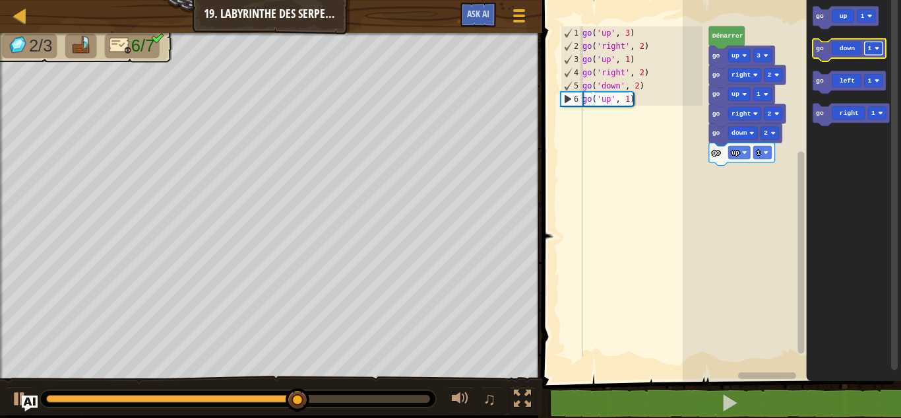
click at [869, 48] on text "1" at bounding box center [870, 48] width 4 height 7
click at [835, 47] on icon "Espace de travail de Blocky" at bounding box center [849, 50] width 73 height 22
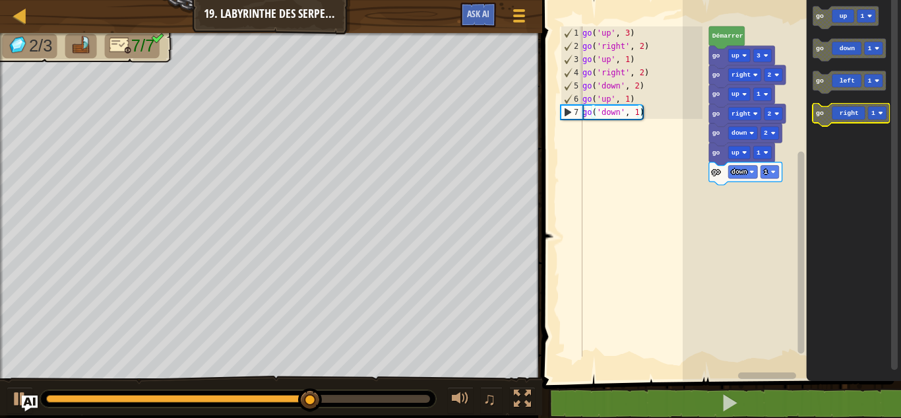
click at [838, 111] on icon "Espace de travail de Blocky" at bounding box center [851, 115] width 77 height 22
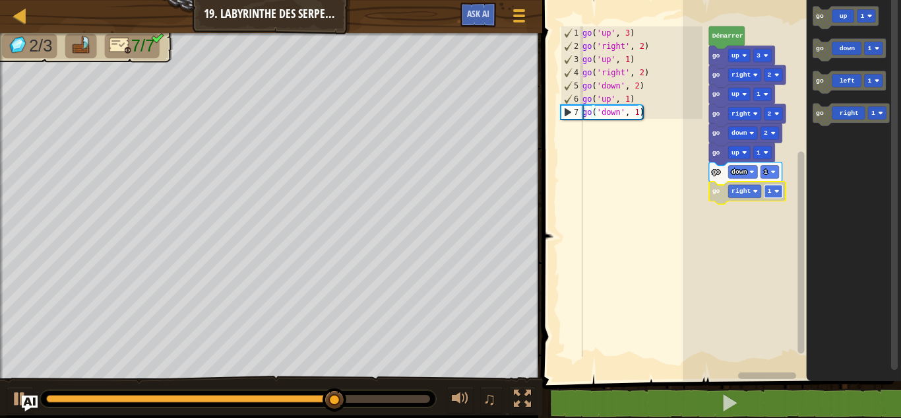
click at [766, 189] on rect "Espace de travail de Blocky" at bounding box center [773, 191] width 18 height 13
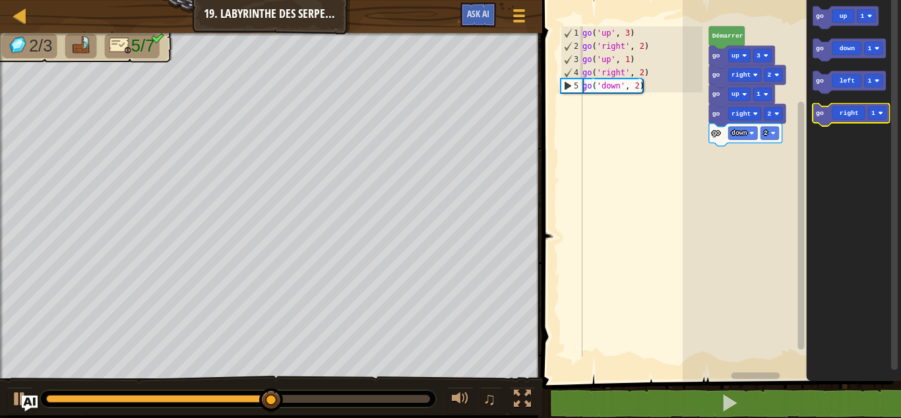
click at [848, 108] on icon "Espace de travail de Blocky" at bounding box center [851, 115] width 77 height 22
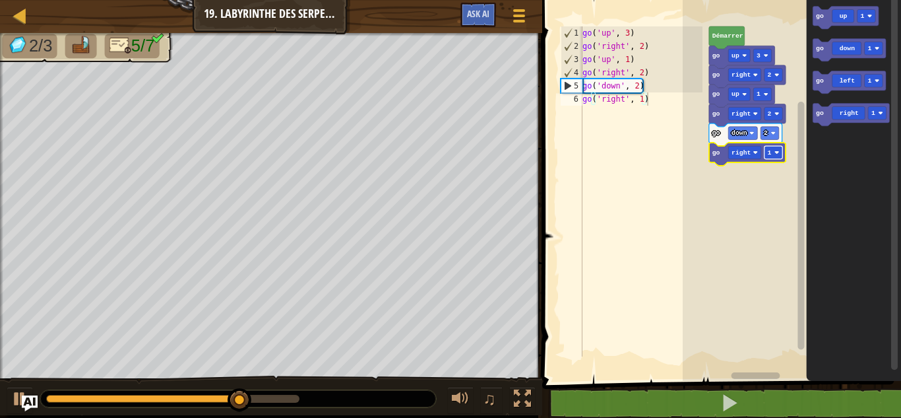
click at [769, 158] on rect "Espace de travail de Blocky" at bounding box center [773, 152] width 18 height 13
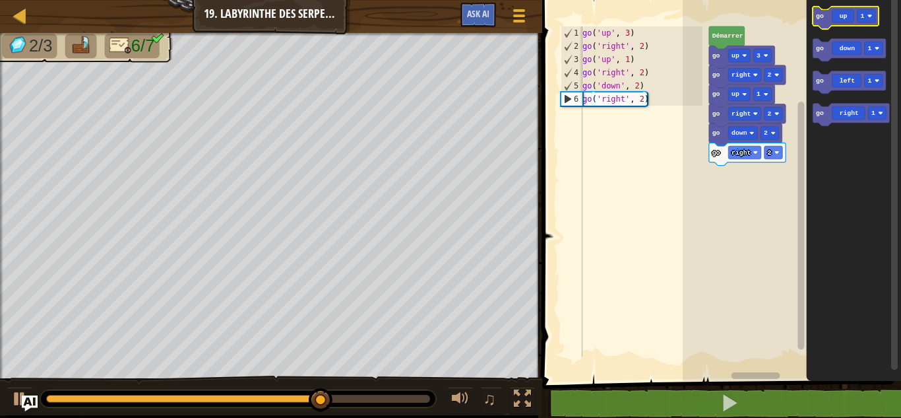
click at [846, 27] on rect "Espace de travail de Blocky" at bounding box center [846, 18] width 66 height 22
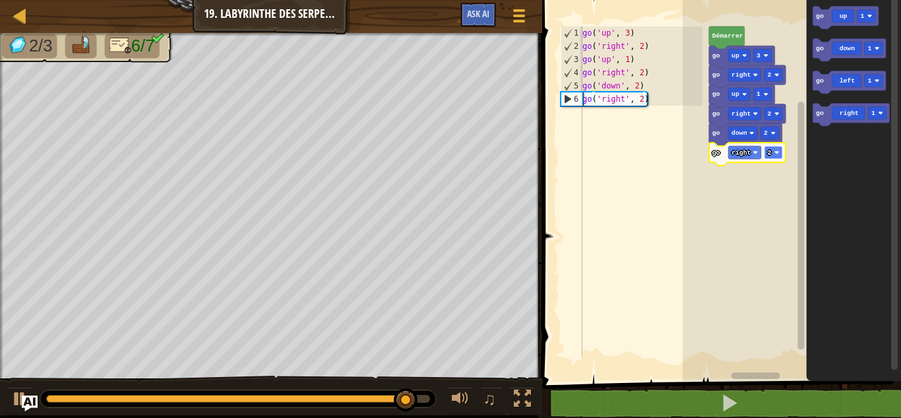
click at [774, 157] on rect "Espace de travail de Blocky" at bounding box center [773, 152] width 18 height 13
click at [704, 230] on rect "Espace de travail de Blocky" at bounding box center [792, 186] width 218 height 387
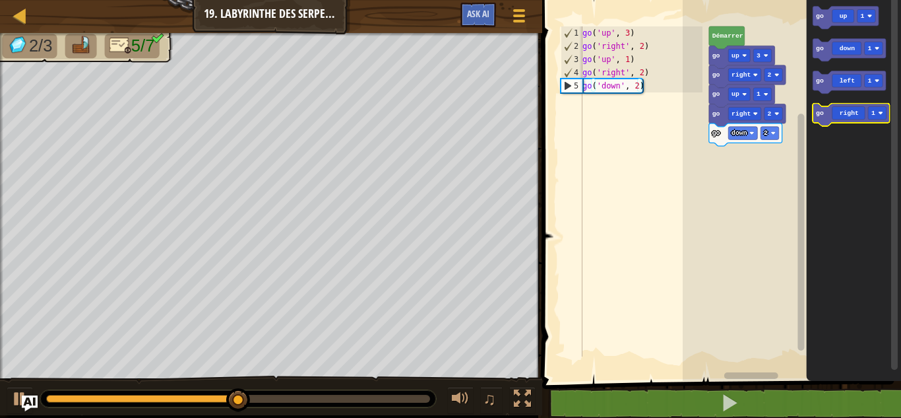
click at [848, 119] on icon "Espace de travail de Blocky" at bounding box center [851, 115] width 77 height 22
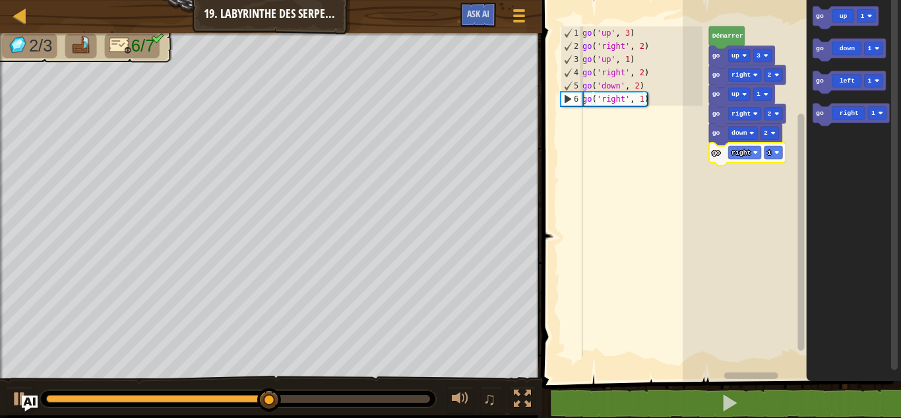
click at [730, 162] on icon "Espace de travail de Blocky" at bounding box center [747, 153] width 77 height 22
click at [766, 162] on icon "Espace de travail de Blocky" at bounding box center [747, 153] width 77 height 22
click at [769, 153] on text "1" at bounding box center [770, 152] width 4 height 7
click at [844, 20] on icon "Espace de travail de Blocky" at bounding box center [846, 18] width 66 height 22
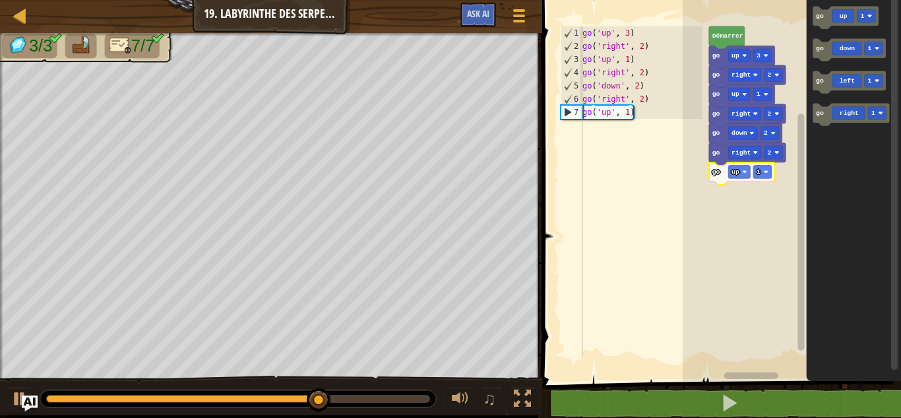
click at [763, 180] on icon "Espace de travail de Blocky" at bounding box center [742, 173] width 66 height 22
click at [764, 179] on icon "Espace de travail de Blocky" at bounding box center [742, 173] width 66 height 22
click at [760, 179] on icon "Espace de travail de Blocky" at bounding box center [742, 173] width 66 height 22
click at [761, 173] on rect "Espace de travail de Blocky" at bounding box center [762, 172] width 18 height 13
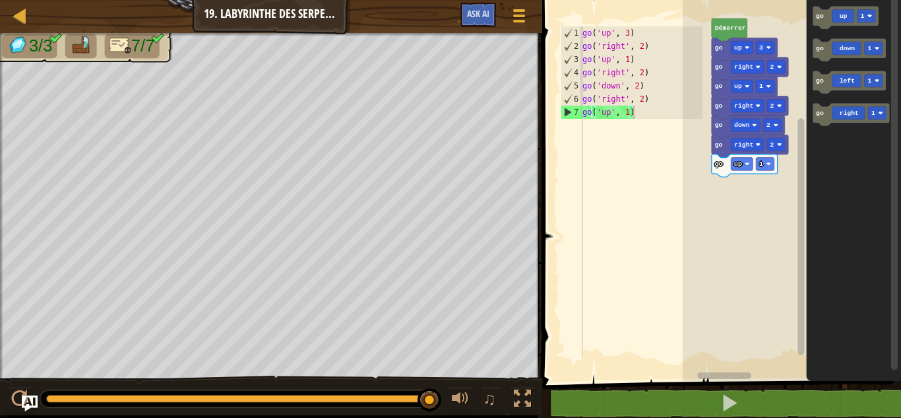
click at [753, 201] on rect "Espace de travail de Blocky" at bounding box center [792, 186] width 218 height 387
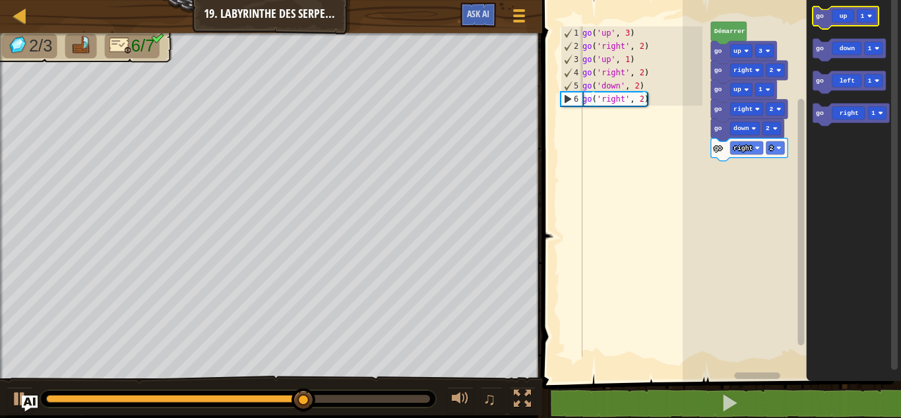
click at [831, 22] on icon "Espace de travail de Blocky" at bounding box center [846, 18] width 66 height 22
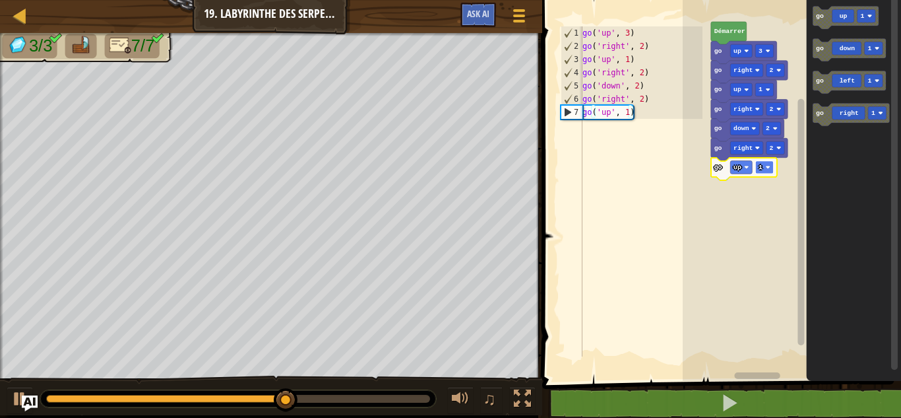
click at [764, 171] on rect "Espace de travail de Blocky" at bounding box center [764, 167] width 18 height 13
click at [757, 166] on rect "Espace de travail de Blocky" at bounding box center [764, 167] width 18 height 13
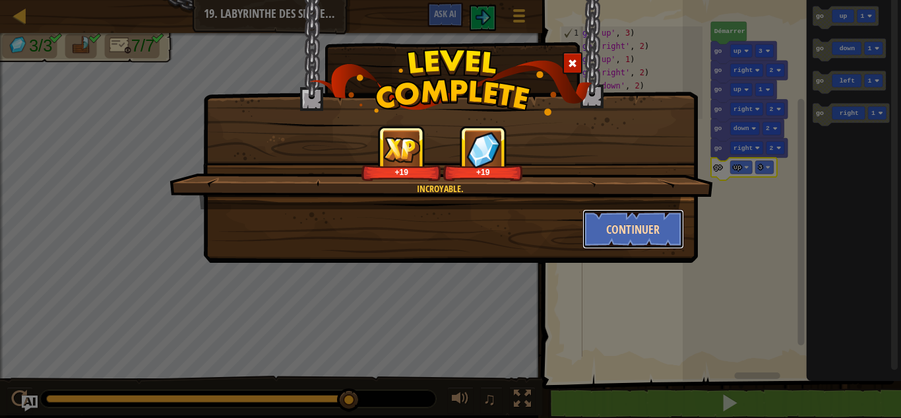
click at [623, 220] on button "Continuer" at bounding box center [633, 229] width 102 height 40
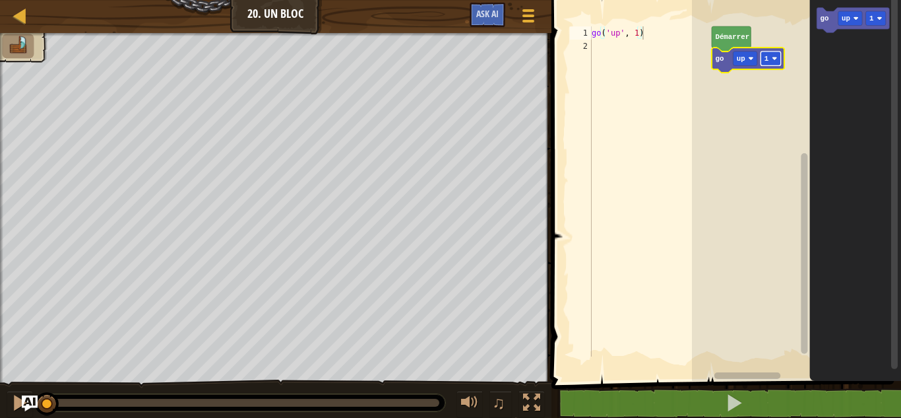
click at [768, 63] on text "1" at bounding box center [766, 59] width 5 height 8
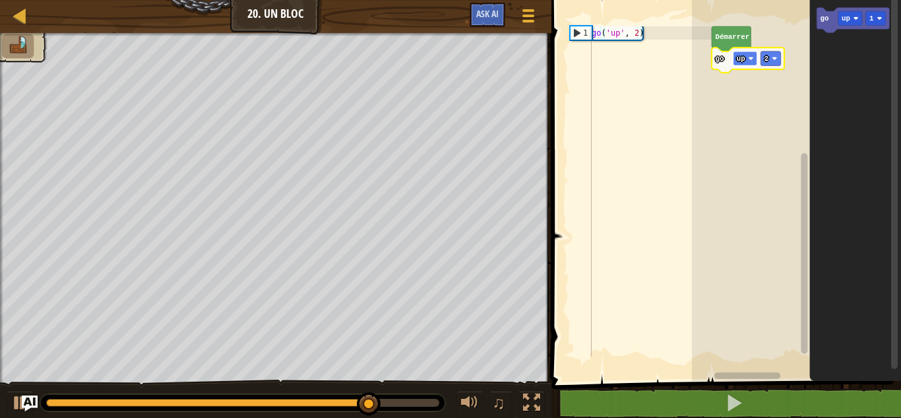
click at [747, 55] on rect "Espace de travail de Blocky" at bounding box center [745, 58] width 24 height 15
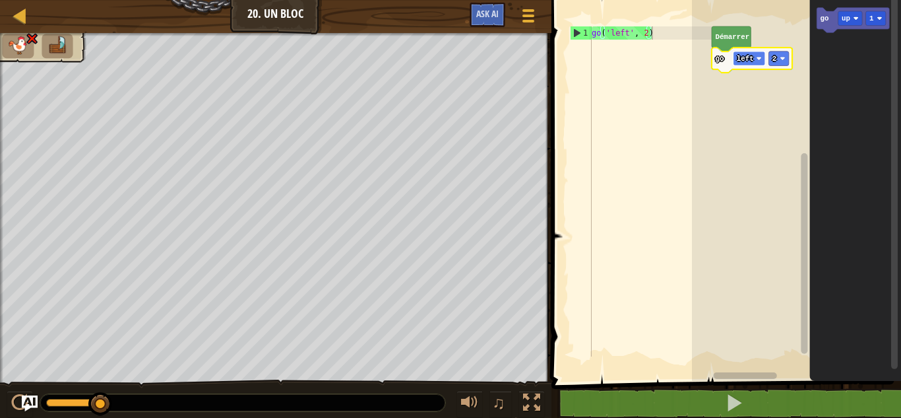
click at [764, 65] on rect "Espace de travail de Blocky" at bounding box center [749, 58] width 32 height 15
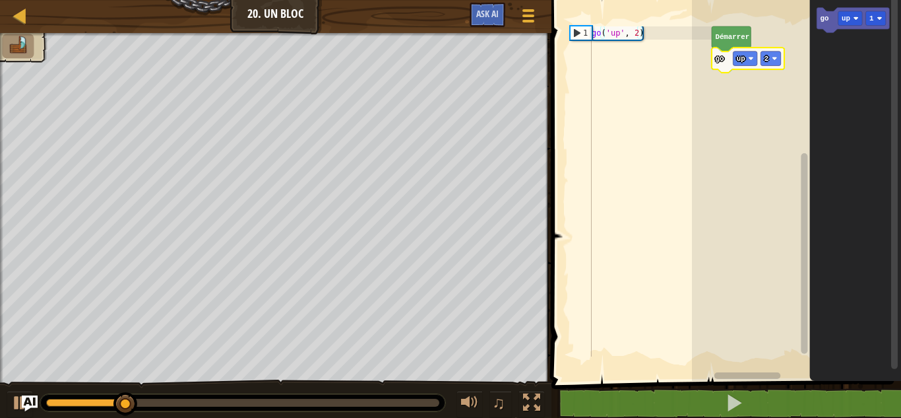
click at [751, 90] on rect "Espace de travail de Blocky" at bounding box center [796, 186] width 209 height 387
click at [745, 67] on icon "Espace de travail de Blocky" at bounding box center [748, 59] width 73 height 25
click at [716, 98] on rect "Espace de travail de Blocky" at bounding box center [796, 186] width 209 height 387
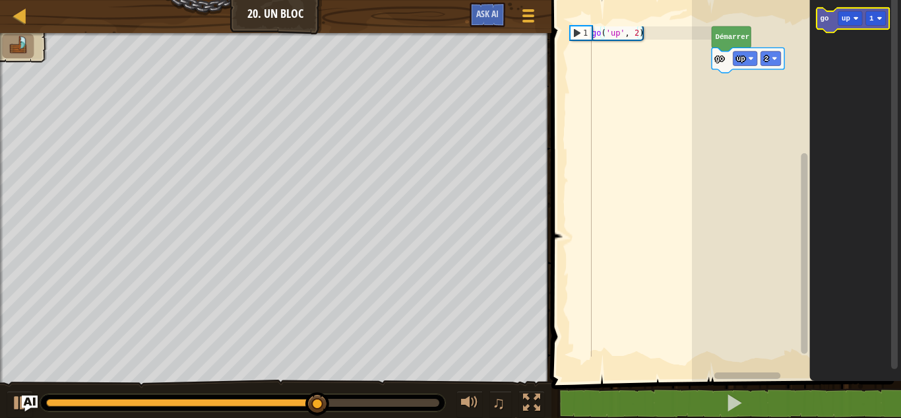
click at [853, 28] on icon "Espace de travail de Blocky" at bounding box center [853, 20] width 73 height 25
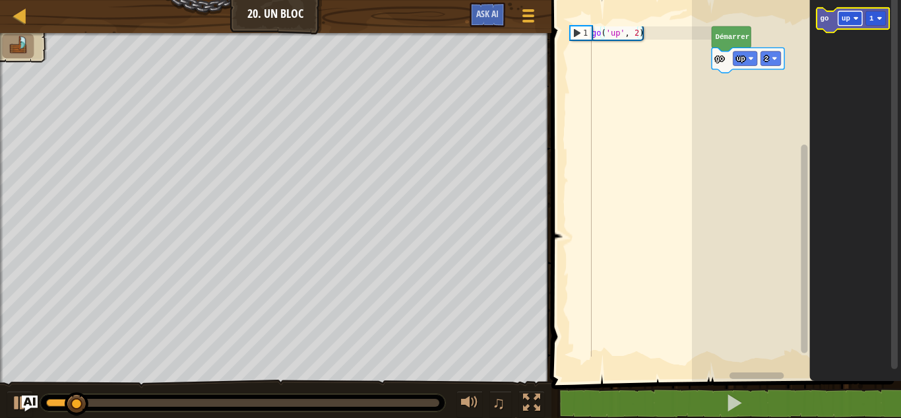
click at [851, 19] on rect "Espace de travail de Blocky" at bounding box center [850, 18] width 24 height 15
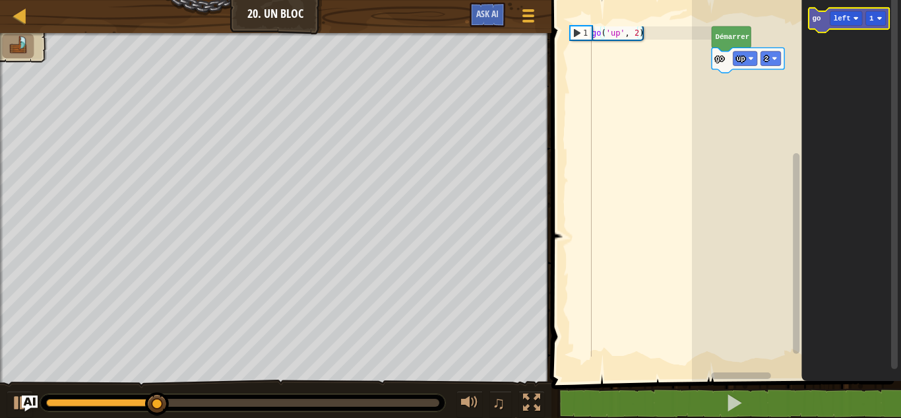
click at [842, 26] on icon "Espace de travail de Blocky" at bounding box center [849, 20] width 80 height 25
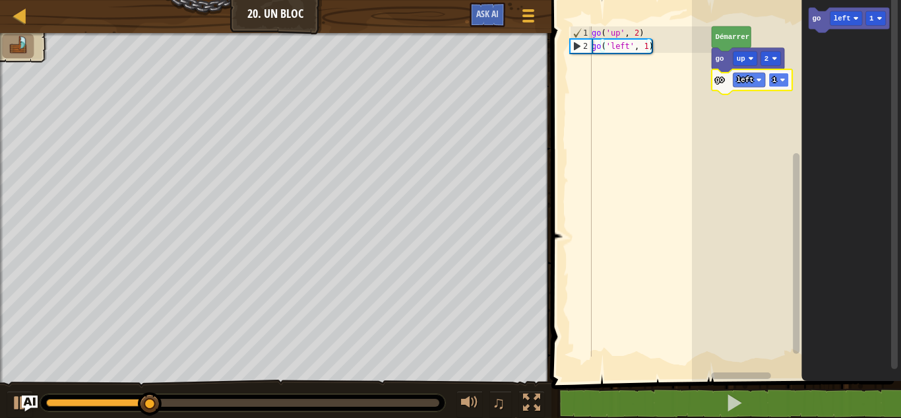
click at [780, 77] on rect "Espace de travail de Blocky" at bounding box center [779, 80] width 20 height 15
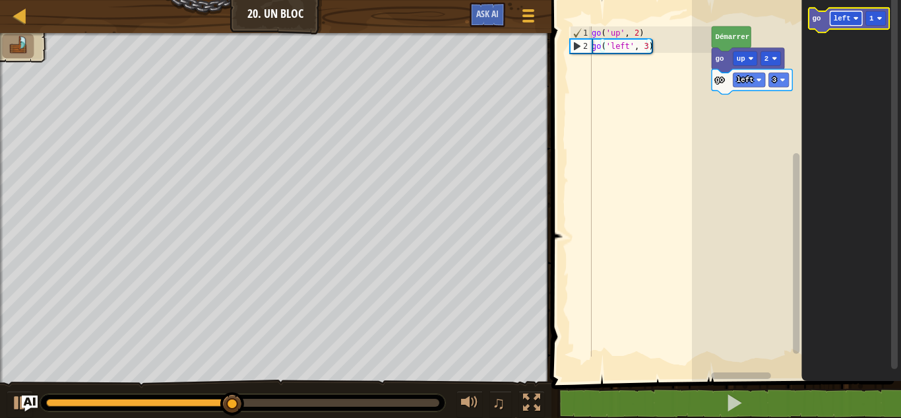
click at [840, 16] on text "left" at bounding box center [842, 19] width 17 height 8
click at [847, 19] on text "down" at bounding box center [842, 19] width 17 height 8
click at [825, 32] on icon "Espace de travail de Blocky" at bounding box center [849, 20] width 80 height 25
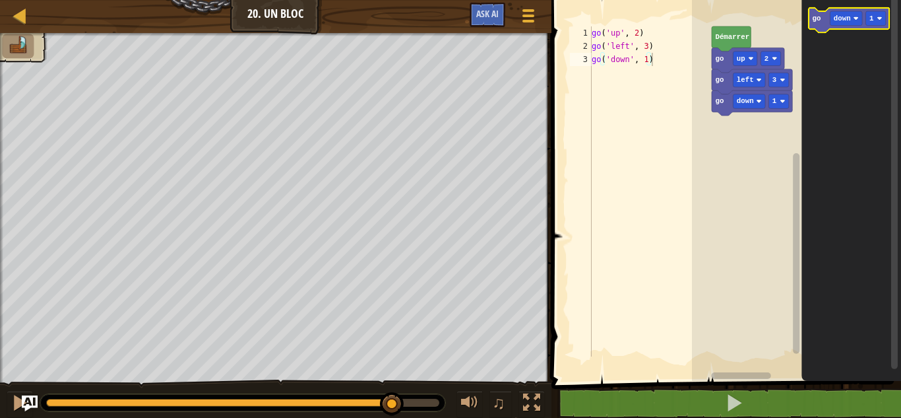
click at [825, 32] on icon "Espace de travail de Blocky" at bounding box center [849, 20] width 80 height 25
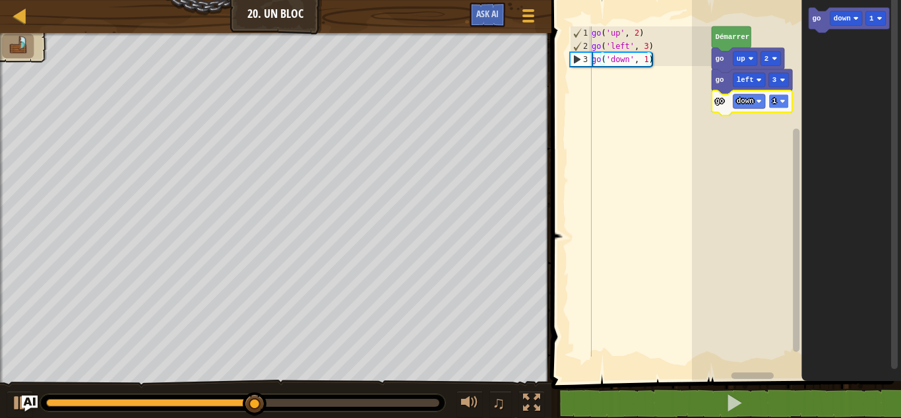
click at [774, 98] on text "1" at bounding box center [774, 101] width 5 height 8
click at [835, 17] on text "down" at bounding box center [842, 19] width 17 height 8
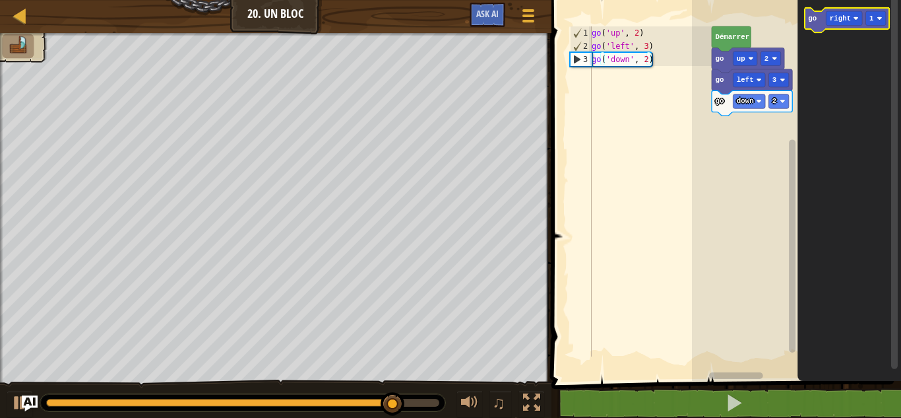
click at [844, 9] on icon "Espace de travail de Blocky" at bounding box center [847, 20] width 84 height 25
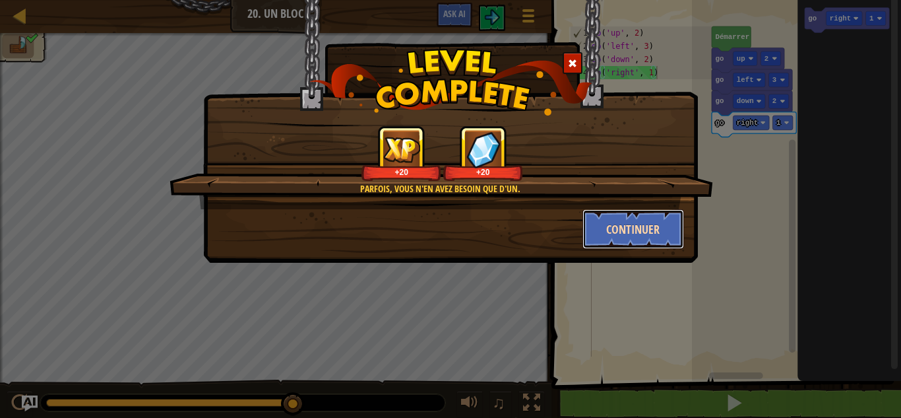
click at [647, 230] on button "Continuer" at bounding box center [633, 229] width 102 height 40
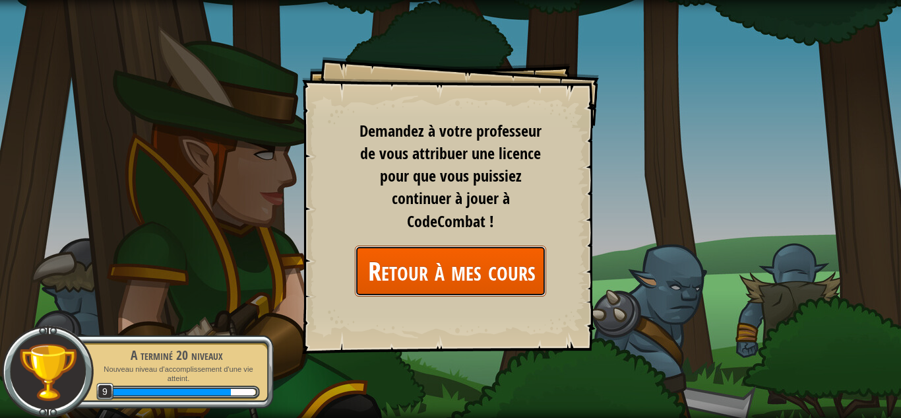
click at [430, 276] on link "Retour à mes cours" at bounding box center [450, 270] width 191 height 51
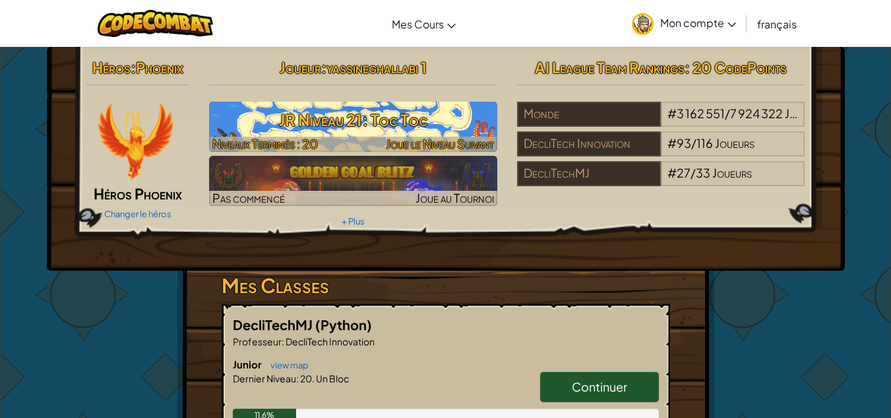
click at [387, 115] on h3 "JR Niveau 21: Toc Toc" at bounding box center [353, 120] width 288 height 30
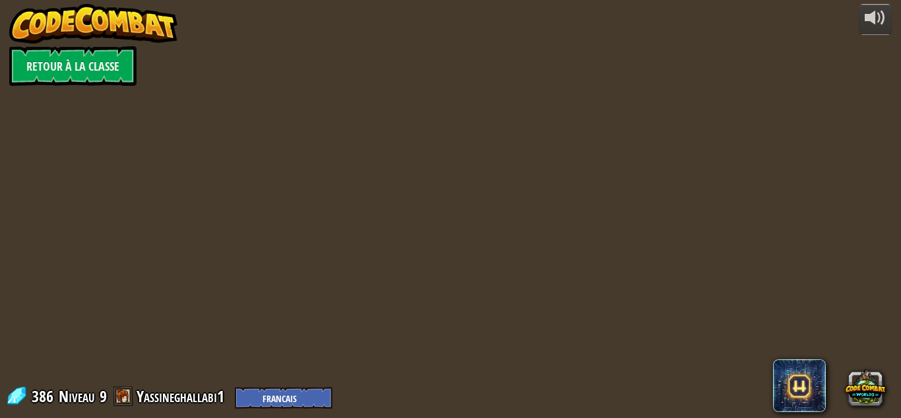
select select "fr"
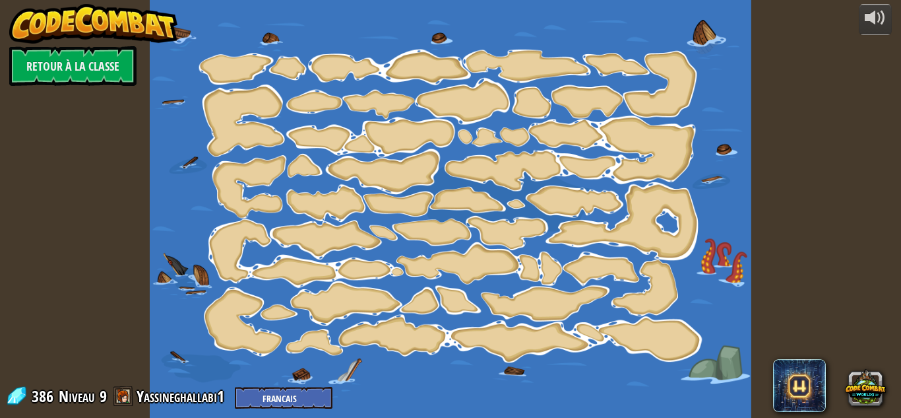
select select "fr"
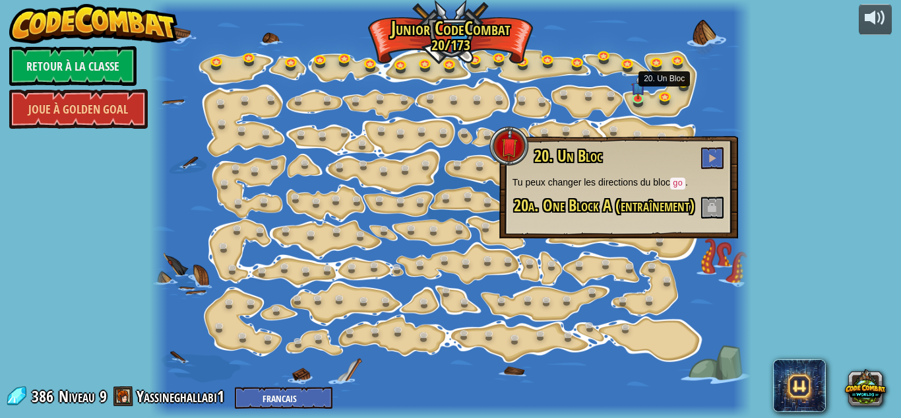
select select "fr"
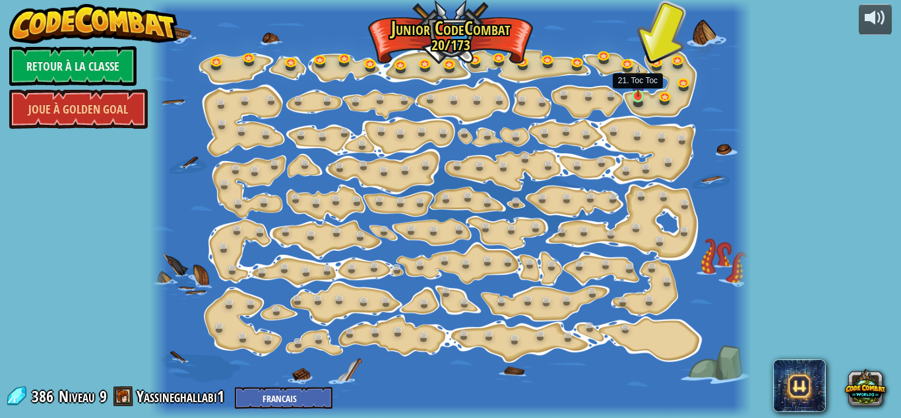
click at [638, 94] on img at bounding box center [638, 82] width 14 height 32
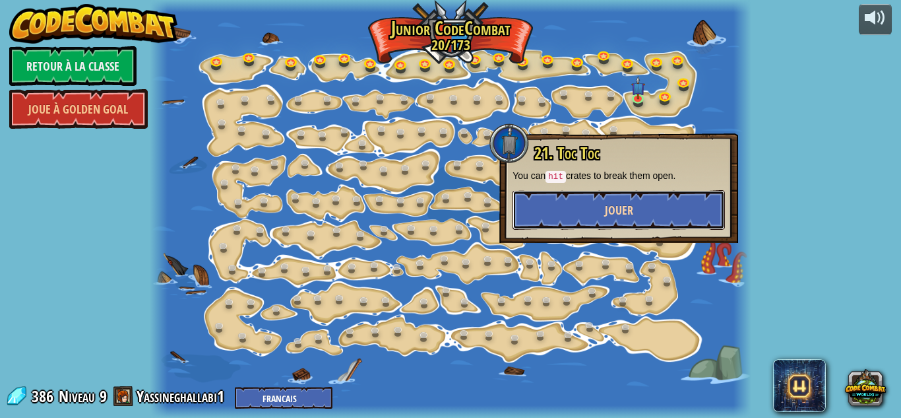
click at [564, 215] on button "Jouer" at bounding box center [619, 210] width 212 height 40
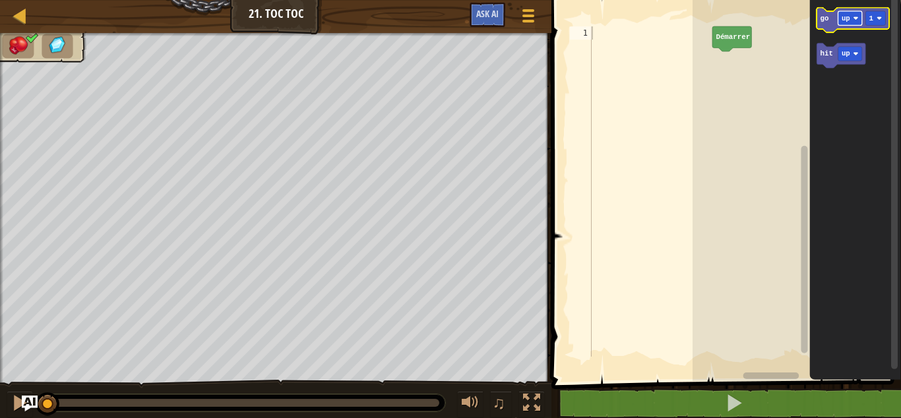
click at [850, 18] on rect "Espace de travail de Blocky" at bounding box center [850, 18] width 24 height 15
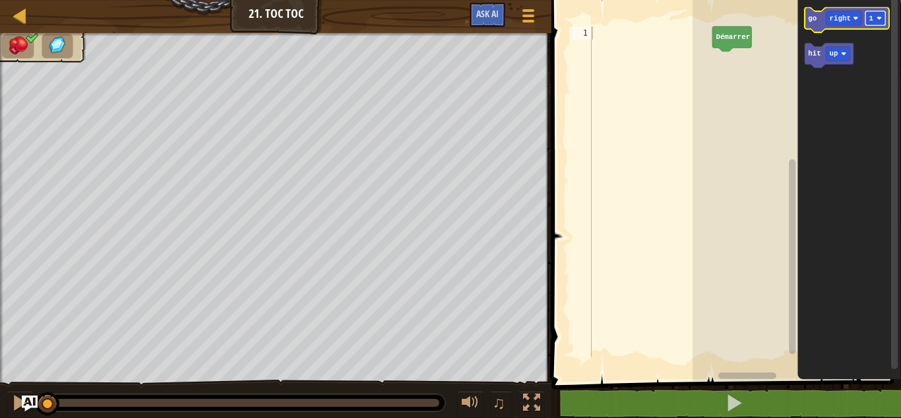
click at [872, 21] on text "1" at bounding box center [871, 19] width 5 height 8
click at [836, 18] on text "right" at bounding box center [839, 19] width 21 height 8
click at [817, 22] on icon "Espace de travail de Blocky" at bounding box center [847, 20] width 84 height 25
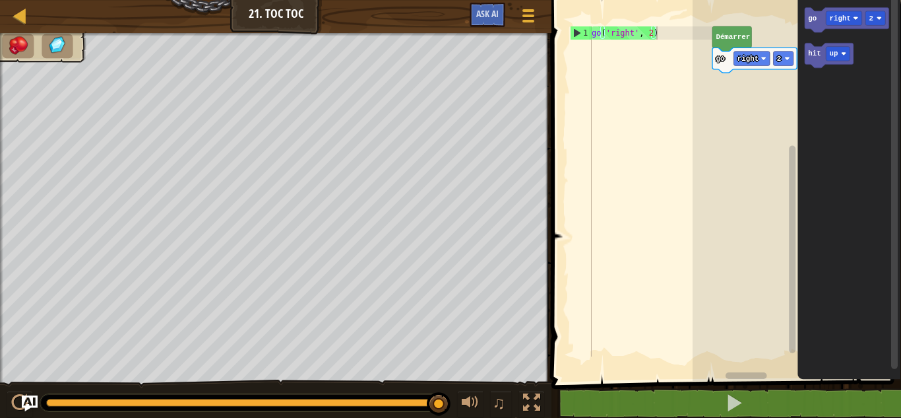
click at [742, 109] on rect "Espace de travail de Blocky" at bounding box center [797, 186] width 208 height 387
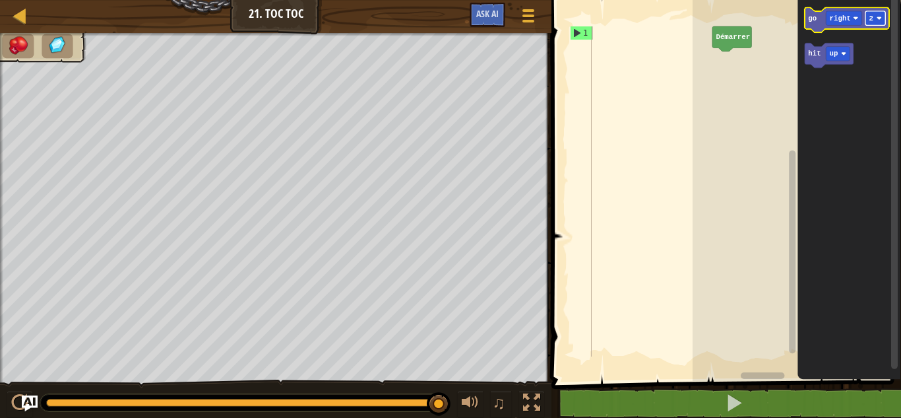
click at [873, 15] on rect "Espace de travail de Blocky" at bounding box center [875, 18] width 20 height 15
click at [805, 20] on icon "Espace de travail de Blocky" at bounding box center [847, 20] width 84 height 25
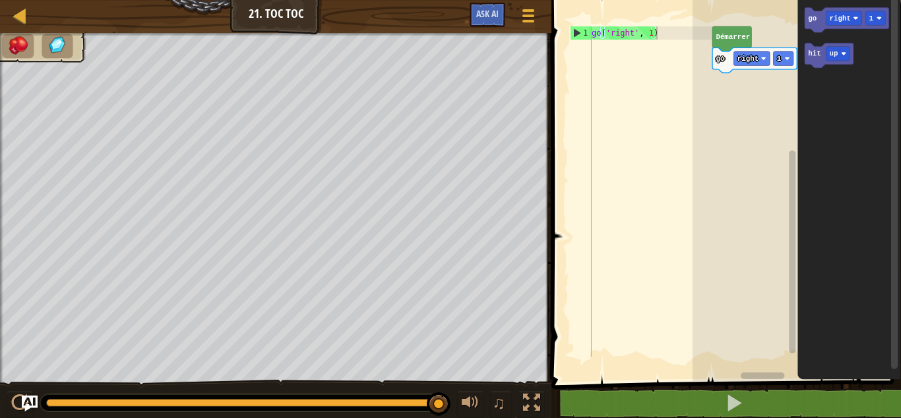
click at [815, 69] on icon "Espace de travail de Blocky" at bounding box center [849, 186] width 104 height 387
click at [817, 59] on icon "Espace de travail de Blocky" at bounding box center [829, 56] width 49 height 25
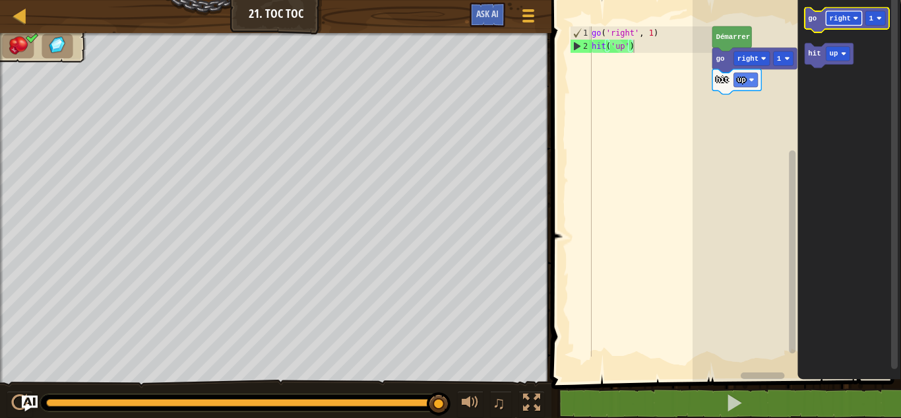
click at [832, 24] on rect "Espace de travail de Blocky" at bounding box center [844, 18] width 36 height 15
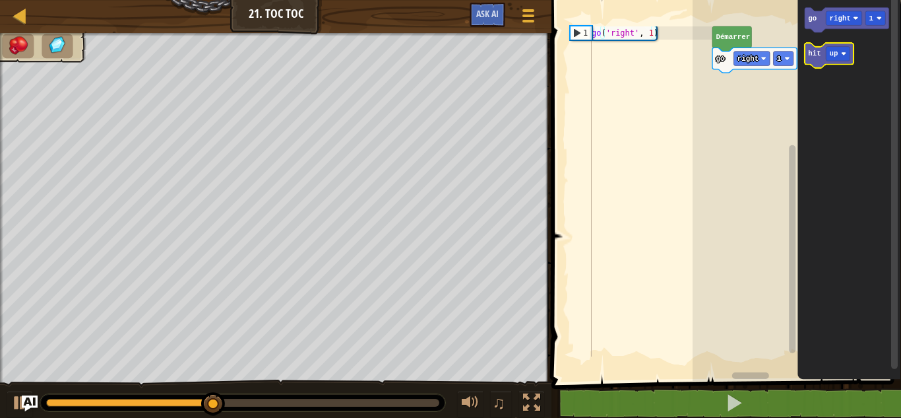
click at [818, 51] on text "hit" at bounding box center [814, 54] width 13 height 8
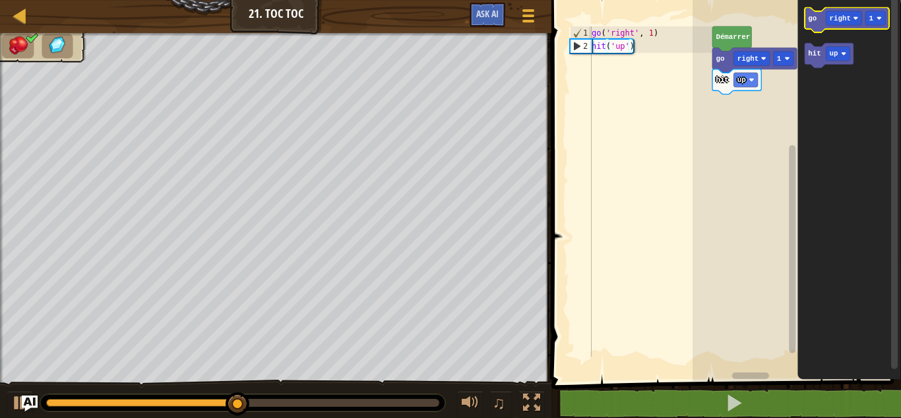
click at [824, 32] on rect "Espace de travail de Blocky" at bounding box center [847, 20] width 84 height 25
click at [821, 22] on icon "Espace de travail de Blocky" at bounding box center [847, 20] width 84 height 25
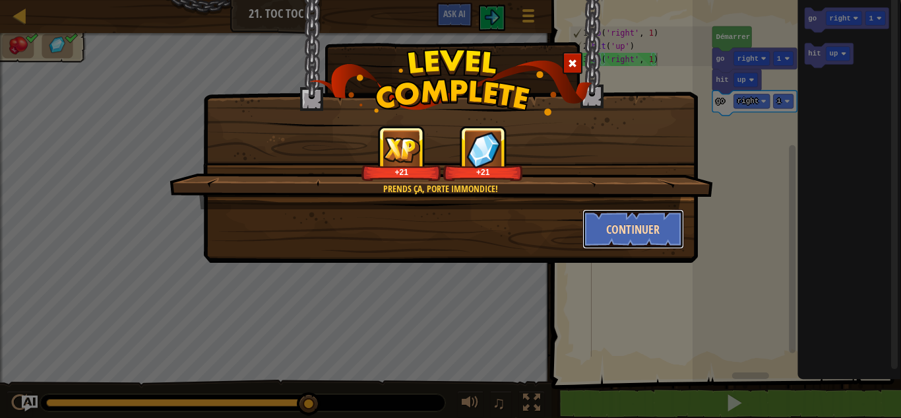
click at [590, 223] on button "Continuer" at bounding box center [633, 229] width 102 height 40
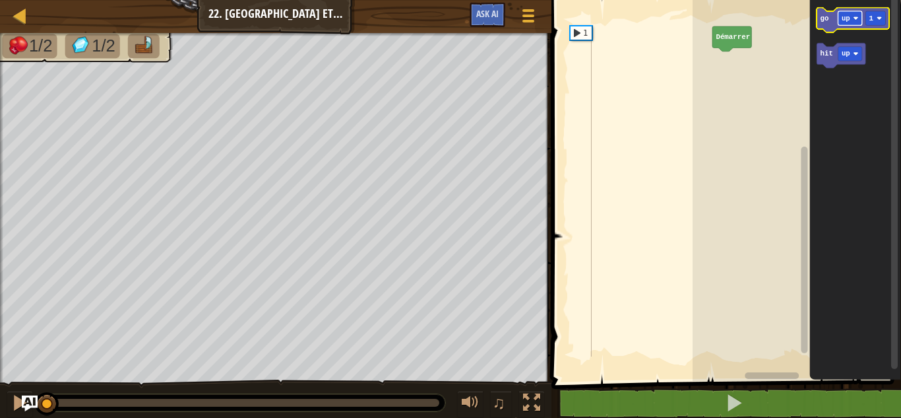
click at [848, 13] on rect "Espace de travail de Blocky" at bounding box center [850, 18] width 24 height 15
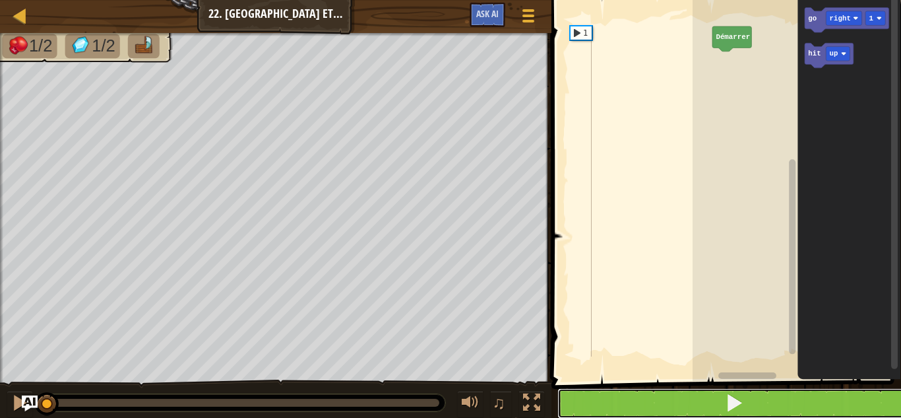
click at [681, 402] on button at bounding box center [734, 403] width 354 height 30
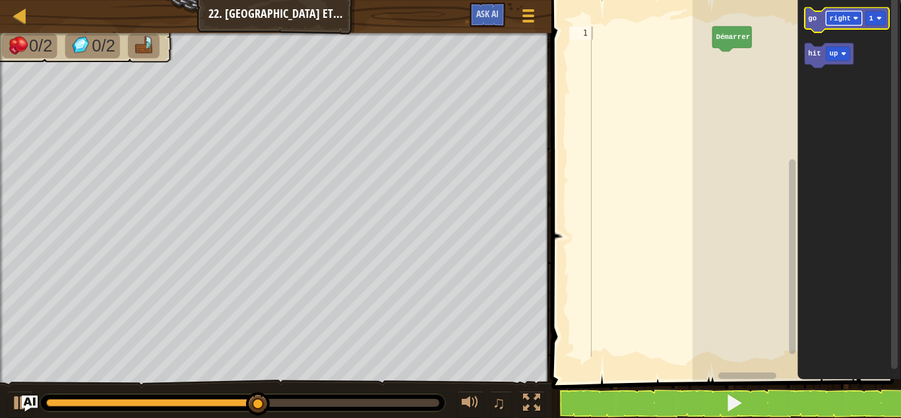
click at [837, 22] on text "right" at bounding box center [839, 19] width 21 height 8
click at [819, 26] on icon "Espace de travail de Blocky" at bounding box center [847, 20] width 84 height 25
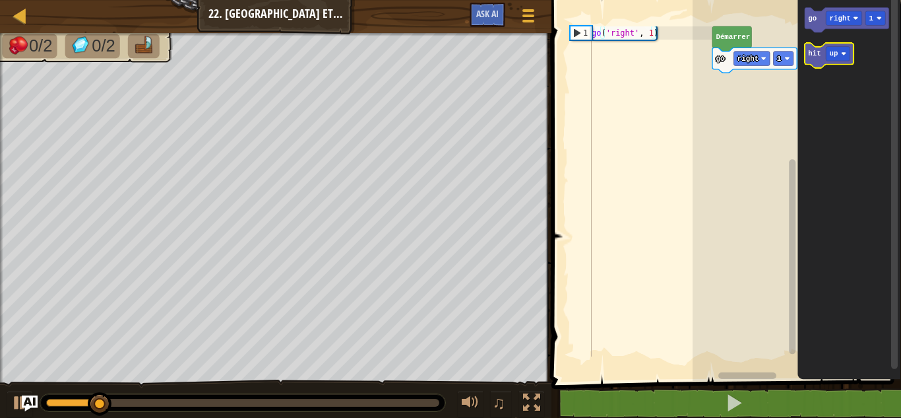
click at [821, 63] on icon "Espace de travail de Blocky" at bounding box center [829, 56] width 49 height 25
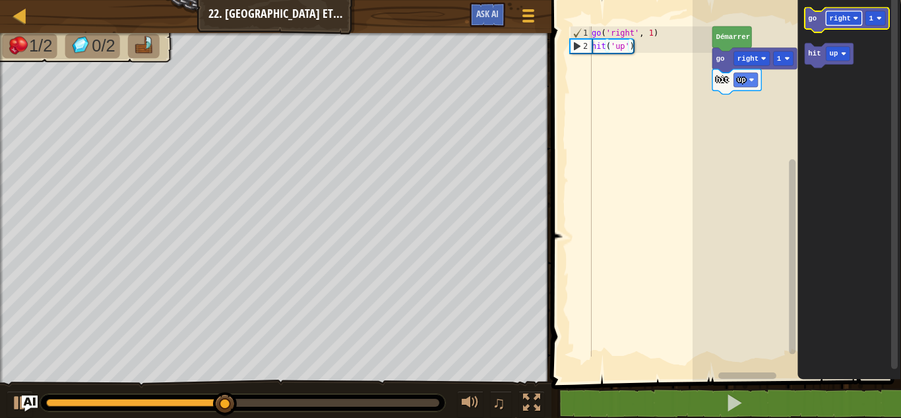
click at [832, 24] on rect "Espace de travail de Blocky" at bounding box center [844, 18] width 36 height 15
click at [821, 28] on icon "Espace de travail de Blocky" at bounding box center [847, 20] width 84 height 25
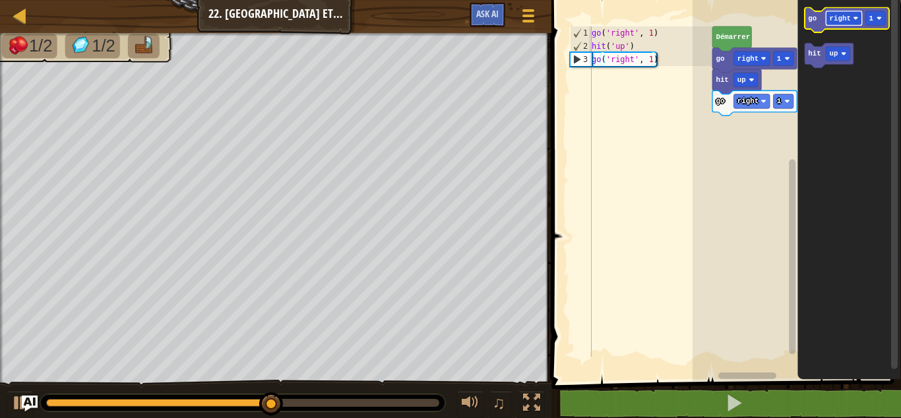
click at [834, 22] on text "right" at bounding box center [839, 19] width 21 height 8
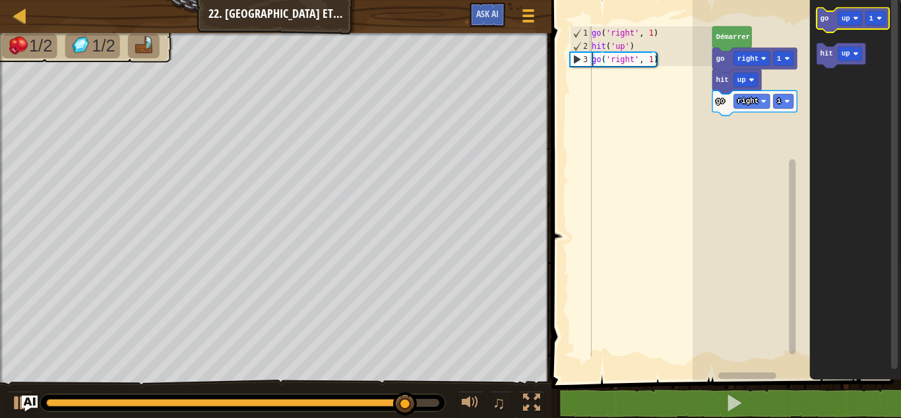
click at [828, 24] on icon "Espace de travail de Blocky" at bounding box center [853, 20] width 73 height 25
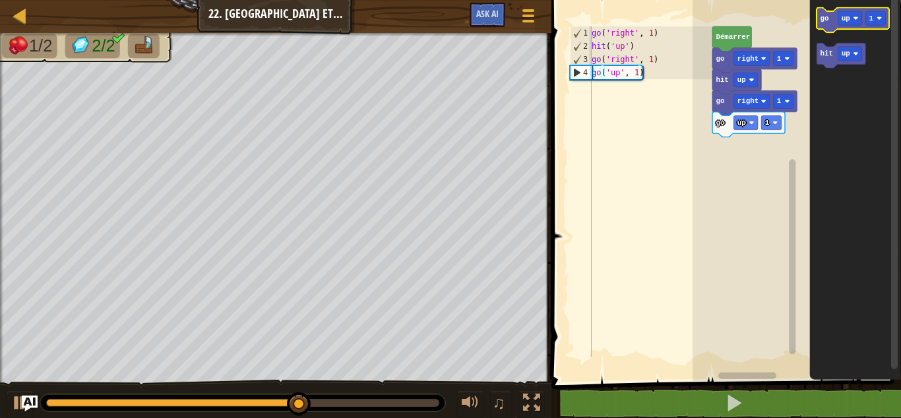
click at [857, 26] on icon "Espace de travail de Blocky" at bounding box center [853, 20] width 73 height 25
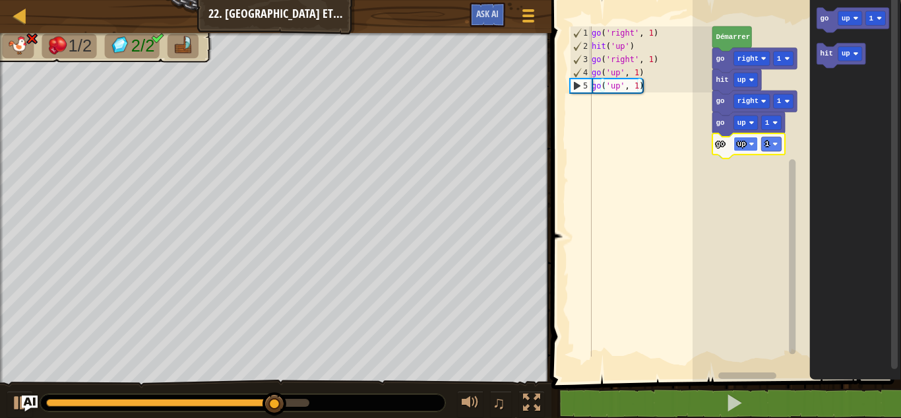
click at [742, 144] on text "up" at bounding box center [741, 144] width 9 height 8
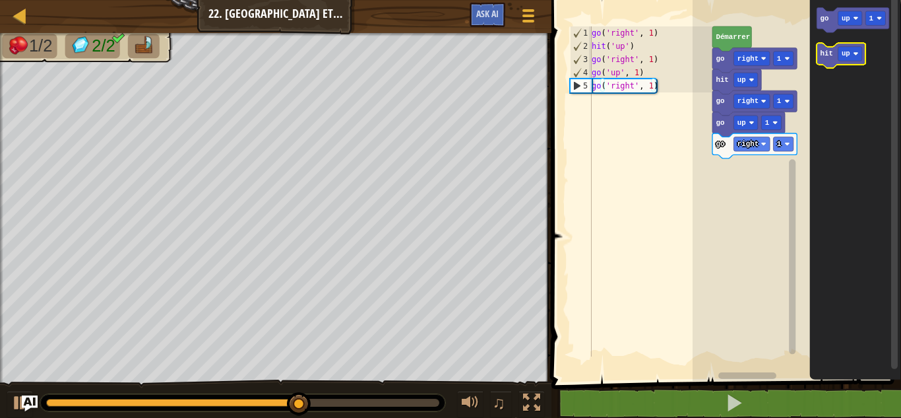
click at [834, 63] on icon "Espace de travail de Blocky" at bounding box center [841, 56] width 49 height 25
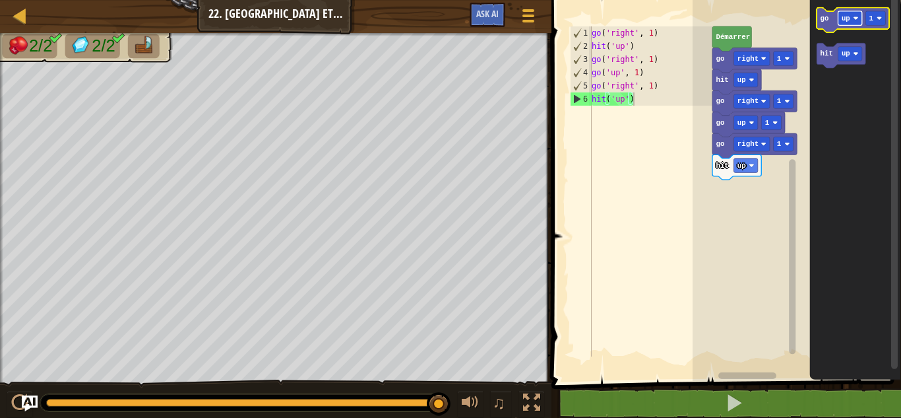
click at [842, 17] on text "up" at bounding box center [846, 19] width 9 height 8
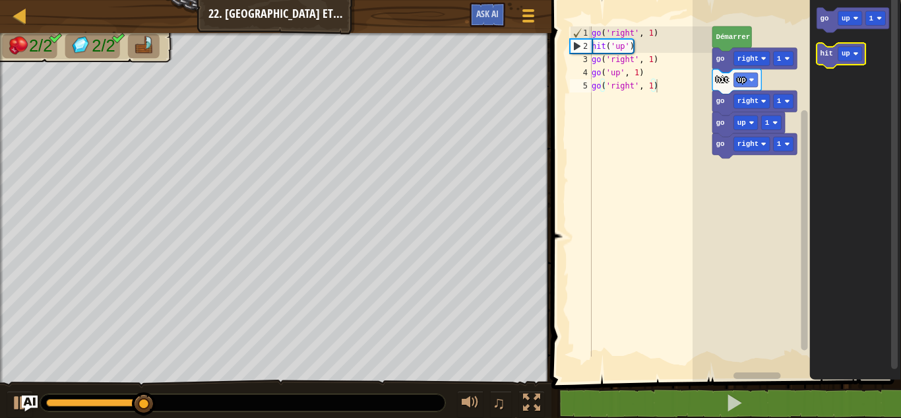
click at [831, 53] on text "hit" at bounding box center [826, 54] width 13 height 8
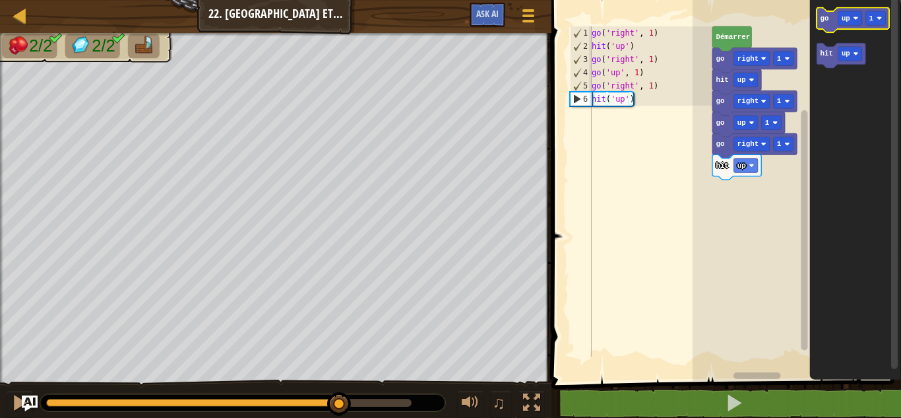
click at [832, 26] on icon "Espace de travail de Blocky" at bounding box center [853, 20] width 73 height 25
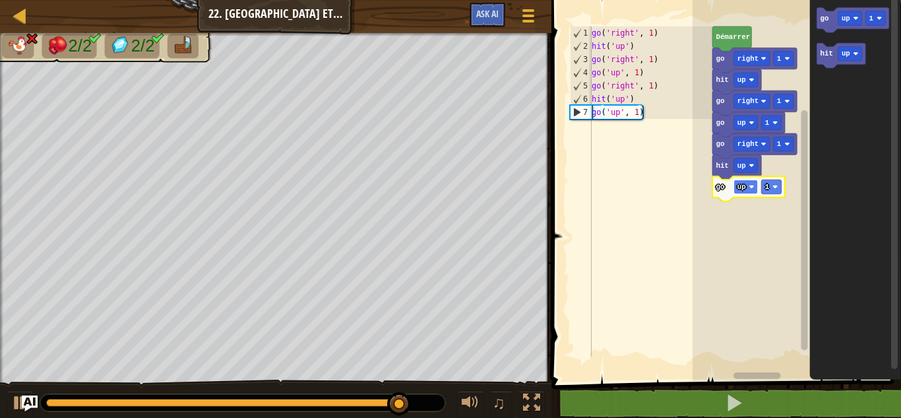
click at [737, 193] on rect "Espace de travail de Blocky" at bounding box center [745, 186] width 24 height 15
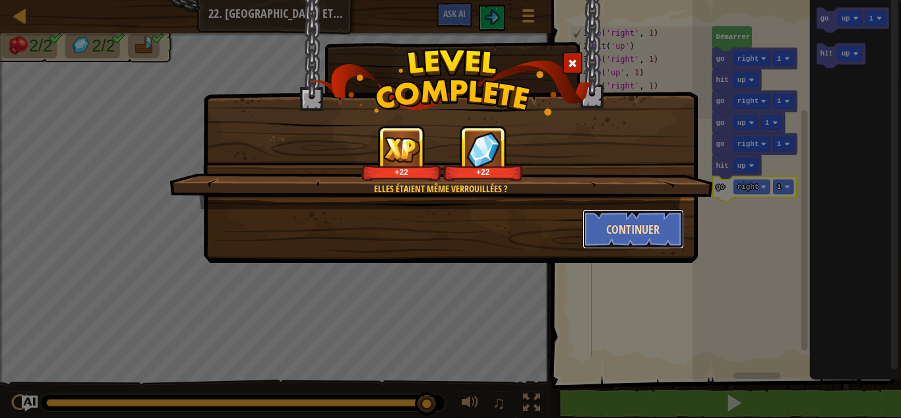
click at [623, 230] on button "Continuer" at bounding box center [633, 229] width 102 height 40
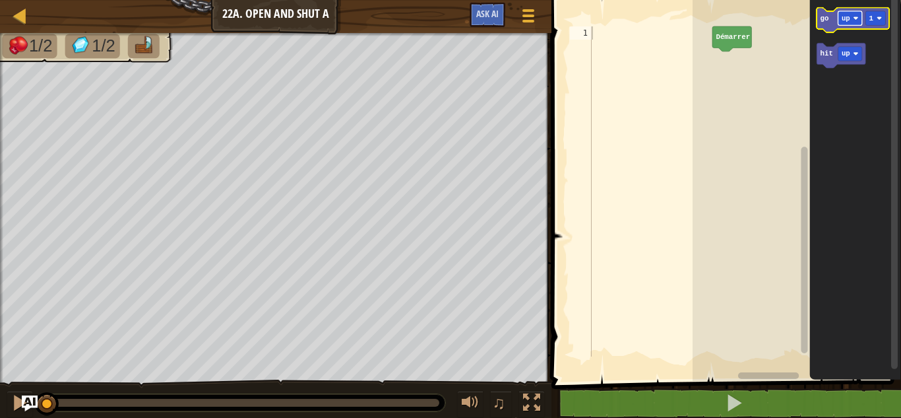
click at [841, 24] on rect "Espace de travail de Blocky" at bounding box center [850, 18] width 24 height 15
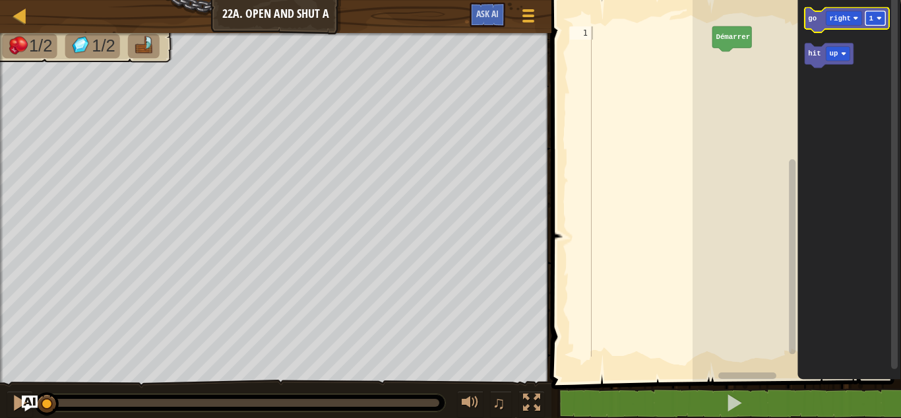
click at [874, 21] on rect "Espace de travail de Blocky" at bounding box center [875, 18] width 20 height 15
click at [815, 16] on text "go" at bounding box center [812, 19] width 9 height 8
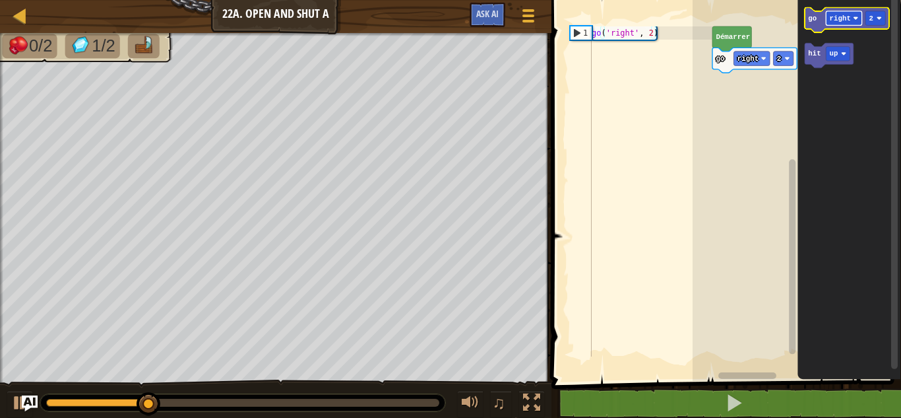
click at [846, 17] on text "right" at bounding box center [839, 19] width 21 height 8
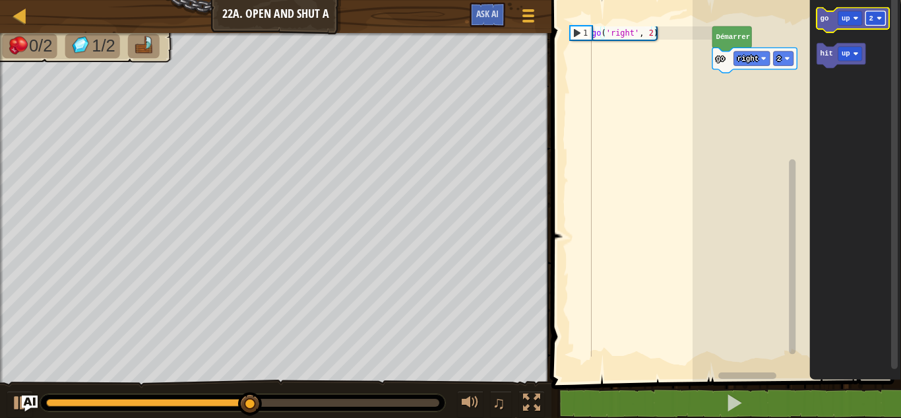
click at [875, 22] on rect "Espace de travail de Blocky" at bounding box center [875, 18] width 20 height 15
click at [845, 27] on icon "Espace de travail de Blocky" at bounding box center [853, 20] width 73 height 25
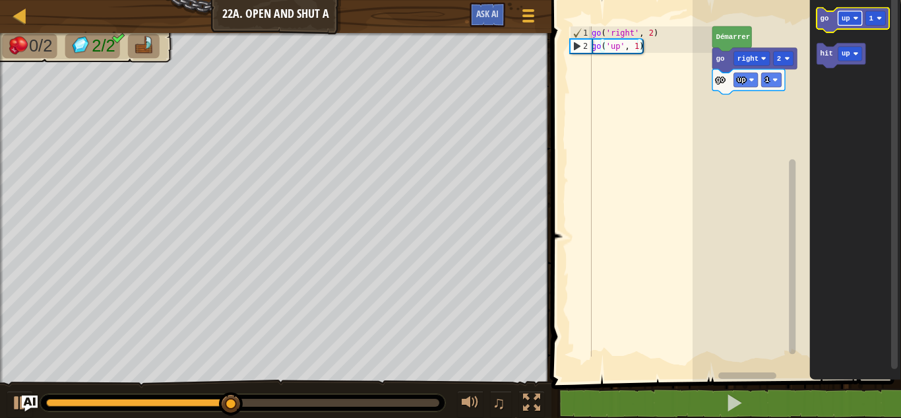
click at [844, 11] on rect "Espace de travail de Blocky" at bounding box center [850, 18] width 24 height 15
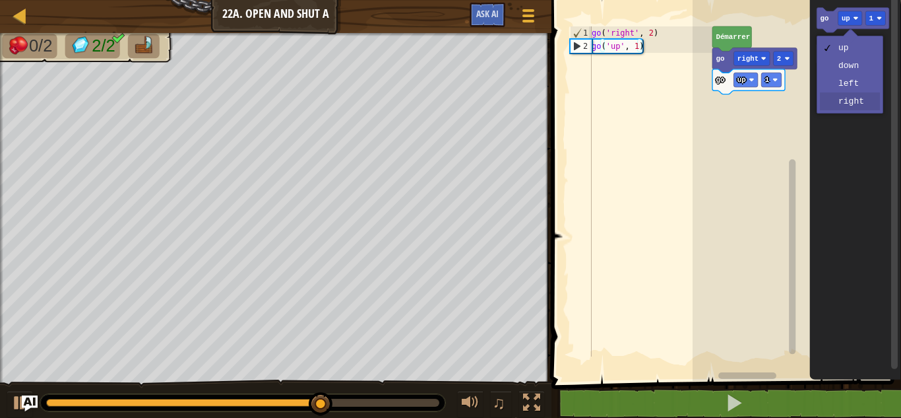
drag, startPoint x: 844, startPoint y: 98, endPoint x: 844, endPoint y: 106, distance: 7.3
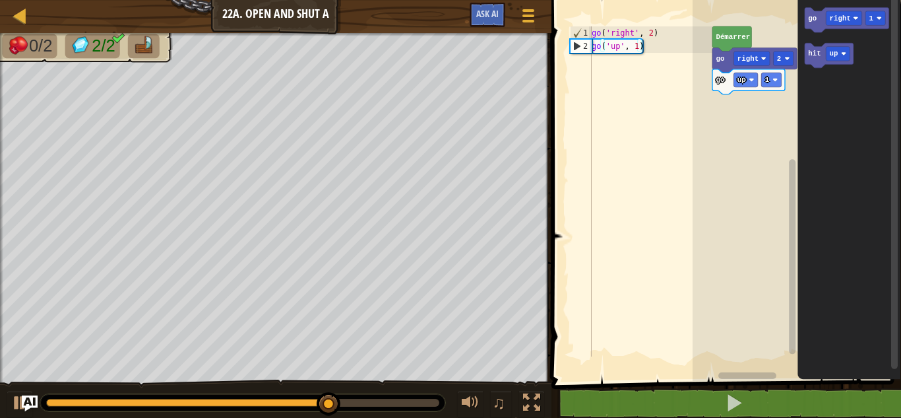
click at [844, 106] on icon "Espace de travail de Blocky" at bounding box center [849, 186] width 104 height 387
click at [815, 32] on icon "Espace de travail de Blocky" at bounding box center [847, 20] width 84 height 25
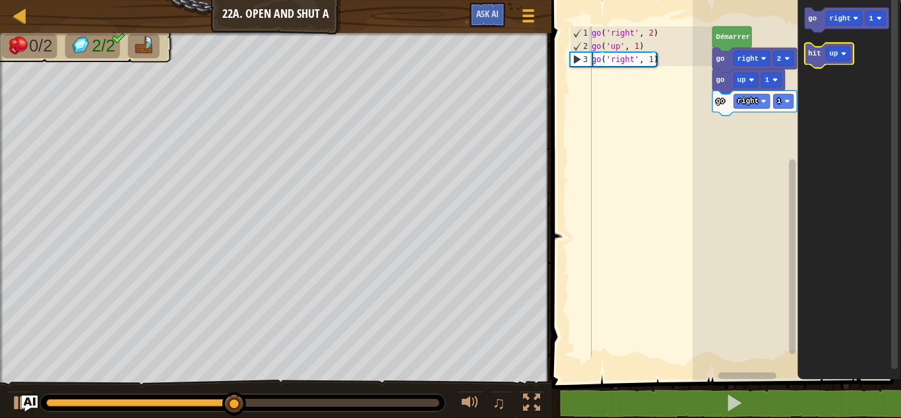
click at [819, 57] on text "hit" at bounding box center [814, 54] width 13 height 8
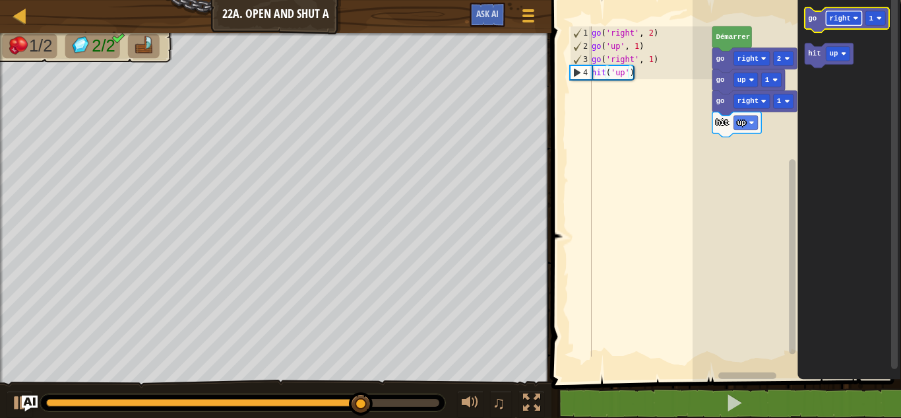
click at [840, 18] on text "right" at bounding box center [839, 19] width 21 height 8
click at [819, 18] on icon "Espace de travail de Blocky" at bounding box center [847, 20] width 84 height 25
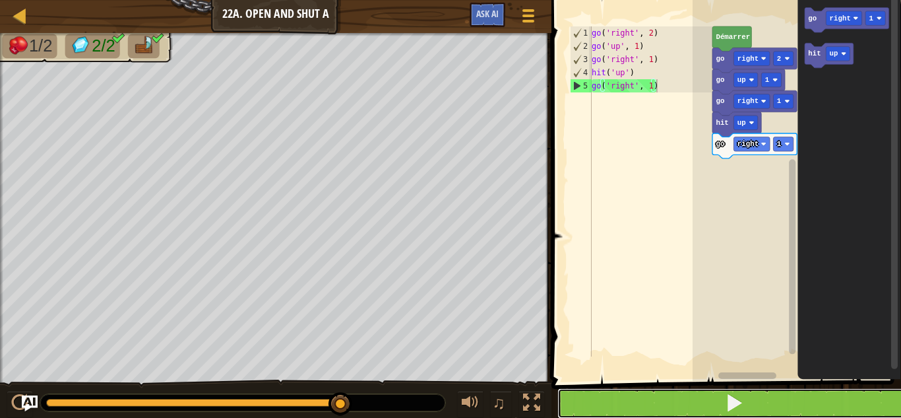
click at [756, 394] on button at bounding box center [734, 403] width 354 height 30
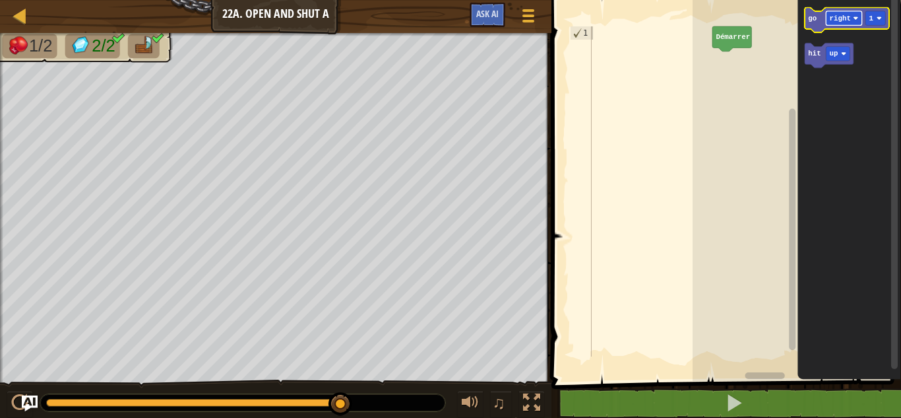
click at [844, 18] on text "right" at bounding box center [839, 19] width 21 height 8
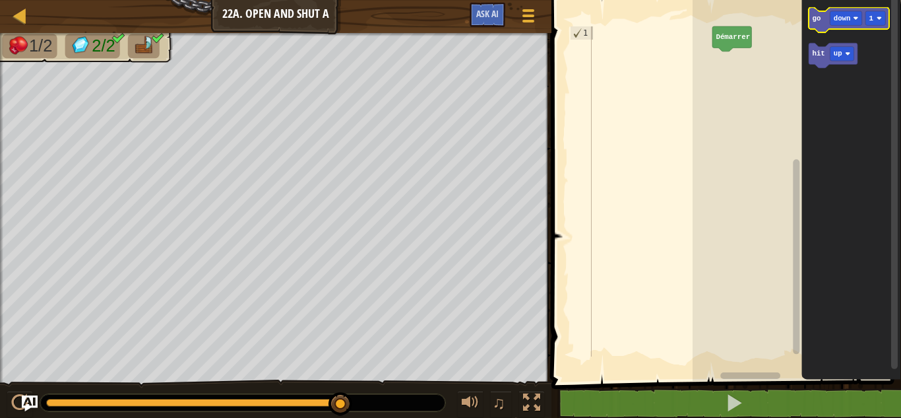
click at [817, 18] on text "go" at bounding box center [816, 19] width 9 height 8
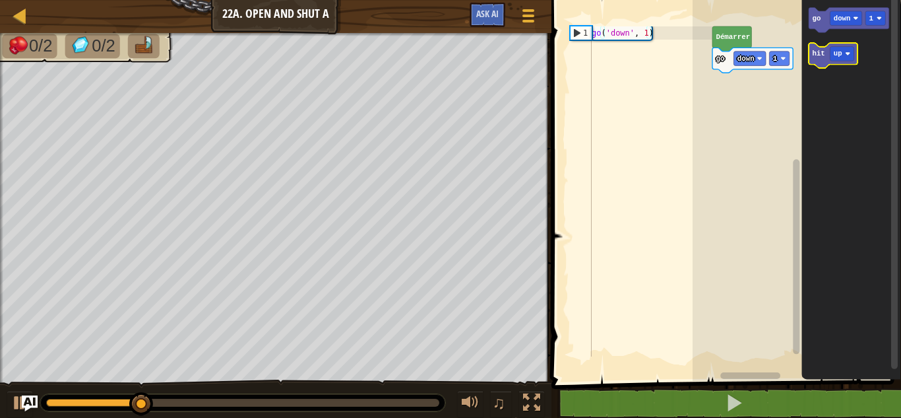
click at [826, 55] on icon "Espace de travail de Blocky" at bounding box center [833, 56] width 49 height 25
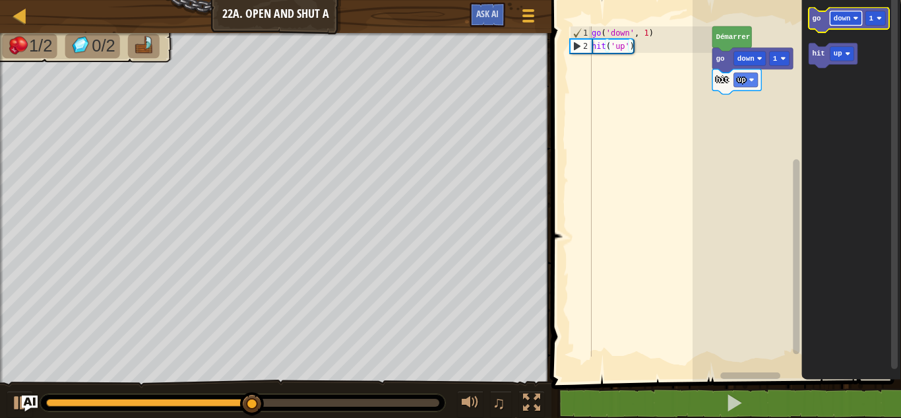
click at [849, 24] on rect "Espace de travail de Blocky" at bounding box center [846, 18] width 32 height 15
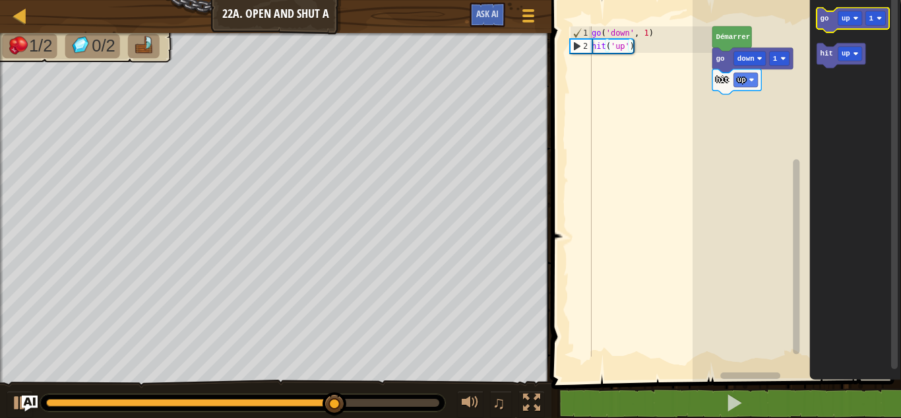
click at [824, 22] on text "go" at bounding box center [824, 19] width 9 height 8
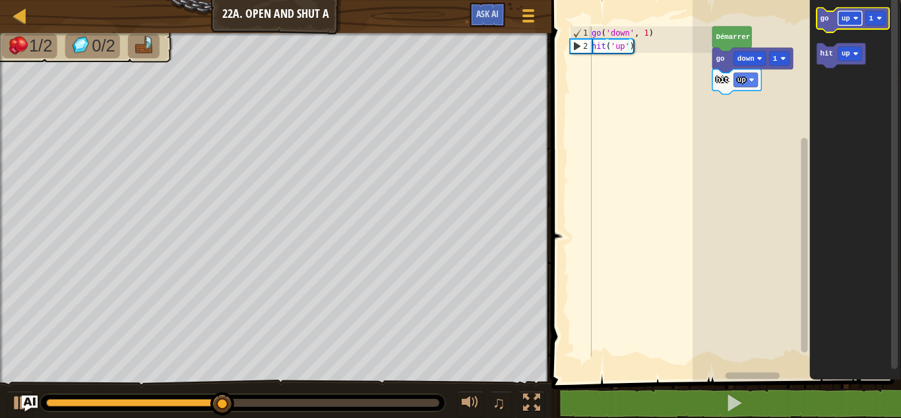
click at [852, 20] on rect "Espace de travail de Blocky" at bounding box center [850, 18] width 24 height 15
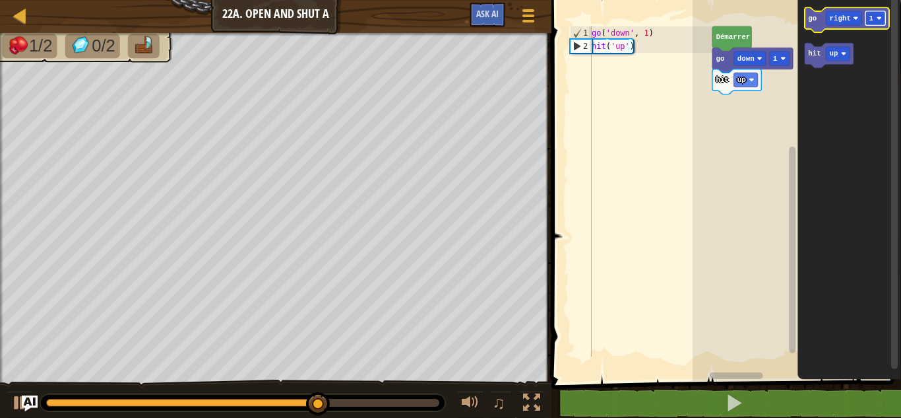
click at [871, 23] on rect "Espace de travail de Blocky" at bounding box center [875, 18] width 20 height 15
click at [815, 23] on icon "Espace de travail de Blocky" at bounding box center [847, 20] width 84 height 25
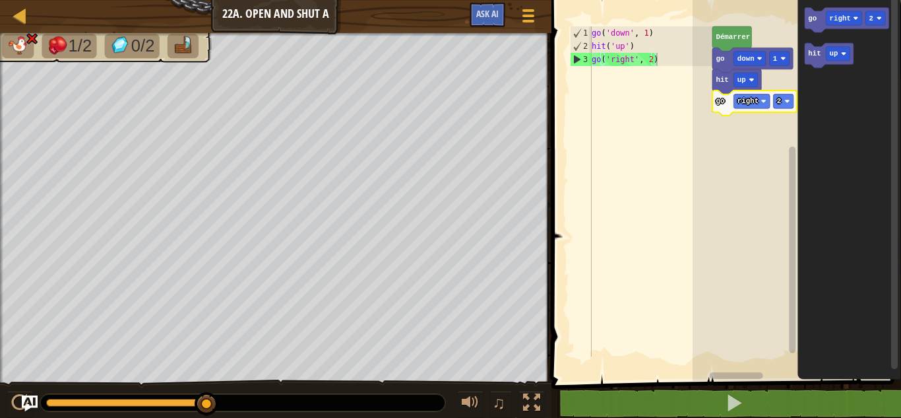
click at [730, 106] on icon "Espace de travail de Blocky" at bounding box center [754, 102] width 84 height 25
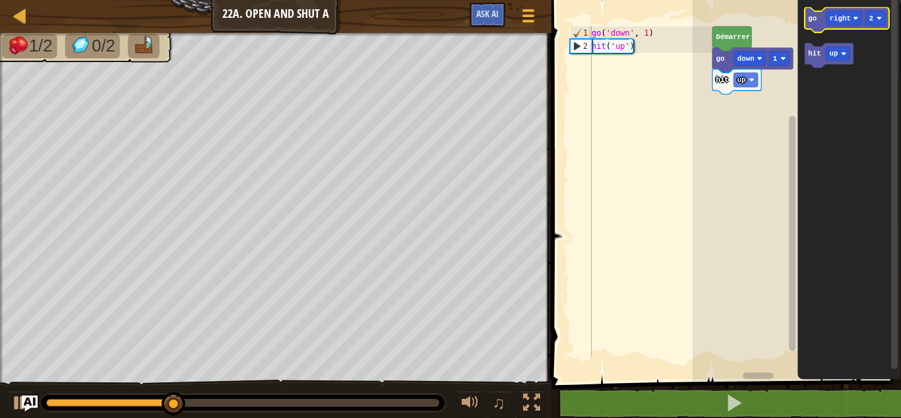
click at [846, 27] on icon "Espace de travail de Blocky" at bounding box center [847, 20] width 84 height 25
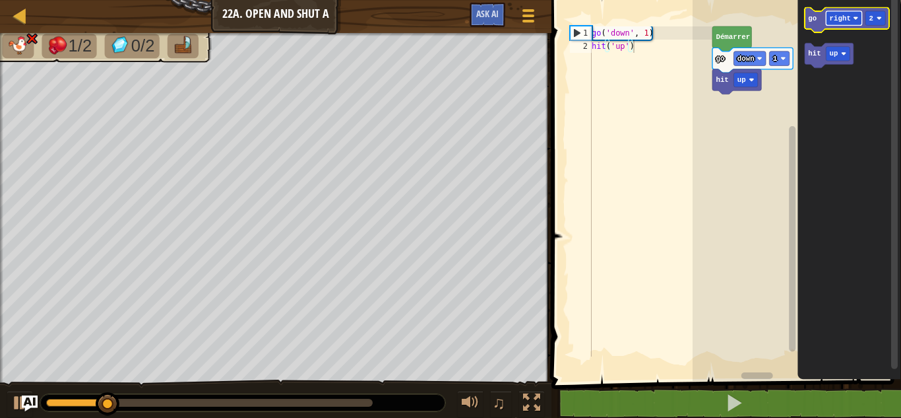
click at [837, 13] on rect "Espace de travail de Blocky" at bounding box center [844, 18] width 36 height 15
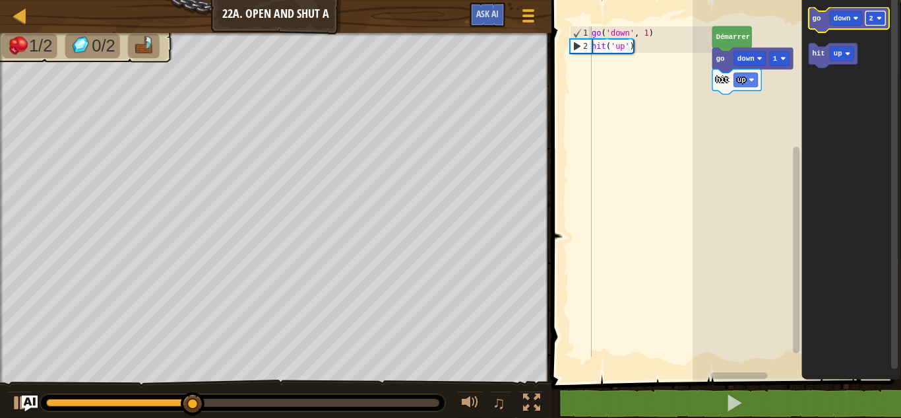
click at [878, 25] on rect "Espace de travail de Blocky" at bounding box center [875, 18] width 20 height 15
click at [819, 26] on icon "Espace de travail de Blocky" at bounding box center [849, 20] width 80 height 25
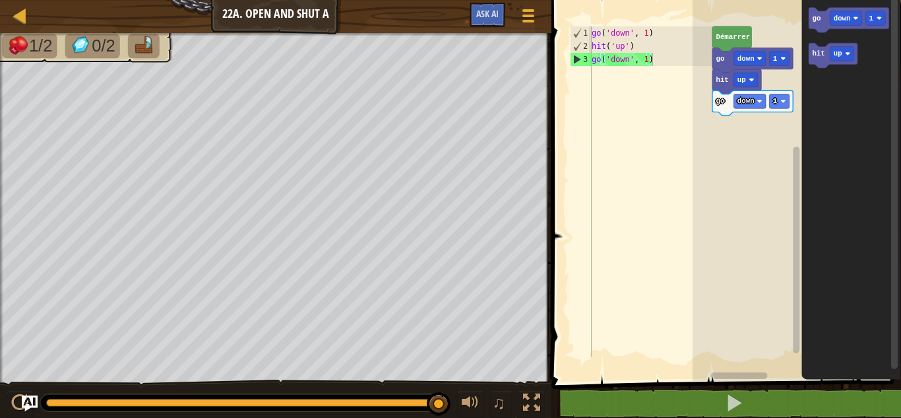
click at [724, 129] on rect "Espace de travail de Blocky" at bounding box center [797, 186] width 208 height 387
click at [732, 109] on icon "Espace de travail de Blocky" at bounding box center [752, 102] width 80 height 25
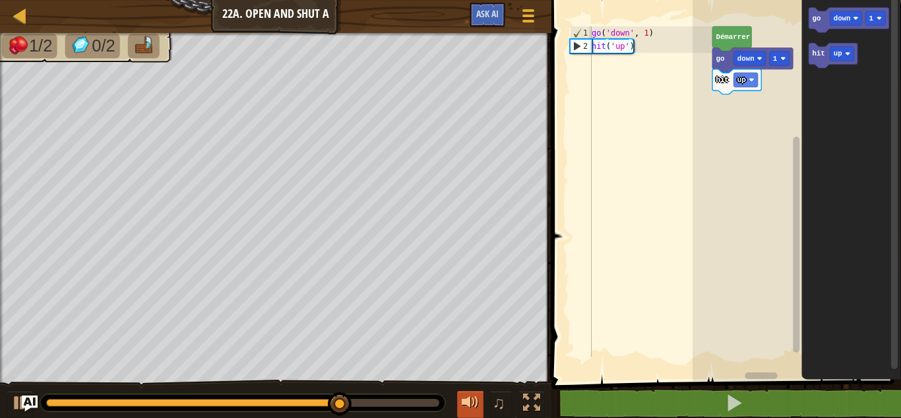
click at [466, 401] on div at bounding box center [470, 402] width 17 height 17
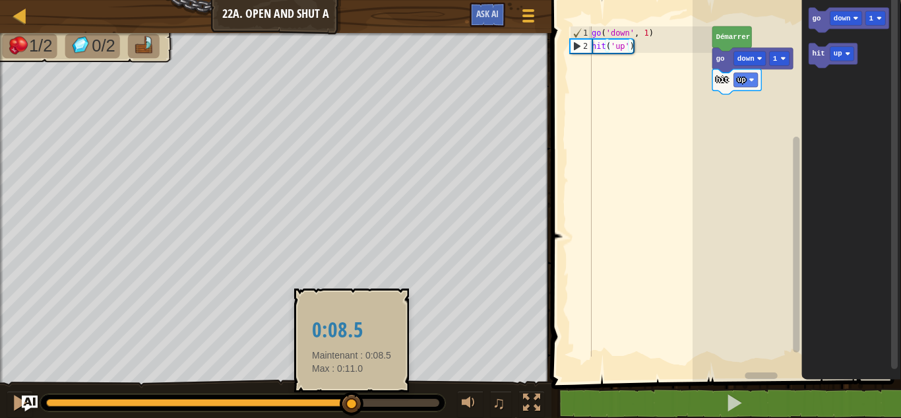
click at [352, 398] on div at bounding box center [199, 402] width 306 height 8
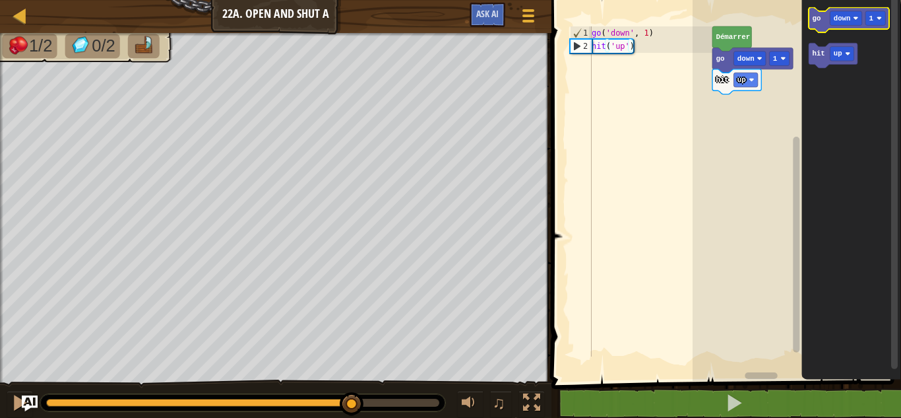
click at [821, 19] on icon "Espace de travail de Blocky" at bounding box center [849, 20] width 80 height 25
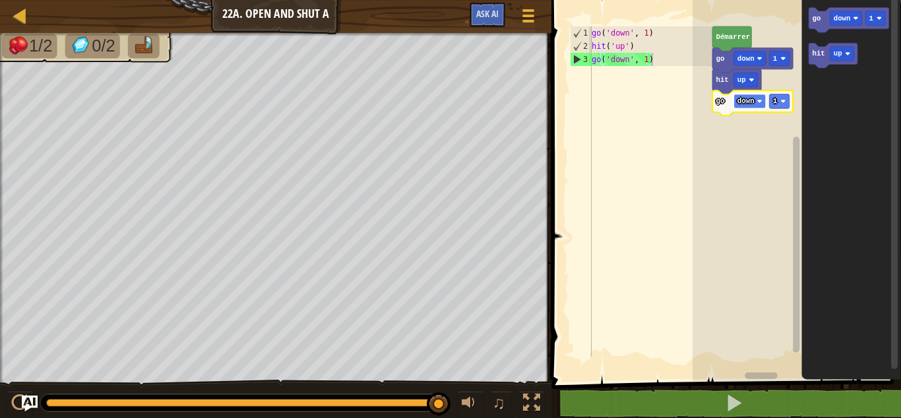
click at [739, 99] on text "down" at bounding box center [745, 101] width 17 height 8
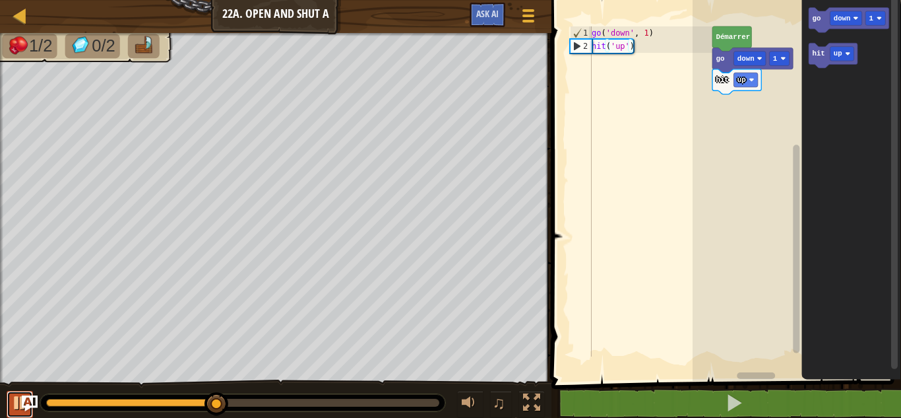
click at [16, 406] on div at bounding box center [19, 402] width 17 height 17
click at [744, 80] on text "up" at bounding box center [741, 80] width 9 height 8
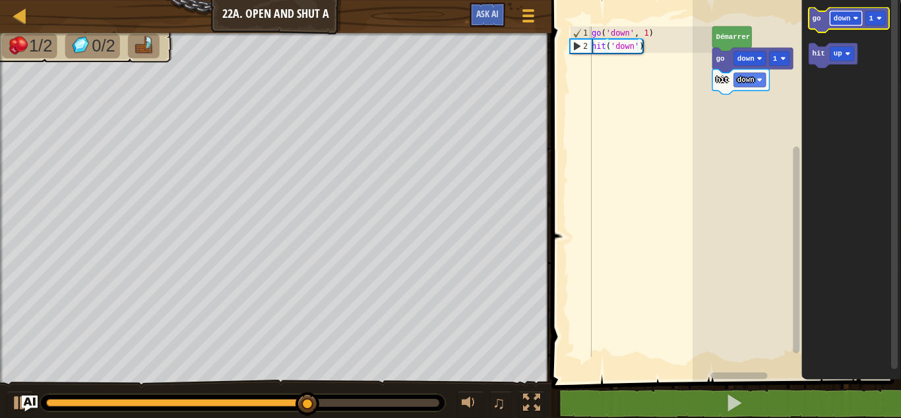
click at [834, 16] on text "down" at bounding box center [842, 19] width 17 height 8
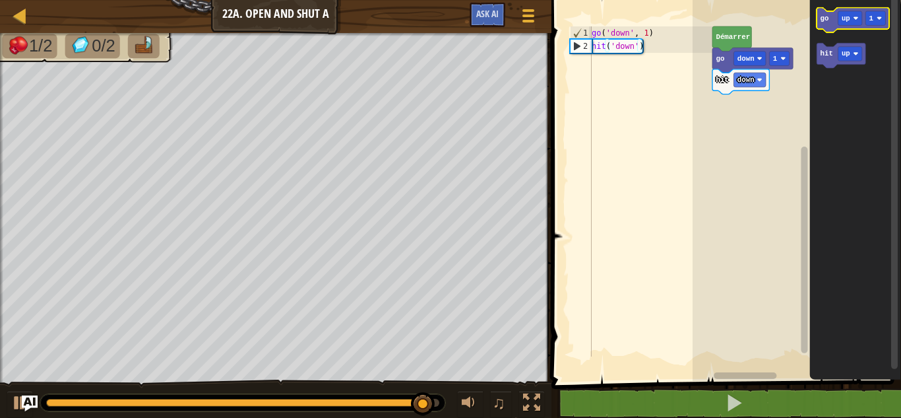
click at [832, 26] on icon "Espace de travail de Blocky" at bounding box center [853, 20] width 73 height 25
click at [843, 22] on text "up" at bounding box center [846, 19] width 9 height 8
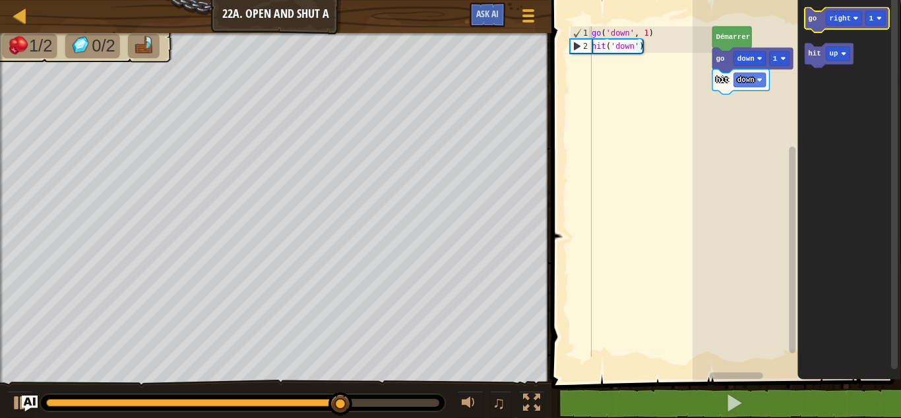
click at [844, 28] on icon "Espace de travail de Blocky" at bounding box center [847, 20] width 84 height 25
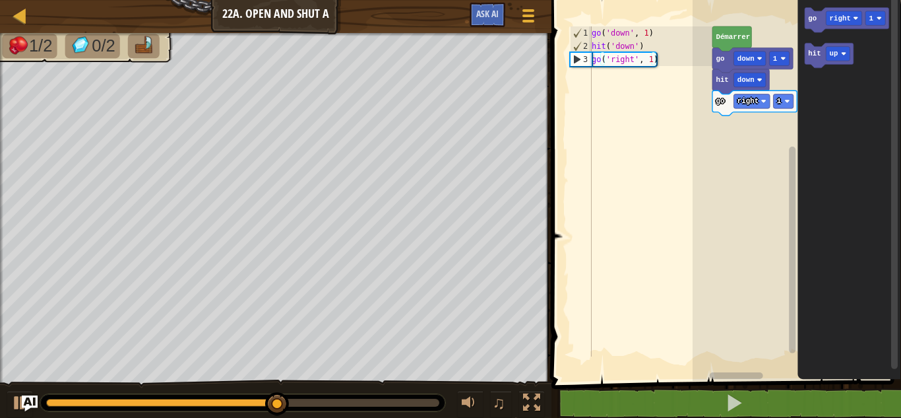
click at [780, 90] on rect "Espace de travail de Blocky" at bounding box center [797, 186] width 208 height 387
click at [776, 98] on rect "Espace de travail de Blocky" at bounding box center [783, 101] width 20 height 15
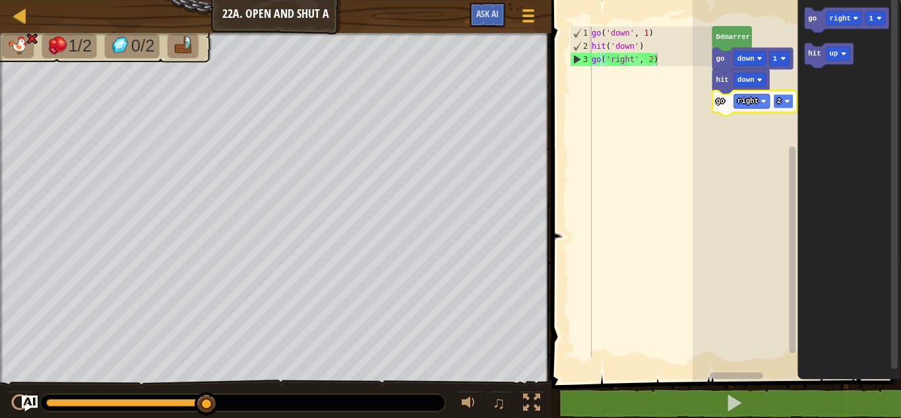
click at [782, 106] on rect "Espace de travail de Blocky" at bounding box center [783, 101] width 20 height 15
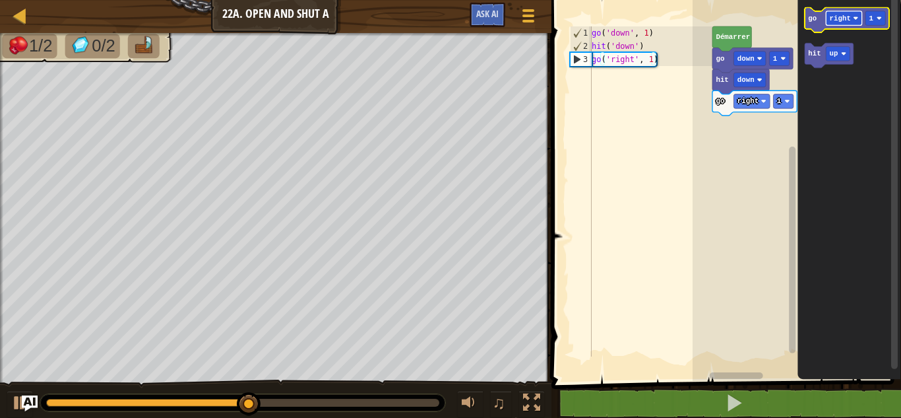
click at [834, 19] on text "right" at bounding box center [839, 19] width 21 height 8
click at [827, 28] on icon "Espace de travail de Blocky" at bounding box center [847, 20] width 84 height 25
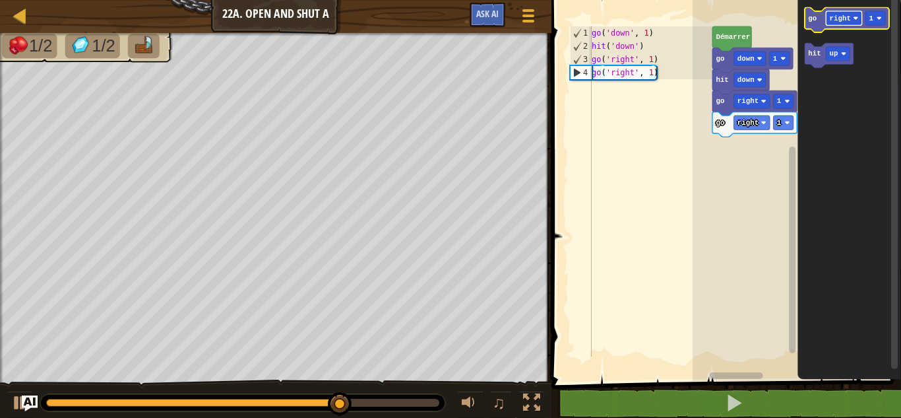
click at [834, 20] on text "right" at bounding box center [839, 19] width 21 height 8
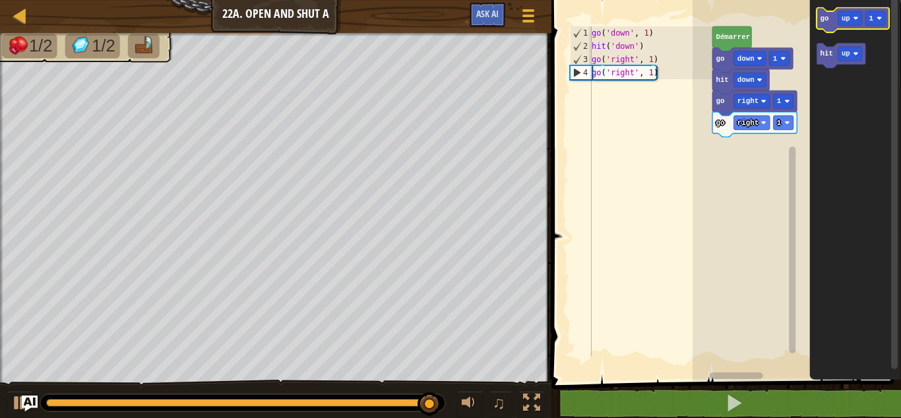
click at [819, 20] on icon "Espace de travail de Blocky" at bounding box center [853, 20] width 73 height 25
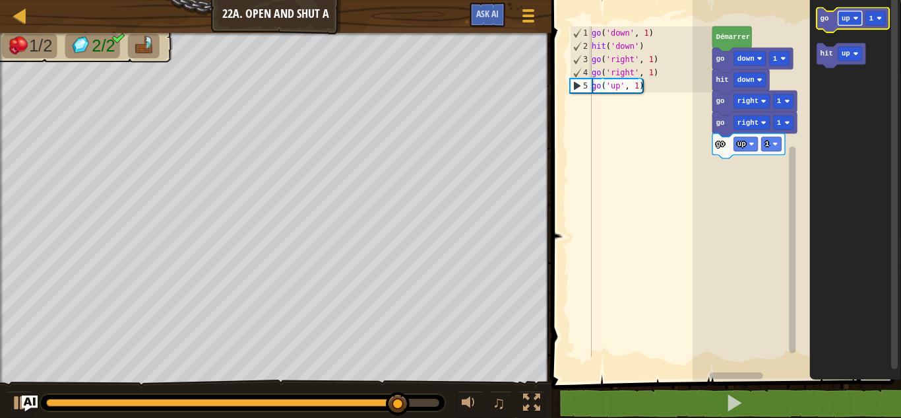
click at [842, 24] on rect "Espace de travail de Blocky" at bounding box center [850, 18] width 24 height 15
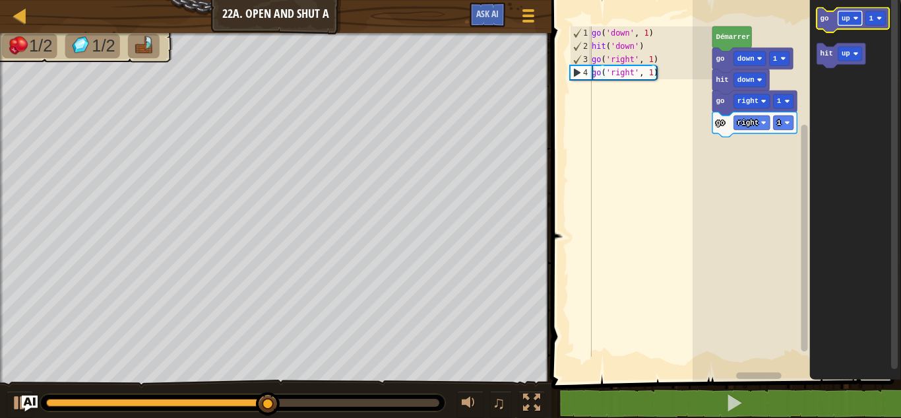
click at [842, 22] on text "up" at bounding box center [846, 19] width 9 height 8
click at [825, 27] on icon "Espace de travail de Blocky" at bounding box center [853, 20] width 73 height 25
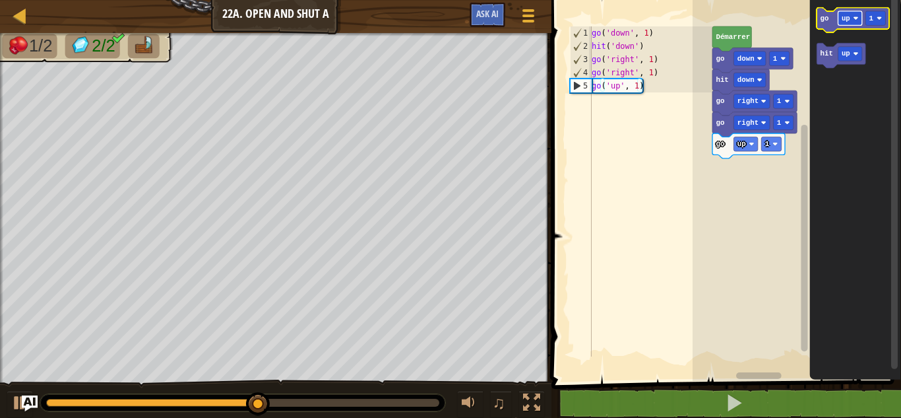
click at [846, 23] on rect "Espace de travail de Blocky" at bounding box center [850, 18] width 24 height 15
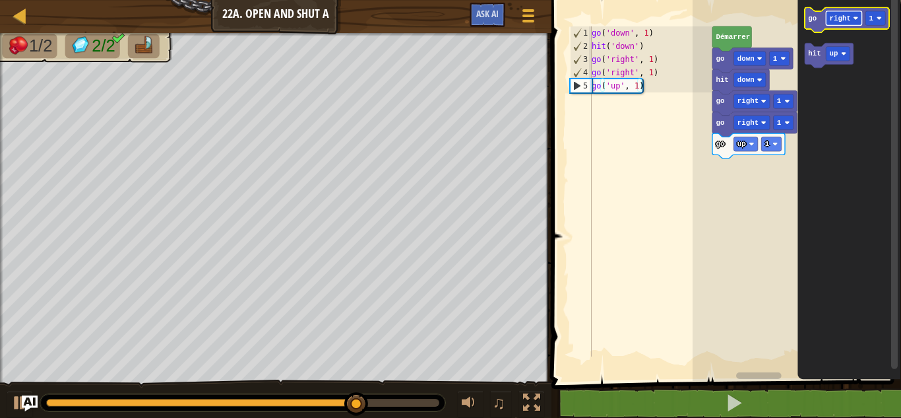
click at [845, 24] on rect "Espace de travail de Blocky" at bounding box center [844, 18] width 36 height 15
click at [818, 30] on icon "Espace de travail de Blocky" at bounding box center [847, 20] width 84 height 25
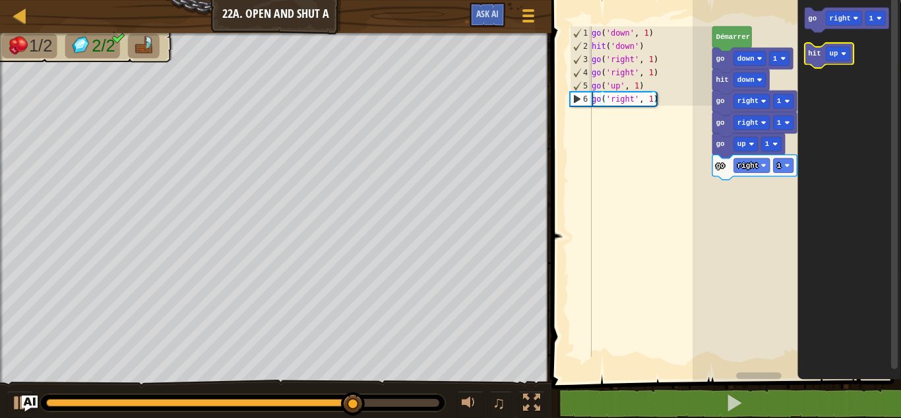
click at [815, 46] on rect "Espace de travail de Blocky" at bounding box center [829, 56] width 49 height 25
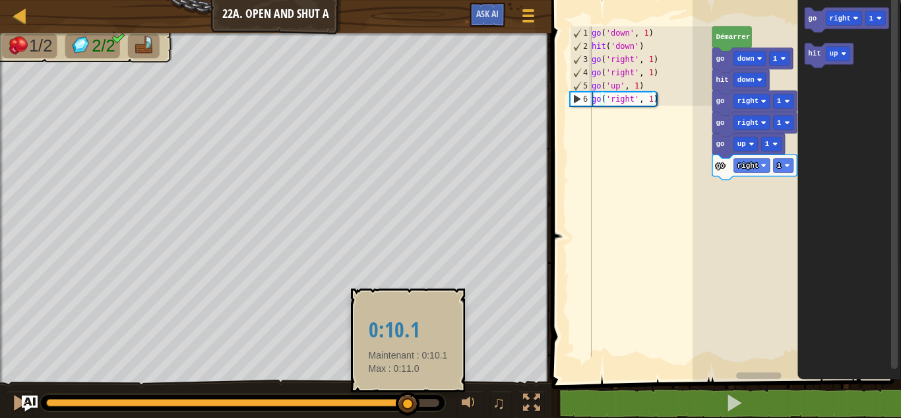
click at [408, 401] on div at bounding box center [227, 402] width 362 height 8
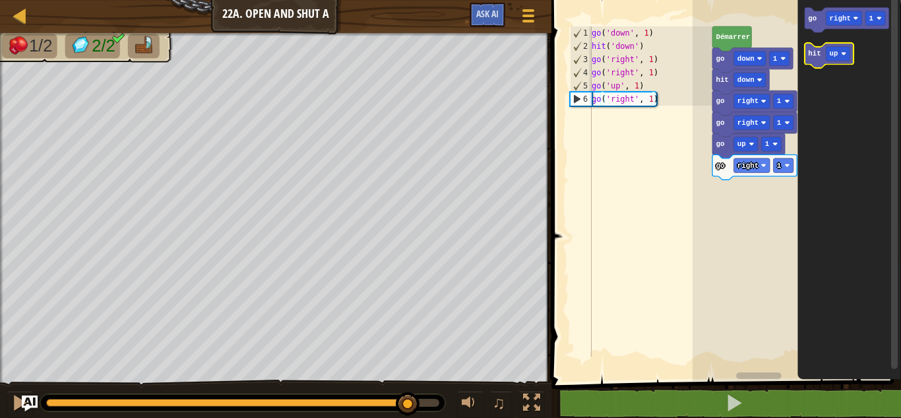
click at [815, 61] on icon "Espace de travail de Blocky" at bounding box center [829, 56] width 49 height 25
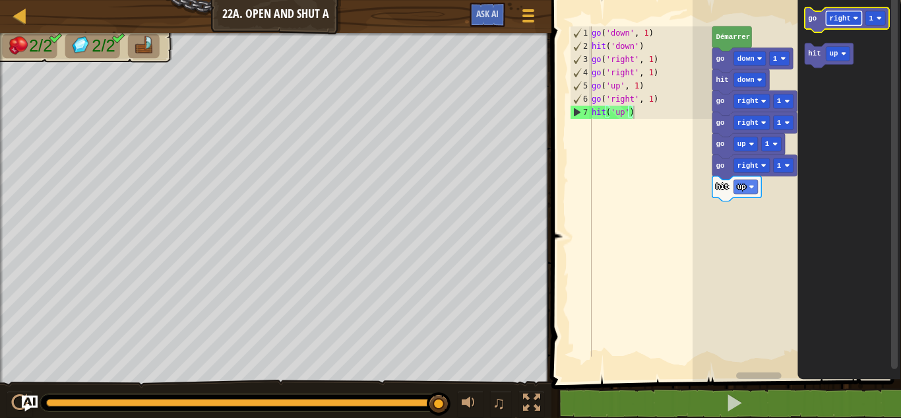
click at [838, 22] on text "right" at bounding box center [839, 19] width 21 height 8
click at [817, 21] on icon "Espace de travail de Blocky" at bounding box center [847, 20] width 84 height 25
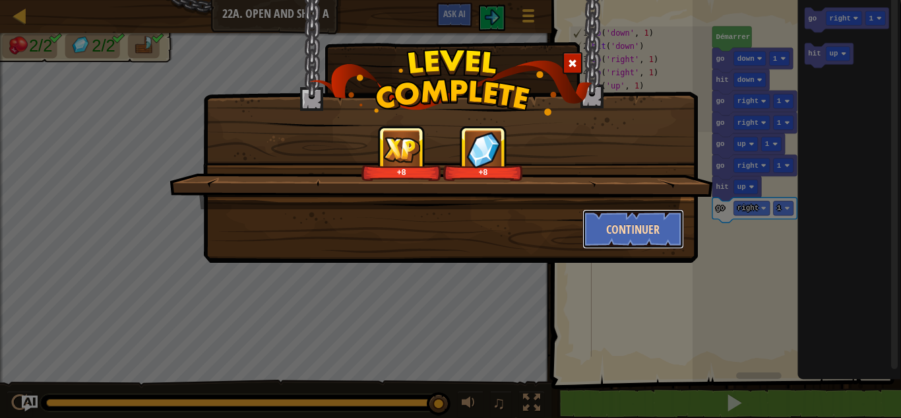
click at [625, 228] on button "Continuer" at bounding box center [633, 229] width 102 height 40
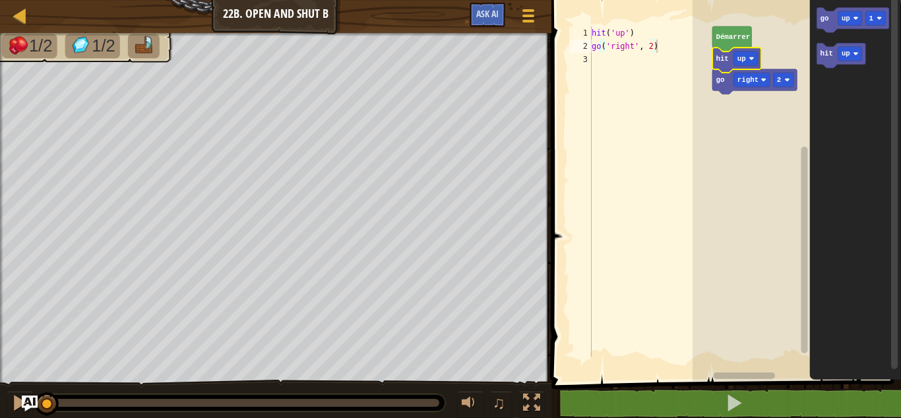
click at [730, 63] on icon "Espace de travail de Blocky" at bounding box center [736, 59] width 49 height 25
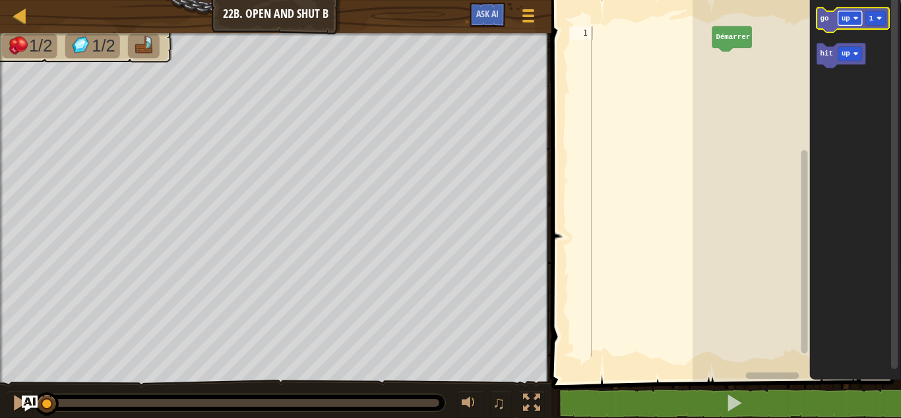
click at [852, 24] on rect "Espace de travail de Blocky" at bounding box center [850, 18] width 24 height 15
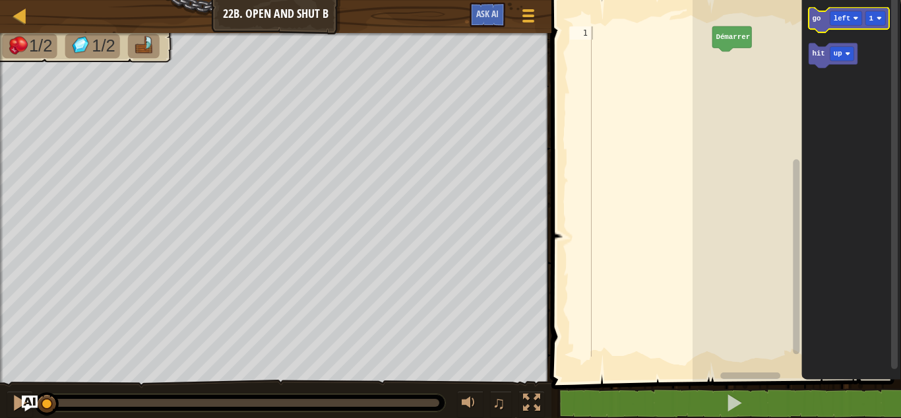
click at [816, 13] on icon "Espace de travail de Blocky" at bounding box center [849, 20] width 80 height 25
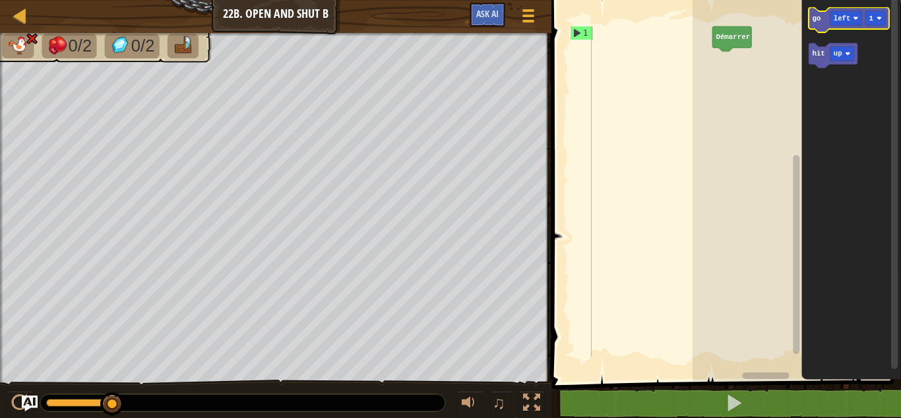
click at [815, 24] on icon "Espace de travail de Blocky" at bounding box center [849, 20] width 80 height 25
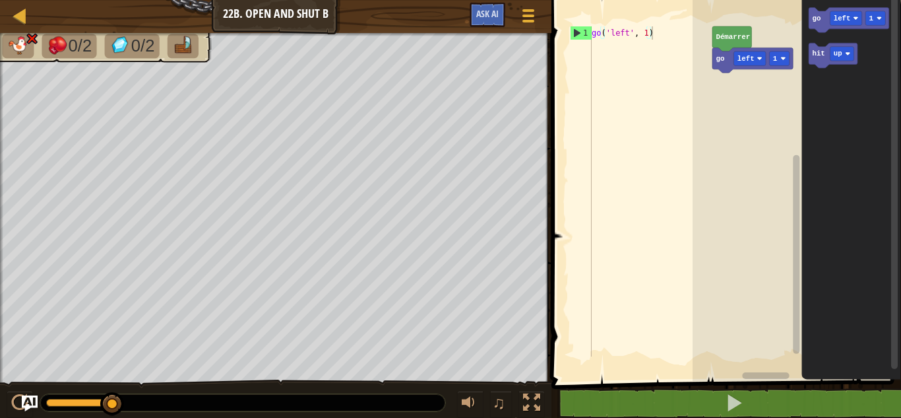
click at [751, 71] on rect "Espace de travail de Blocky" at bounding box center [797, 186] width 208 height 387
click at [749, 64] on rect "Espace de travail de Blocky" at bounding box center [749, 58] width 32 height 15
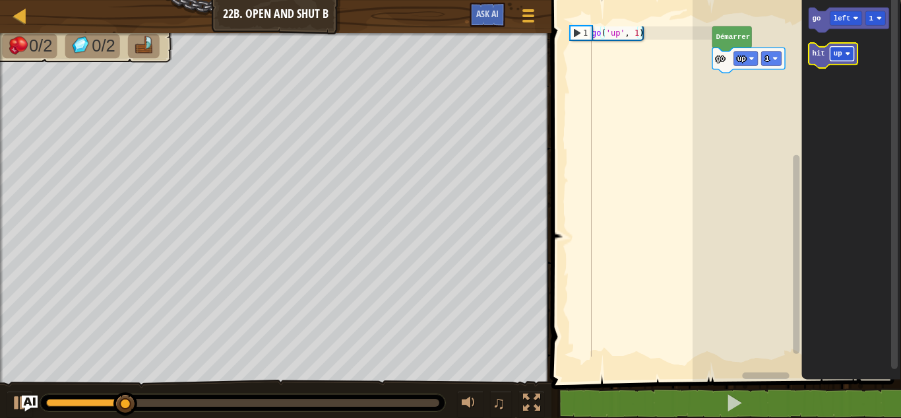
click at [831, 55] on rect "Espace de travail de Blocky" at bounding box center [842, 54] width 24 height 15
click at [827, 56] on icon "Espace de travail de Blocky" at bounding box center [833, 56] width 49 height 25
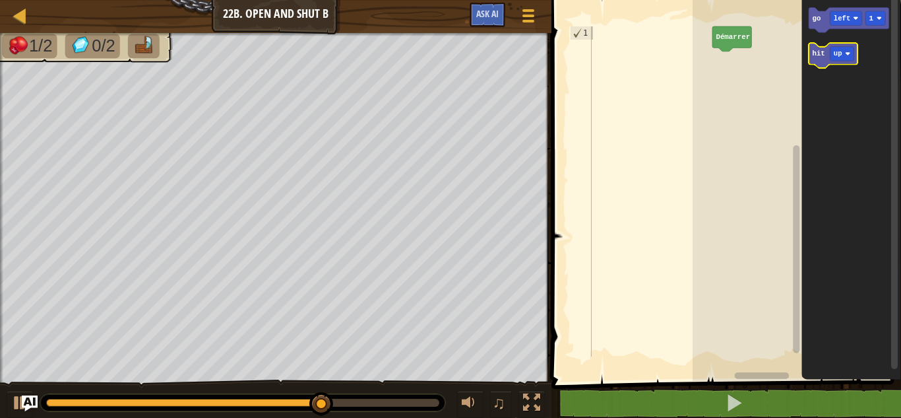
click at [819, 57] on text "hit" at bounding box center [818, 54] width 13 height 8
click at [746, 66] on icon "Espace de travail de Blocky" at bounding box center [736, 59] width 49 height 25
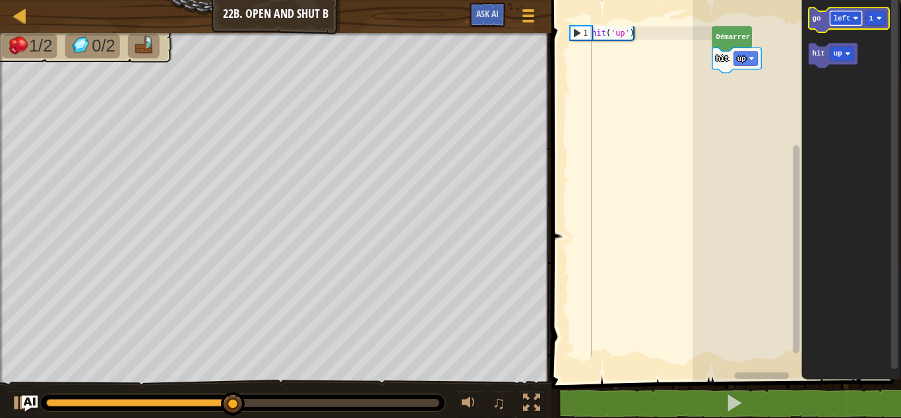
click at [838, 17] on text "left" at bounding box center [842, 19] width 17 height 8
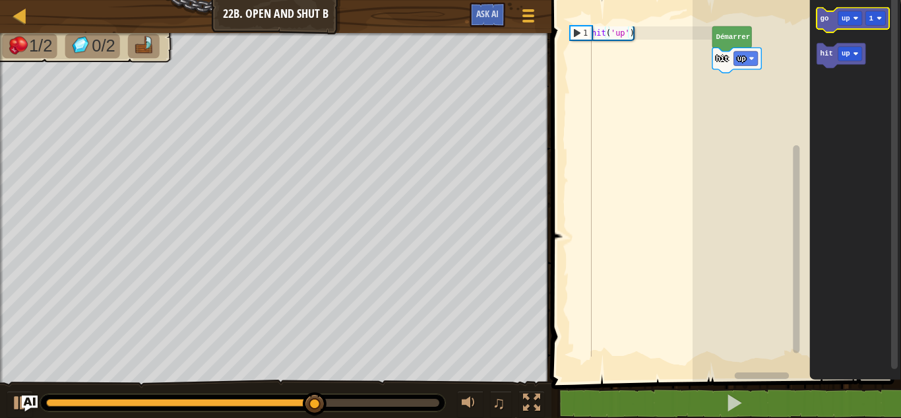
click at [830, 23] on icon "Espace de travail de Blocky" at bounding box center [853, 20] width 73 height 25
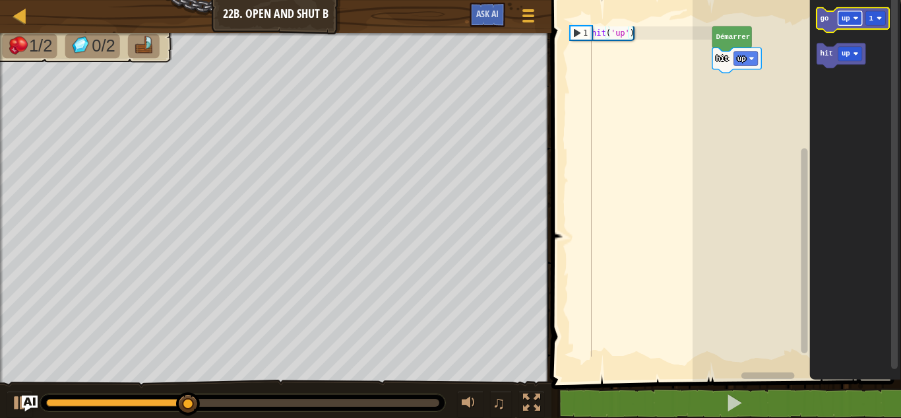
click at [843, 21] on text "up" at bounding box center [846, 19] width 9 height 8
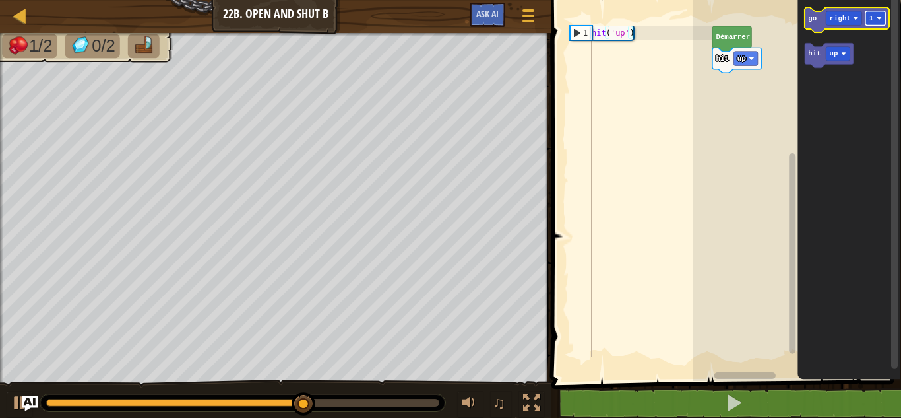
click at [874, 19] on rect "Espace de travail de Blocky" at bounding box center [875, 18] width 20 height 15
click at [831, 26] on icon "Espace de travail de Blocky" at bounding box center [847, 20] width 84 height 25
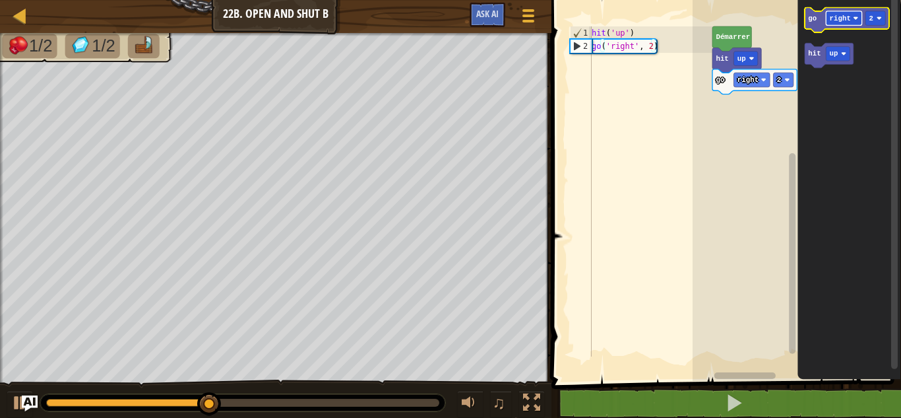
click at [842, 20] on text "right" at bounding box center [839, 19] width 21 height 8
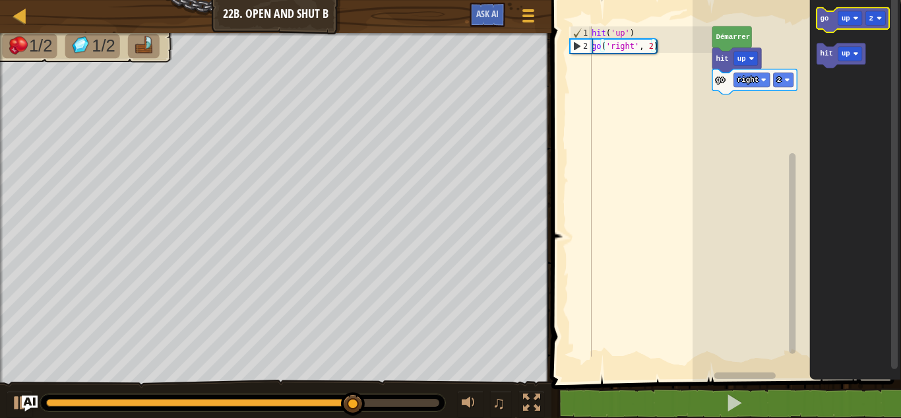
click at [827, 30] on icon "Espace de travail de Blocky" at bounding box center [853, 20] width 73 height 25
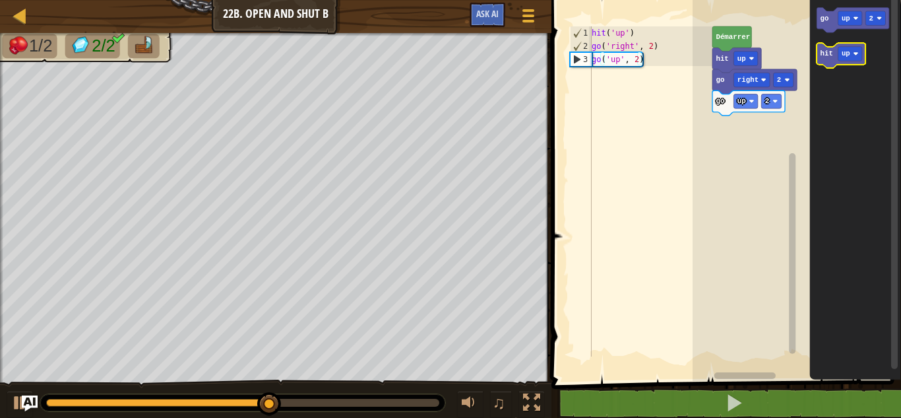
click at [828, 56] on text "hit" at bounding box center [826, 54] width 13 height 8
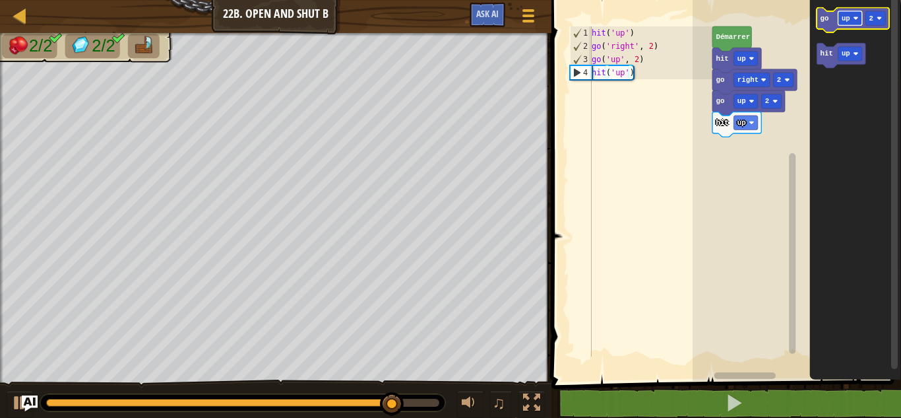
click at [848, 22] on text "up" at bounding box center [846, 19] width 9 height 8
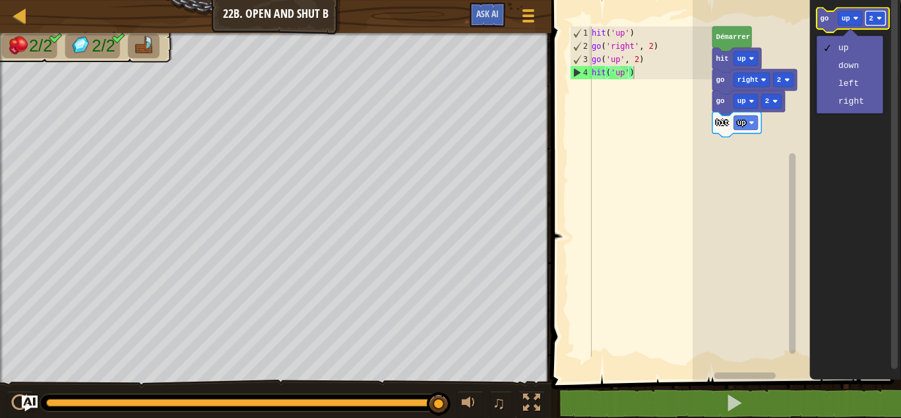
drag, startPoint x: 844, startPoint y: 62, endPoint x: 871, endPoint y: 24, distance: 47.2
click at [871, 0] on body "Carte Junior 22b. Open and Shut B Menu du jeu Ask AI 1 הההההההההההההההההההההההה…" at bounding box center [450, 0] width 901 height 0
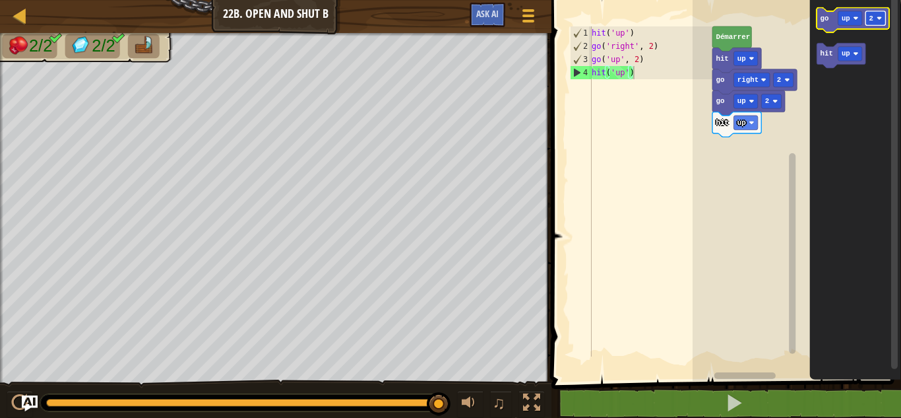
click at [871, 24] on rect "Espace de travail de Blocky" at bounding box center [875, 18] width 20 height 15
click at [844, 22] on text "up" at bounding box center [846, 19] width 9 height 8
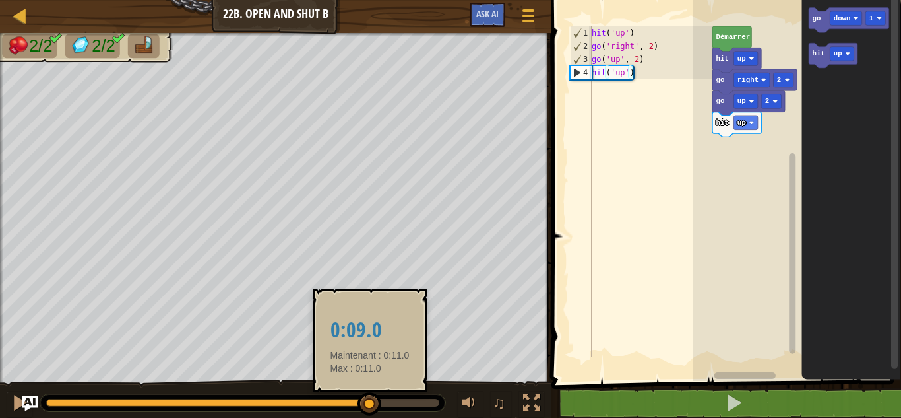
click at [370, 404] on div at bounding box center [208, 402] width 324 height 8
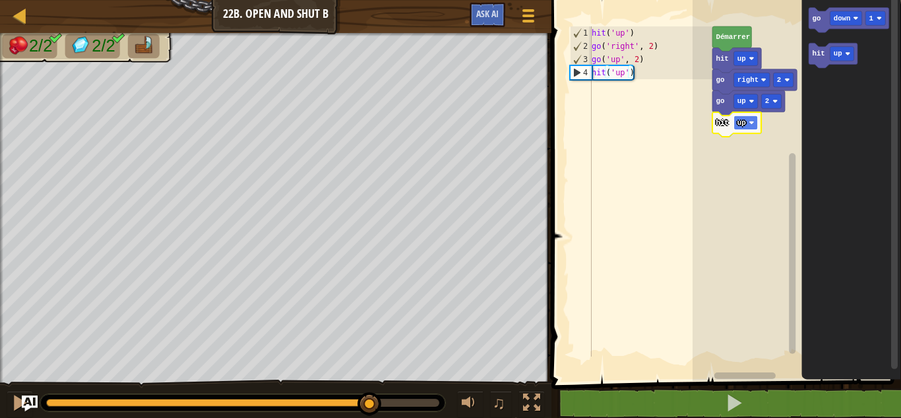
click at [737, 121] on text "up" at bounding box center [741, 123] width 9 height 8
click at [837, 15] on text "down" at bounding box center [842, 19] width 17 height 8
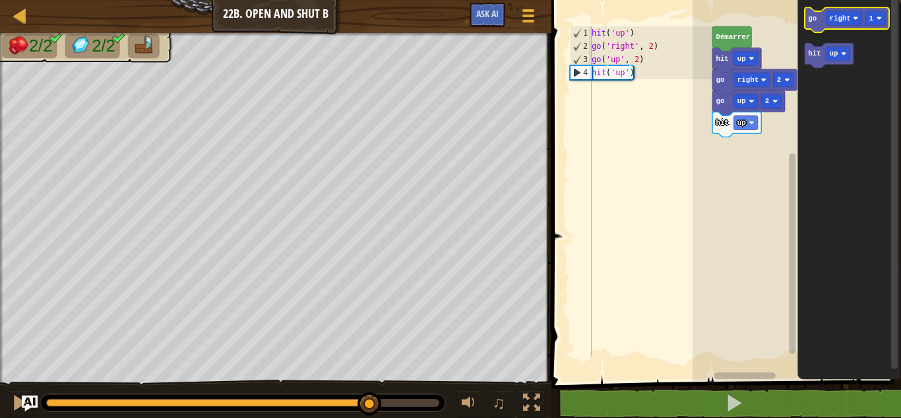
click at [819, 24] on icon "Espace de travail de Blocky" at bounding box center [847, 20] width 84 height 25
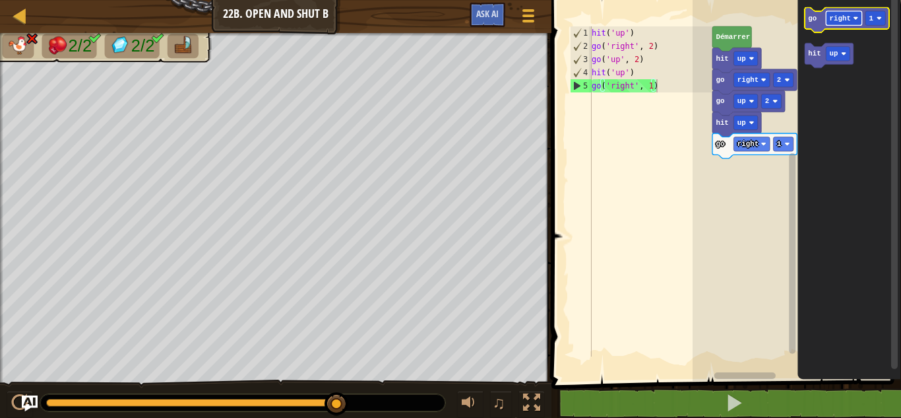
click at [844, 15] on text "right" at bounding box center [839, 19] width 21 height 8
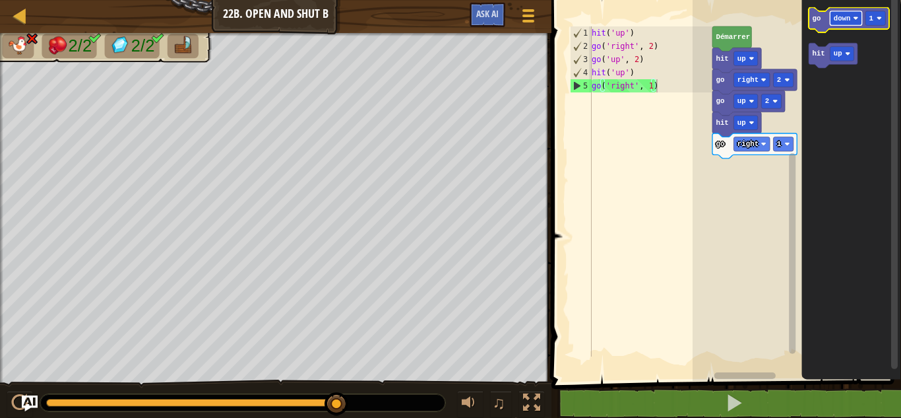
click at [838, 16] on text "down" at bounding box center [842, 19] width 17 height 8
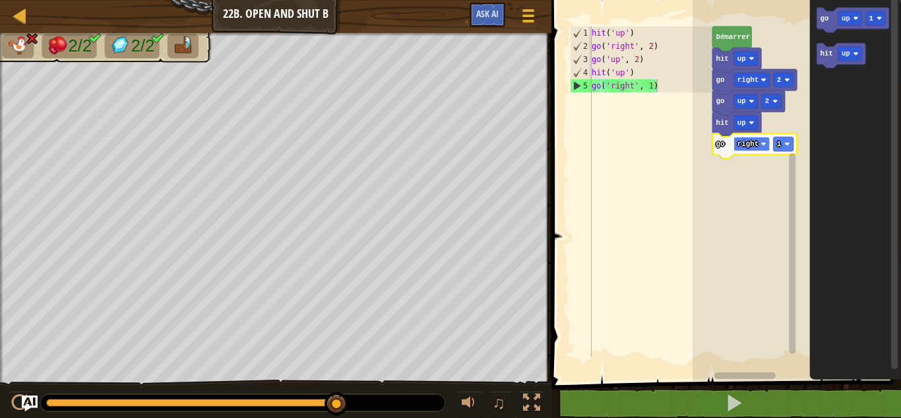
click at [741, 146] on text "right" at bounding box center [747, 144] width 21 height 8
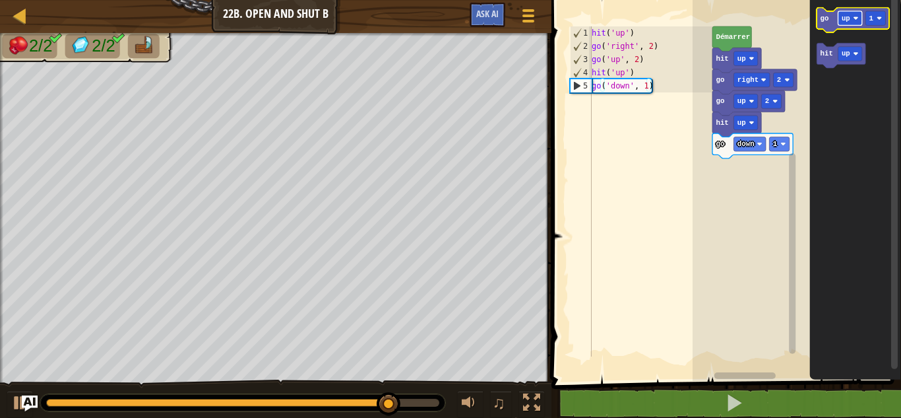
click at [842, 19] on text "up" at bounding box center [846, 19] width 9 height 8
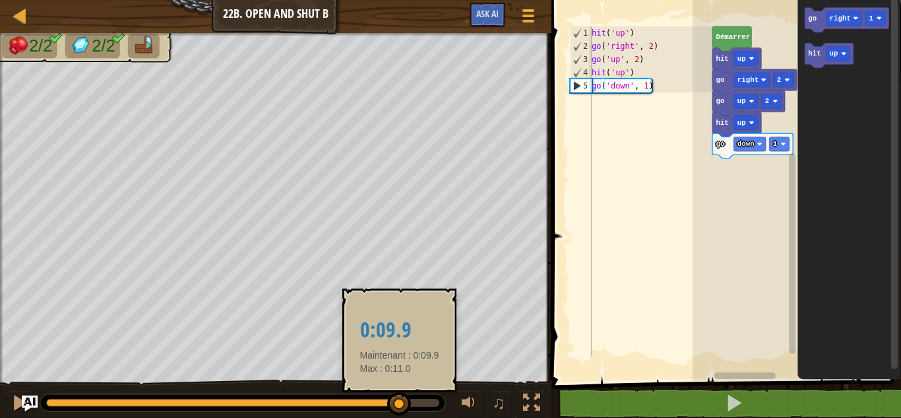
click at [400, 402] on div at bounding box center [223, 402] width 354 height 8
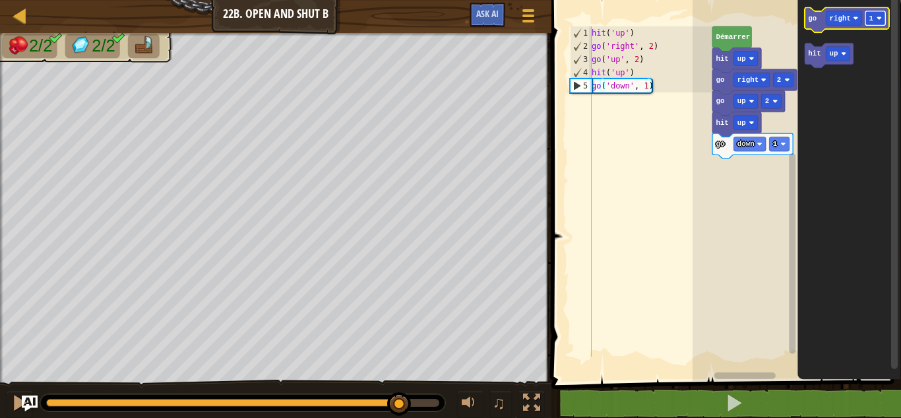
click at [879, 15] on rect "Espace de travail de Blocky" at bounding box center [875, 18] width 20 height 15
click at [818, 25] on icon "Espace de travail de Blocky" at bounding box center [847, 20] width 84 height 25
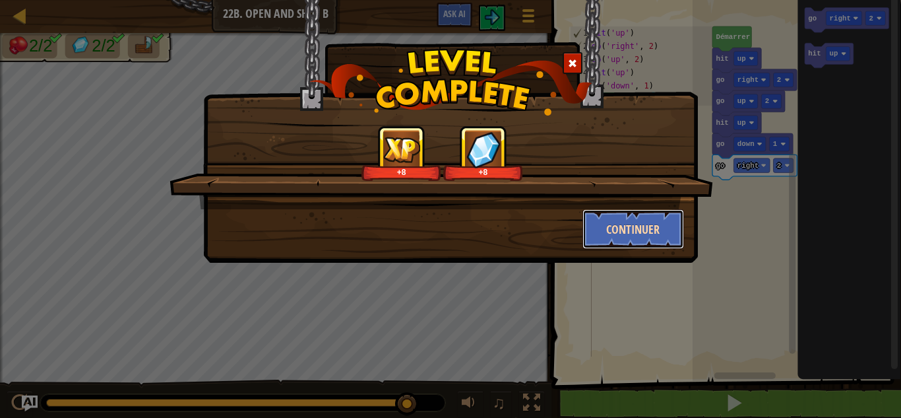
click at [630, 224] on button "Continuer" at bounding box center [633, 229] width 102 height 40
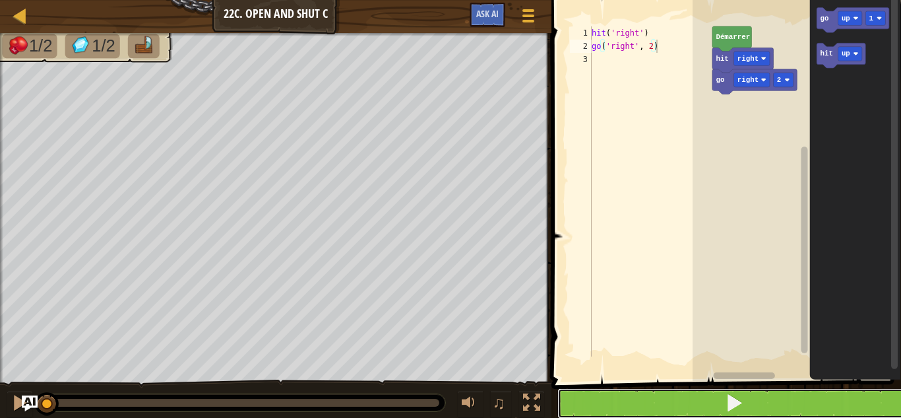
click at [657, 399] on button at bounding box center [734, 403] width 354 height 30
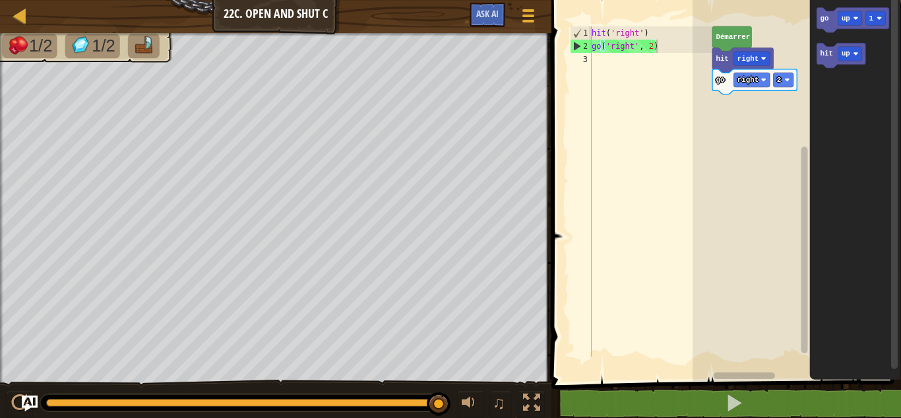
click at [388, 408] on div at bounding box center [242, 402] width 405 height 17
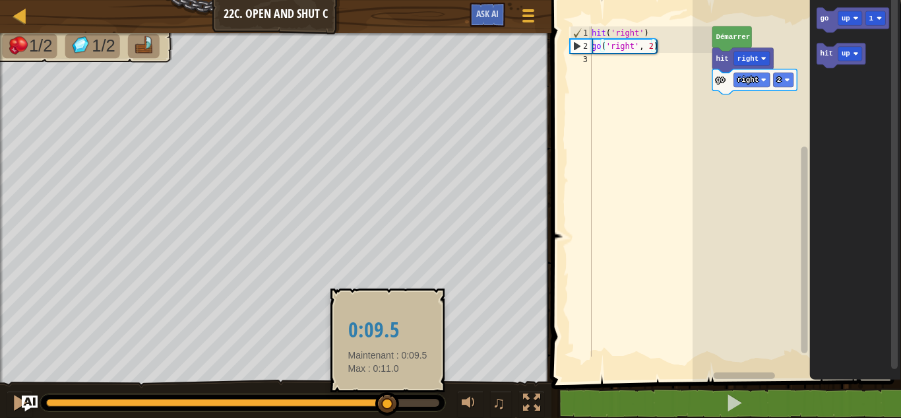
click at [388, 401] on div at bounding box center [217, 402] width 342 height 8
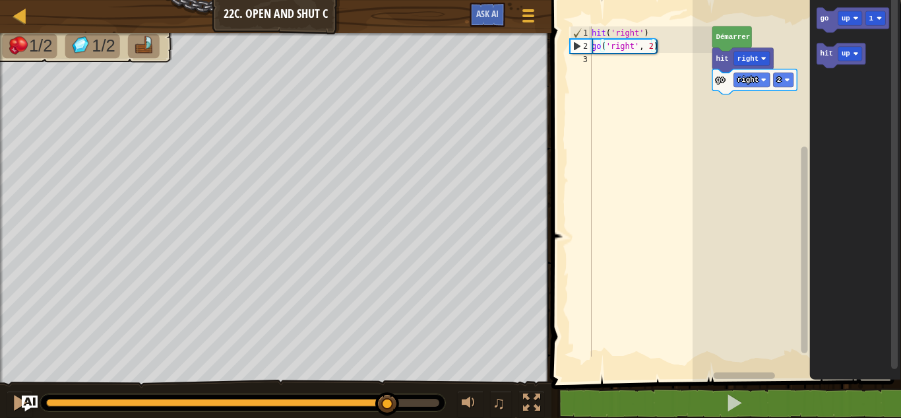
click at [437, 394] on div at bounding box center [242, 402] width 405 height 17
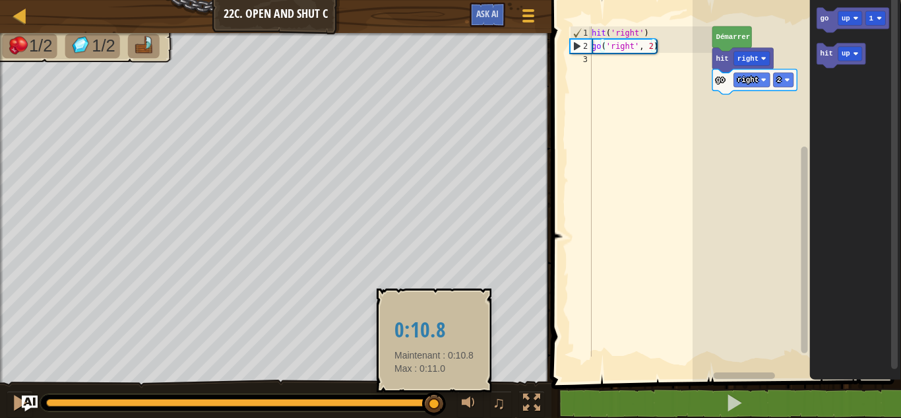
click at [435, 401] on div at bounding box center [242, 402] width 393 height 8
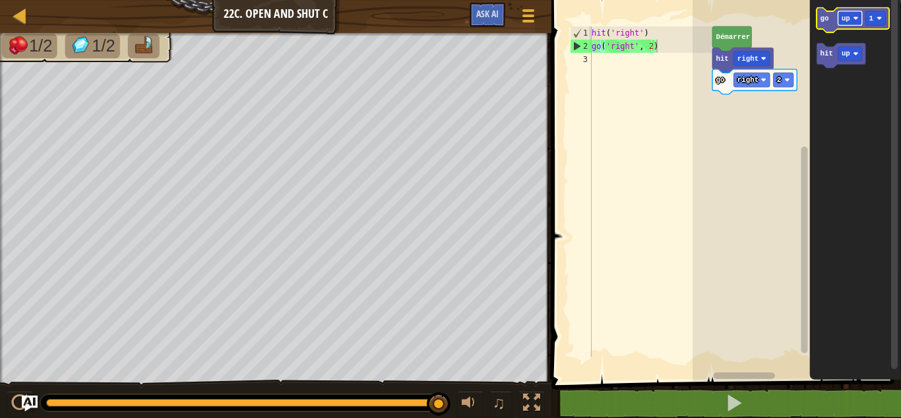
click at [848, 22] on text "up" at bounding box center [846, 19] width 9 height 8
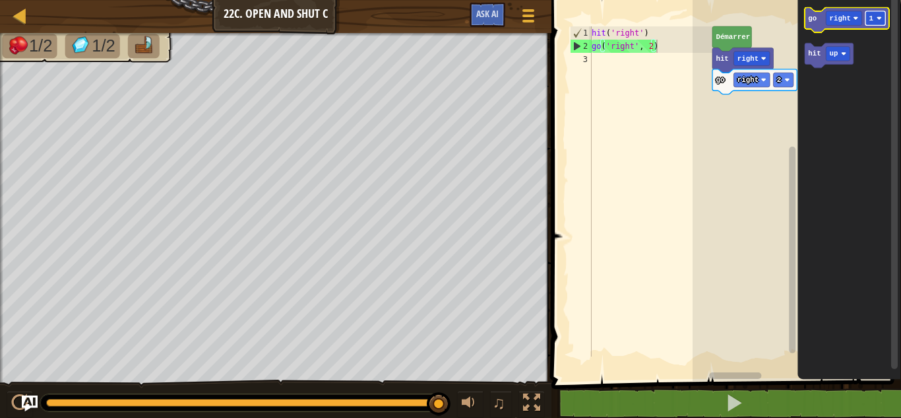
click at [877, 20] on image "Espace de travail de Blocky" at bounding box center [879, 18] width 5 height 5
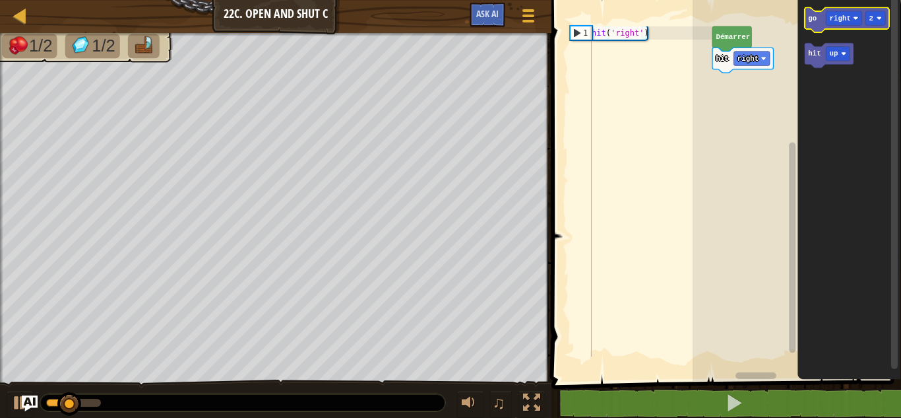
click at [809, 26] on icon "Espace de travail de Blocky" at bounding box center [847, 20] width 84 height 25
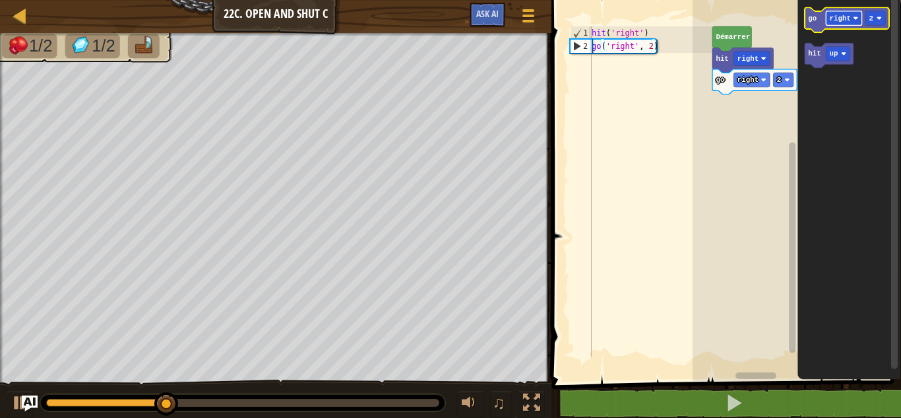
click at [839, 16] on text "right" at bounding box center [839, 19] width 21 height 8
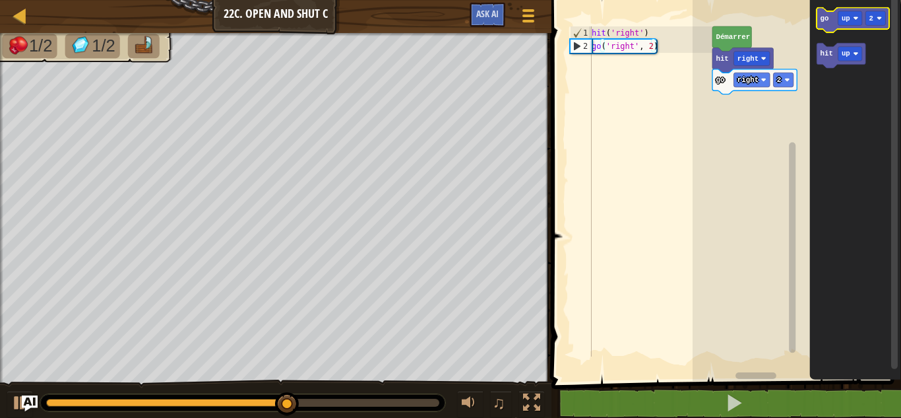
click at [828, 23] on icon "Espace de travail de Blocky" at bounding box center [853, 20] width 73 height 25
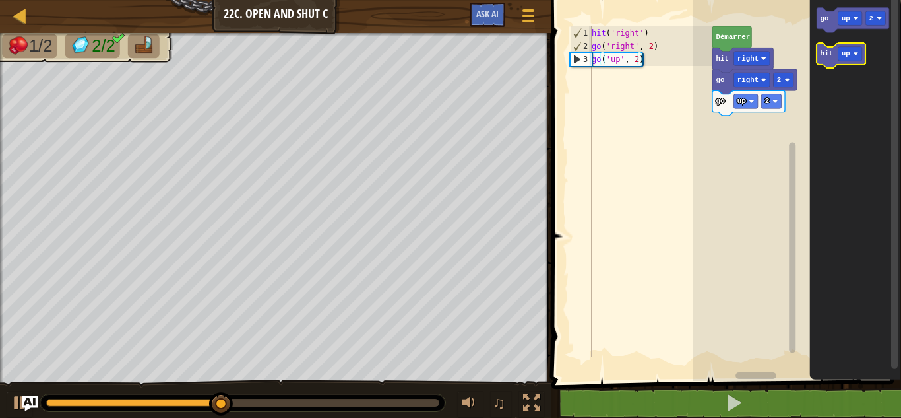
click at [825, 56] on text "hit" at bounding box center [826, 54] width 13 height 8
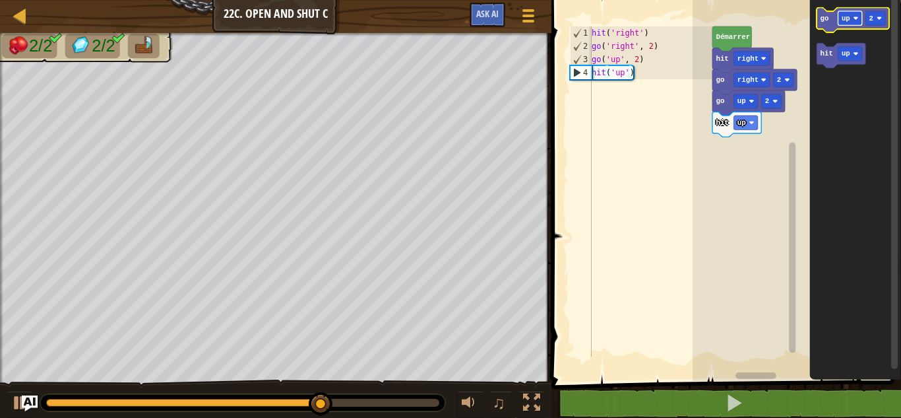
click at [844, 13] on rect "Espace de travail de Blocky" at bounding box center [850, 18] width 24 height 15
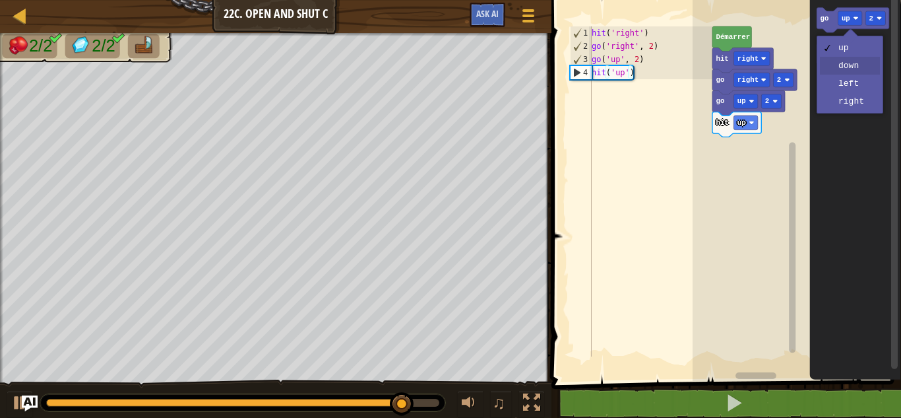
drag, startPoint x: 850, startPoint y: 59, endPoint x: 854, endPoint y: 67, distance: 8.3
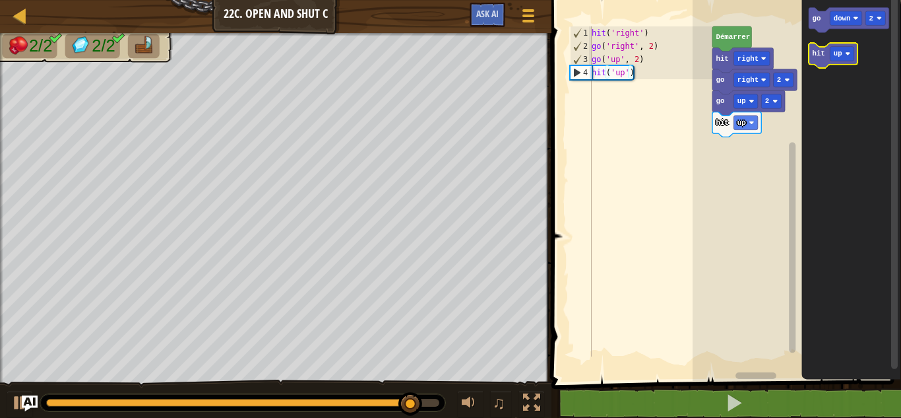
click at [854, 67] on rect "Espace de travail de Blocky" at bounding box center [833, 56] width 49 height 25
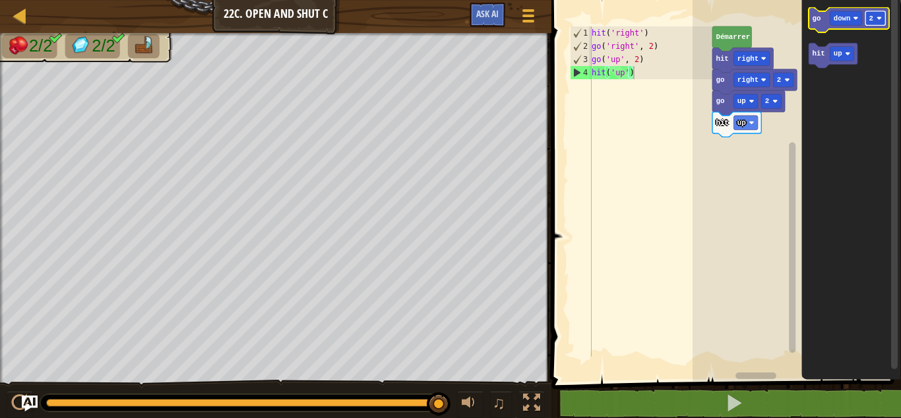
click at [867, 21] on rect "Espace de travail de Blocky" at bounding box center [875, 18] width 20 height 15
click at [815, 24] on icon "Espace de travail de Blocky" at bounding box center [849, 20] width 80 height 25
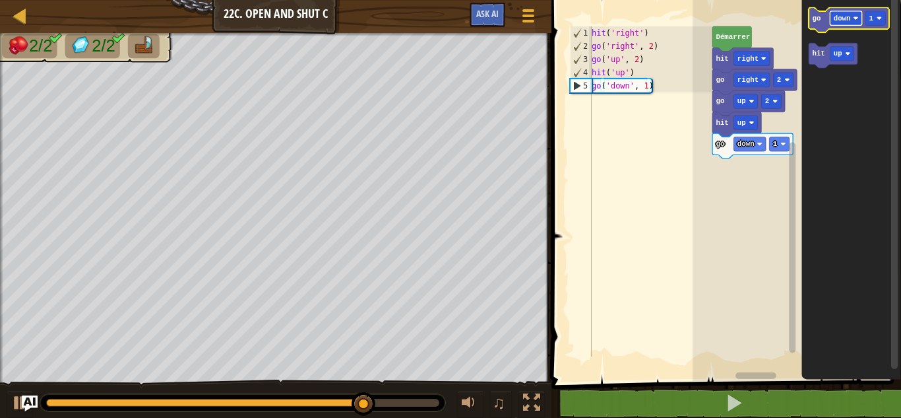
click at [836, 22] on text "down" at bounding box center [842, 19] width 17 height 8
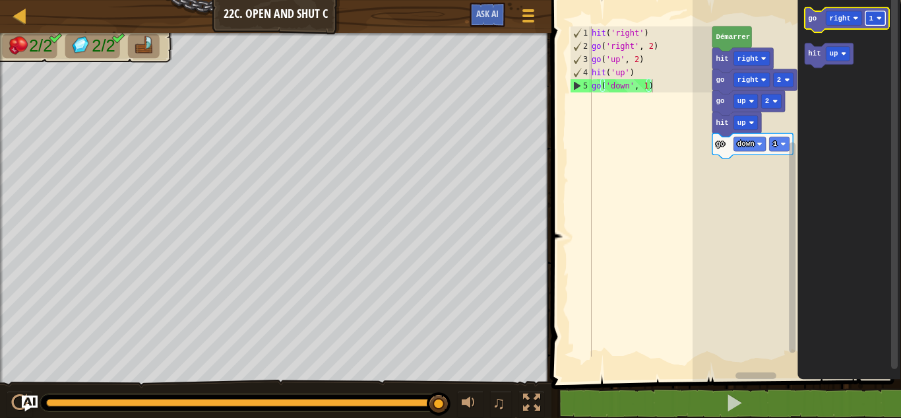
click at [873, 18] on text "1" at bounding box center [871, 19] width 5 height 8
click at [816, 28] on icon "Espace de travail de Blocky" at bounding box center [847, 20] width 84 height 25
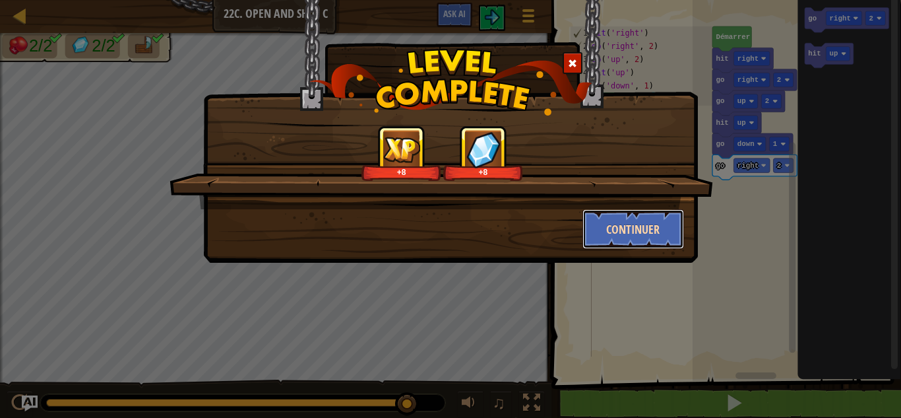
click at [618, 230] on button "Continuer" at bounding box center [633, 229] width 102 height 40
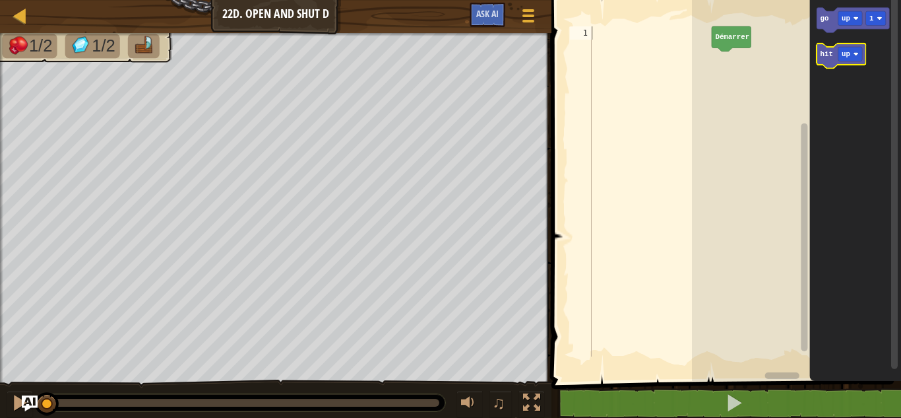
click at [824, 59] on icon "Espace de travail de Blocky" at bounding box center [841, 56] width 49 height 25
